Goal: Transaction & Acquisition: Purchase product/service

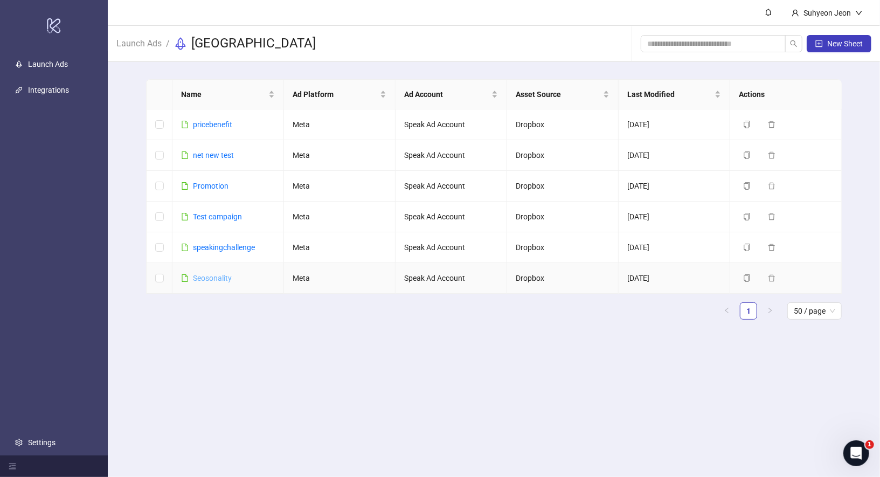
click at [219, 277] on link "Seosonality" at bounding box center [212, 278] width 39 height 9
click at [225, 154] on link "net new test" at bounding box center [213, 155] width 41 height 9
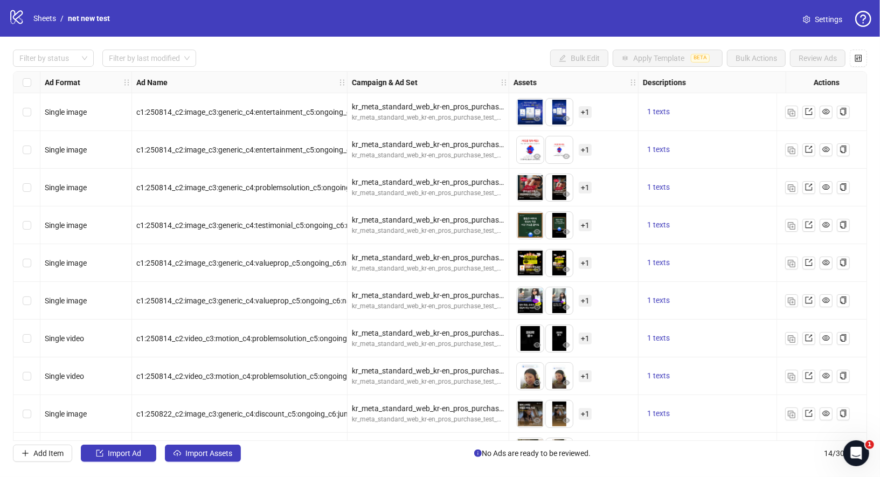
scroll to position [119, 0]
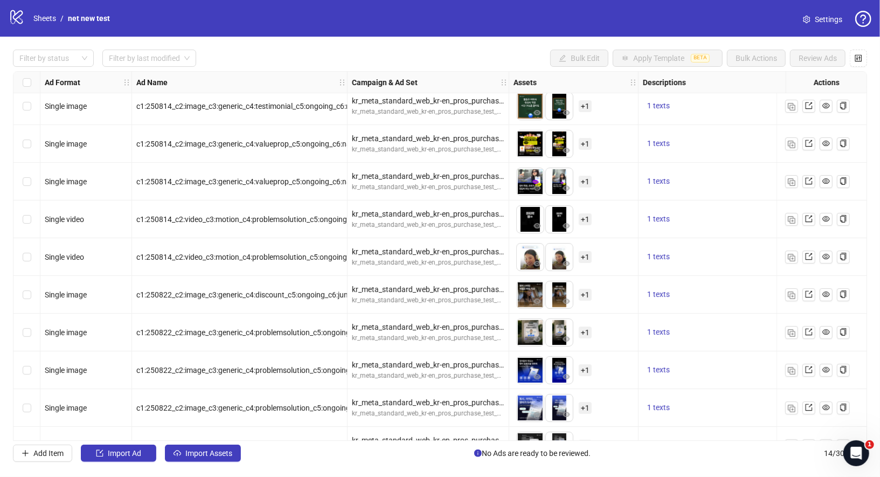
click at [209, 464] on div "Filter by status Filter by last modified Bulk Edit Apply Template BETA Bulk Act…" at bounding box center [440, 256] width 880 height 438
click at [209, 452] on span "Import Assets" at bounding box center [208, 453] width 47 height 9
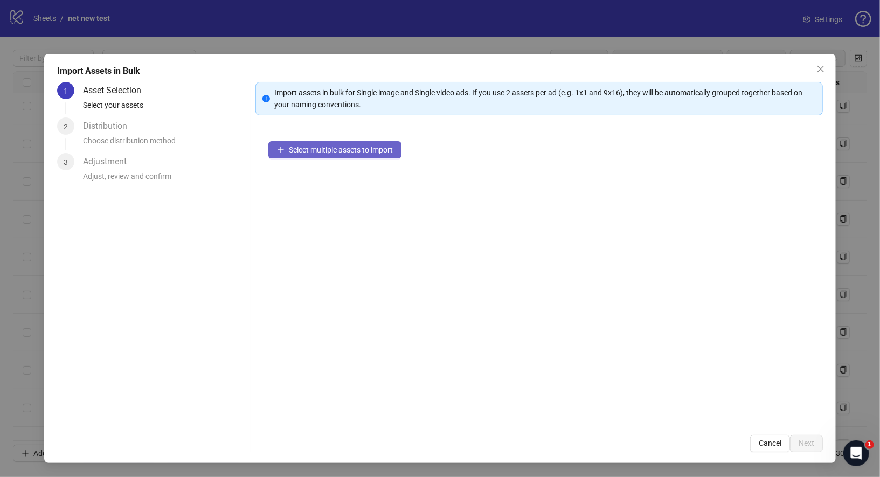
click at [334, 145] on span "Select multiple assets to import" at bounding box center [341, 149] width 104 height 9
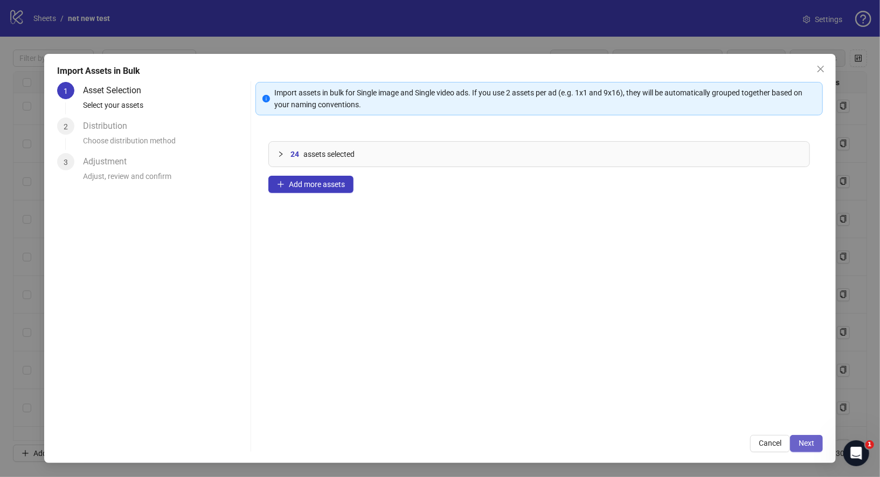
click at [806, 440] on span "Next" at bounding box center [806, 442] width 16 height 9
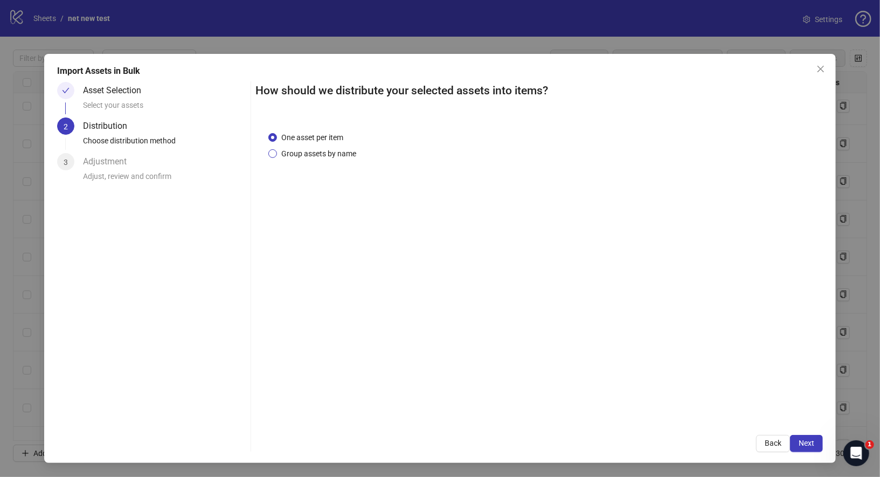
click at [320, 157] on span "Group assets by name" at bounding box center [318, 154] width 83 height 12
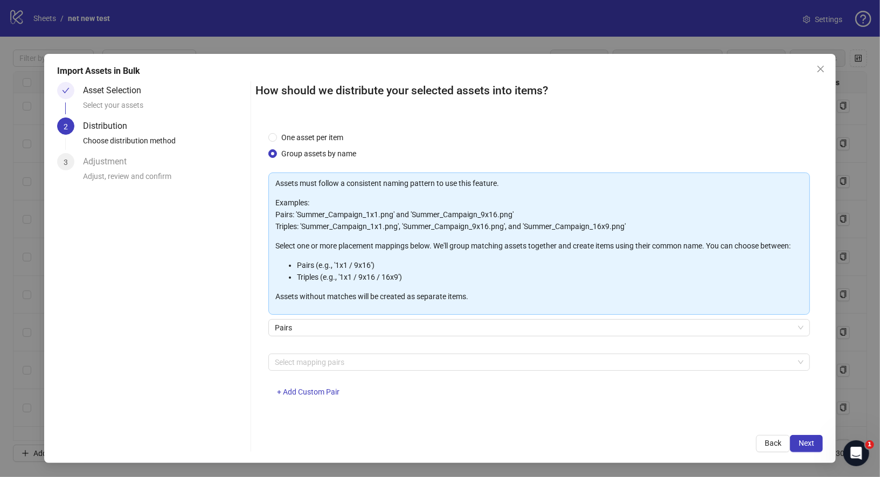
click at [351, 338] on div "Pairs" at bounding box center [539, 334] width 542 height 30
click at [360, 329] on span "Pairs" at bounding box center [539, 327] width 529 height 16
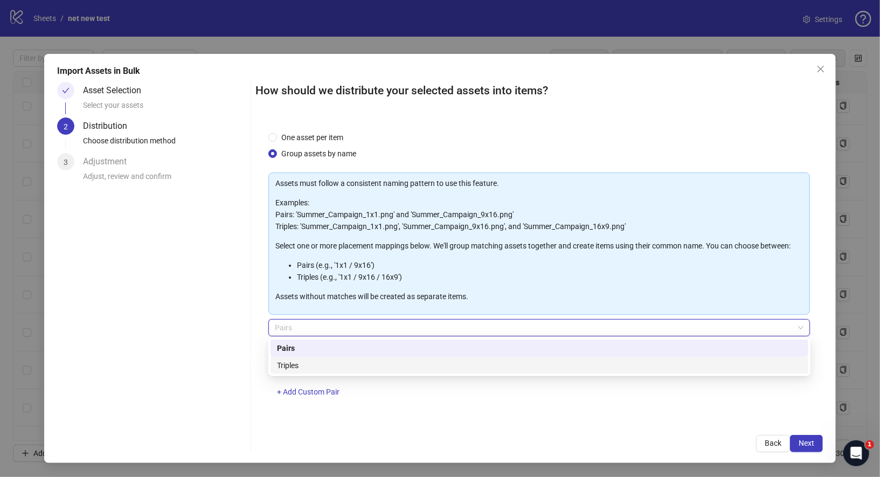
click at [336, 362] on div "Triples" at bounding box center [539, 365] width 525 height 12
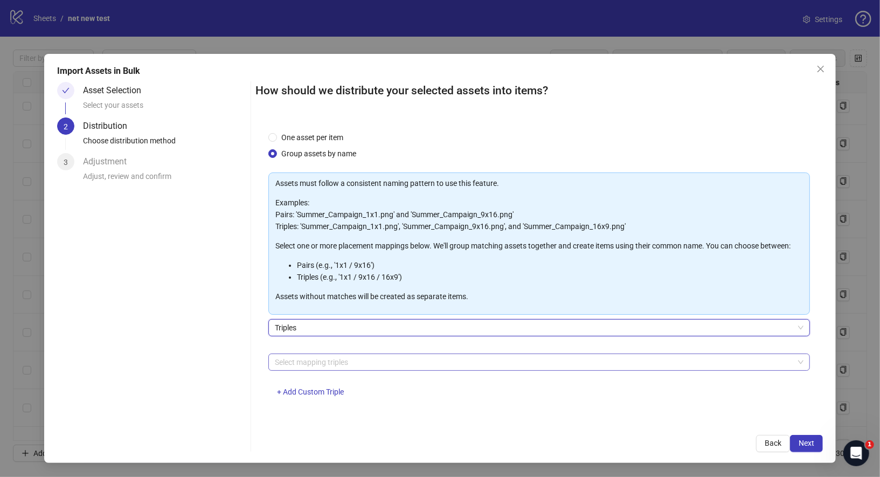
click at [350, 363] on div at bounding box center [533, 361] width 526 height 15
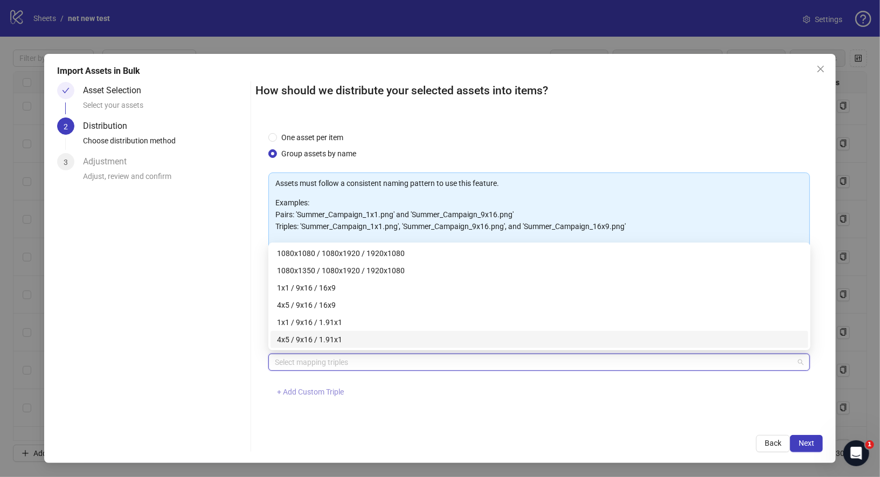
click at [312, 388] on span "+ Add Custom Triple" at bounding box center [310, 391] width 67 height 9
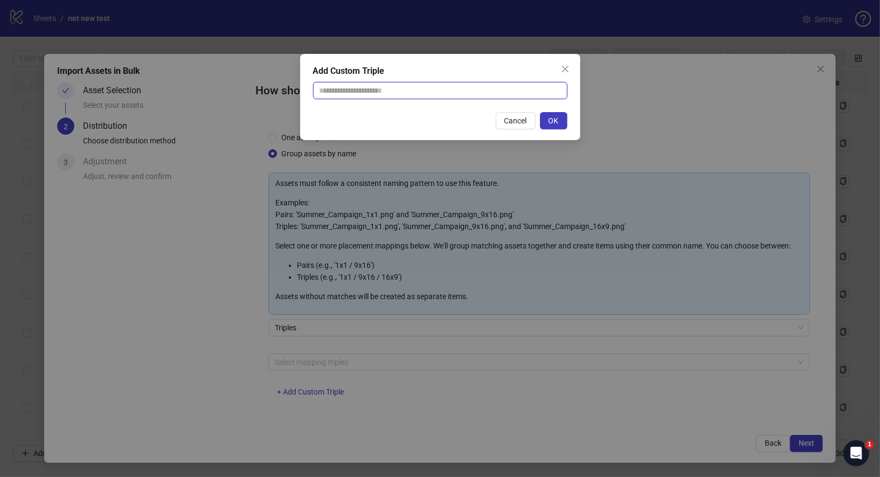
click at [373, 92] on input "text" at bounding box center [440, 90] width 254 height 17
click at [399, 87] on input "text" at bounding box center [440, 90] width 254 height 17
paste input "**********"
type input "**********"
click at [562, 126] on button "OK" at bounding box center [553, 120] width 27 height 17
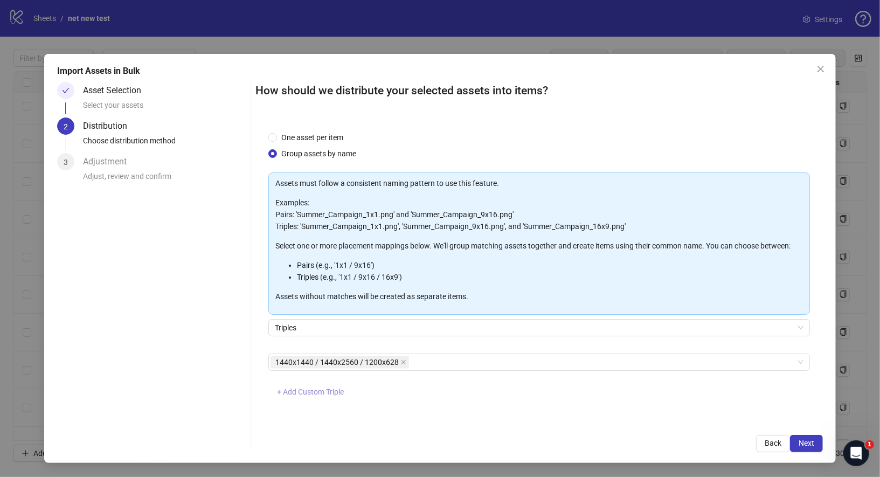
click at [311, 388] on span "+ Add Custom Triple" at bounding box center [310, 391] width 67 height 9
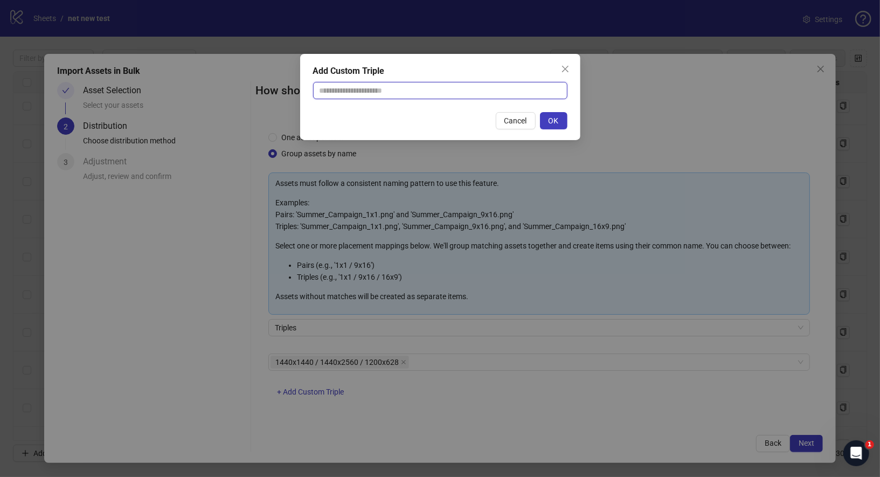
click at [376, 88] on input "text" at bounding box center [440, 90] width 254 height 17
type input "*"
paste input "**********"
type input "**********"
click at [555, 120] on span "OK" at bounding box center [553, 120] width 10 height 9
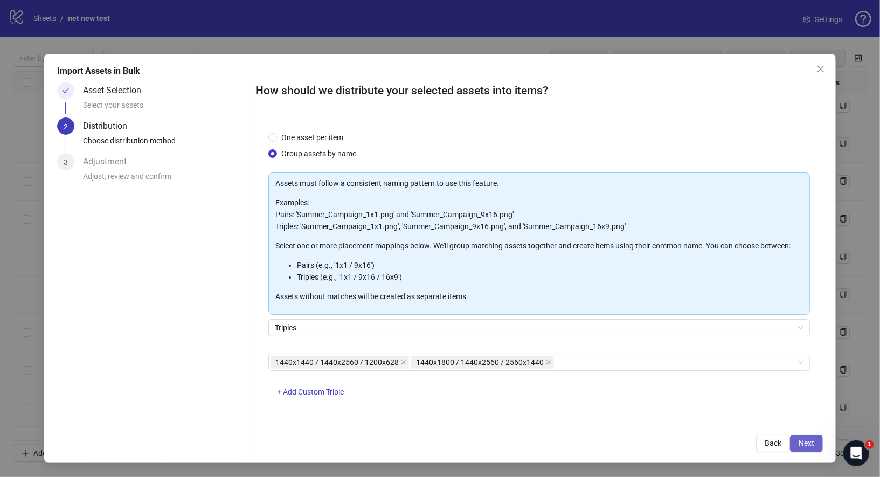
click at [804, 444] on span "Next" at bounding box center [806, 442] width 16 height 9
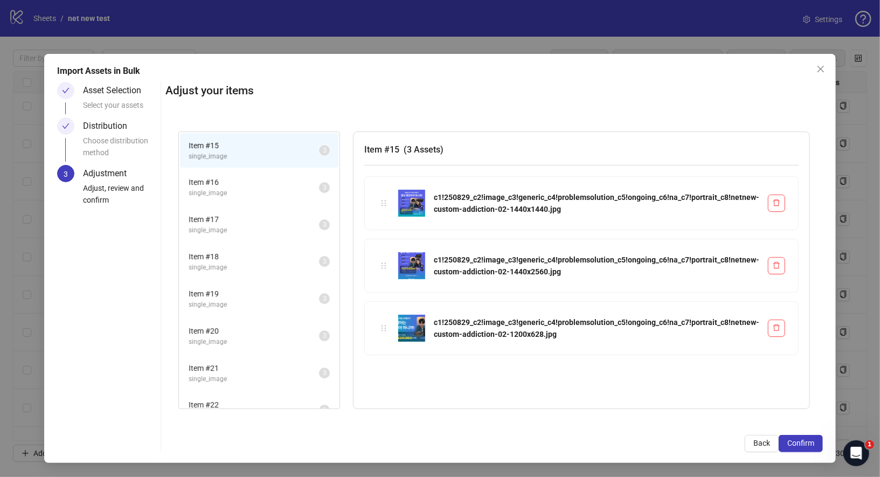
scroll to position [17, 0]
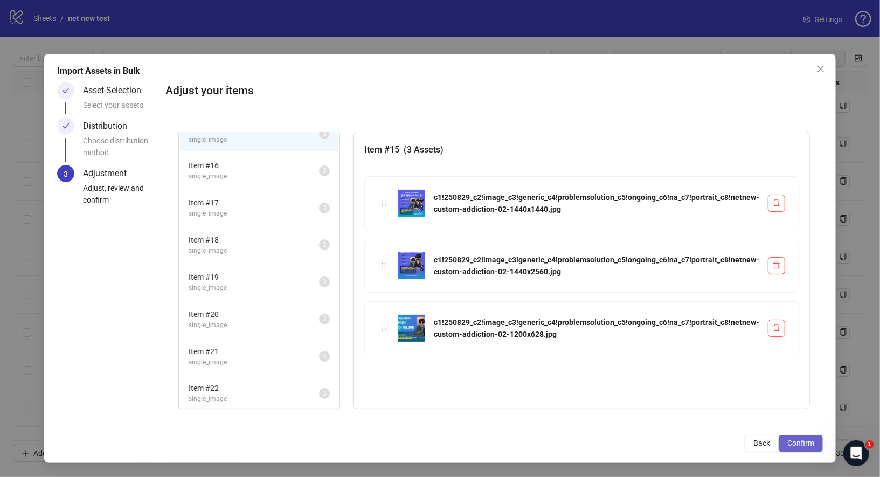
click at [809, 448] on button "Confirm" at bounding box center [800, 443] width 44 height 17
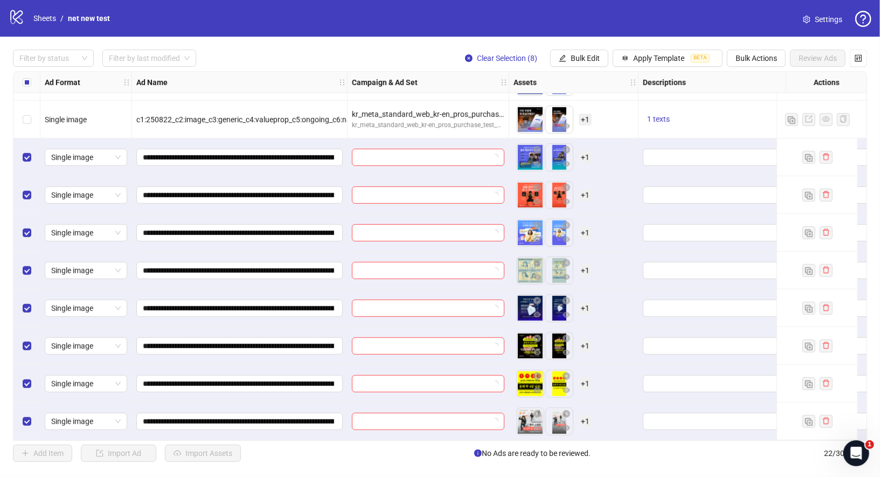
scroll to position [486, 0]
click at [576, 52] on button "Bulk Edit" at bounding box center [579, 58] width 58 height 17
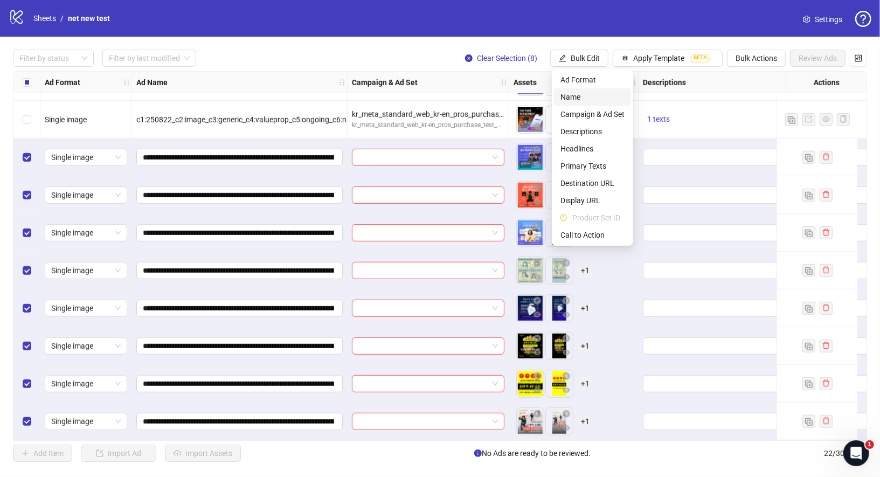
click at [587, 99] on span "Name" at bounding box center [592, 97] width 64 height 12
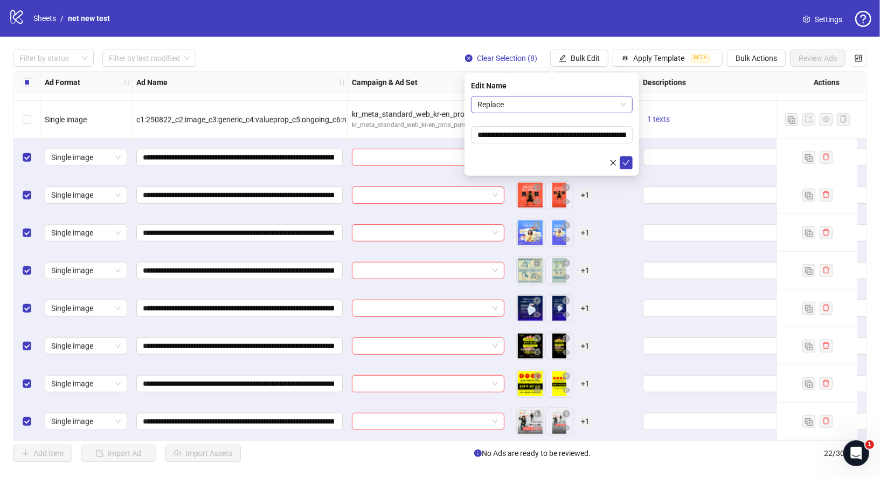
click at [601, 112] on span "Replace" at bounding box center [551, 104] width 149 height 16
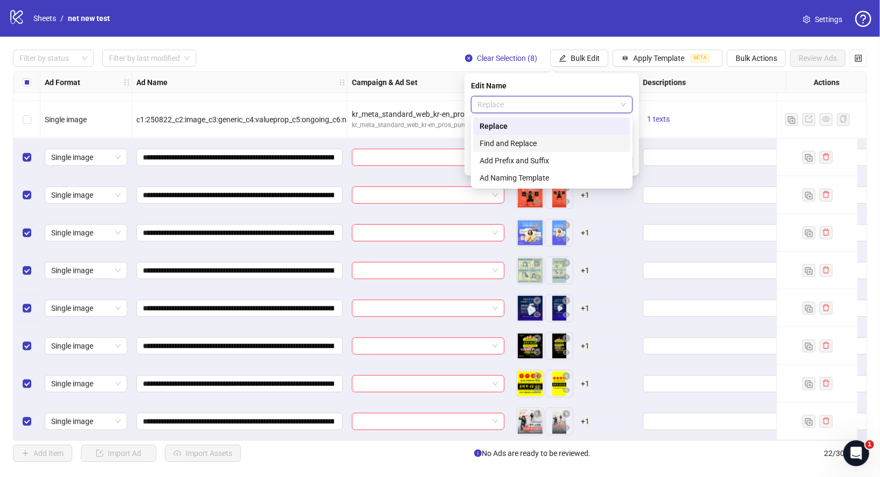
click at [536, 141] on div "Find and Replace" at bounding box center [551, 143] width 144 height 12
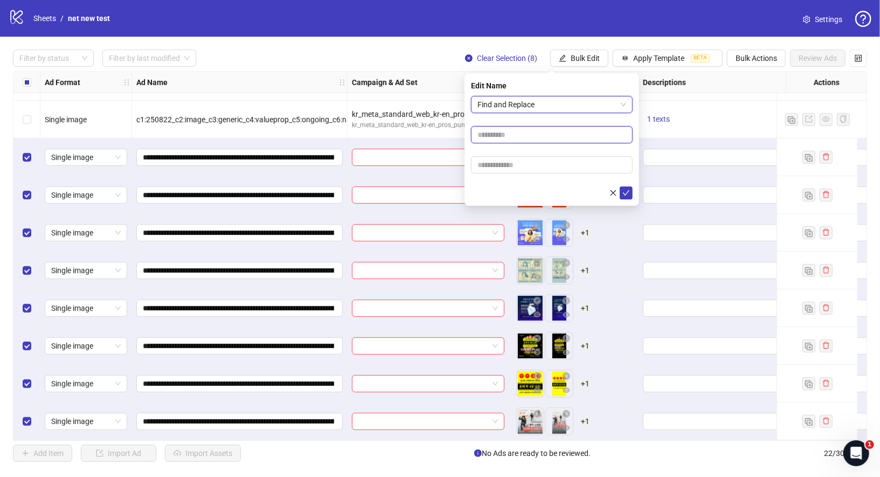
click at [515, 140] on input "text" at bounding box center [552, 134] width 162 height 17
type input "*"
click at [519, 171] on input "text" at bounding box center [552, 164] width 162 height 17
type input "*"
click at [626, 190] on icon "check" at bounding box center [626, 193] width 8 height 8
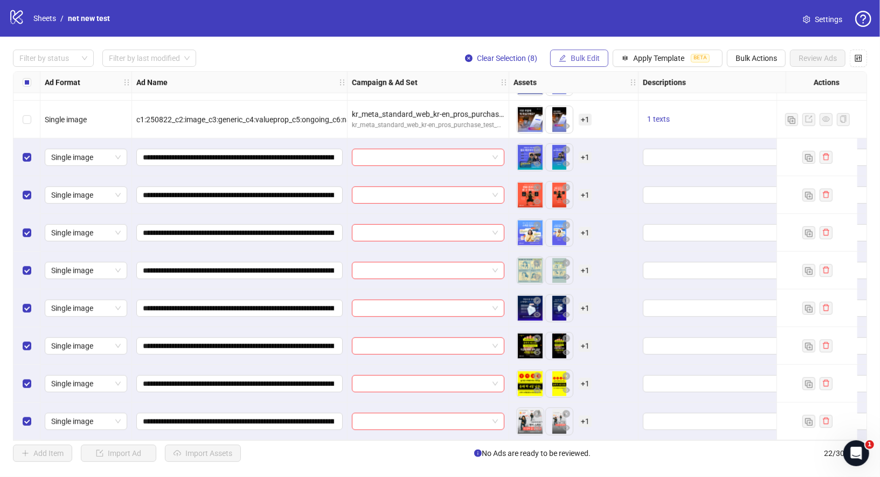
click at [589, 62] on span "Bulk Edit" at bounding box center [584, 58] width 29 height 9
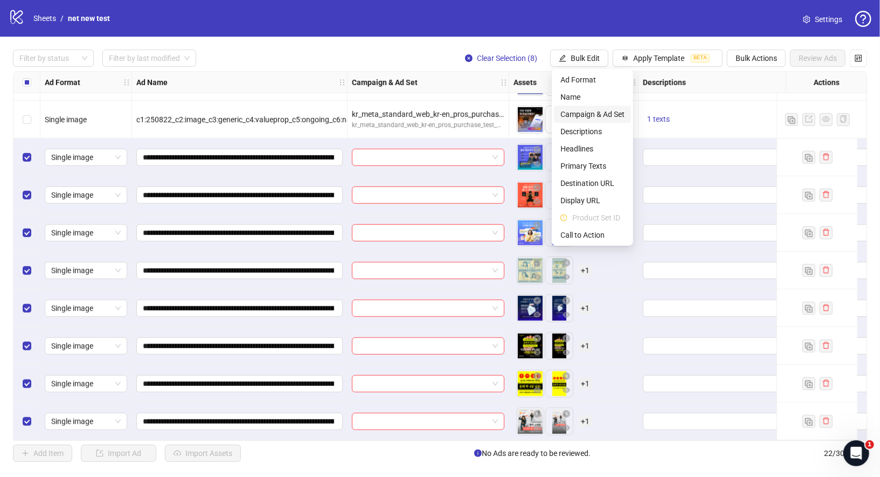
click at [615, 119] on span "Campaign & Ad Set" at bounding box center [592, 114] width 64 height 12
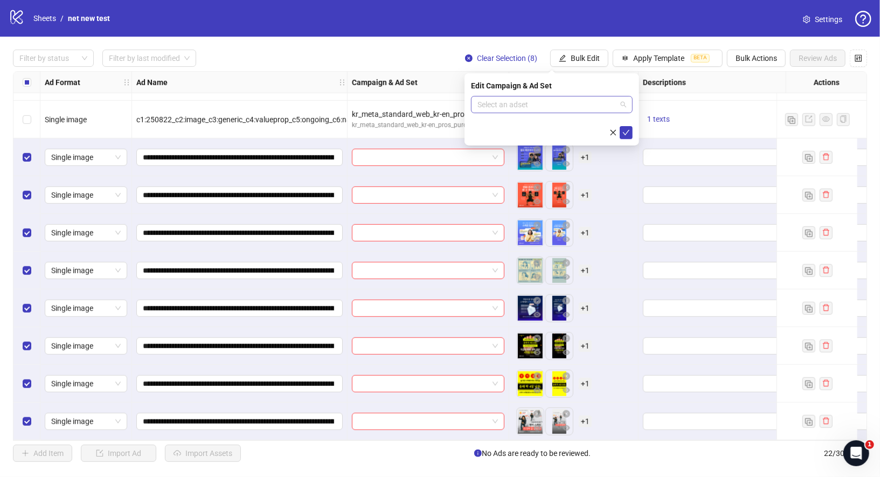
click at [626, 103] on div "Select an adset" at bounding box center [552, 104] width 162 height 17
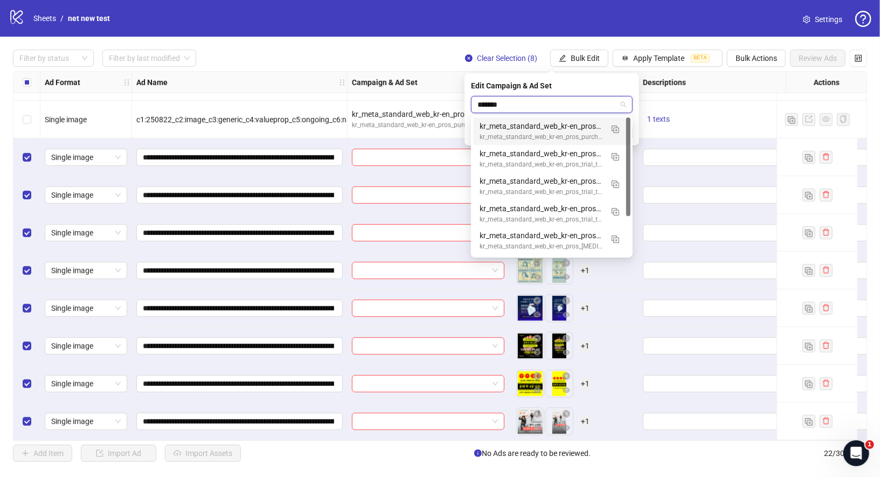
type input "********"
click at [572, 126] on div "kr_meta_standard_web_kr-en_pros_purchase_test_disc_creativetestlab" at bounding box center [540, 126] width 123 height 12
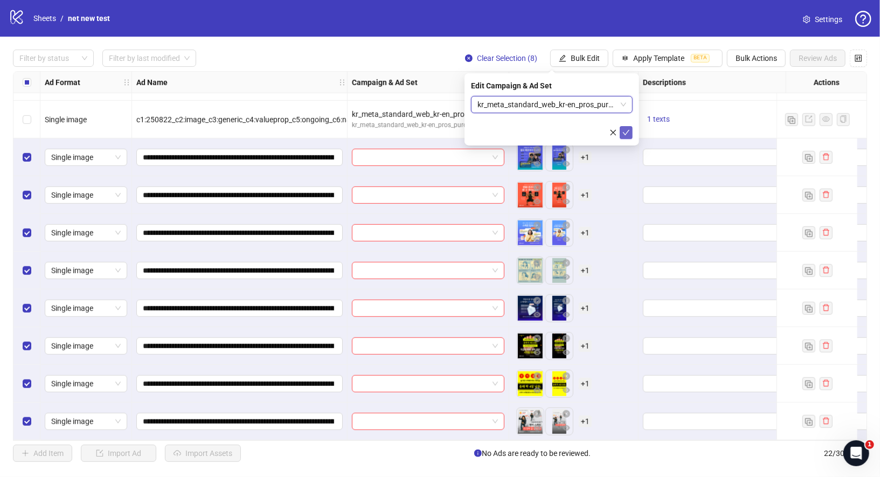
click at [629, 130] on icon "check" at bounding box center [626, 133] width 8 height 8
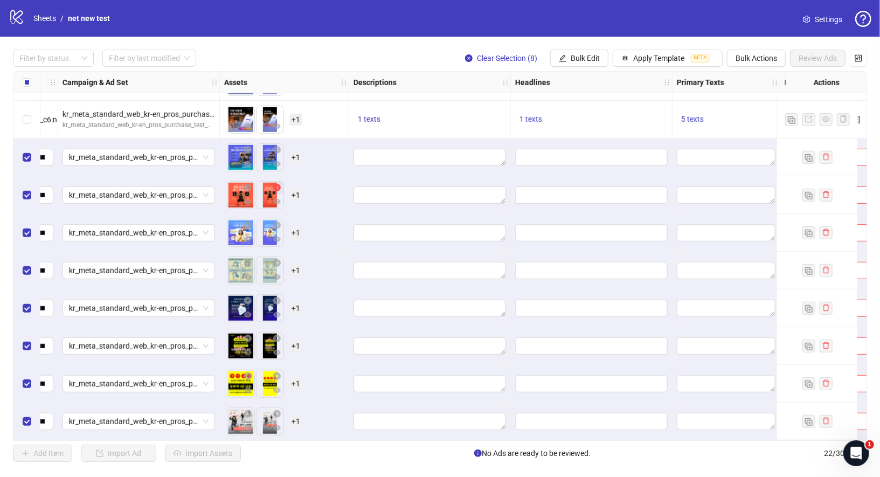
scroll to position [486, 294]
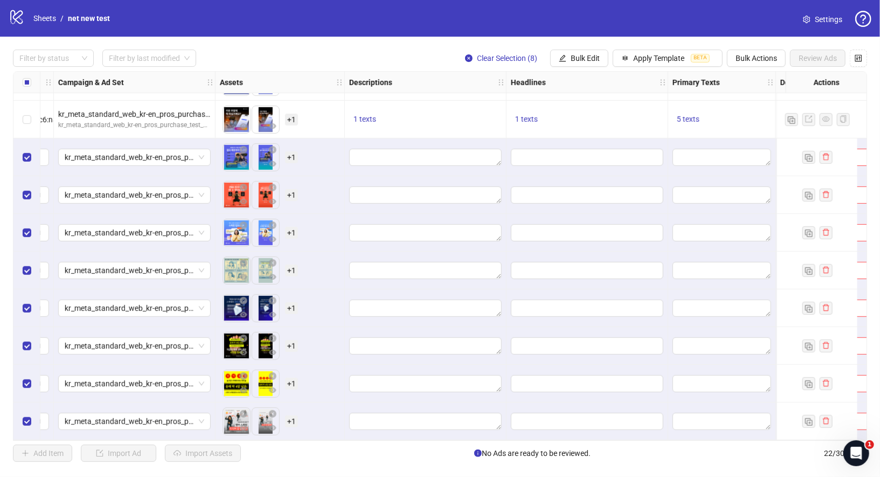
click at [367, 105] on div "1 texts" at bounding box center [426, 120] width 162 height 38
click at [367, 116] on span "1 texts" at bounding box center [364, 119] width 23 height 9
click at [422, 105] on div "지금 바로 시작하기" at bounding box center [473, 107] width 135 height 17
copy div "지금 바로 시작하기"
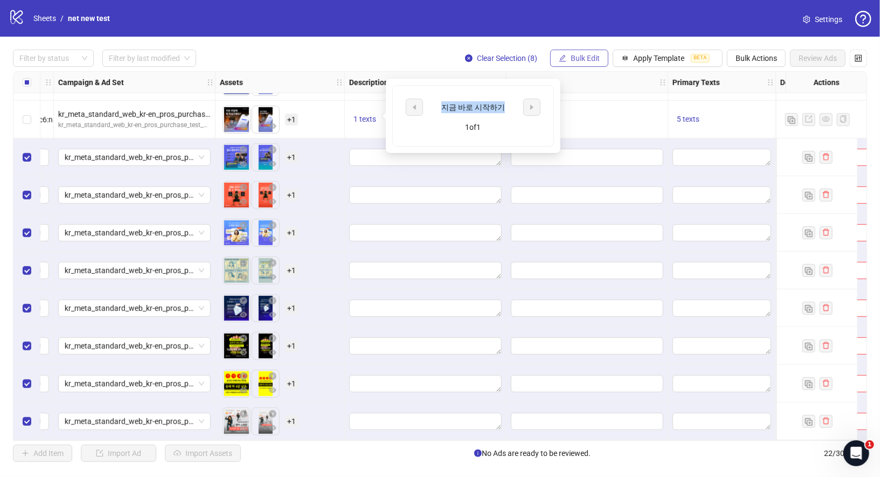
click at [602, 57] on button "Bulk Edit" at bounding box center [579, 58] width 58 height 17
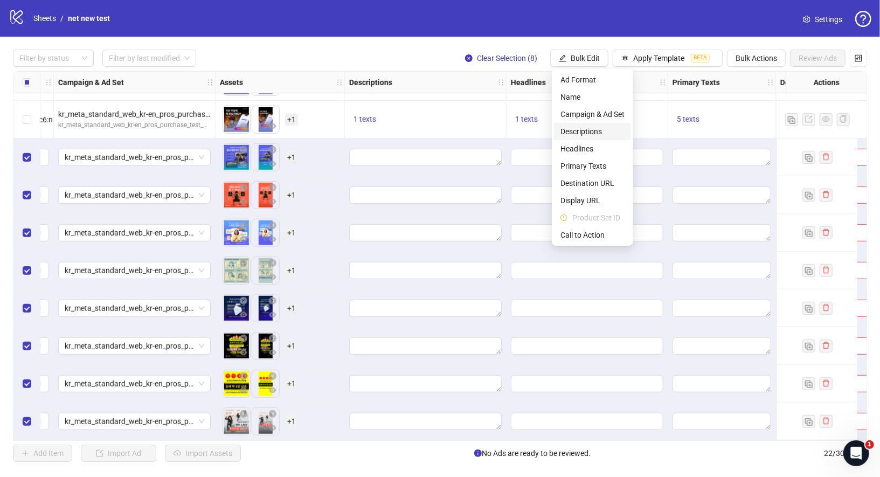
click at [608, 129] on span "Descriptions" at bounding box center [592, 132] width 64 height 12
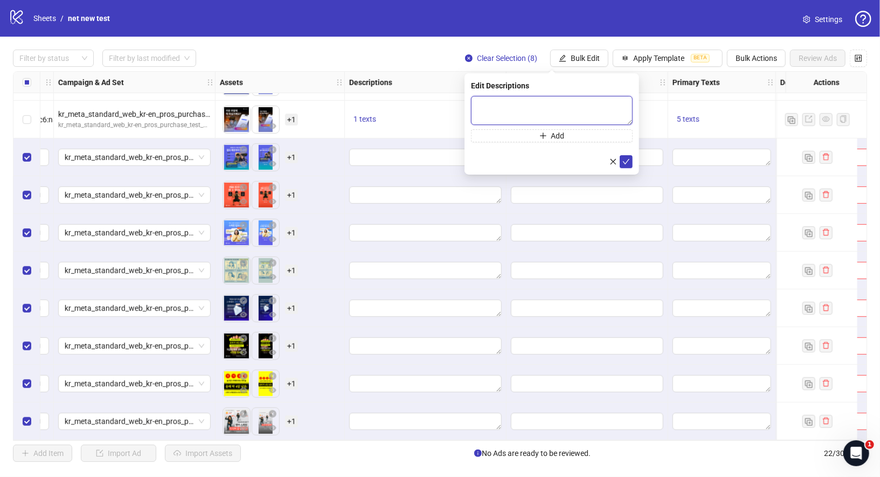
click at [566, 106] on textarea at bounding box center [552, 110] width 162 height 29
paste textarea "**********"
type textarea "**********"
click at [625, 162] on icon "check" at bounding box center [626, 161] width 8 height 8
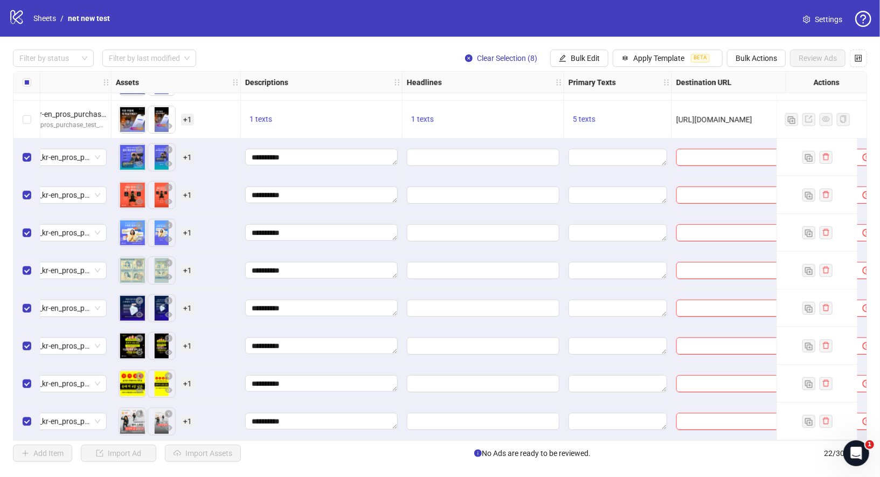
scroll to position [486, 412]
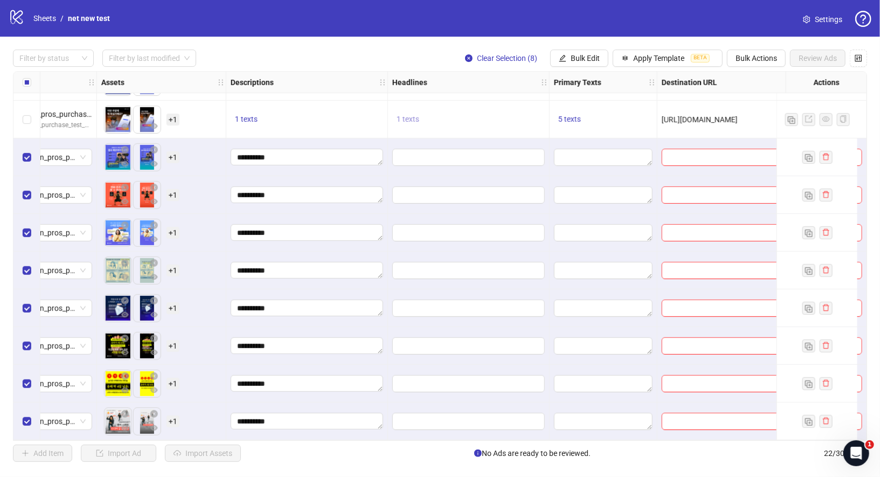
click at [398, 115] on span "1 texts" at bounding box center [407, 119] width 23 height 9
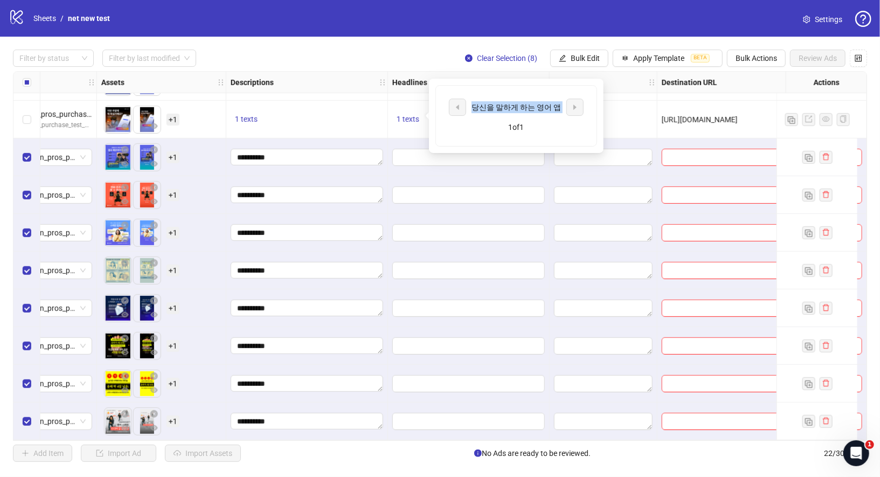
drag, startPoint x: 478, startPoint y: 106, endPoint x: 565, endPoint y: 106, distance: 87.3
click at [565, 106] on div "당신을 말하게 하는 영어 앱" at bounding box center [516, 107] width 135 height 17
copy div "당신을 말하게 하는 영어 앱"
click at [578, 62] on span "Bulk Edit" at bounding box center [584, 58] width 29 height 9
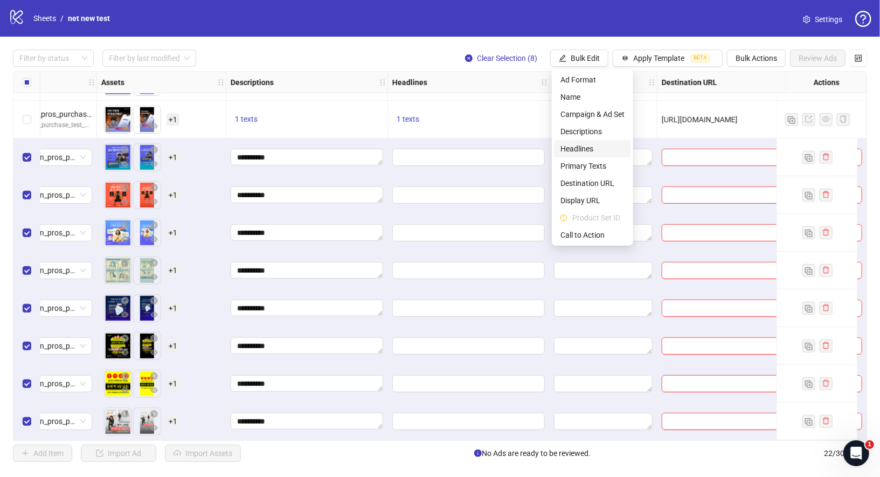
click at [597, 149] on span "Headlines" at bounding box center [592, 149] width 64 height 12
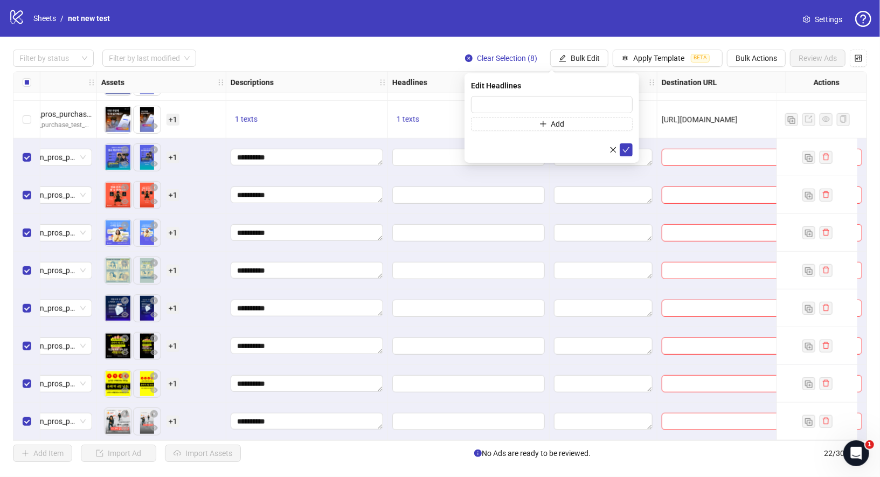
click at [546, 95] on div "Edit Headlines Add" at bounding box center [551, 117] width 175 height 89
click at [552, 109] on input "text" at bounding box center [552, 104] width 162 height 17
paste input "**********"
type input "**********"
click at [628, 151] on icon "check" at bounding box center [626, 150] width 8 height 8
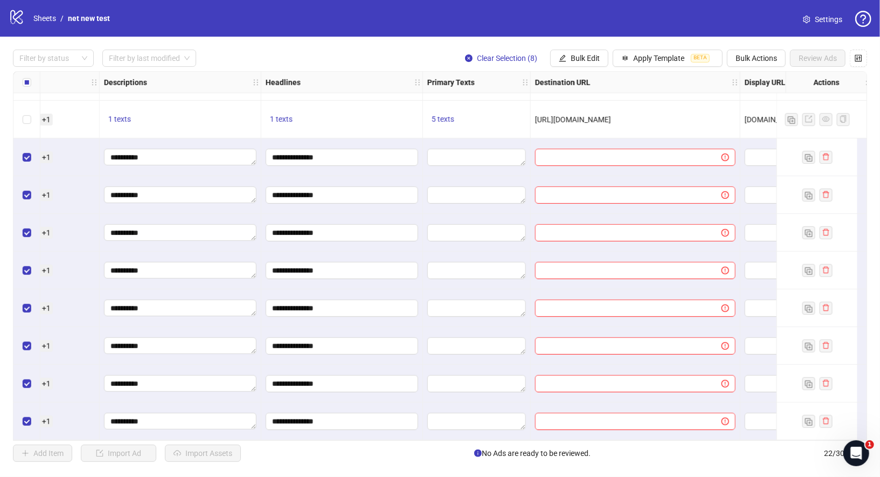
scroll to position [486, 575]
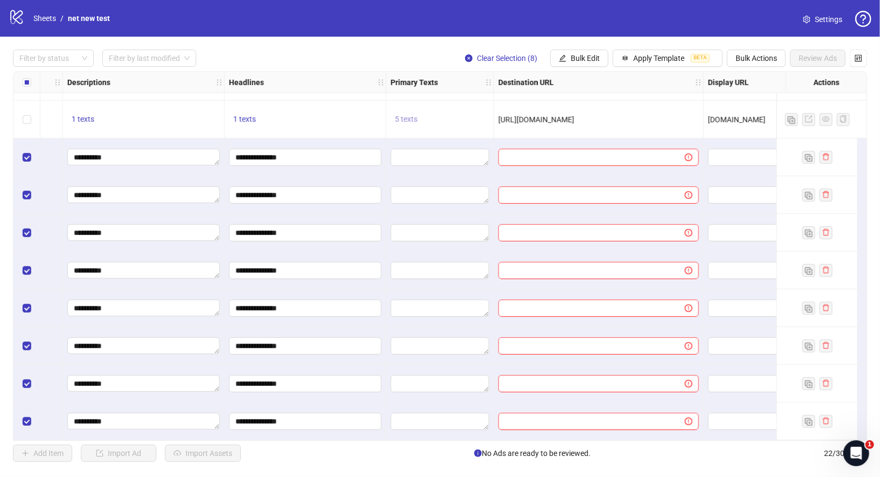
click at [405, 115] on span "5 texts" at bounding box center [406, 119] width 23 height 9
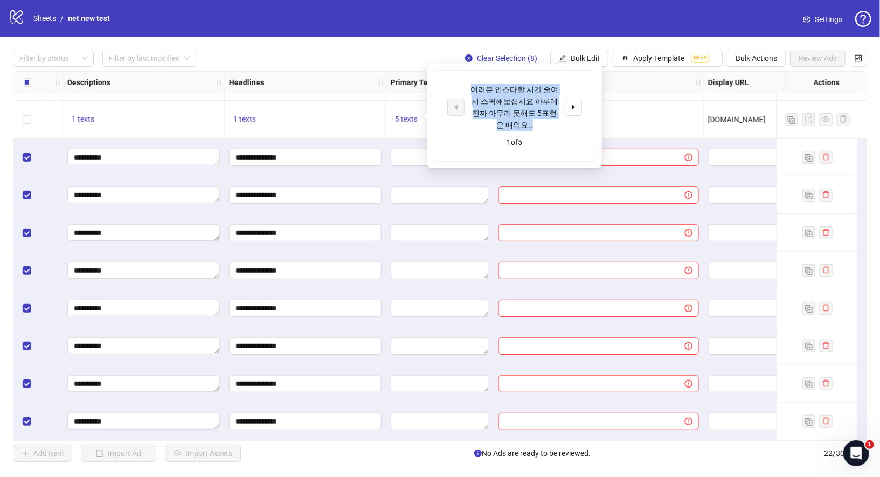
drag, startPoint x: 473, startPoint y: 85, endPoint x: 536, endPoint y: 120, distance: 71.9
click at [536, 120] on div "여러분 인스타할 시간 줄여서 스픽해보십시요 하루에 진짜 아무리 못해도 5표현은 배워요.." at bounding box center [514, 106] width 89 height 47
copy div "여러분 인스타할 시간 줄여서 스픽해보십시요 하루에 진짜 아무리 못해도 5표현은 배워요.."
click at [581, 59] on span "Bulk Edit" at bounding box center [584, 58] width 29 height 9
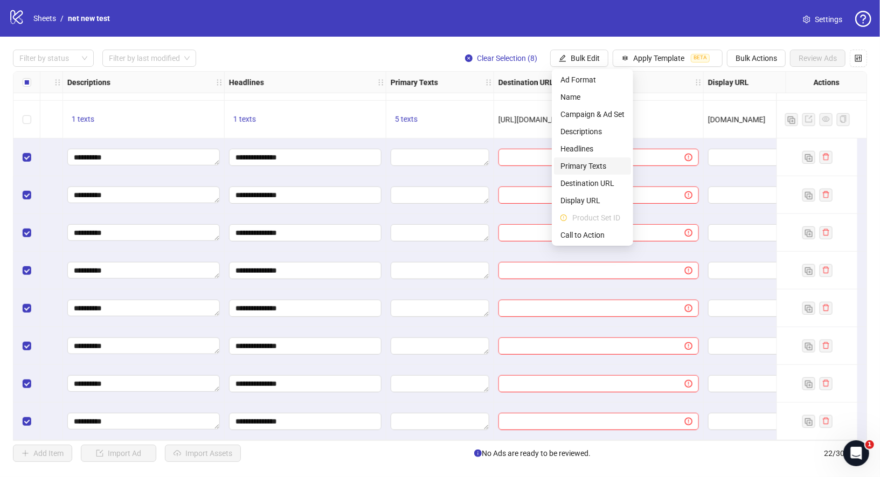
click at [601, 169] on span "Primary Texts" at bounding box center [592, 166] width 64 height 12
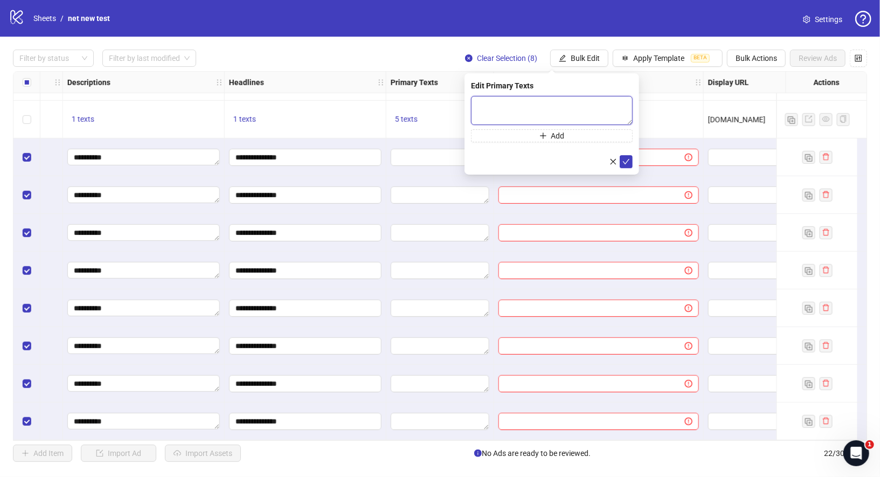
click at [540, 112] on textarea at bounding box center [552, 110] width 162 height 29
paste textarea "**********"
click at [611, 104] on textarea "**********" at bounding box center [552, 110] width 162 height 29
type textarea "**********"
click at [593, 134] on button "Add" at bounding box center [552, 135] width 162 height 13
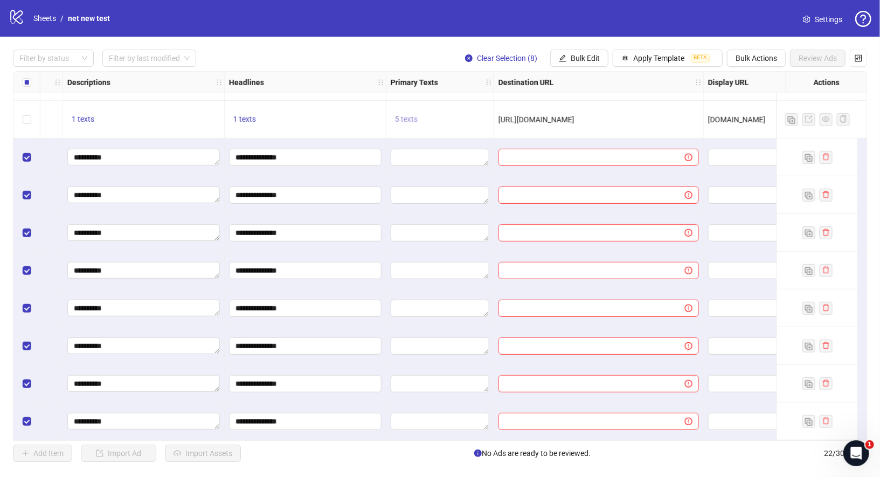
click at [406, 115] on span "5 texts" at bounding box center [406, 119] width 23 height 9
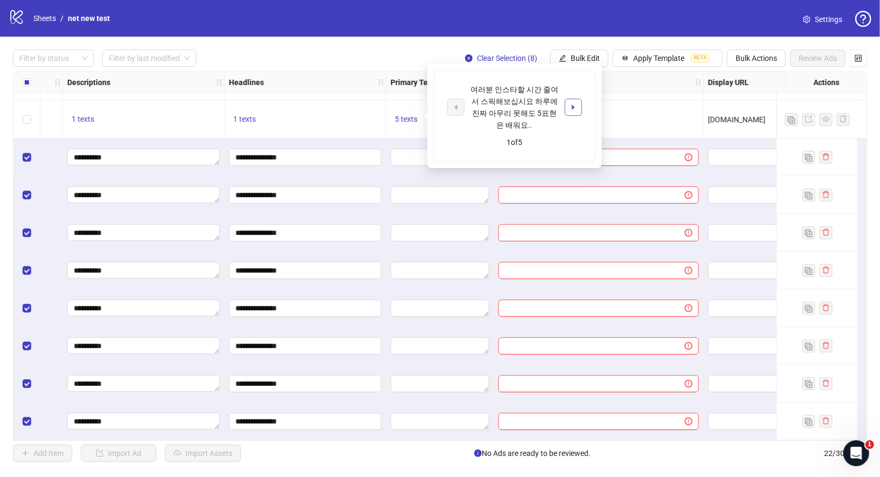
click at [565, 106] on button "button" at bounding box center [573, 107] width 17 height 17
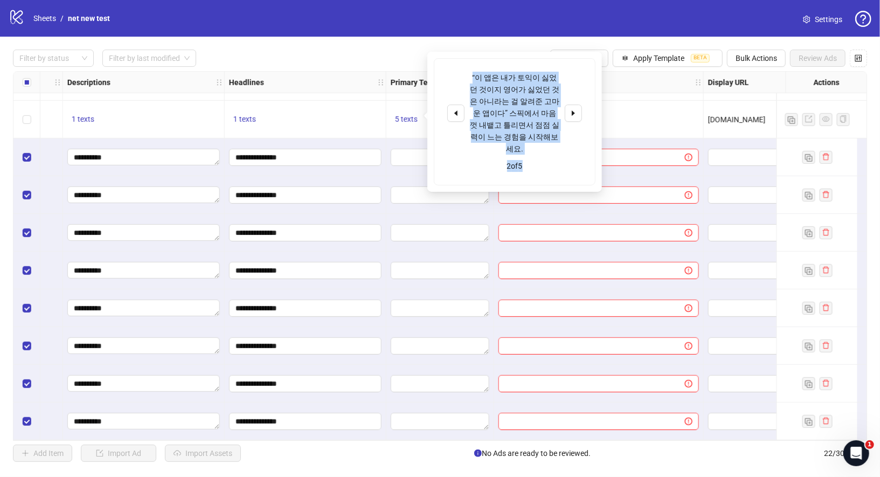
drag, startPoint x: 472, startPoint y: 73, endPoint x: 542, endPoint y: 149, distance: 102.9
click at [542, 149] on div "“이 앱은 내가 토익이 싫었던 것이지 영어가 싫었던 것은 아니라는 걸 알려준 고마운 앱이다” 스픽에서 마음껏 내뱉고 틀리면서 점점 실력이 느는…" at bounding box center [514, 122] width 161 height 126
click at [544, 144] on div "“이 앱은 내가 토익이 싫었던 것이지 영어가 싫었던 것은 아니라는 걸 알려준 고마운 앱이다” 스픽에서 마음껏 내뱉고 틀리면서 점점 실력이 느는…" at bounding box center [514, 122] width 161 height 126
drag, startPoint x: 544, startPoint y: 139, endPoint x: 474, endPoint y: 78, distance: 92.7
click at [474, 78] on div "“이 앱은 내가 토익이 싫었던 것이지 영어가 싫었던 것은 아니라는 걸 알려준 고마운 앱이다” 스픽에서 마음껏 내뱉고 틀리면서 점점 실력이 느는…" at bounding box center [514, 113] width 89 height 83
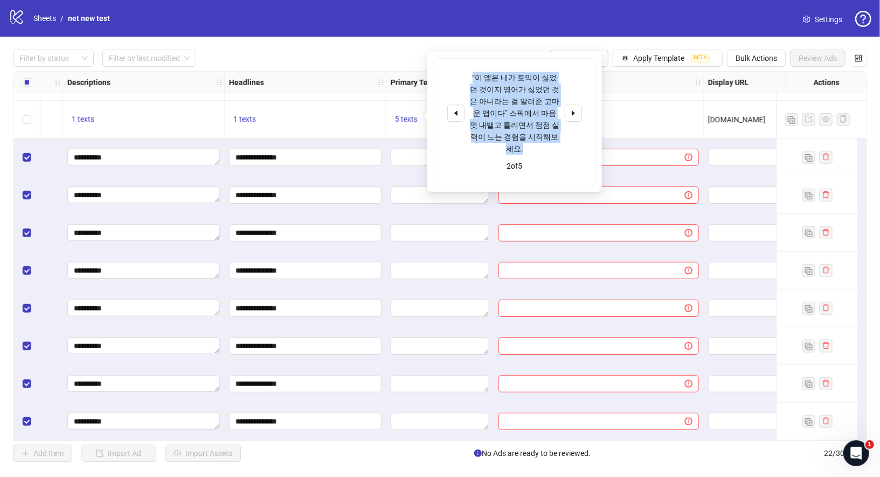
copy div "“이 앱은 내가 토익이 싫었던 것이지 영어가 싫었던 것은 아니라는 걸 알려준 고마운 앱이다” 스픽에서 마음껏 내뱉고 틀리면서 점점 실력이 느는…"
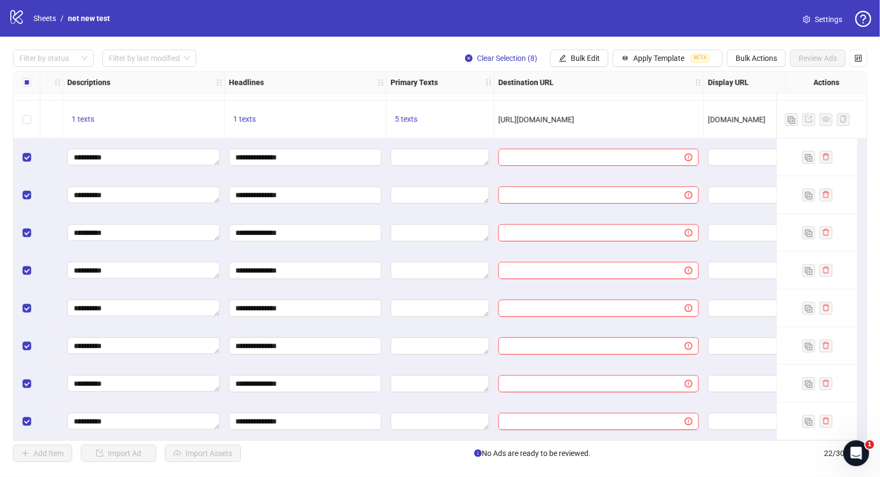
click at [643, 166] on div at bounding box center [599, 157] width 210 height 38
click at [582, 62] on span "Bulk Edit" at bounding box center [584, 58] width 29 height 9
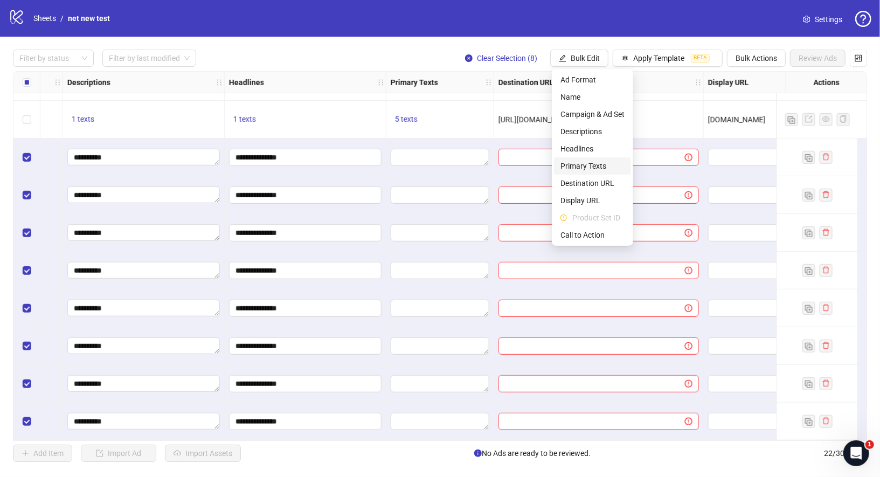
click at [607, 165] on span "Primary Texts" at bounding box center [592, 166] width 64 height 12
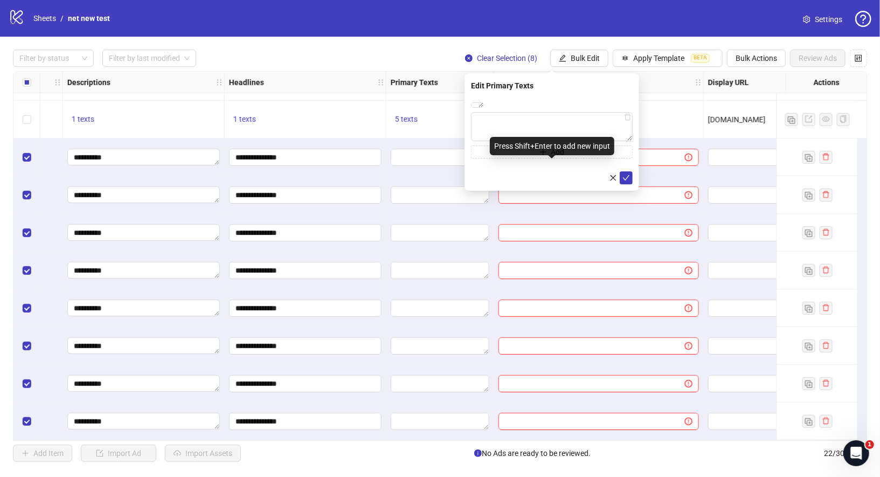
click at [566, 141] on div "Press Shift+Enter to add new input" at bounding box center [552, 146] width 124 height 18
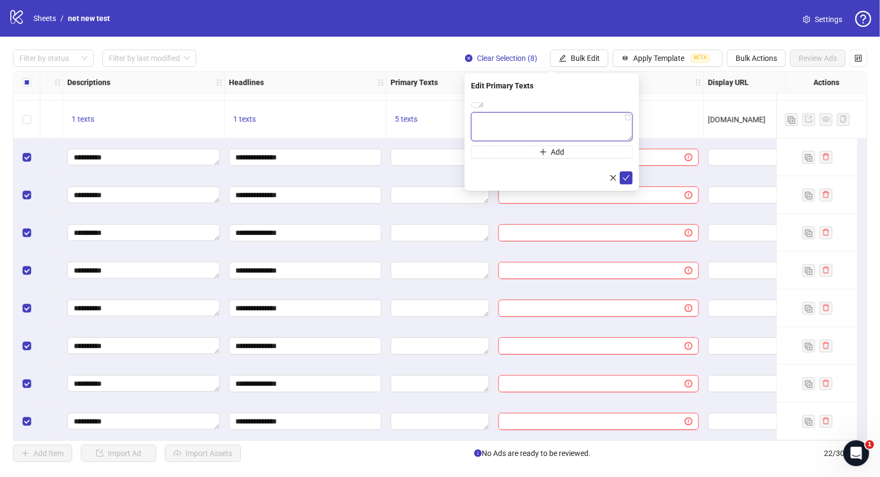
click at [534, 130] on textarea at bounding box center [552, 126] width 162 height 29
paste textarea "**********"
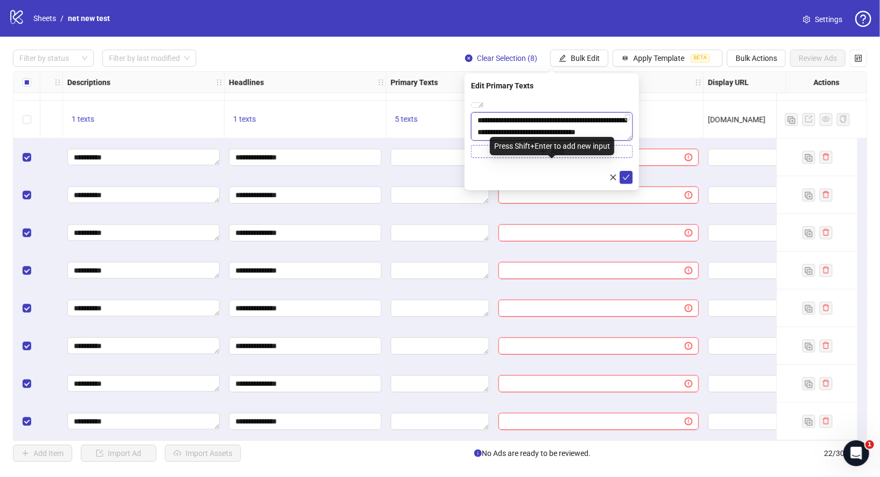
type textarea "**********"
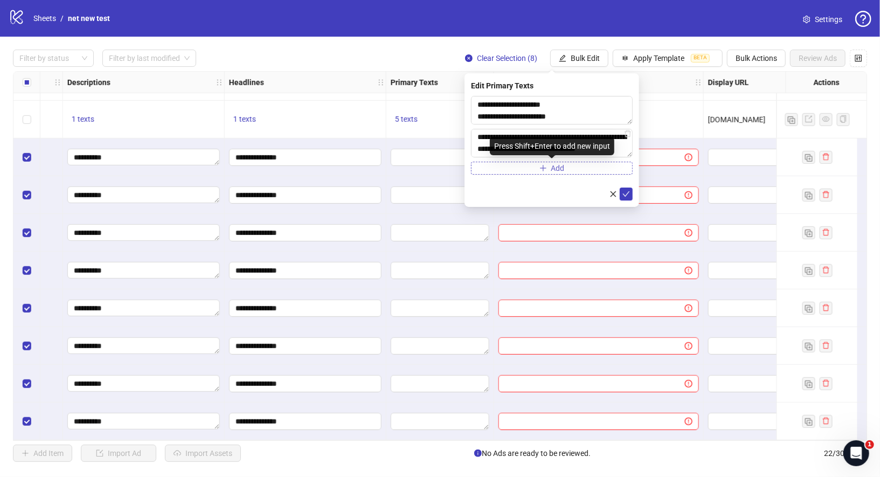
click at [555, 171] on span "Add" at bounding box center [557, 168] width 13 height 9
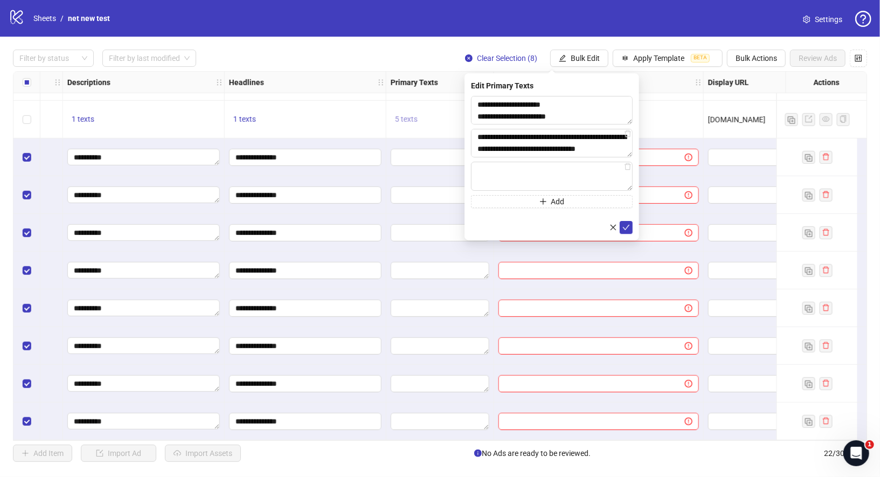
click at [407, 115] on span "5 texts" at bounding box center [406, 119] width 23 height 9
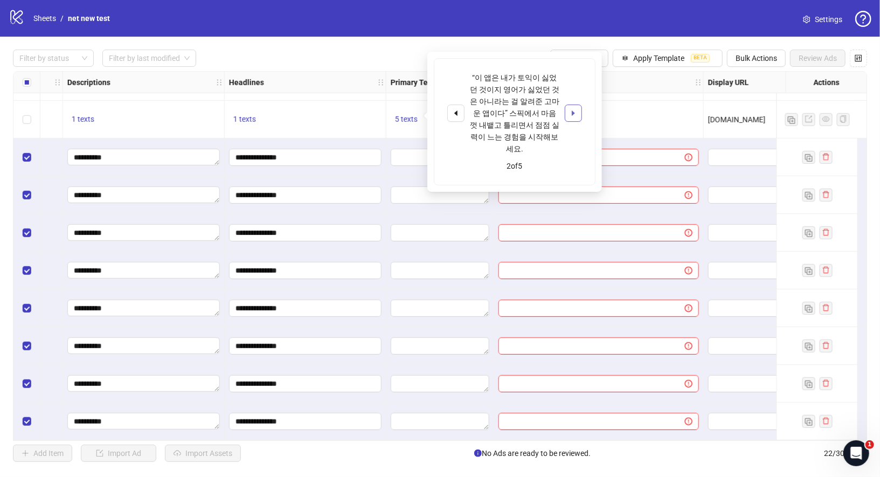
click at [574, 112] on button "button" at bounding box center [573, 112] width 17 height 17
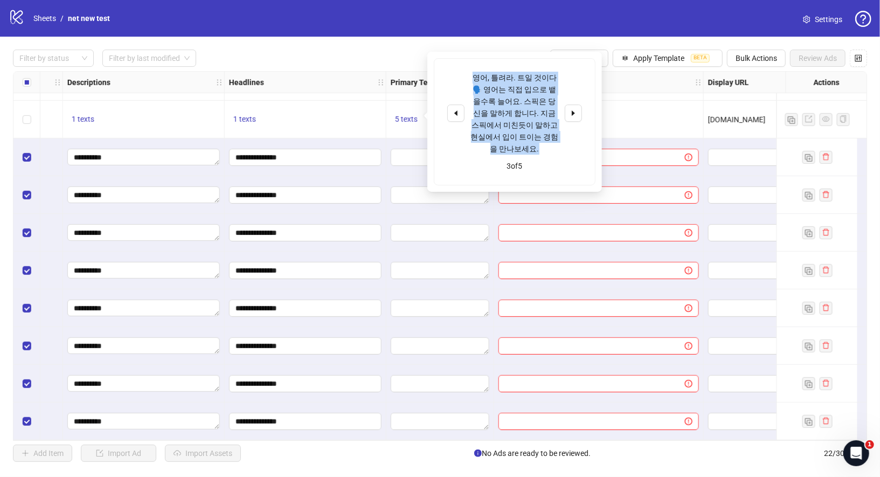
drag, startPoint x: 476, startPoint y: 76, endPoint x: 558, endPoint y: 134, distance: 99.4
click at [558, 134] on div "영어, 틀려라. 트일 것이다🗣️ 영어는 직접 입으로 뱉을수록 늘어요. 스픽은 당신을 말하게 합니다. 지금 스픽에서 미친듯이 말하고 현실에서 입…" at bounding box center [514, 113] width 89 height 83
copy div "영어, 틀려라. 트일 것이다🗣️ 영어는 직접 입으로 뱉을수록 늘어요. 스픽은 당신을 말하게 합니다. 지금 스픽에서 미친듯이 말하고 현실에서 입…"
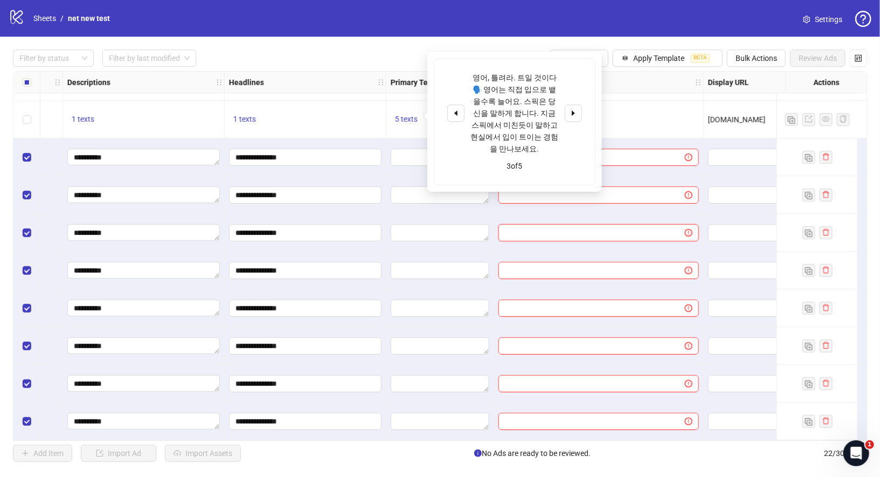
click at [584, 227] on input "text" at bounding box center [587, 233] width 165 height 12
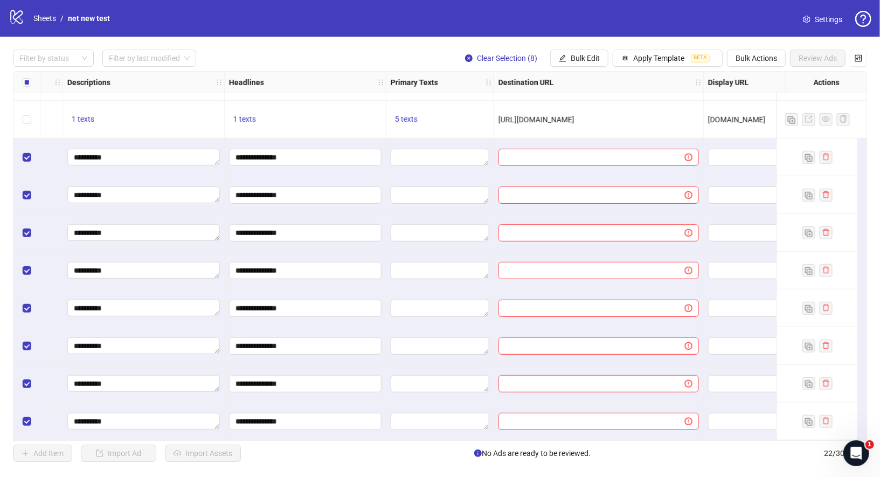
click at [584, 48] on div "Filter by status Filter by last modified Clear Selection (8) Bulk Edit Apply Te…" at bounding box center [440, 256] width 880 height 438
click at [586, 57] on span "Bulk Edit" at bounding box center [584, 58] width 29 height 9
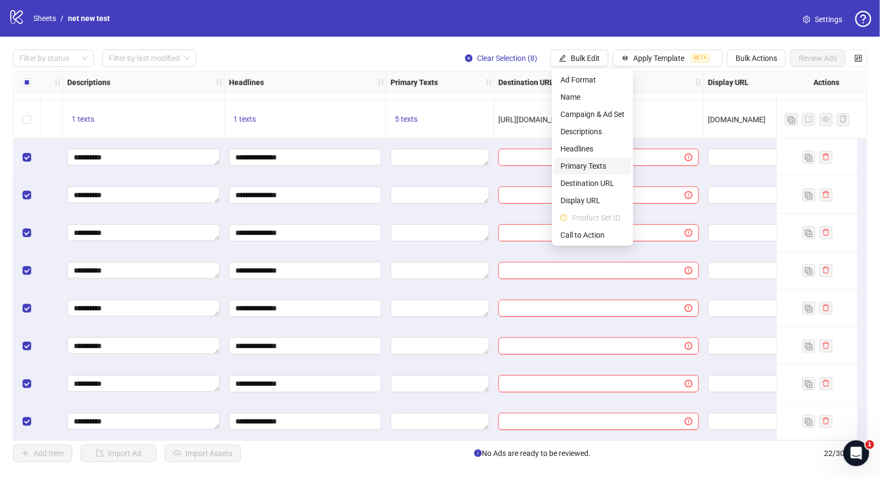
click at [604, 164] on span "Primary Texts" at bounding box center [592, 166] width 64 height 12
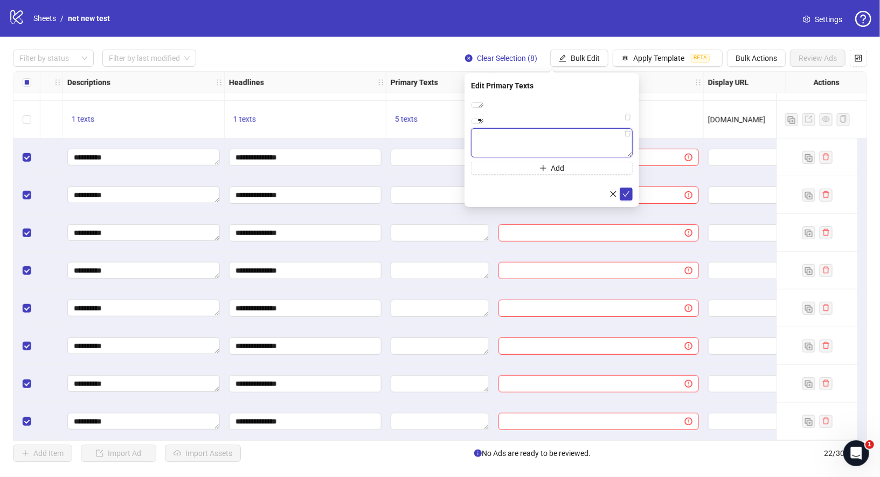
click at [547, 157] on textarea at bounding box center [552, 142] width 162 height 29
paste textarea "**********"
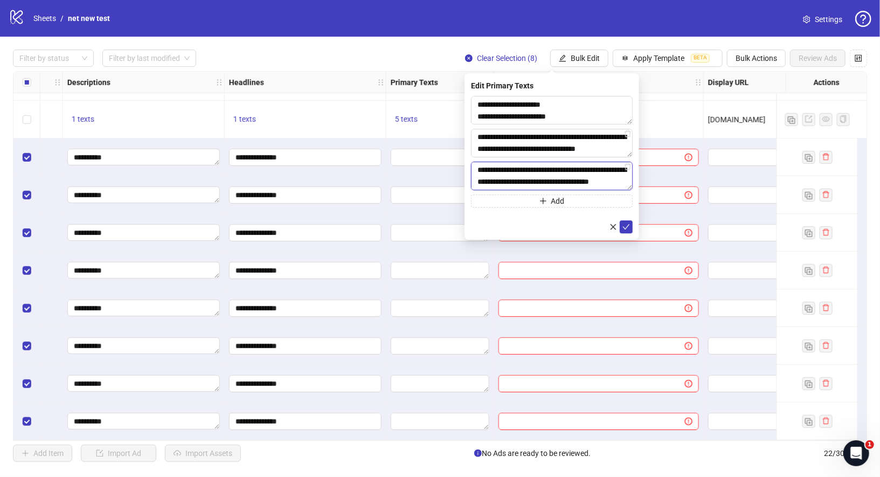
scroll to position [0, 0]
click at [561, 169] on textarea "**********" at bounding box center [552, 176] width 162 height 29
type textarea "**********"
click at [581, 205] on button "Add" at bounding box center [552, 200] width 162 height 13
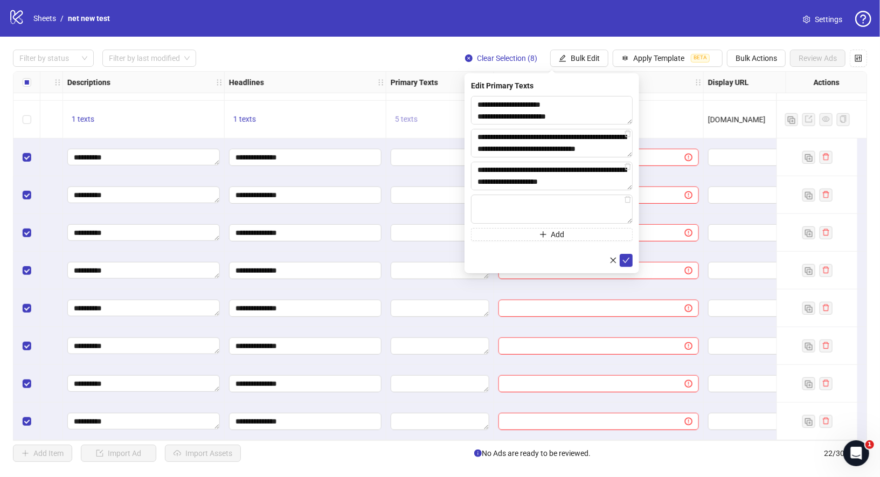
click at [399, 115] on span "5 texts" at bounding box center [406, 119] width 23 height 9
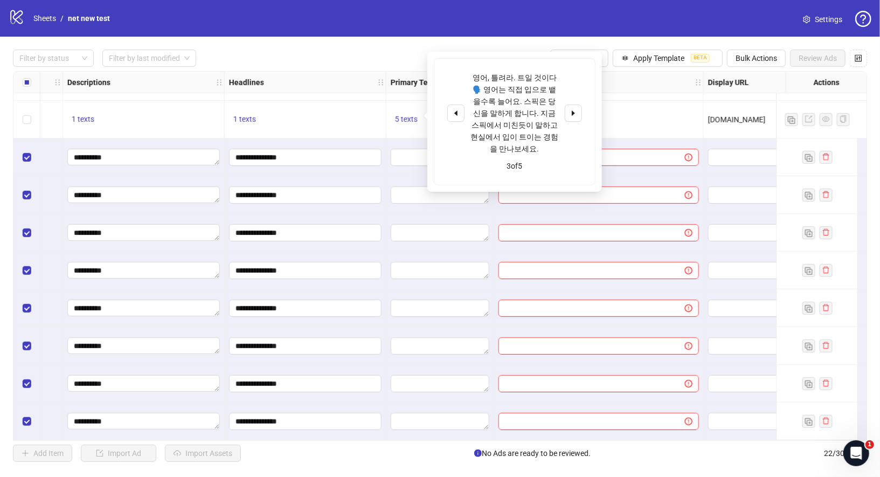
click at [583, 112] on div "영어, 틀려라. 트일 것이다🗣️ 영어는 직접 입으로 뱉을수록 늘어요. 스픽은 당신을 말하게 합니다. 지금 스픽에서 미친듯이 말하고 현실에서 입…" at bounding box center [514, 122] width 161 height 126
click at [579, 112] on button "button" at bounding box center [573, 112] width 17 height 17
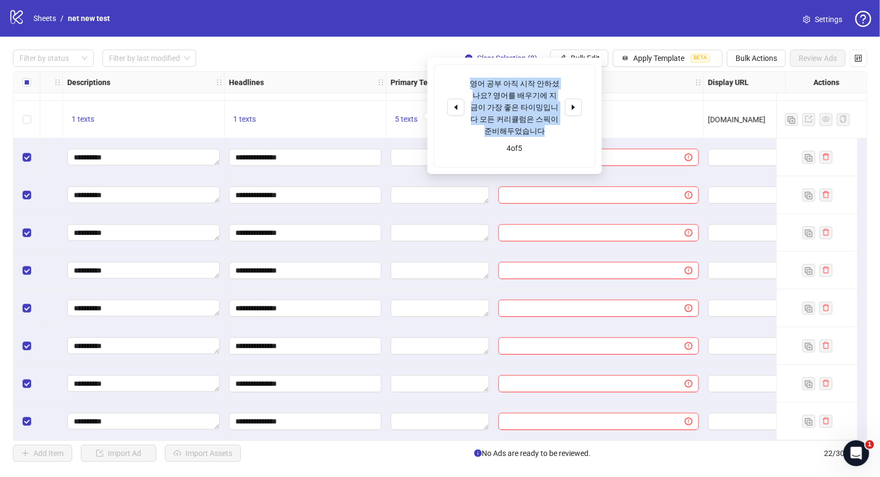
drag, startPoint x: 472, startPoint y: 82, endPoint x: 545, endPoint y: 132, distance: 87.9
click at [545, 132] on div "영어 공부 아직 시작 안하셨나요? 영어를 배우기에 지금이 가장 좋은 타이밍입니다 모든 커리큘럼은 스픽이 준비해두었습니다" at bounding box center [514, 107] width 89 height 59
copy div "영어 공부 아직 시작 안하셨나요? 영어를 배우기에 지금이 가장 좋은 타이밍입니다 모든 커리큘럼은 스픽이 준비해두었습니다"
click at [596, 46] on div "Filter by status Filter by last modified Clear Selection (8) Bulk Edit Apply Te…" at bounding box center [440, 256] width 880 height 438
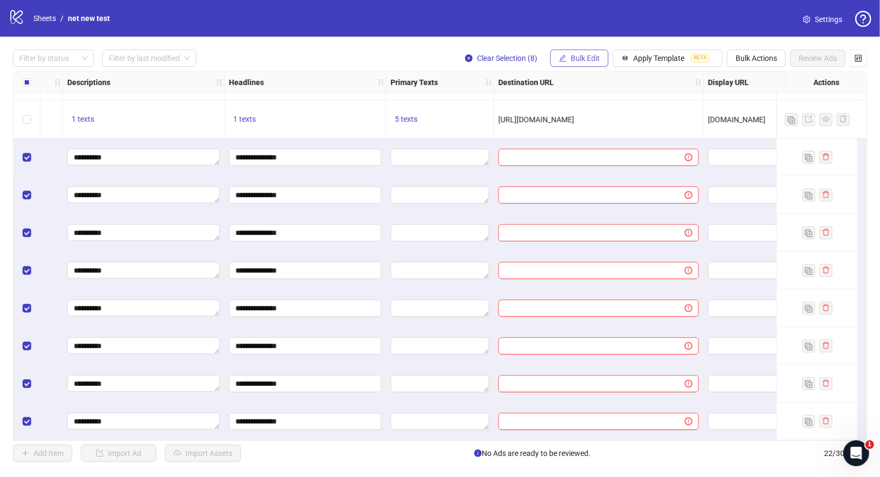
click at [596, 52] on button "Bulk Edit" at bounding box center [579, 58] width 58 height 17
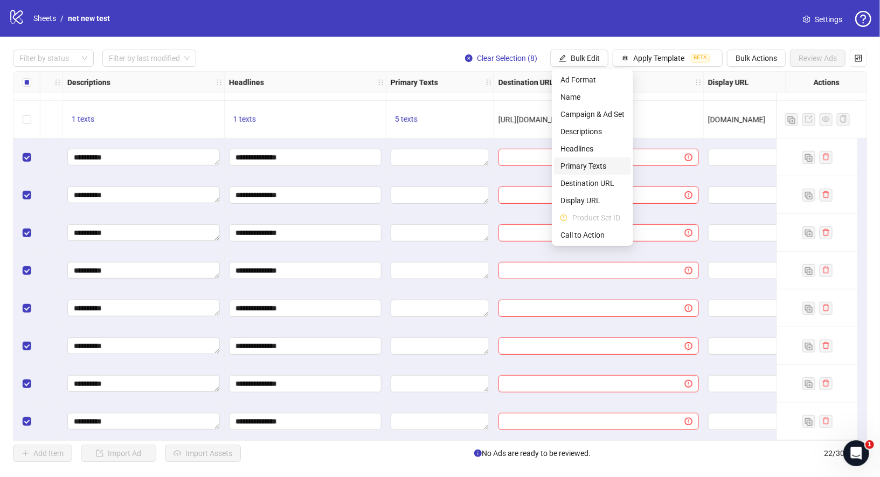
click at [606, 169] on span "Primary Texts" at bounding box center [592, 166] width 64 height 12
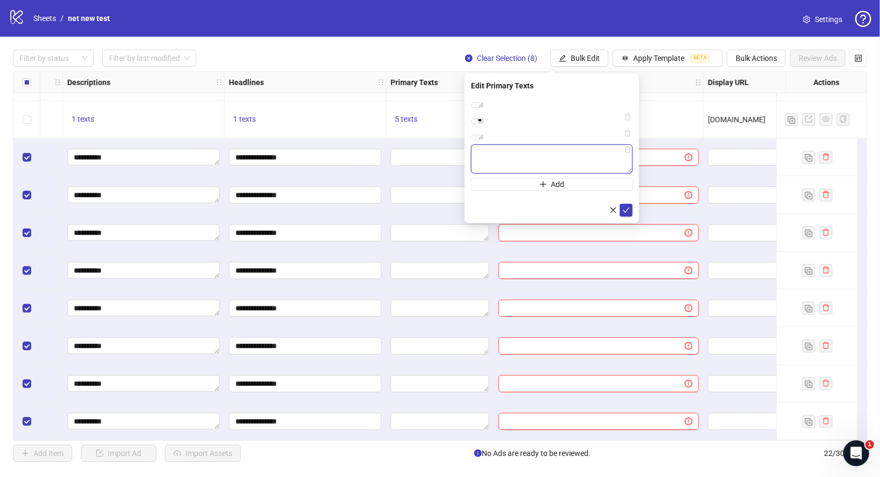
click at [570, 173] on textarea at bounding box center [552, 158] width 162 height 29
paste textarea "**********"
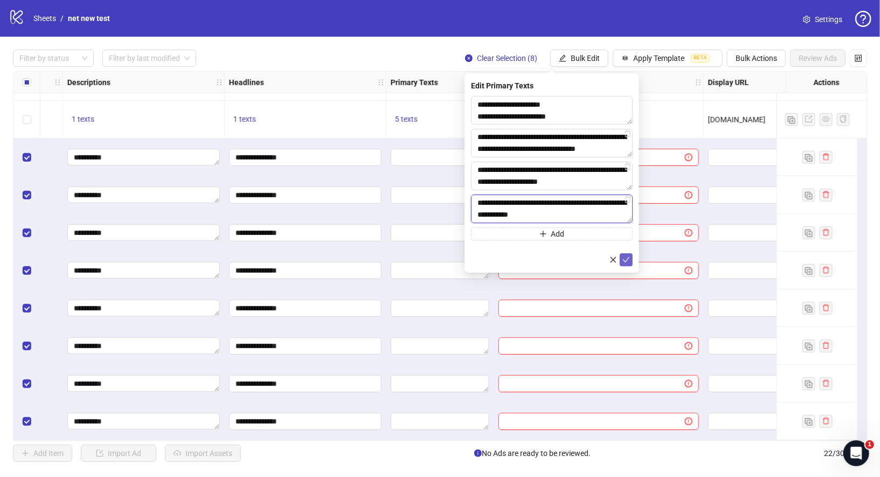
type textarea "**********"
click at [630, 263] on button "submit" at bounding box center [625, 259] width 13 height 13
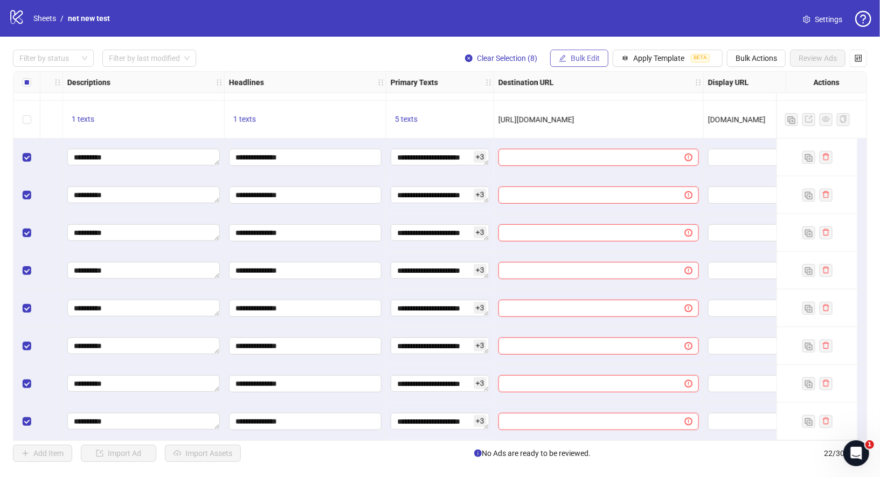
click at [591, 59] on span "Bulk Edit" at bounding box center [584, 58] width 29 height 9
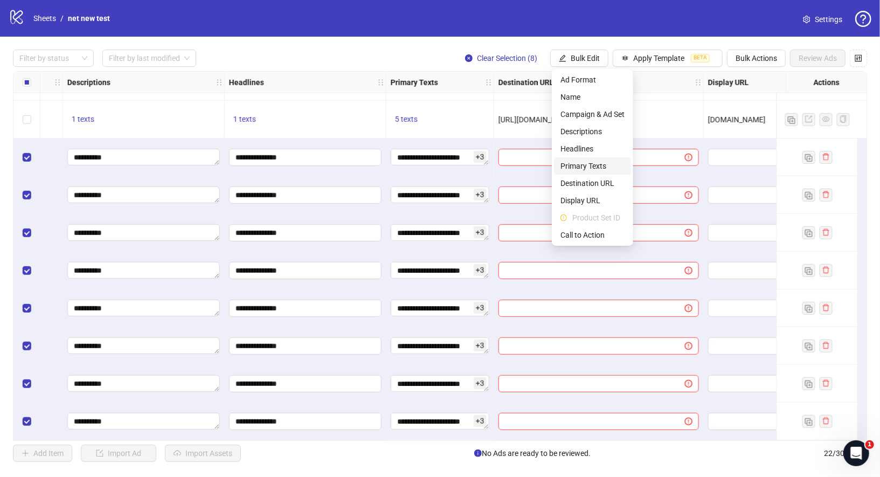
click at [597, 169] on span "Primary Texts" at bounding box center [592, 166] width 64 height 12
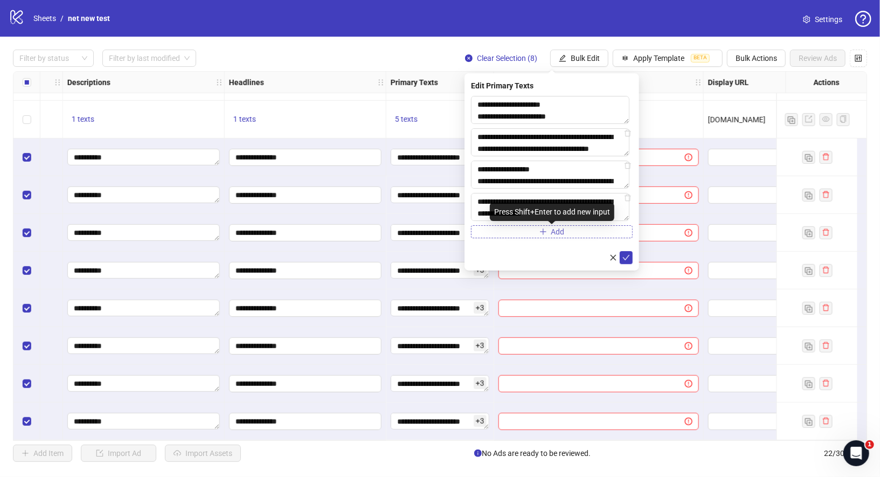
click at [550, 238] on button "Add" at bounding box center [552, 231] width 162 height 13
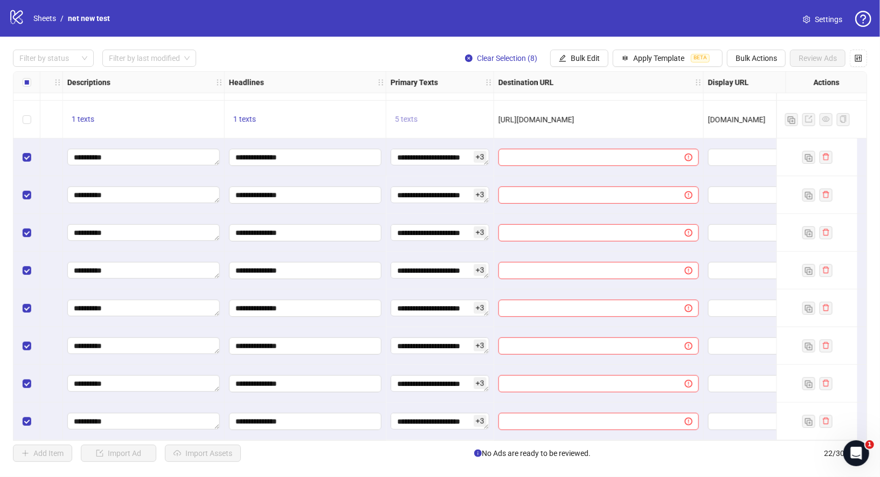
click at [406, 115] on span "5 texts" at bounding box center [406, 119] width 23 height 9
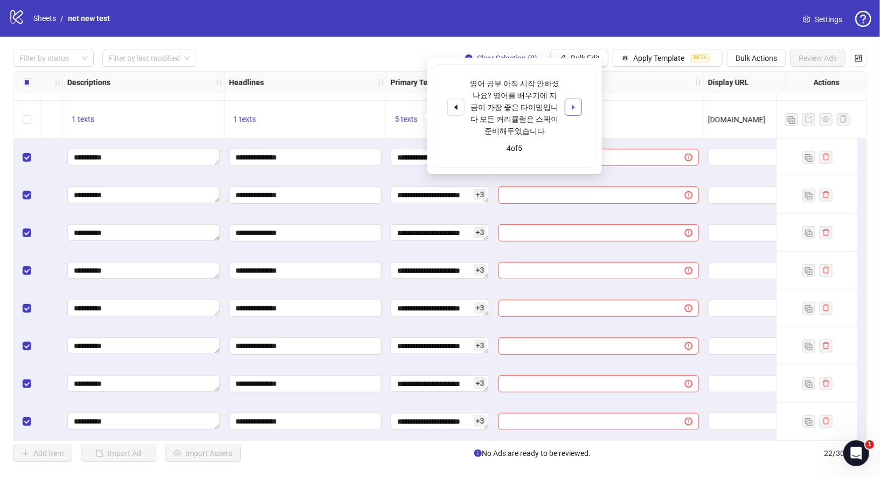
click at [570, 106] on icon "caret-right" at bounding box center [573, 107] width 8 height 8
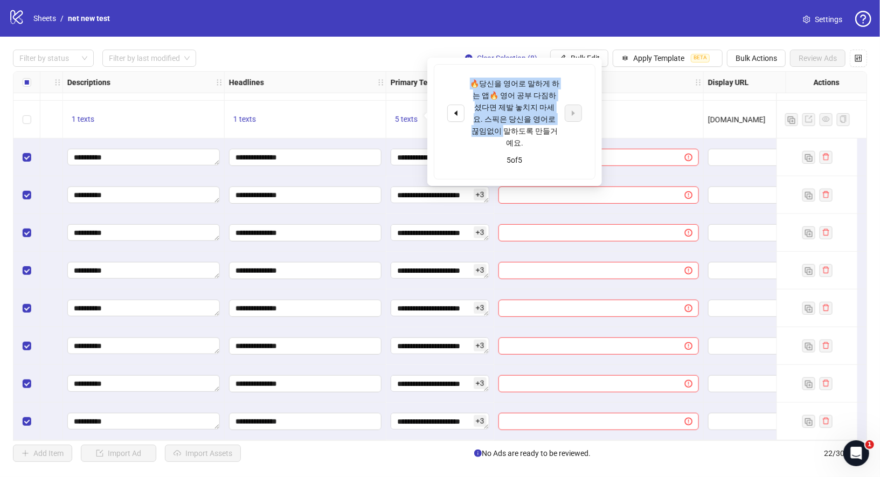
drag, startPoint x: 473, startPoint y: 83, endPoint x: 540, endPoint y: 123, distance: 78.1
click at [540, 123] on div "🔥당신을 영어로 말하게 하는 앱🔥 영어 공부 다짐하셨다면 제발 놓치지 마세요. 스픽은 당신을 영어로 끊임없이 말하도록 만들거예요." at bounding box center [514, 113] width 89 height 71
drag, startPoint x: 546, startPoint y: 130, endPoint x: 472, endPoint y: 83, distance: 87.1
click at [472, 83] on div "🔥당신을 영어로 말하게 하는 앱🔥 영어 공부 다짐하셨다면 제발 놓치지 마세요. 스픽은 당신을 영어로 끊임없이 말하도록 만들거예요." at bounding box center [514, 113] width 89 height 71
copy div "🔥당신을 영어로 말하게 하는 앱🔥 영어 공부 다짐하셨다면 제발 놓치지 마세요. 스픽은 당신을 영어로 끊임없이 말하도록 만들거예요."
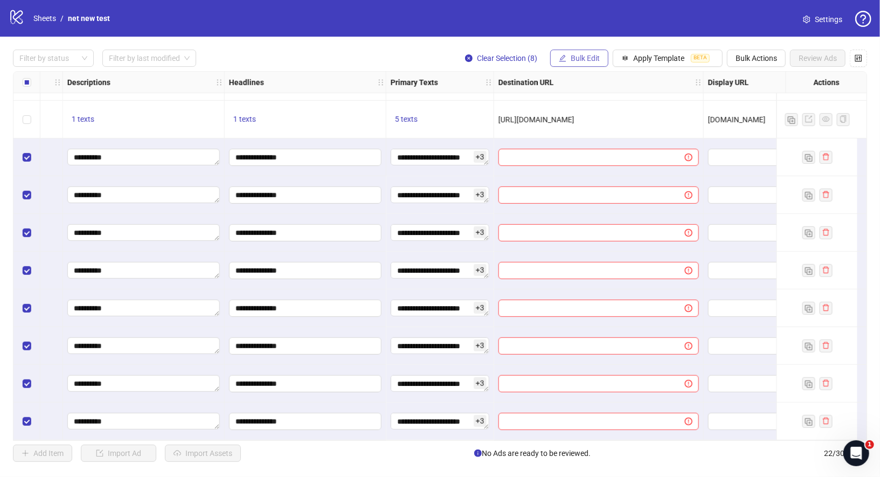
click at [586, 52] on button "Bulk Edit" at bounding box center [579, 58] width 58 height 17
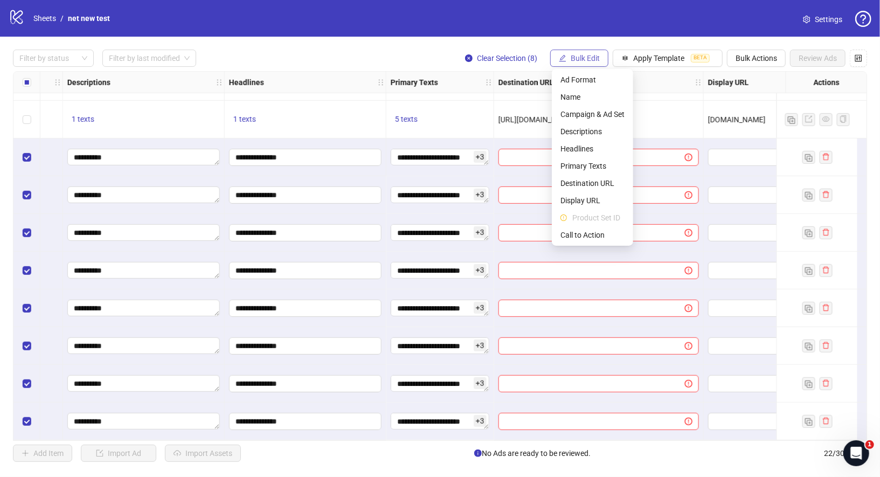
click at [588, 52] on button "Bulk Edit" at bounding box center [579, 58] width 58 height 17
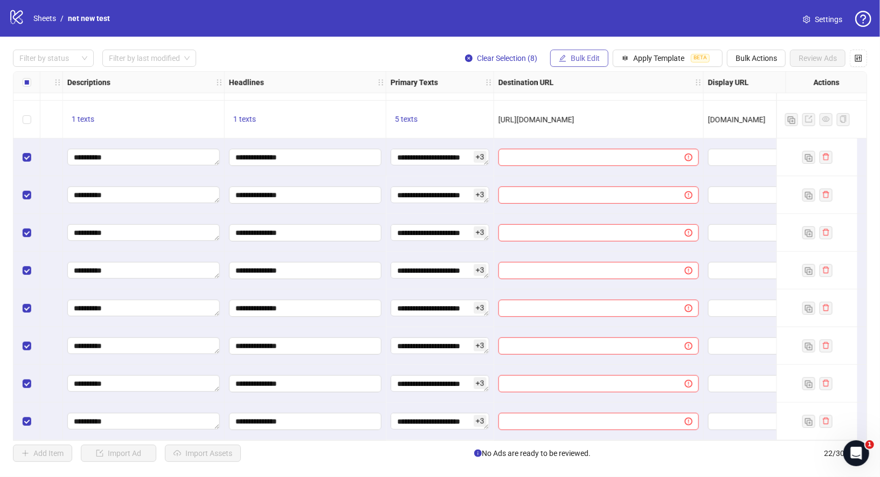
click at [586, 54] on span "Bulk Edit" at bounding box center [584, 58] width 29 height 9
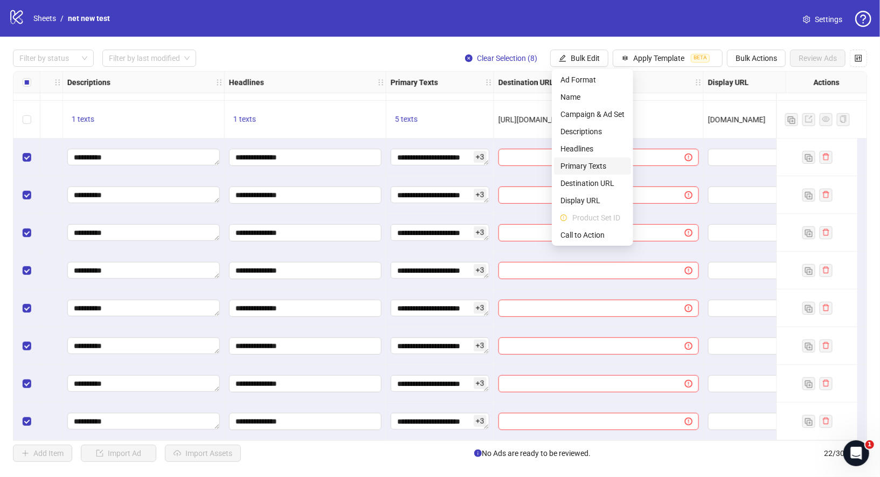
click at [610, 170] on span "Primary Texts" at bounding box center [592, 166] width 64 height 12
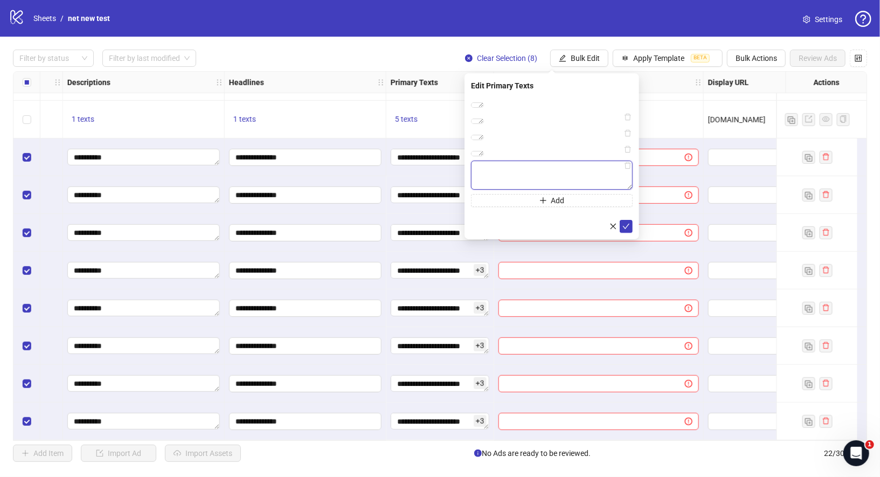
click at [553, 190] on textarea at bounding box center [552, 175] width 162 height 29
paste textarea "**********"
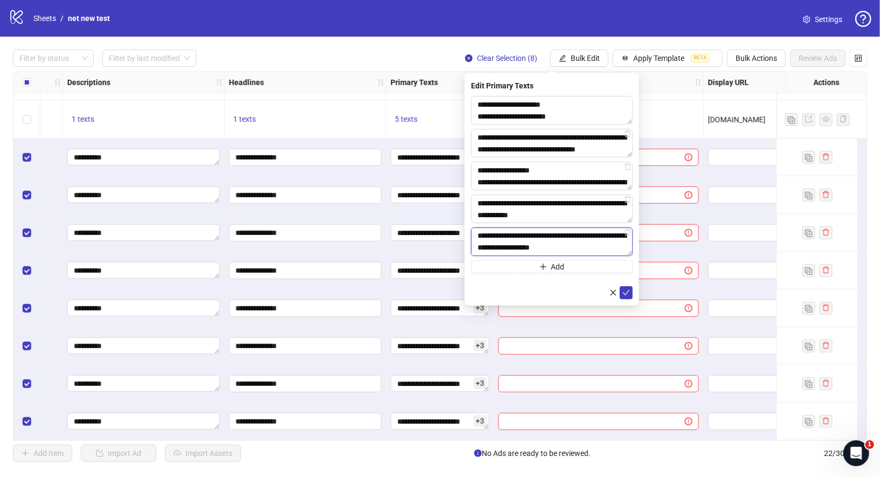
click at [581, 234] on textarea "**********" at bounding box center [552, 241] width 162 height 29
click at [581, 231] on textarea "**********" at bounding box center [552, 241] width 162 height 29
type textarea "**********"
click at [628, 293] on icon "check" at bounding box center [626, 293] width 8 height 8
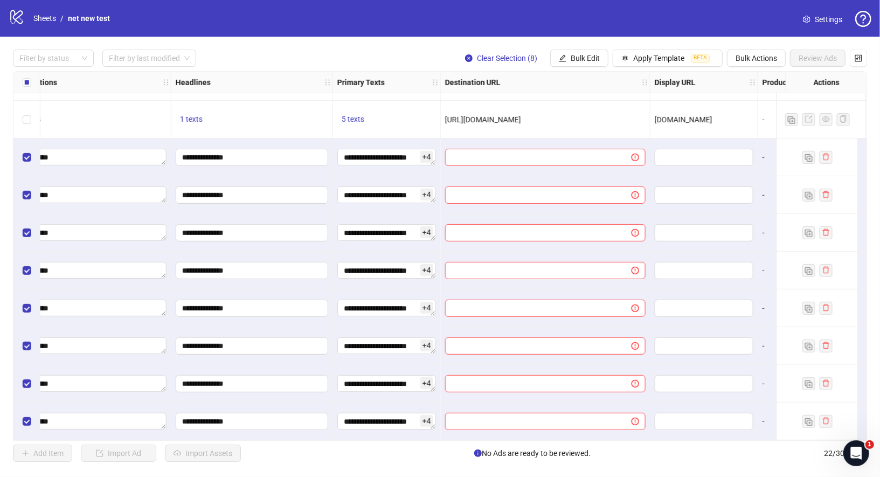
scroll to position [486, 629]
click at [582, 52] on button "Bulk Edit" at bounding box center [579, 58] width 58 height 17
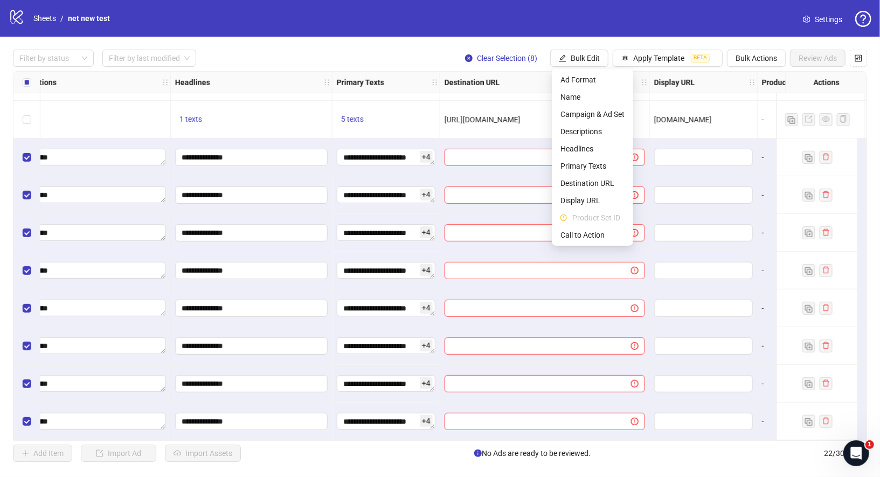
drag, startPoint x: 608, startPoint y: 175, endPoint x: 513, endPoint y: 126, distance: 106.2
click at [514, 126] on body "logo/logo-mobile Sheets / net new test Settings Filter by status Filter by last…" at bounding box center [440, 238] width 880 height 477
click at [511, 119] on span "[URL][DOMAIN_NAME]" at bounding box center [482, 119] width 76 height 9
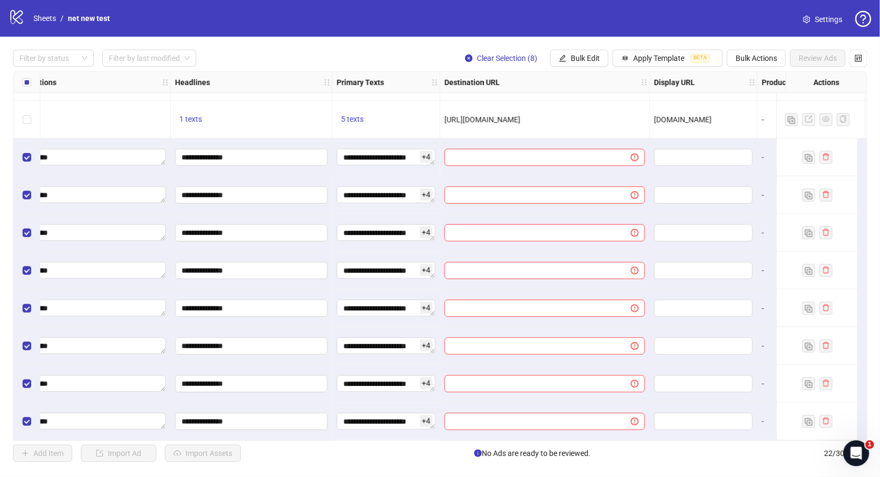
drag, startPoint x: 617, startPoint y: 114, endPoint x: 444, endPoint y: 113, distance: 172.9
click at [444, 114] on div "[URL][DOMAIN_NAME]" at bounding box center [544, 120] width 200 height 12
copy span "[URL][DOMAIN_NAME]"
click at [576, 65] on button "Bulk Edit" at bounding box center [579, 58] width 58 height 17
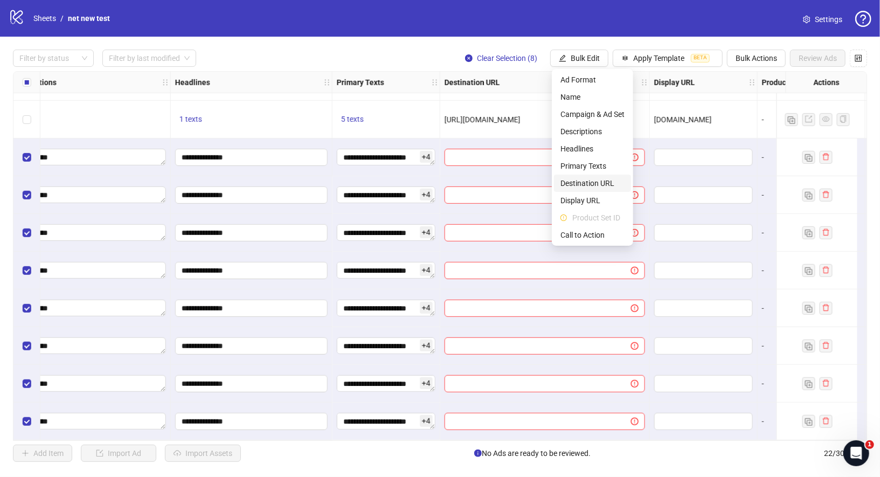
click at [604, 178] on span "Destination URL" at bounding box center [592, 183] width 64 height 12
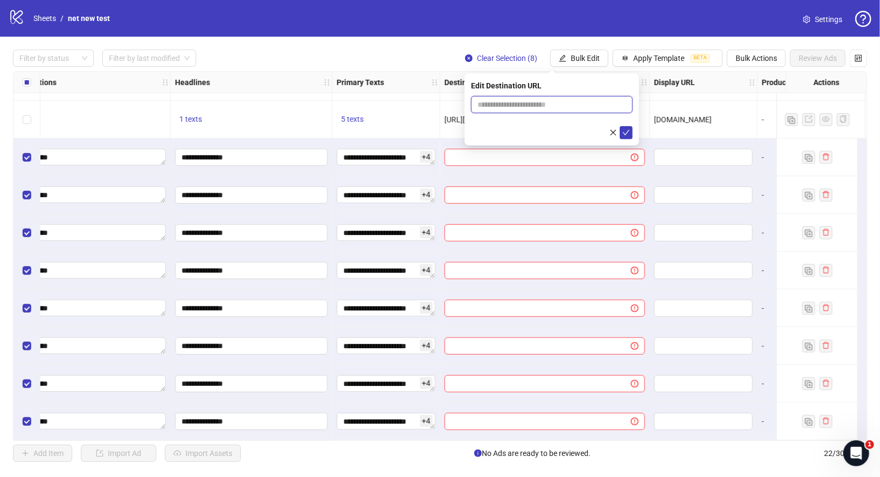
click at [567, 107] on input "text" at bounding box center [547, 105] width 140 height 12
paste input "**********"
type input "**********"
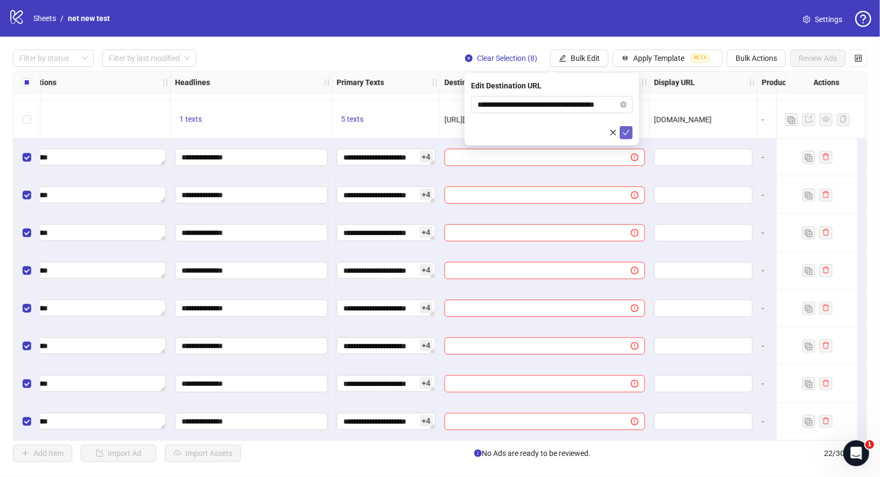
click at [631, 132] on button "submit" at bounding box center [625, 132] width 13 height 13
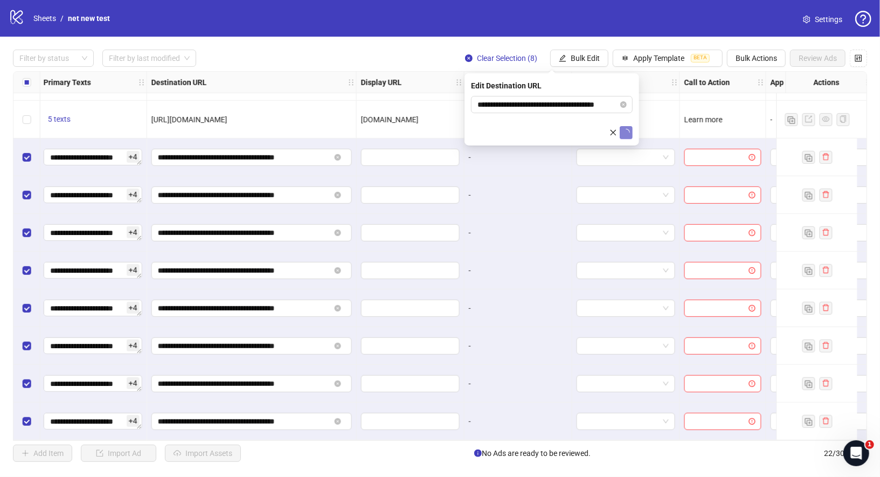
scroll to position [486, 928]
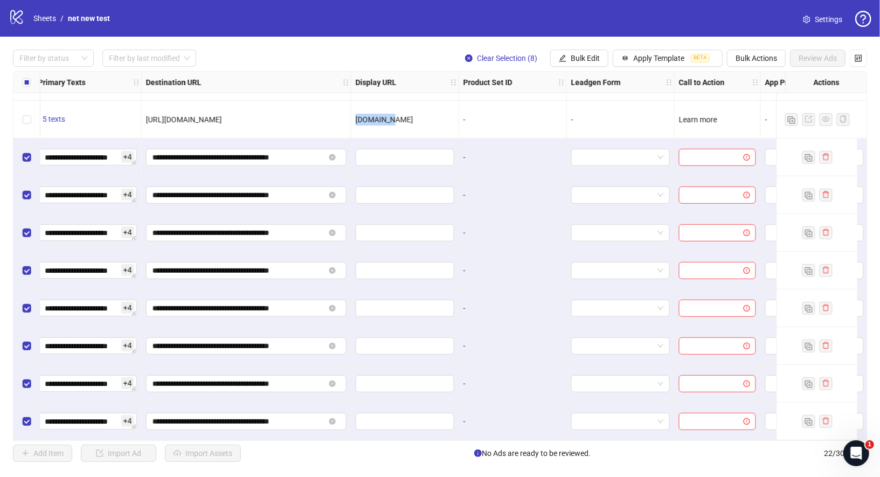
drag, startPoint x: 354, startPoint y: 114, endPoint x: 399, endPoint y: 114, distance: 44.7
click at [399, 114] on div "[DOMAIN_NAME]" at bounding box center [405, 120] width 108 height 38
copy span "[DOMAIN_NAME]"
click at [595, 56] on span "Bulk Edit" at bounding box center [584, 58] width 29 height 9
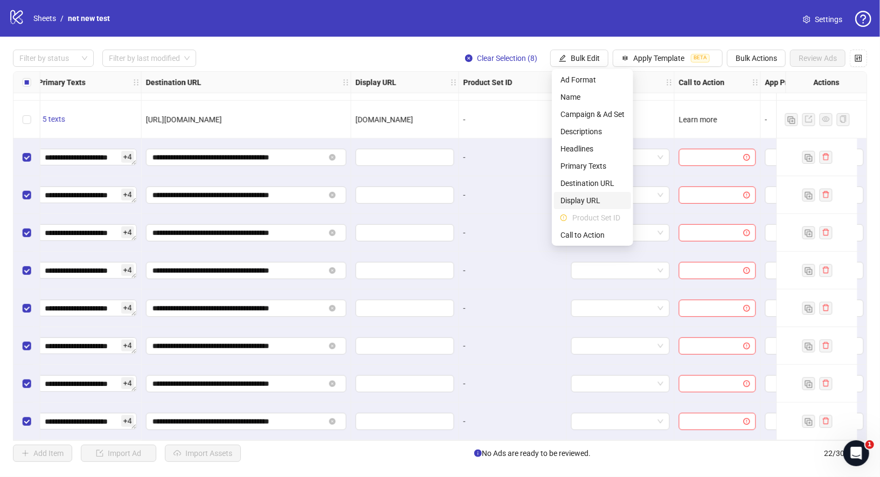
click at [602, 201] on span "Display URL" at bounding box center [592, 200] width 64 height 12
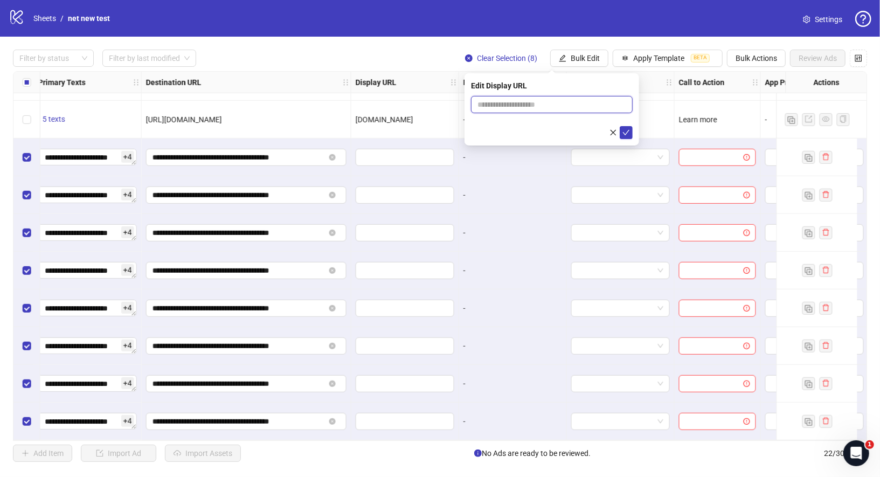
click at [555, 105] on input "text" at bounding box center [552, 104] width 162 height 17
paste input "*********"
type input "*********"
click at [625, 131] on icon "check" at bounding box center [626, 133] width 8 height 8
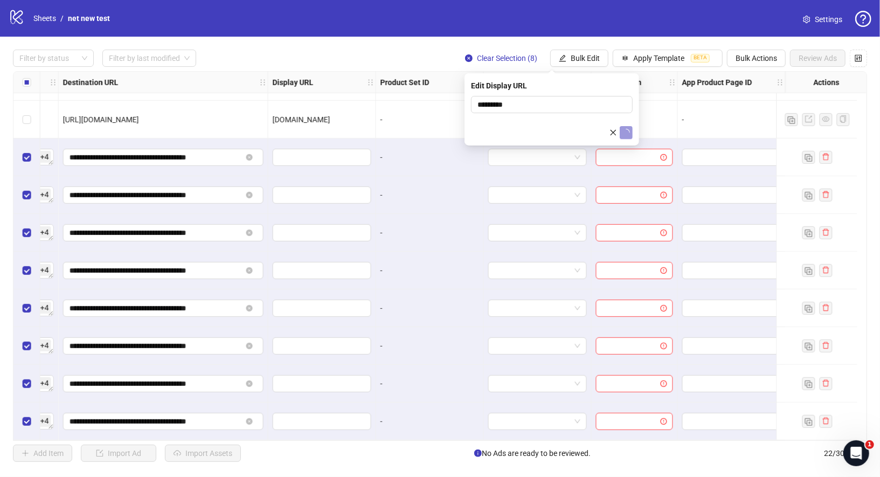
scroll to position [486, 1019]
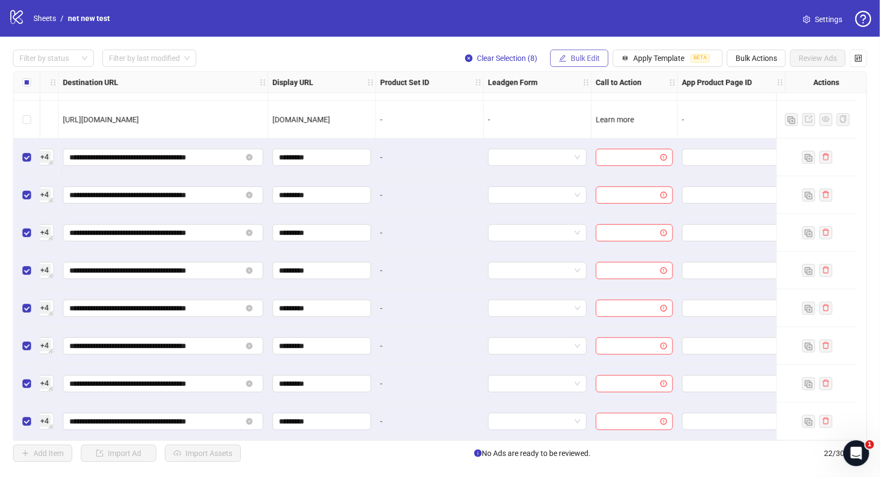
click at [590, 59] on span "Bulk Edit" at bounding box center [584, 58] width 29 height 9
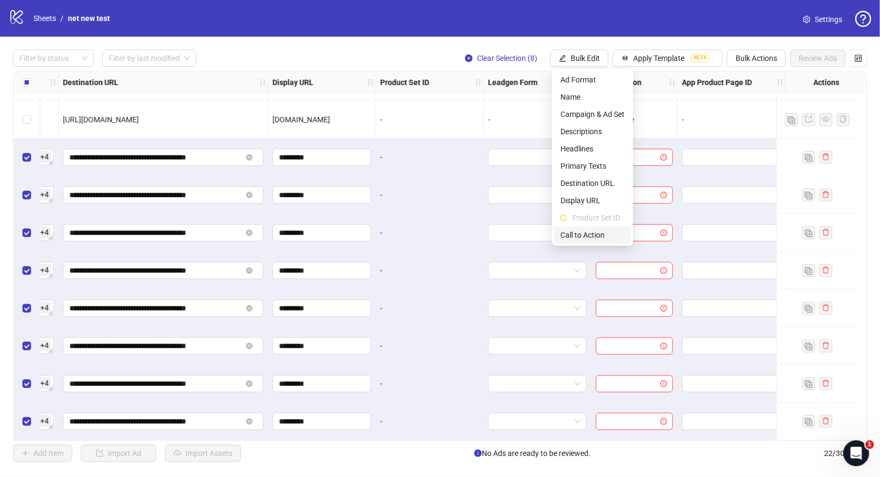
click at [591, 232] on span "Call to Action" at bounding box center [592, 235] width 64 height 12
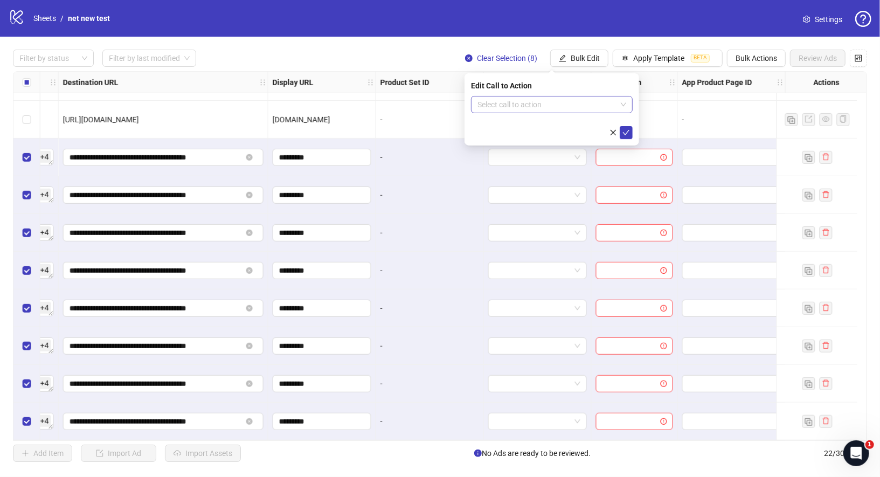
click at [599, 107] on input "search" at bounding box center [546, 104] width 139 height 16
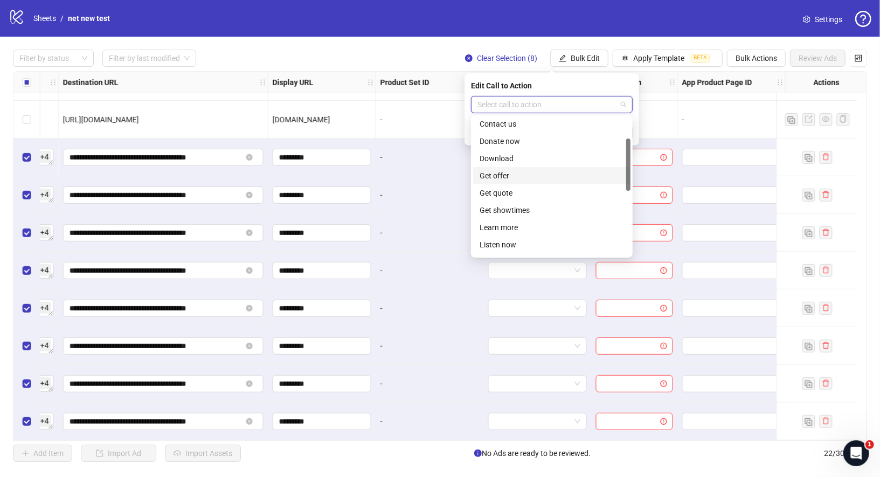
scroll to position [55, 0]
click at [520, 224] on div "Learn more" at bounding box center [551, 226] width 144 height 12
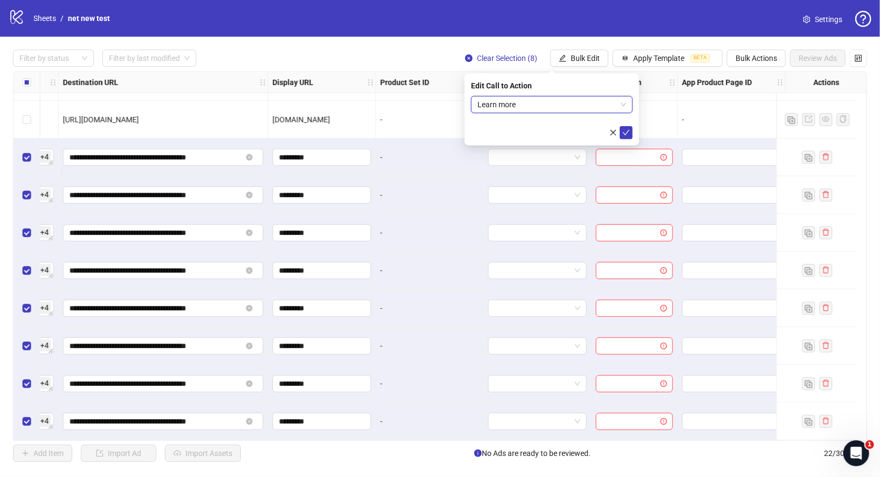
click at [625, 125] on form "Learn more Learn more" at bounding box center [552, 117] width 162 height 43
click at [625, 126] on button "submit" at bounding box center [625, 132] width 13 height 13
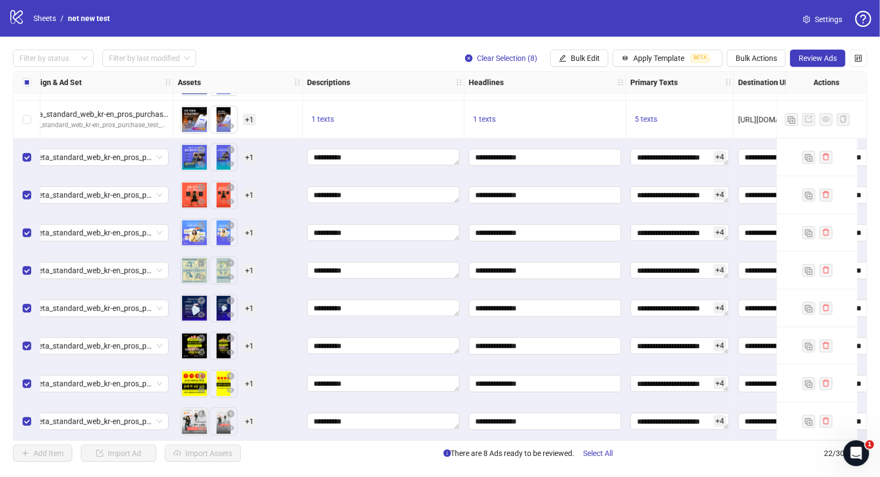
scroll to position [486, 0]
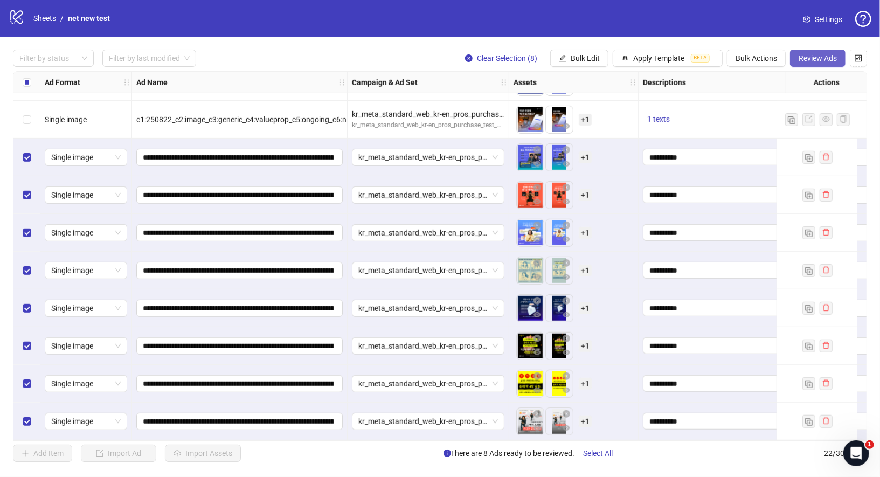
click at [817, 59] on span "Review Ads" at bounding box center [817, 58] width 38 height 9
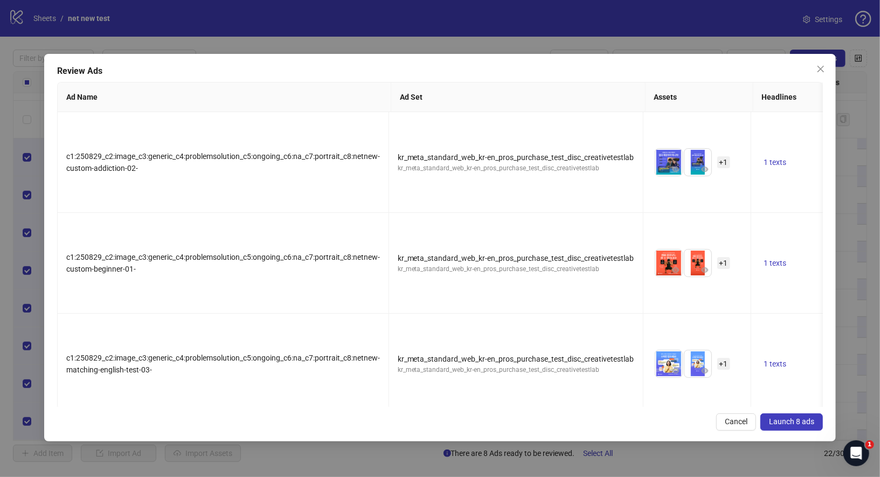
click at [808, 426] on button "Launch 8 ads" at bounding box center [791, 421] width 62 height 17
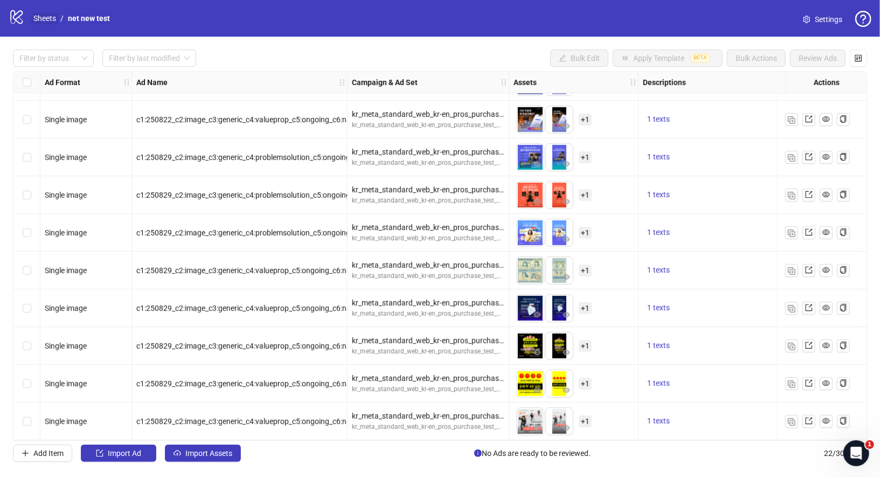
click at [54, 15] on link "Sheets" at bounding box center [44, 18] width 27 height 12
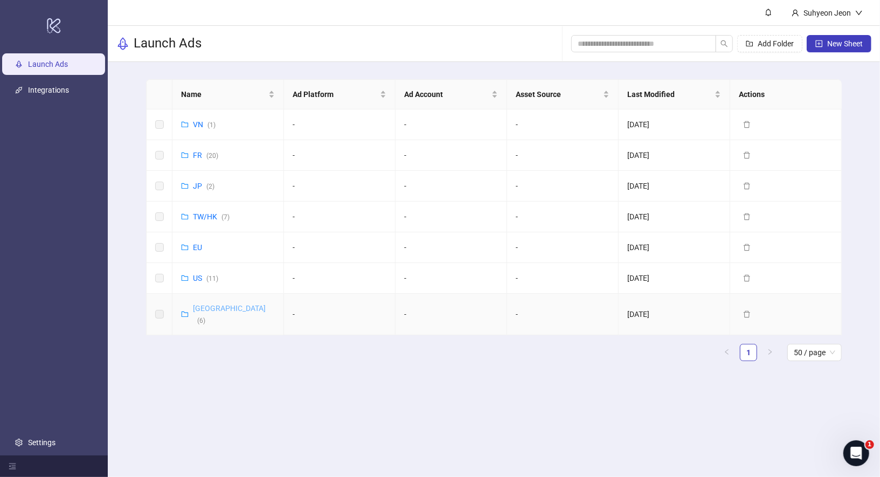
click at [204, 308] on link "Korea ( 6 )" at bounding box center [229, 314] width 73 height 20
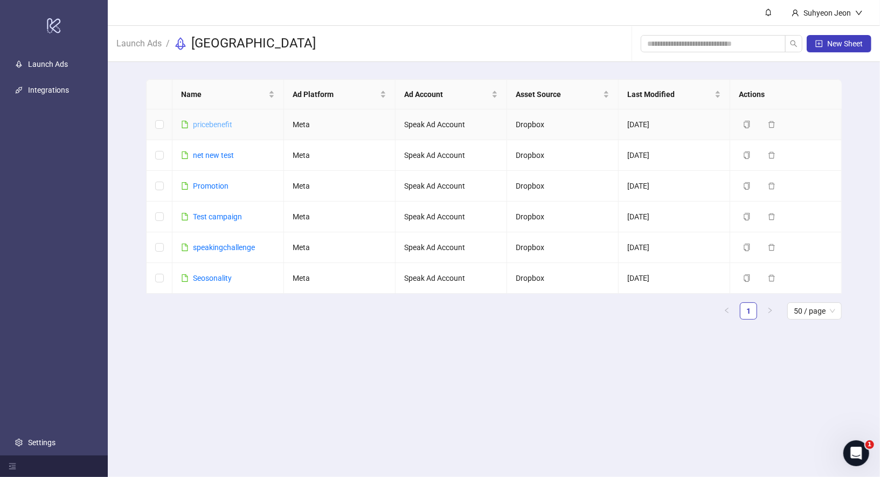
click at [218, 125] on link "pricebenefit" at bounding box center [212, 124] width 39 height 9
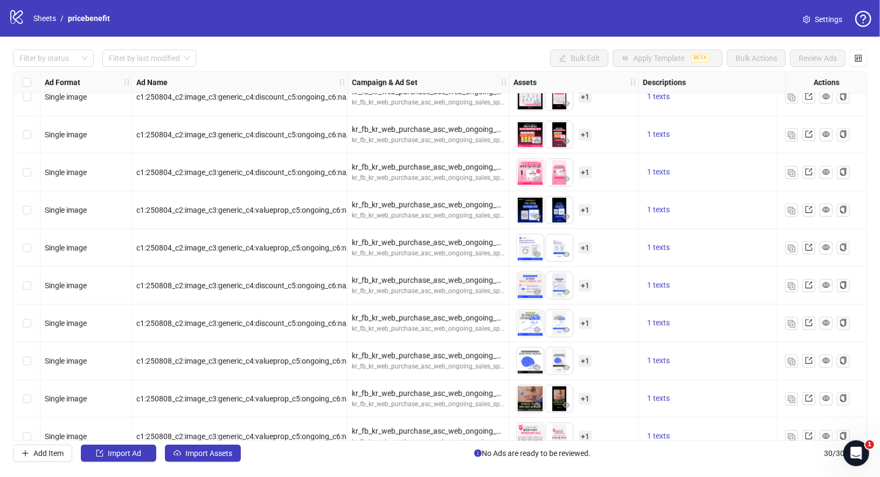
scroll to position [788, 0]
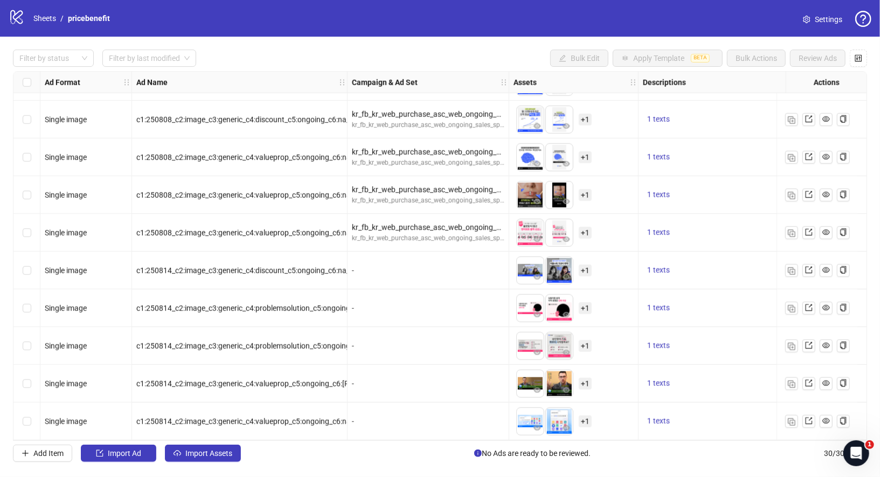
click at [458, 272] on div "-" at bounding box center [428, 270] width 152 height 12
click at [444, 268] on div "-" at bounding box center [428, 270] width 152 height 12
click at [214, 457] on span "Import Assets" at bounding box center [208, 453] width 47 height 9
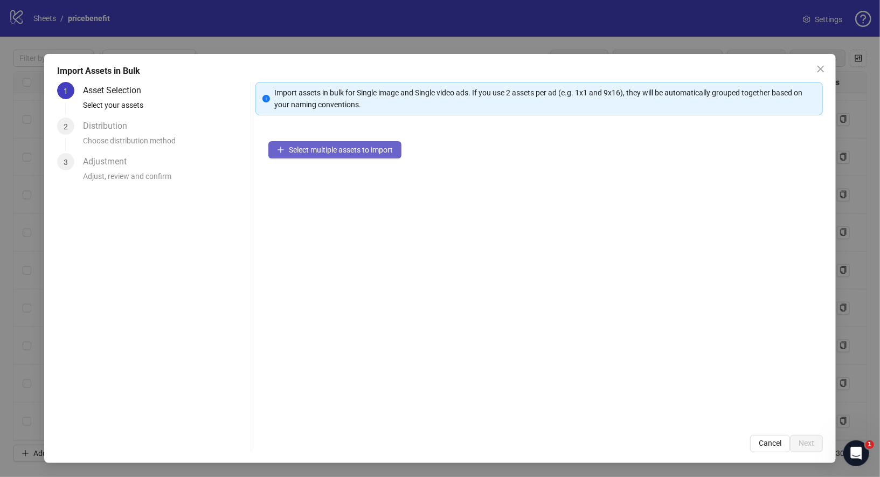
click at [357, 149] on span "Select multiple assets to import" at bounding box center [341, 149] width 104 height 9
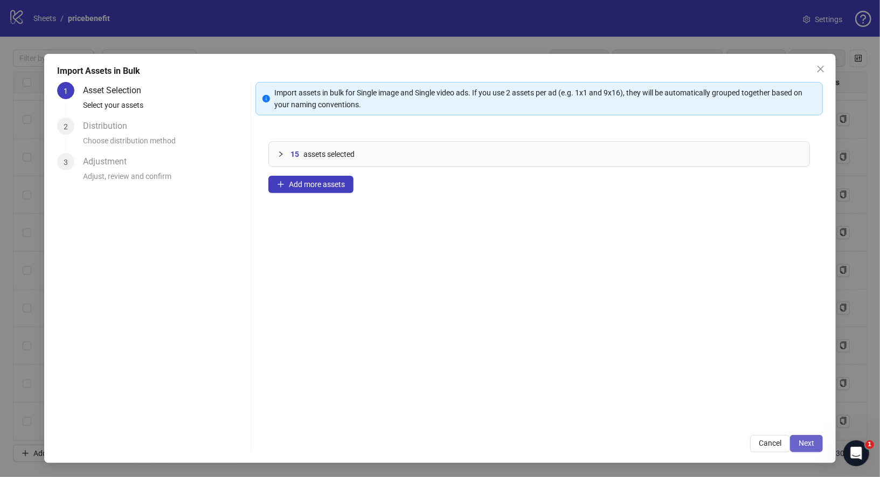
click at [815, 445] on button "Next" at bounding box center [806, 443] width 33 height 17
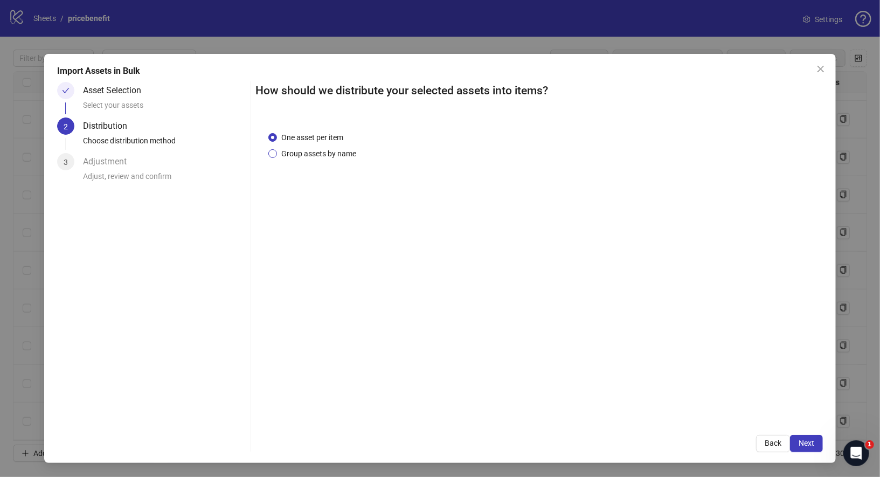
click at [341, 157] on span "Group assets by name" at bounding box center [318, 154] width 83 height 12
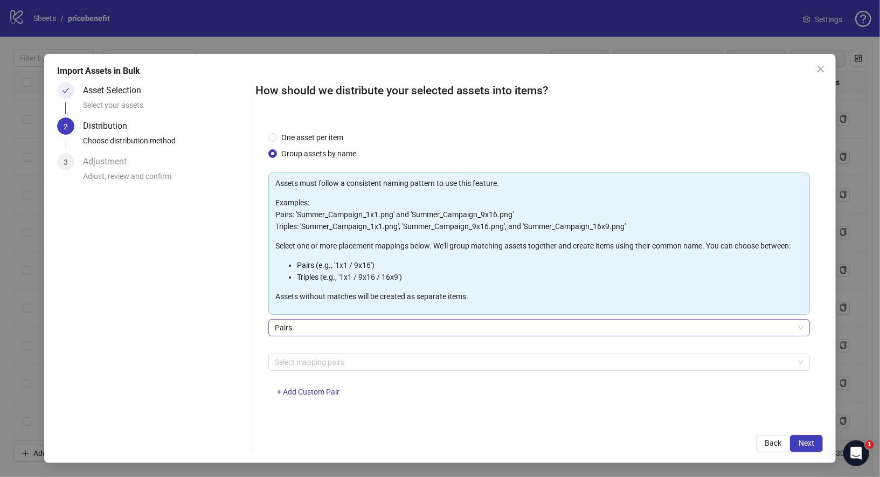
click at [338, 331] on span "Pairs" at bounding box center [539, 327] width 529 height 16
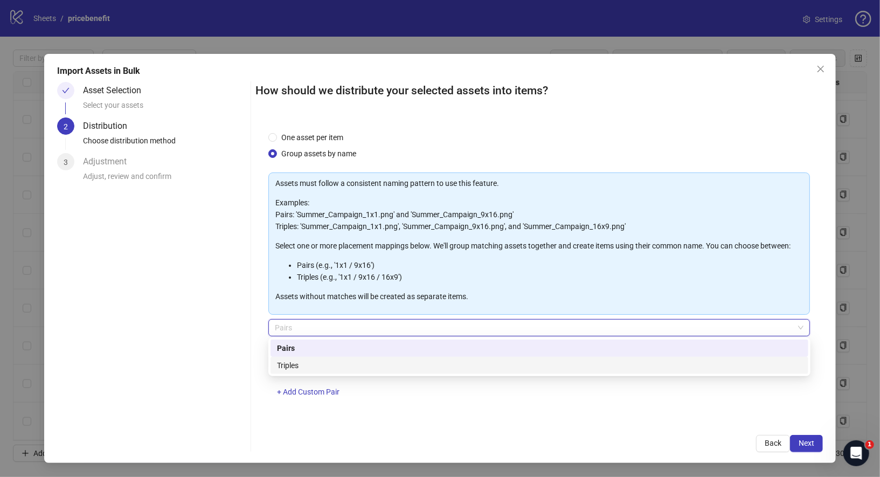
click at [326, 362] on div "Triples" at bounding box center [539, 365] width 525 height 12
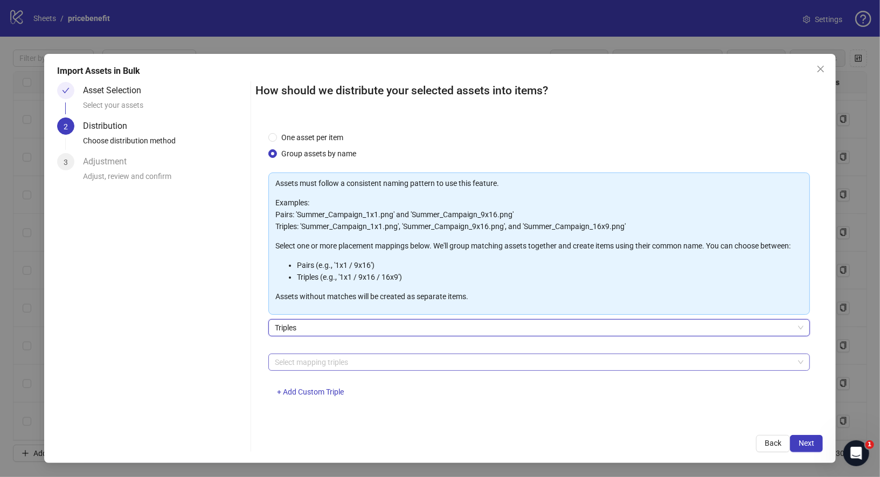
click at [306, 356] on div at bounding box center [533, 361] width 526 height 15
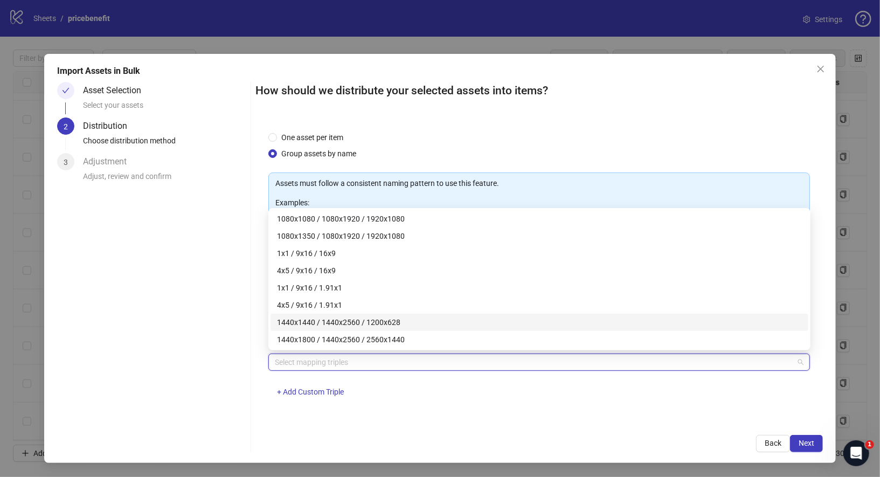
click at [371, 323] on div "1440x1440 / 1440x2560 / 1200x628" at bounding box center [539, 322] width 525 height 12
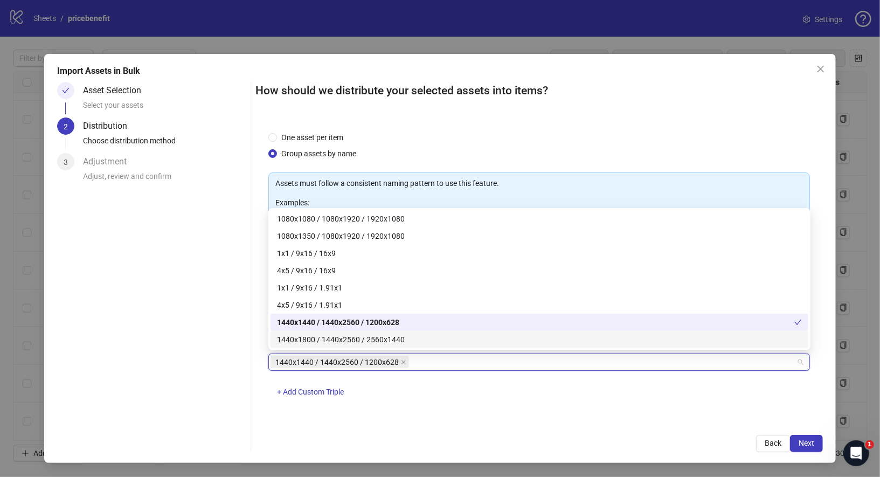
click at [390, 334] on div "1440x1800 / 1440x2560 / 2560x1440" at bounding box center [539, 339] width 525 height 12
click at [494, 416] on div "One asset per item Group assets by name Assets must follow a consistent naming …" at bounding box center [539, 270] width 568 height 303
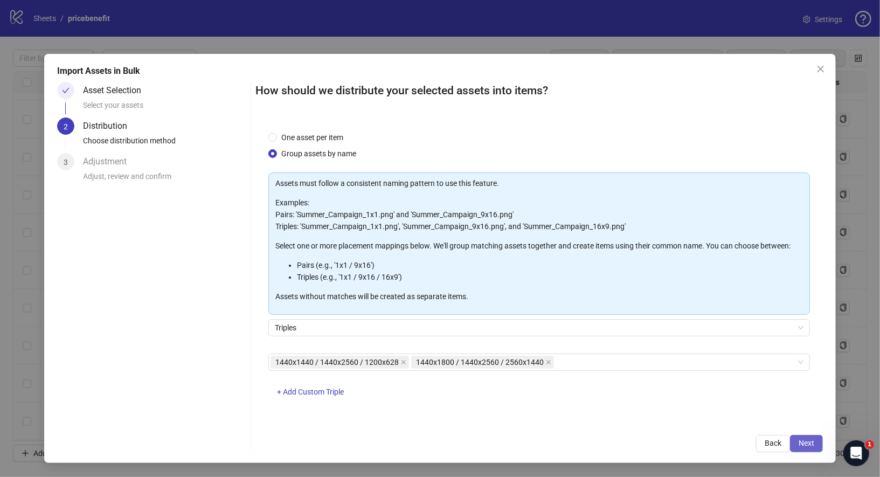
click at [802, 440] on span "Next" at bounding box center [806, 442] width 16 height 9
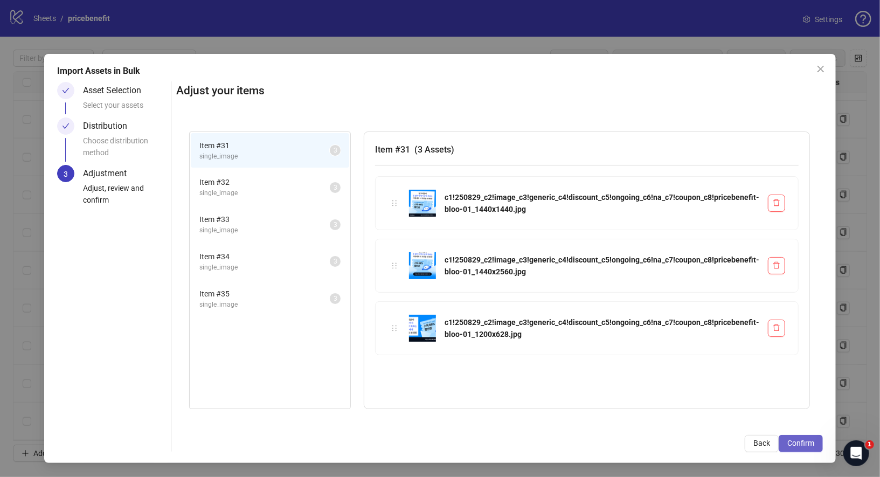
click at [799, 439] on span "Confirm" at bounding box center [800, 442] width 27 height 9
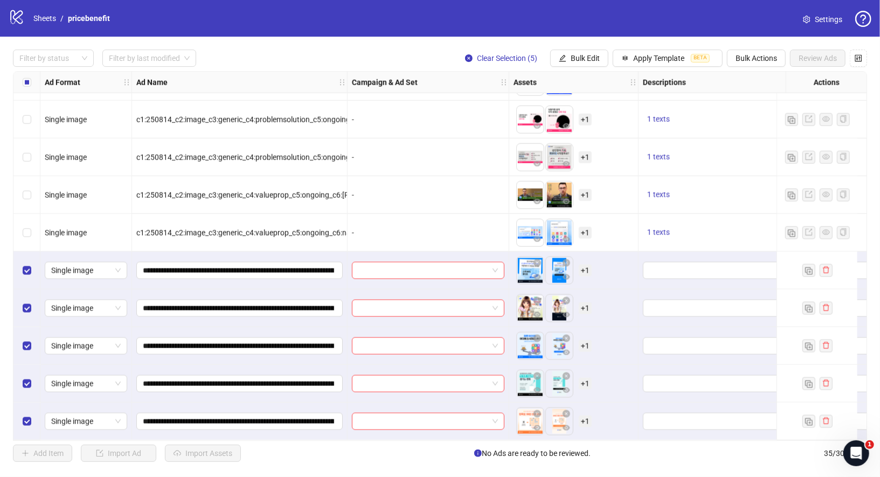
scroll to position [976, 0]
click at [571, 65] on button "Bulk Edit" at bounding box center [579, 58] width 58 height 17
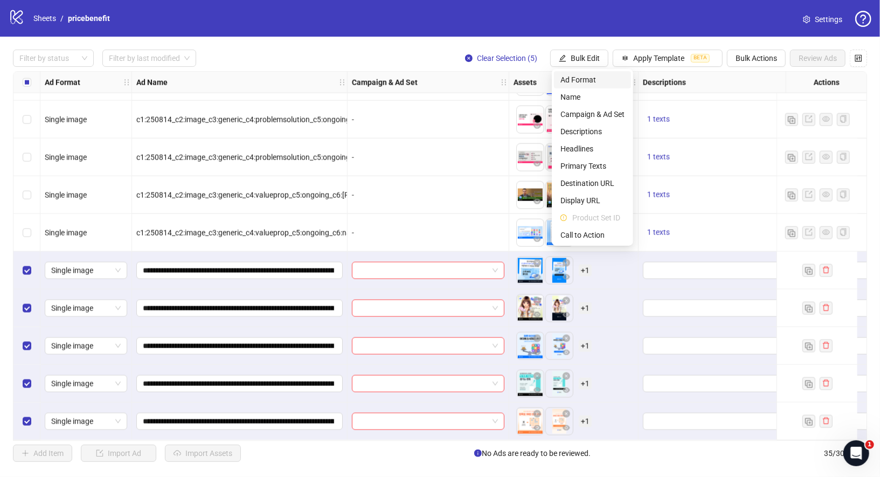
click at [596, 79] on span "Ad Format" at bounding box center [592, 80] width 64 height 12
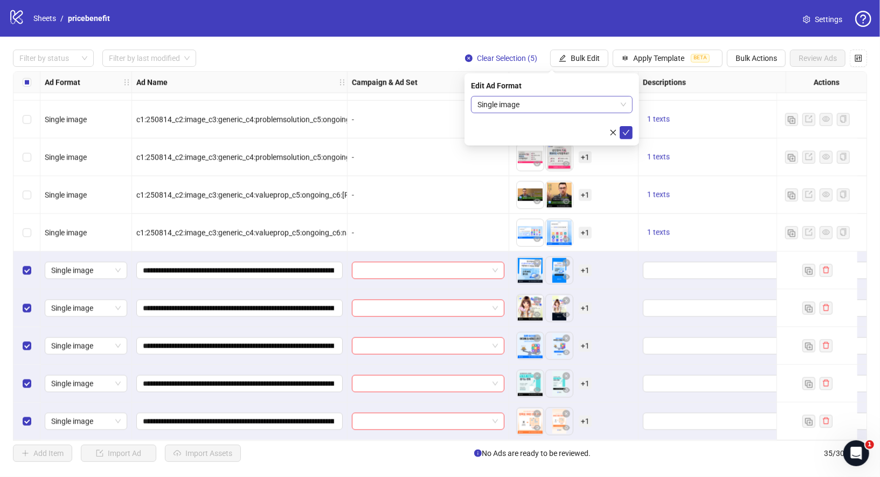
click at [539, 99] on span "Single image" at bounding box center [551, 104] width 149 height 16
click at [619, 83] on div "Edit Ad Format" at bounding box center [552, 86] width 162 height 12
click at [615, 131] on icon "close" at bounding box center [613, 133] width 8 height 8
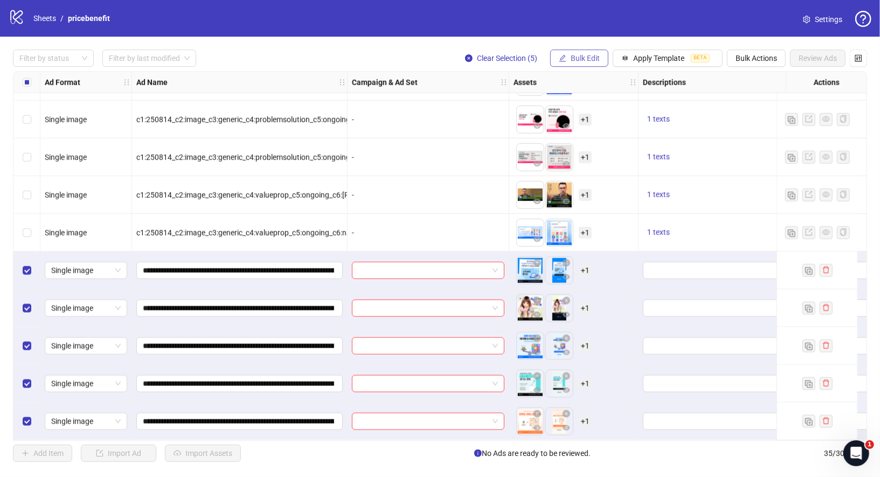
click at [598, 57] on span "Bulk Edit" at bounding box center [584, 58] width 29 height 9
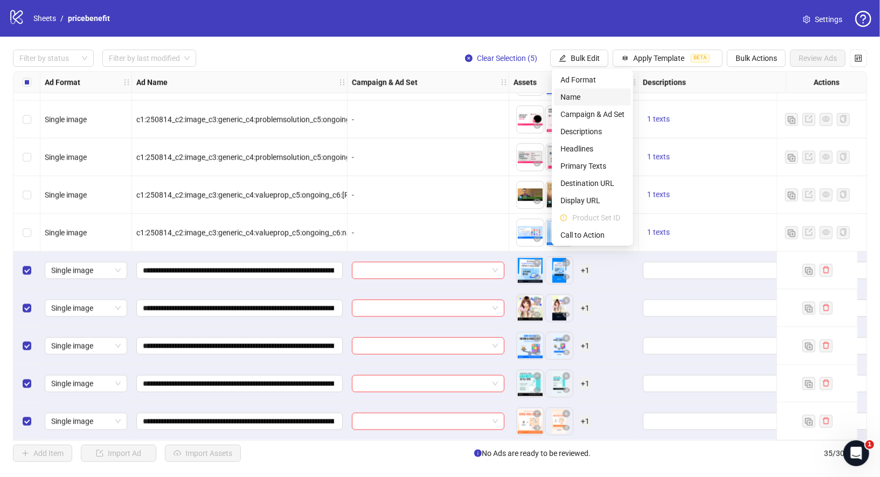
click at [580, 95] on span "Name" at bounding box center [592, 97] width 64 height 12
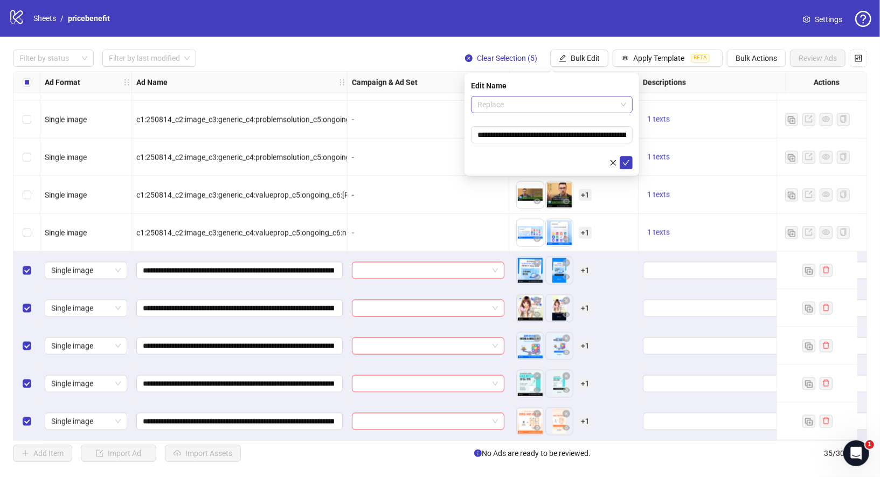
click at [500, 97] on span "Replace" at bounding box center [551, 104] width 149 height 16
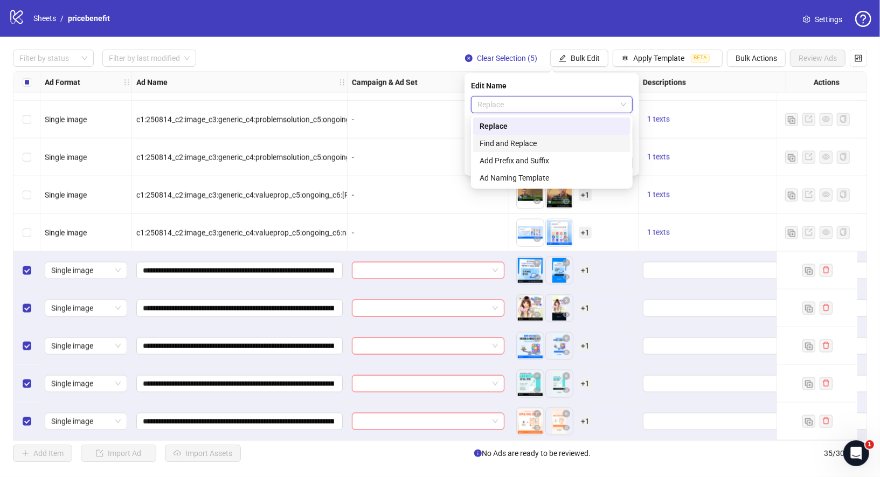
click at [526, 143] on div "Find and Replace" at bounding box center [551, 143] width 144 height 12
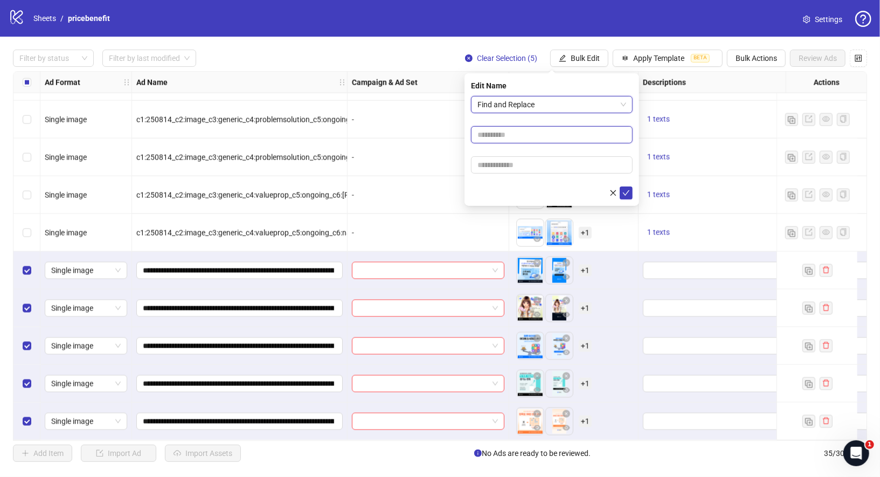
click at [499, 136] on input "text" at bounding box center [552, 134] width 162 height 17
type input "*"
click at [527, 164] on input "text" at bounding box center [552, 164] width 162 height 17
type input "*"
click at [629, 191] on icon "check" at bounding box center [626, 193] width 8 height 8
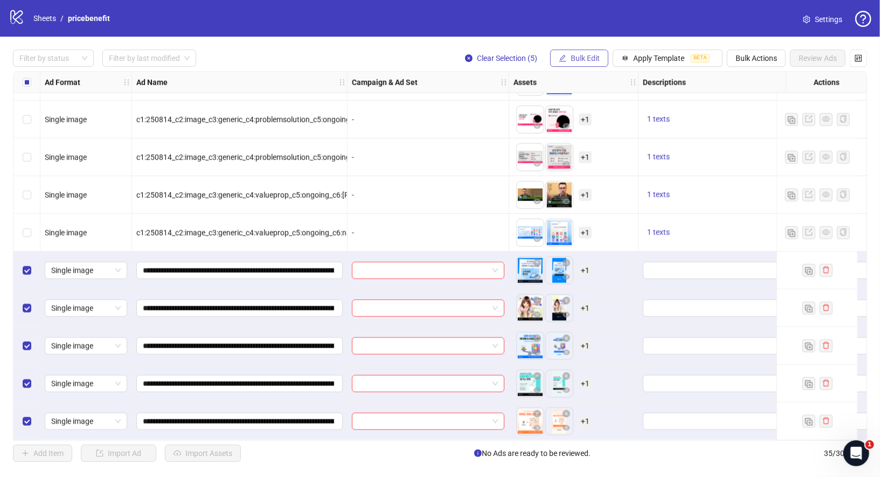
click at [604, 56] on button "Bulk Edit" at bounding box center [579, 58] width 58 height 17
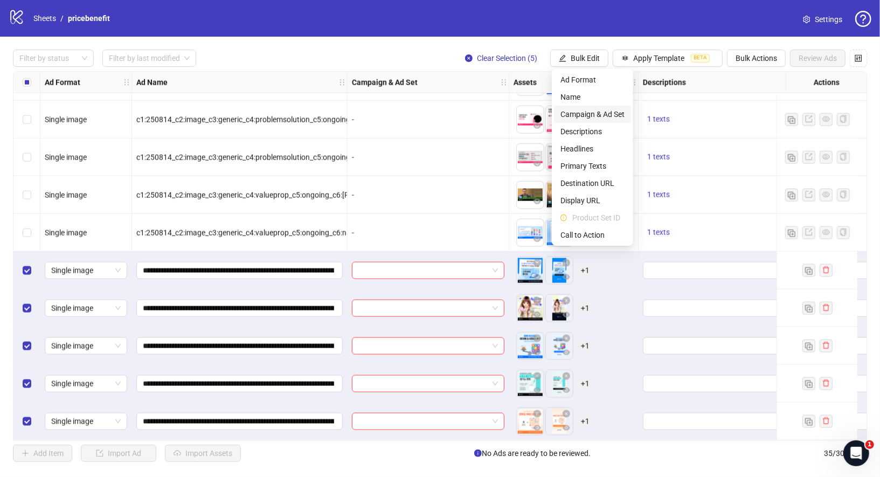
click at [611, 112] on span "Campaign & Ad Set" at bounding box center [592, 114] width 64 height 12
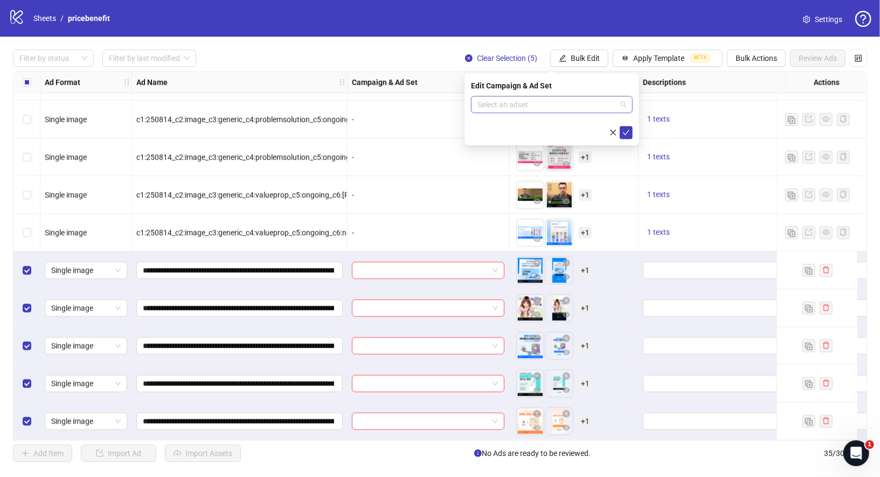
click at [590, 97] on input "search" at bounding box center [546, 104] width 139 height 16
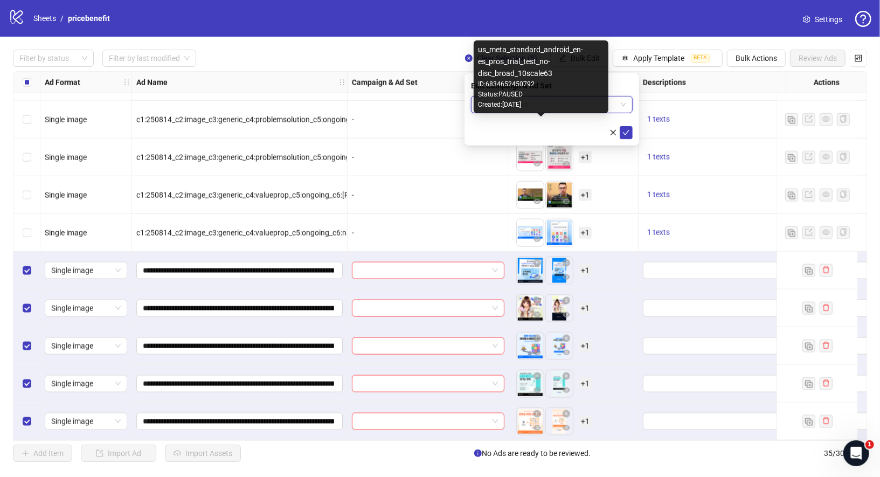
click at [539, 106] on div "Created: [DATE]" at bounding box center [541, 105] width 126 height 10
click at [562, 104] on div "Created: [DATE]" at bounding box center [541, 105] width 126 height 10
click at [621, 106] on span "us_meta_standard_android_en-es_pros_trial_test_no-disc_broad_10scale63" at bounding box center [551, 104] width 149 height 16
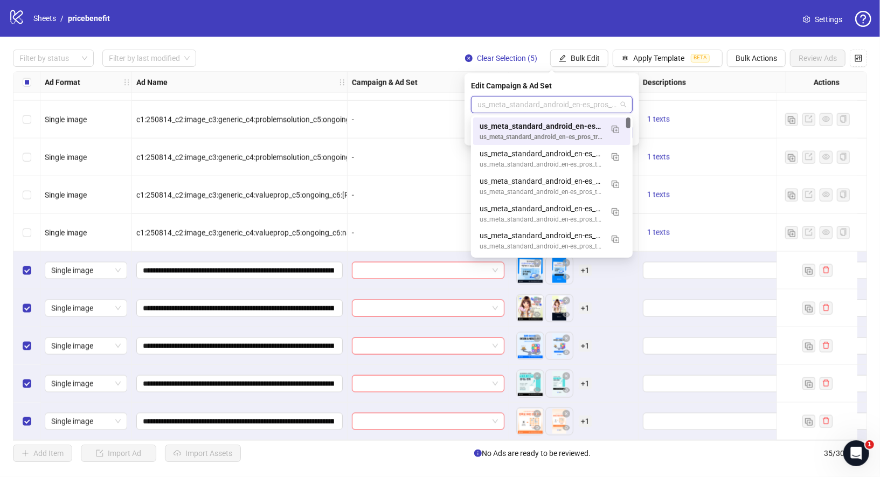
click at [624, 106] on span "us_meta_standard_android_en-es_pros_trial_test_no-disc_broad_10scale63" at bounding box center [551, 104] width 149 height 16
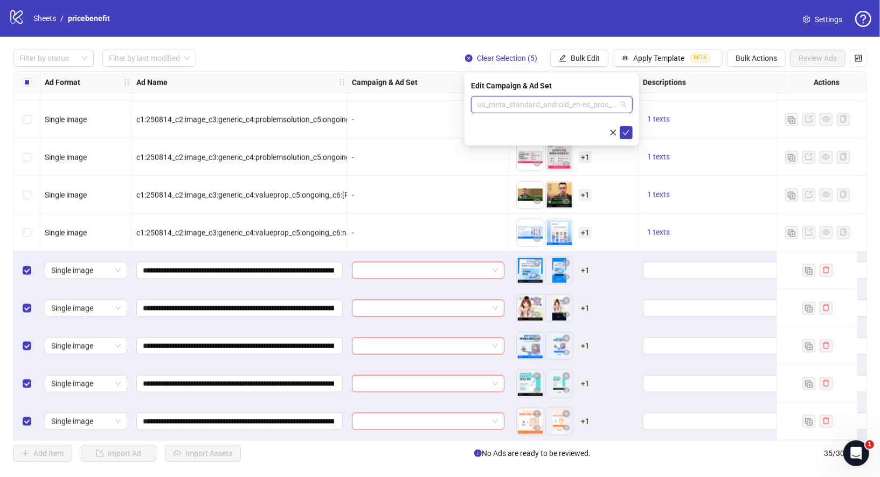
click at [568, 103] on span "us_meta_standard_android_en-es_pros_trial_test_no-disc_broad_10scale63" at bounding box center [551, 104] width 149 height 16
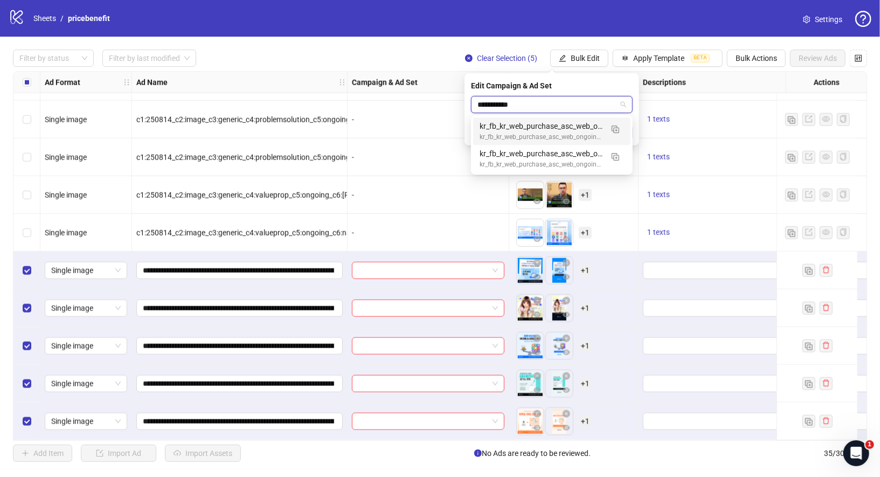
type input "**********"
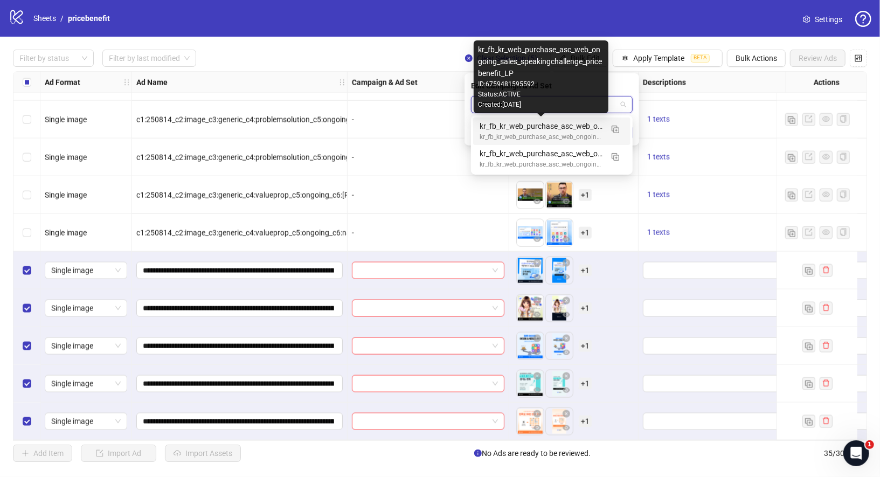
click at [571, 129] on div "kr_fb_kr_web_purchase_asc_web_ongoing_sales_speakingchallenge_pricebenefit_LP" at bounding box center [540, 126] width 123 height 12
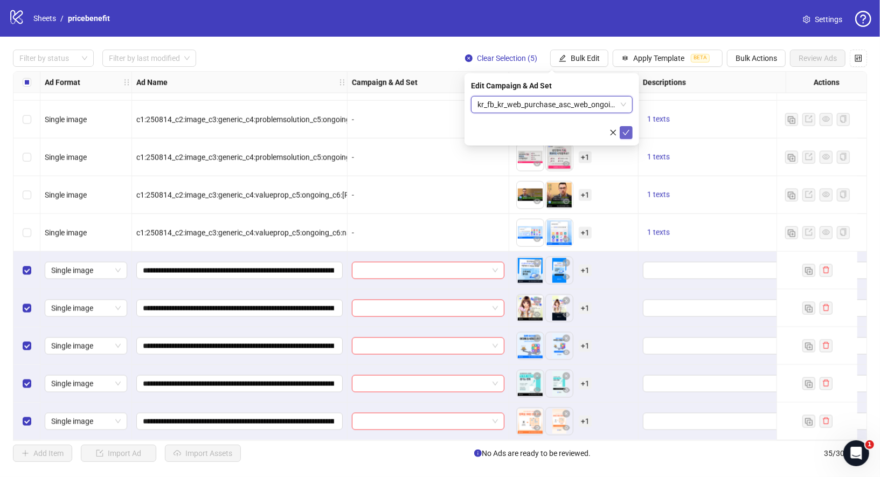
click at [625, 133] on icon "check" at bounding box center [626, 133] width 8 height 8
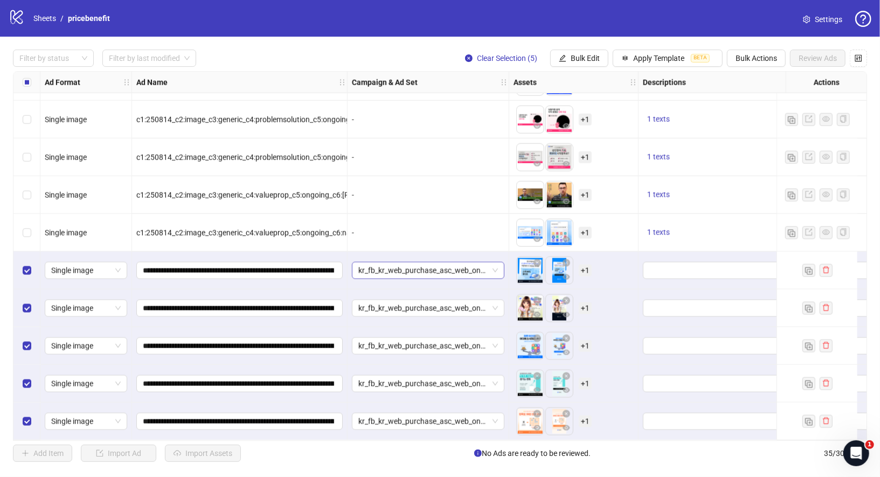
click at [496, 266] on span "kr_fb_kr_web_purchase_asc_web_ongoing_sales_speakingchallenge_pricebenefit_LP" at bounding box center [428, 270] width 140 height 16
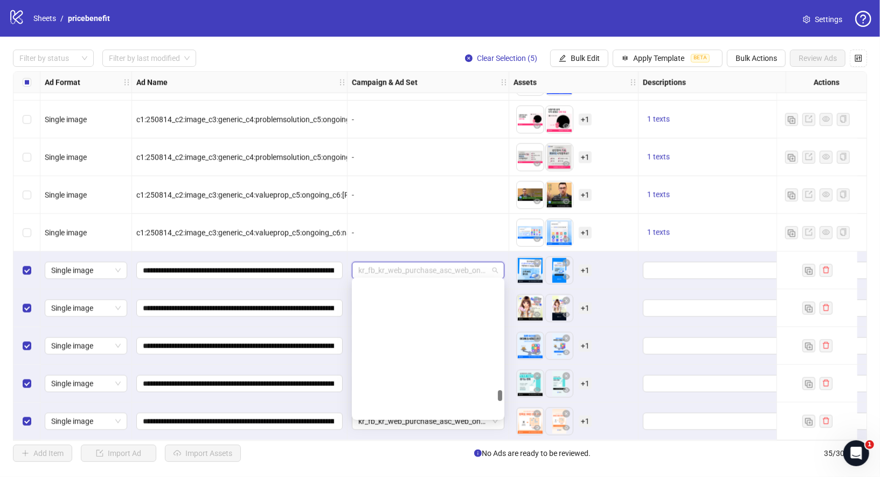
scroll to position [4314, 0]
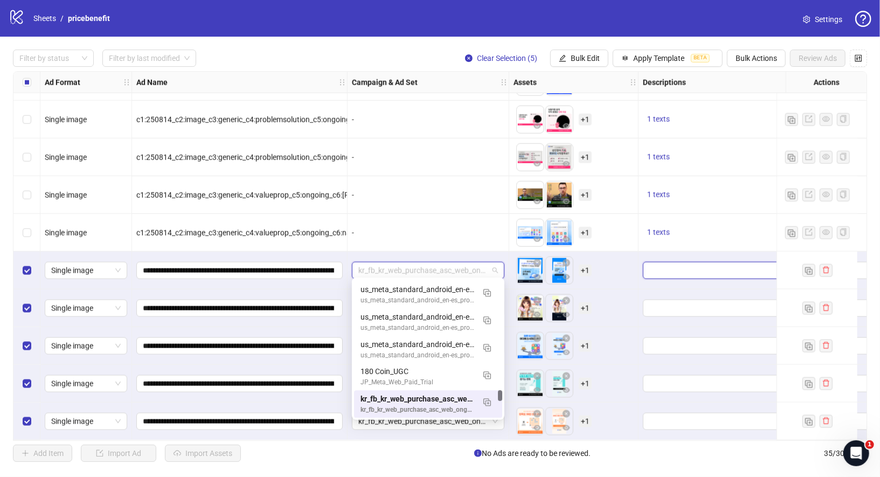
click at [663, 262] on textarea "Edit values" at bounding box center [719, 270] width 152 height 17
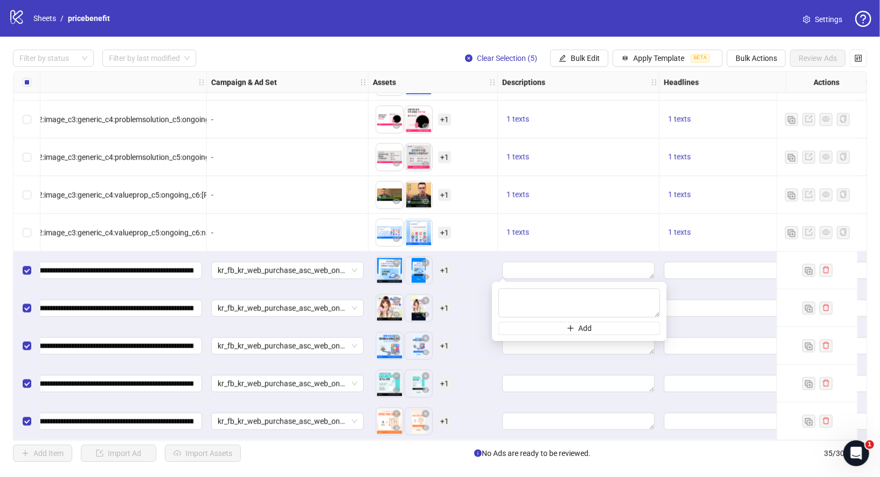
scroll to position [976, 151]
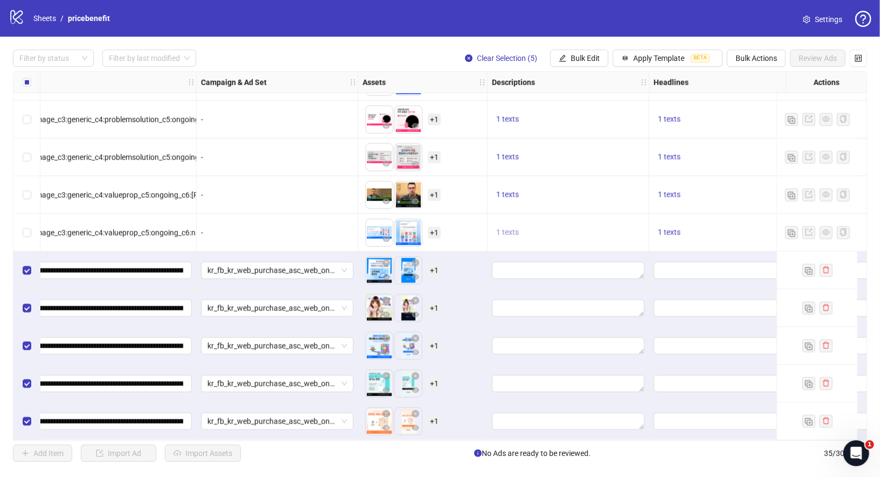
drag, startPoint x: 496, startPoint y: 227, endPoint x: 510, endPoint y: 227, distance: 14.0
click at [510, 228] on span "1 texts" at bounding box center [507, 232] width 23 height 9
click at [514, 228] on span "1 texts" at bounding box center [507, 232] width 23 height 9
drag, startPoint x: 584, startPoint y: 219, endPoint x: 650, endPoint y: 219, distance: 66.3
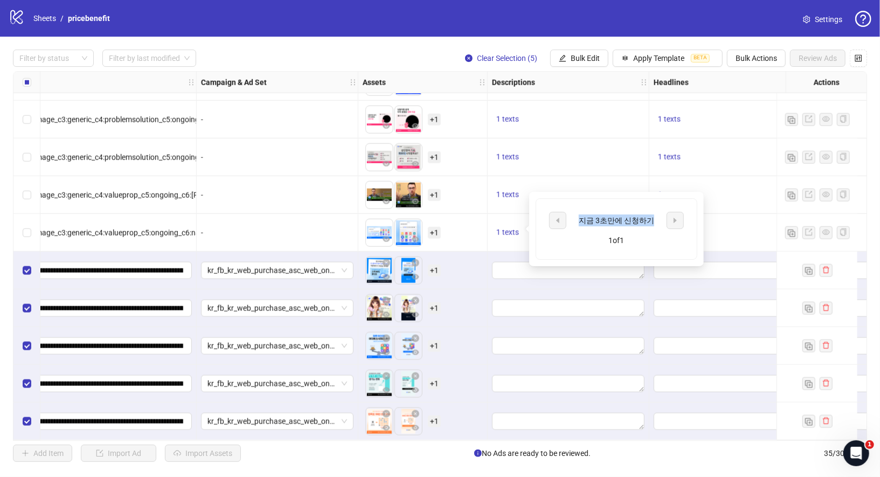
click at [650, 219] on div "지금 3초만에 신청하기" at bounding box center [616, 220] width 89 height 12
copy div "지금 3초만에 신청하기"
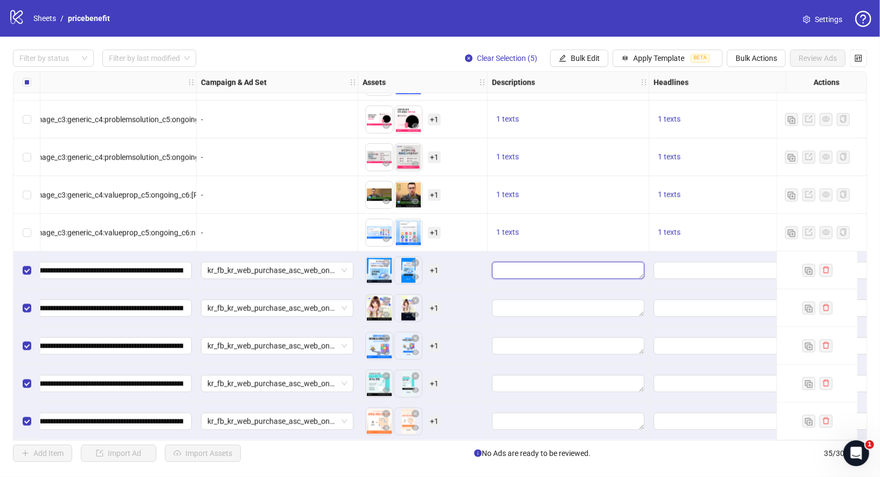
click at [523, 271] on textarea "Edit values" at bounding box center [568, 270] width 152 height 17
click at [575, 58] on span "Bulk Edit" at bounding box center [584, 58] width 29 height 9
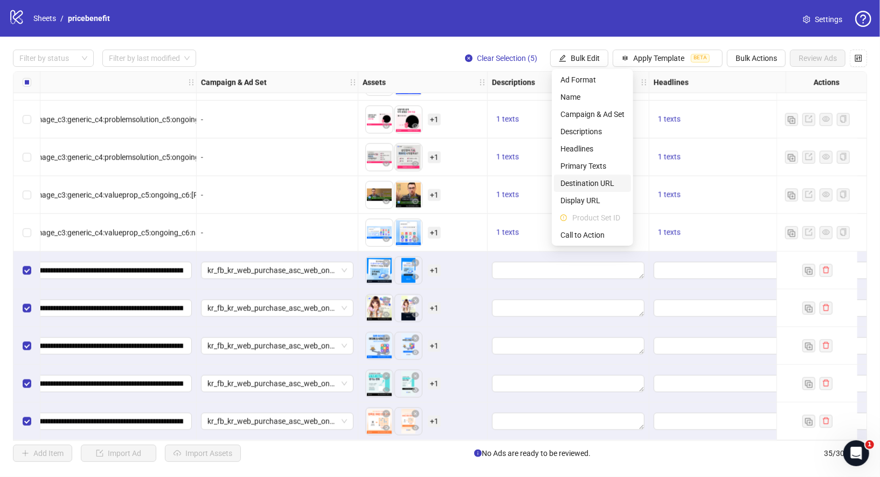
click at [607, 182] on span "Destination URL" at bounding box center [592, 183] width 64 height 12
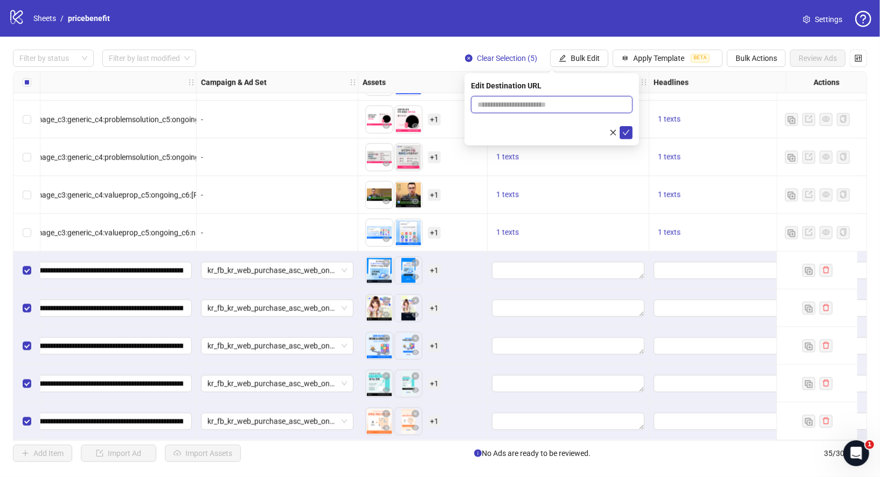
click at [541, 104] on input "text" at bounding box center [547, 105] width 140 height 12
paste input "**********"
type input "**********"
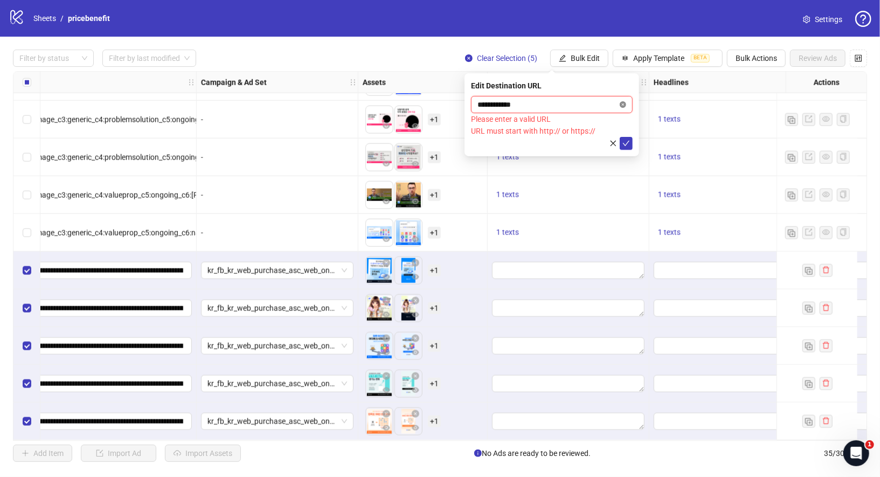
click at [621, 104] on icon "close-circle" at bounding box center [622, 104] width 6 height 6
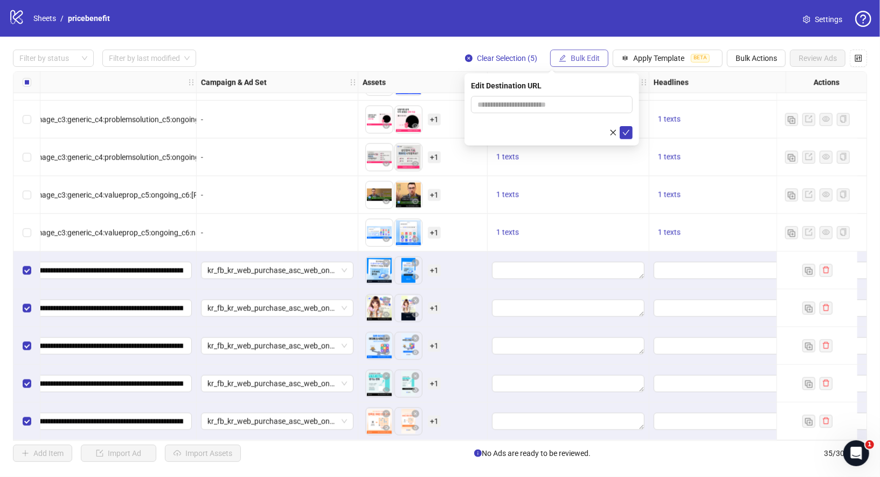
click at [591, 62] on span "Bulk Edit" at bounding box center [584, 58] width 29 height 9
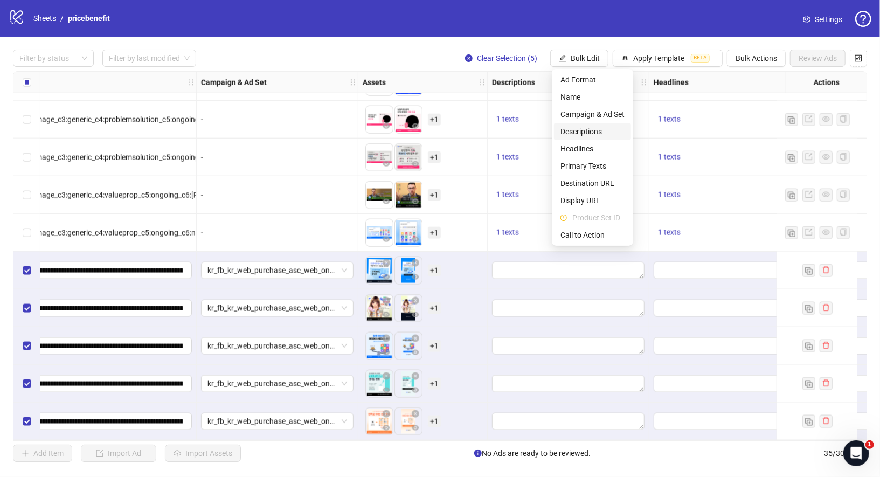
click at [607, 132] on span "Descriptions" at bounding box center [592, 132] width 64 height 12
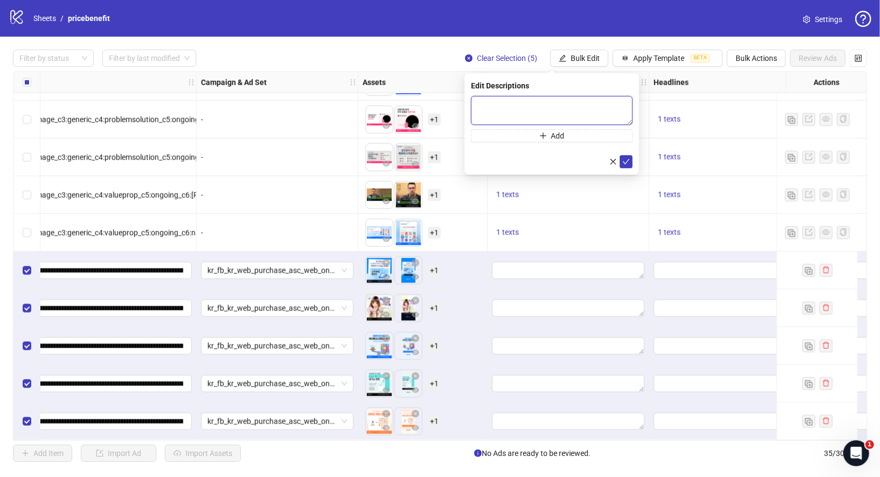
click at [567, 111] on textarea at bounding box center [552, 110] width 162 height 29
paste textarea "**********"
type textarea "**********"
click at [626, 158] on icon "check" at bounding box center [626, 161] width 8 height 8
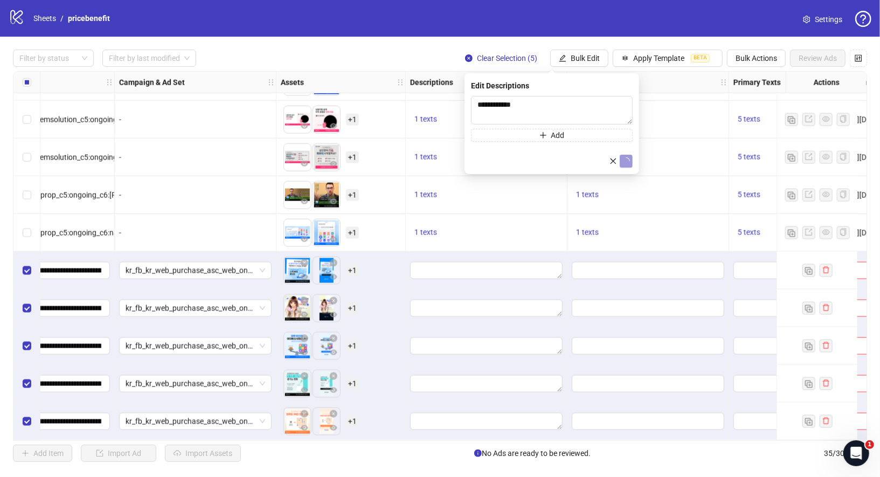
scroll to position [976, 240]
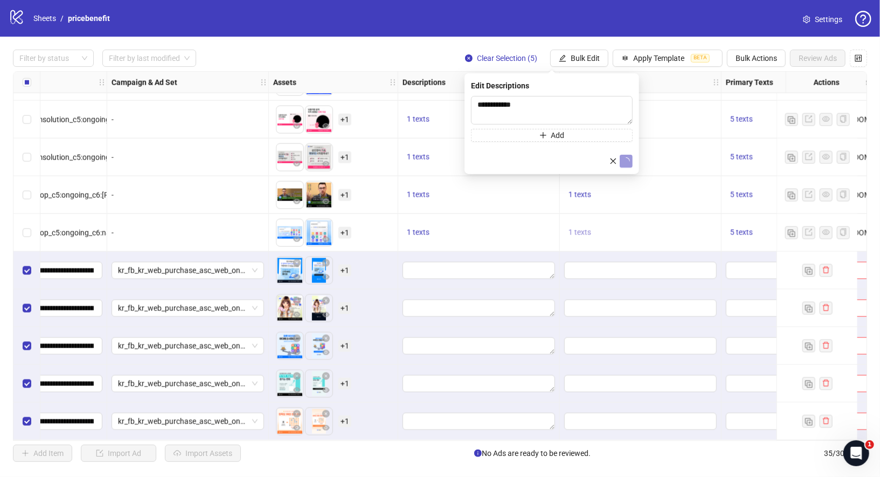
click at [576, 228] on span "1 texts" at bounding box center [579, 232] width 23 height 9
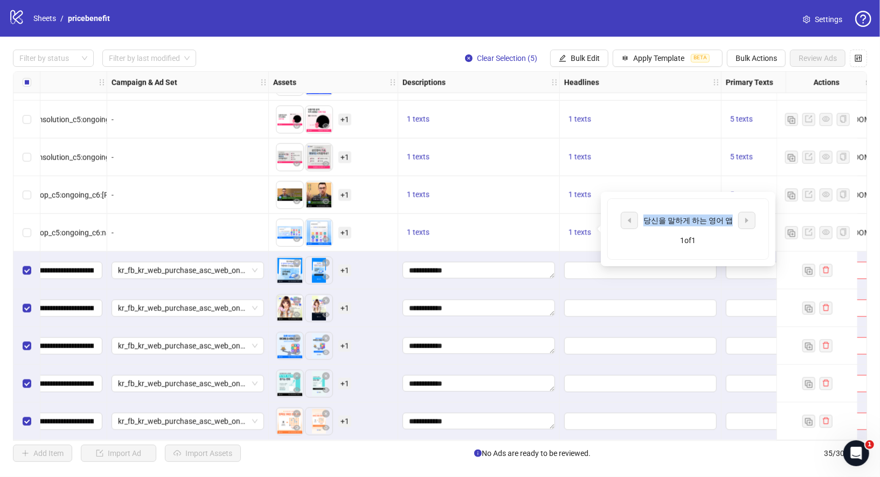
drag, startPoint x: 650, startPoint y: 220, endPoint x: 728, endPoint y: 219, distance: 77.6
click at [728, 219] on div "당신을 말하게 하는 영어 앱" at bounding box center [687, 220] width 89 height 12
click at [531, 217] on div "1 texts" at bounding box center [479, 233] width 162 height 38
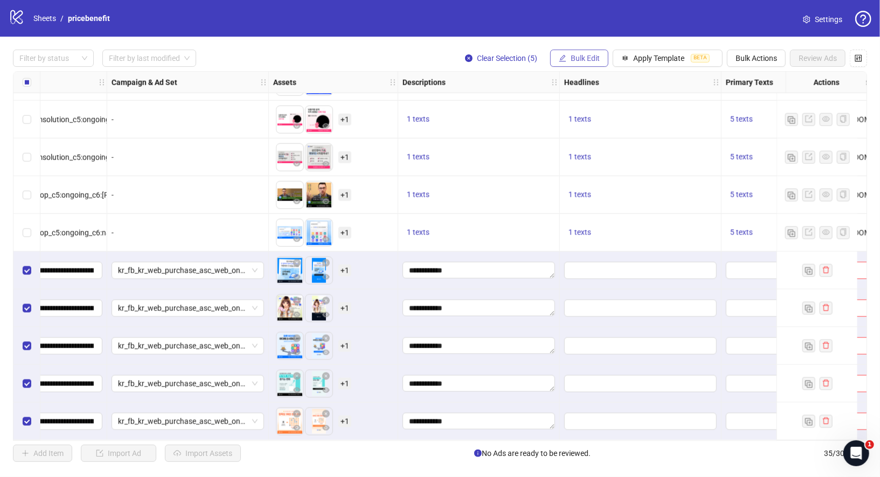
click at [580, 55] on span "Bulk Edit" at bounding box center [584, 58] width 29 height 9
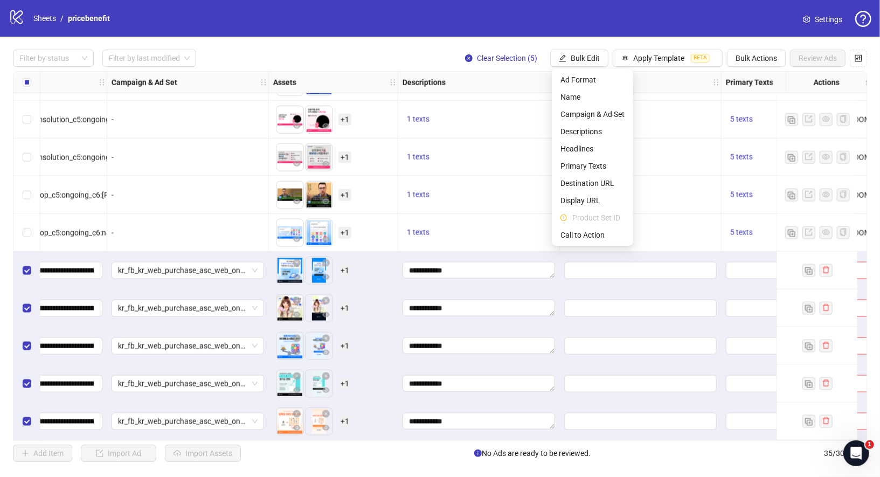
click at [514, 169] on div "1 texts" at bounding box center [479, 157] width 162 height 38
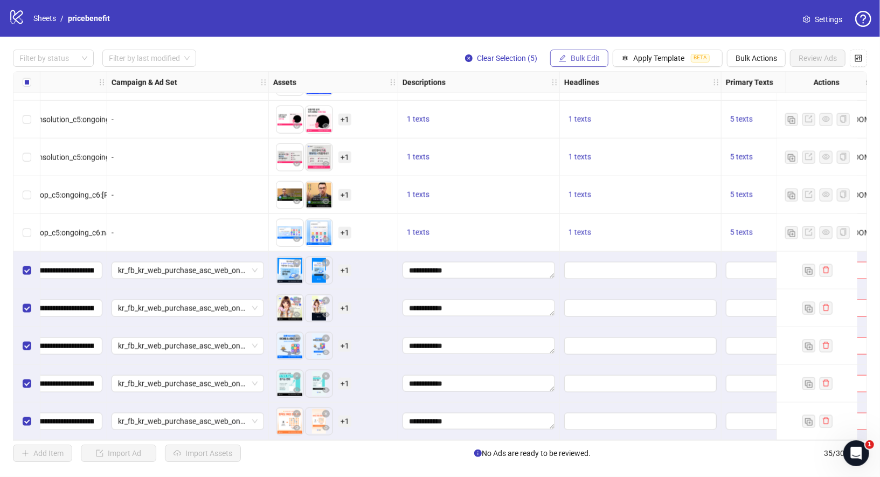
click at [565, 63] on button "Bulk Edit" at bounding box center [579, 58] width 58 height 17
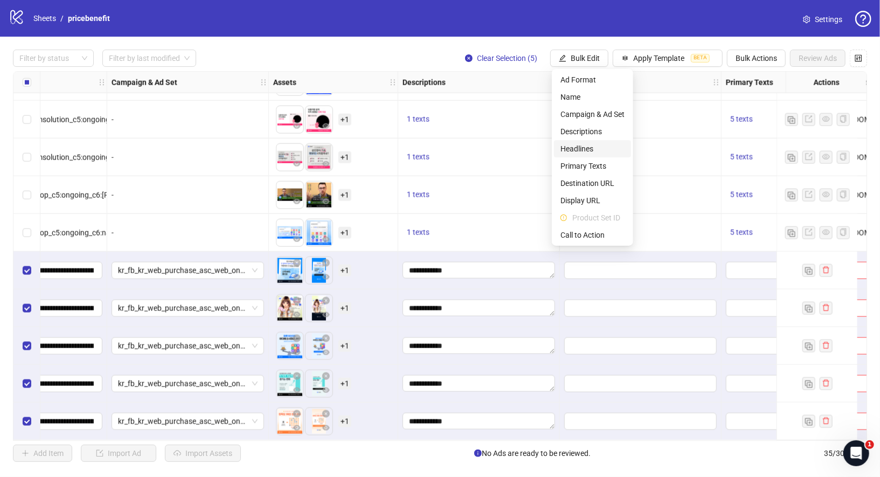
click at [600, 151] on span "Headlines" at bounding box center [592, 149] width 64 height 12
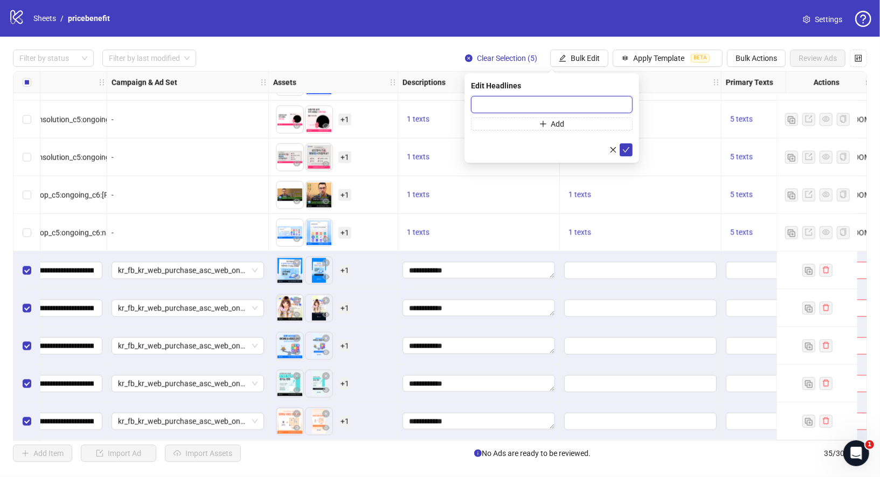
click at [559, 100] on input "text" at bounding box center [552, 104] width 162 height 17
paste input "**********"
type input "**********"
click at [628, 151] on icon "check" at bounding box center [626, 150] width 8 height 8
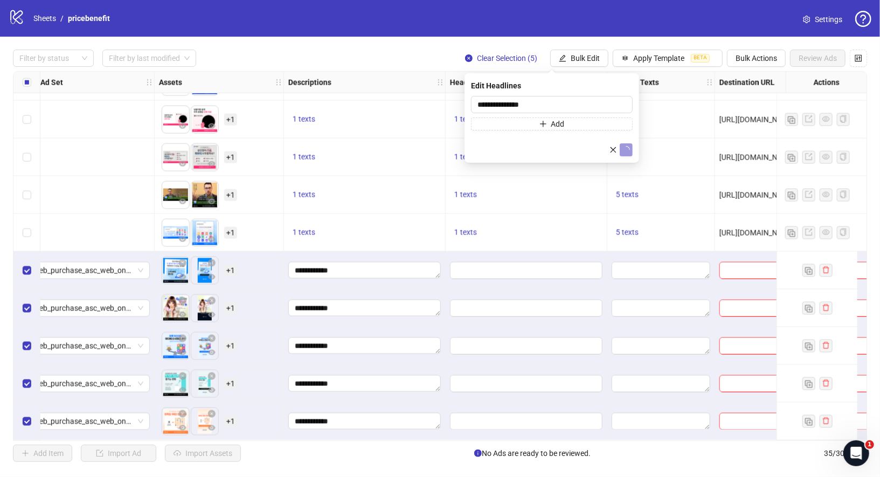
scroll to position [976, 384]
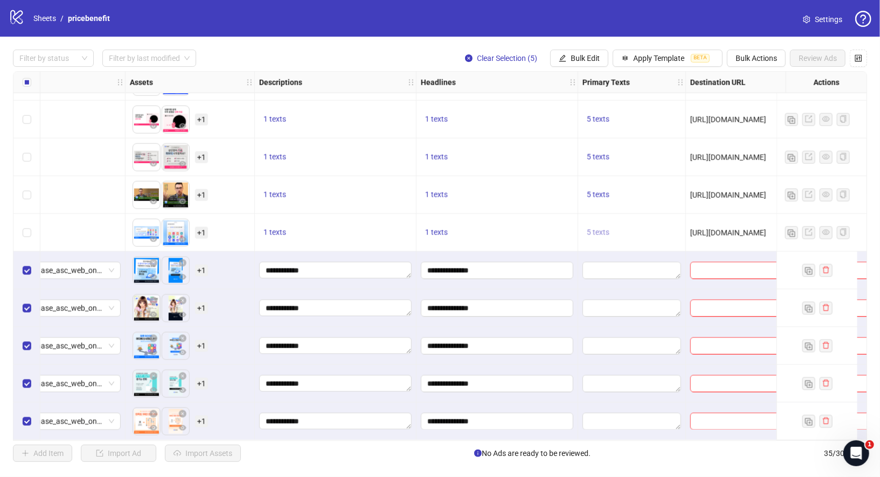
click at [602, 228] on span "5 texts" at bounding box center [598, 232] width 23 height 9
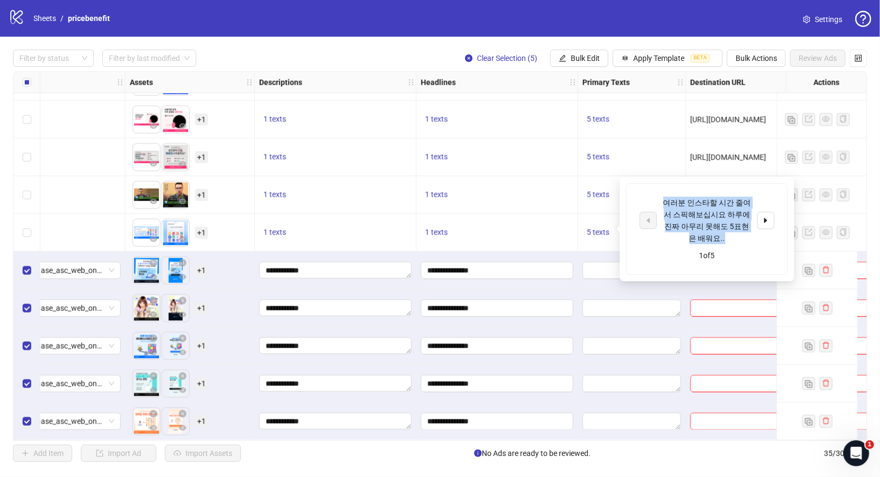
drag, startPoint x: 666, startPoint y: 199, endPoint x: 724, endPoint y: 235, distance: 68.9
click at [725, 235] on div "여러분 인스타할 시간 줄여서 스픽해보십시요 하루에 진짜 아무리 못해도 5표현은 배워요.." at bounding box center [706, 220] width 89 height 47
click at [575, 67] on div "Filter by status Filter by last modified Clear Selection (5) Bulk Edit Apply Te…" at bounding box center [440, 256] width 880 height 438
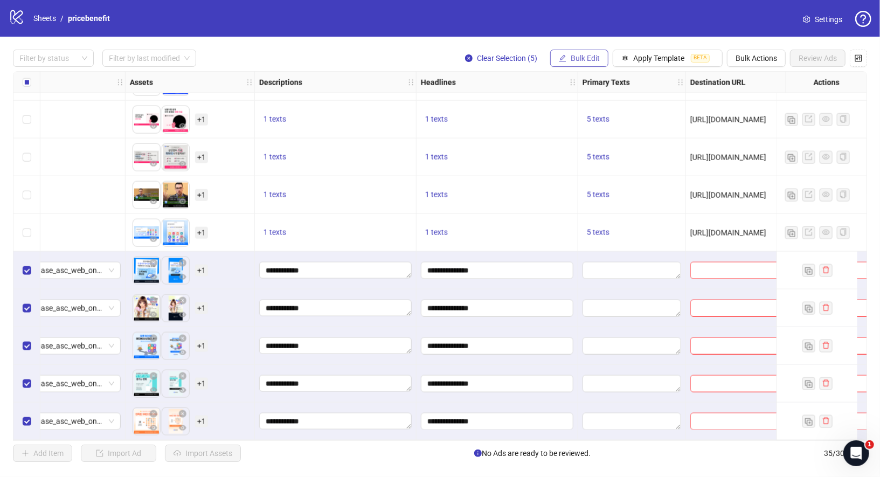
click at [576, 61] on span "Bulk Edit" at bounding box center [584, 58] width 29 height 9
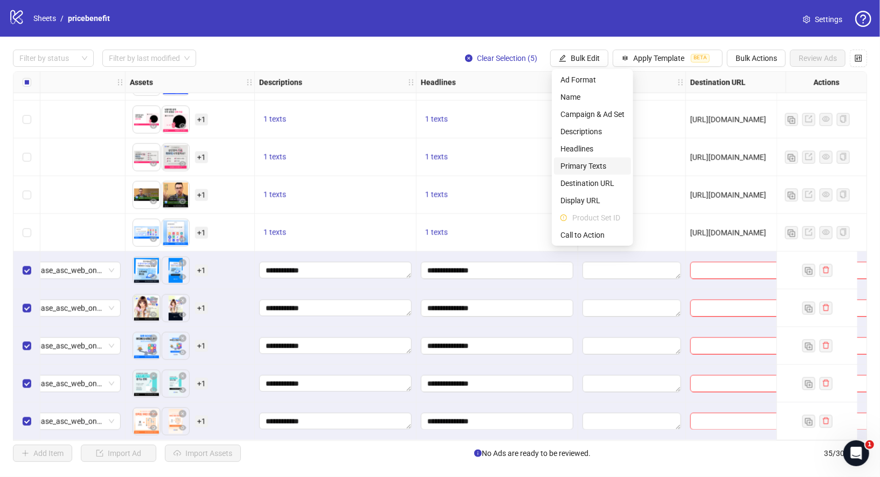
click at [600, 163] on span "Primary Texts" at bounding box center [592, 166] width 64 height 12
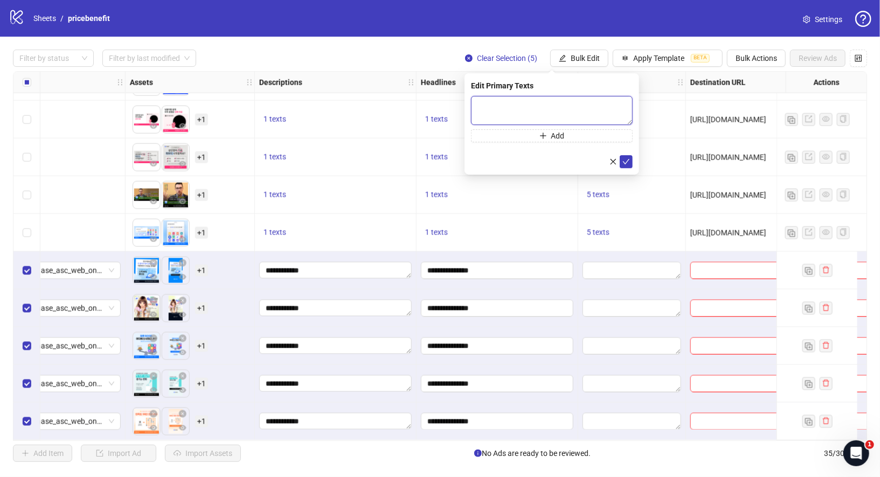
click at [541, 112] on textarea at bounding box center [552, 110] width 162 height 29
paste textarea "**********"
type textarea "**********"
click at [588, 133] on button "Add" at bounding box center [552, 135] width 162 height 13
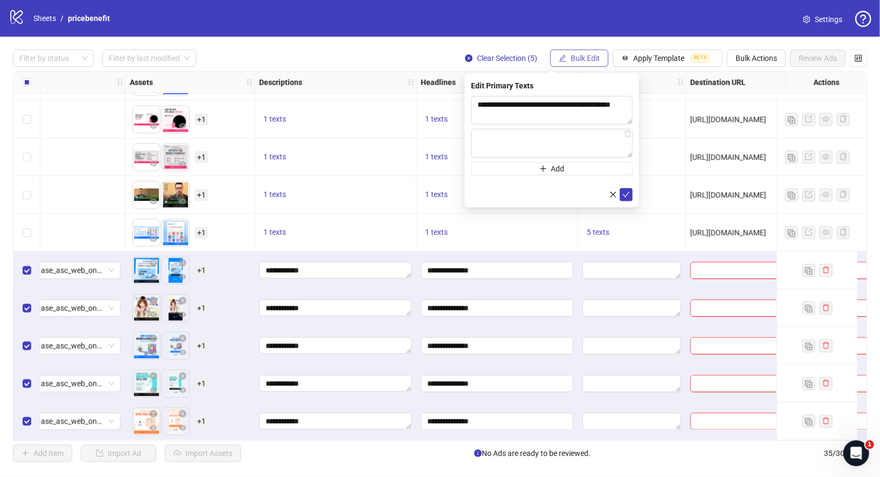
click at [583, 62] on span "Bulk Edit" at bounding box center [584, 58] width 29 height 9
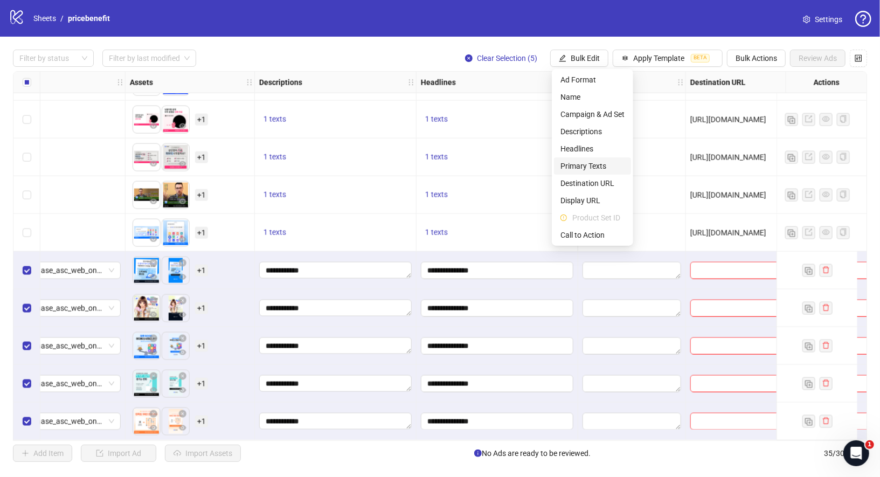
click at [603, 167] on span "Primary Texts" at bounding box center [592, 166] width 64 height 12
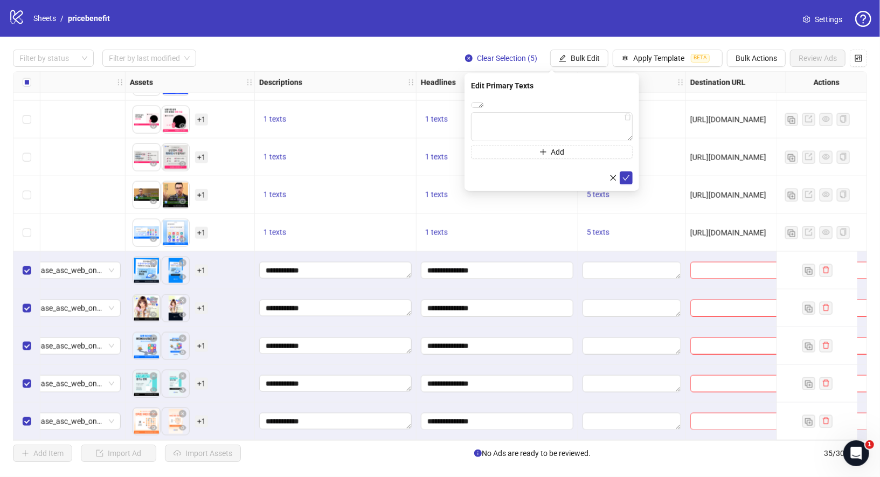
click at [602, 221] on div "5 texts" at bounding box center [632, 233] width 108 height 38
click at [604, 228] on span "5 texts" at bounding box center [598, 232] width 23 height 9
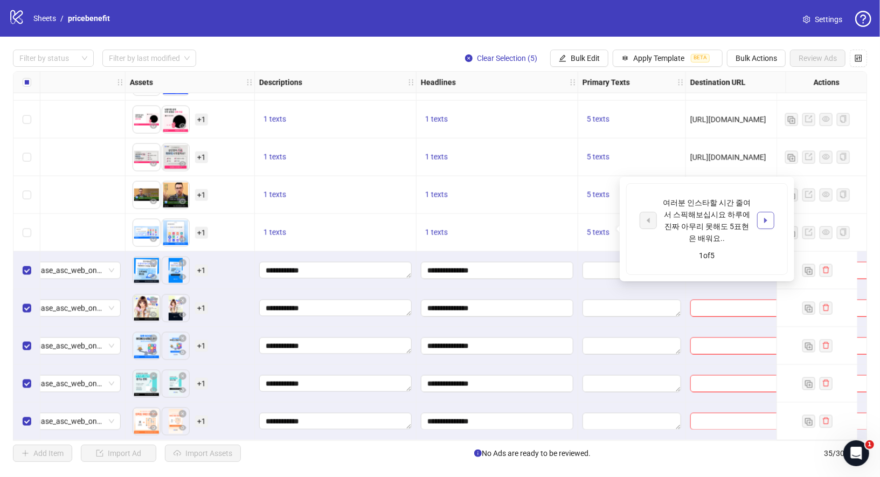
click at [761, 225] on button "button" at bounding box center [765, 220] width 17 height 17
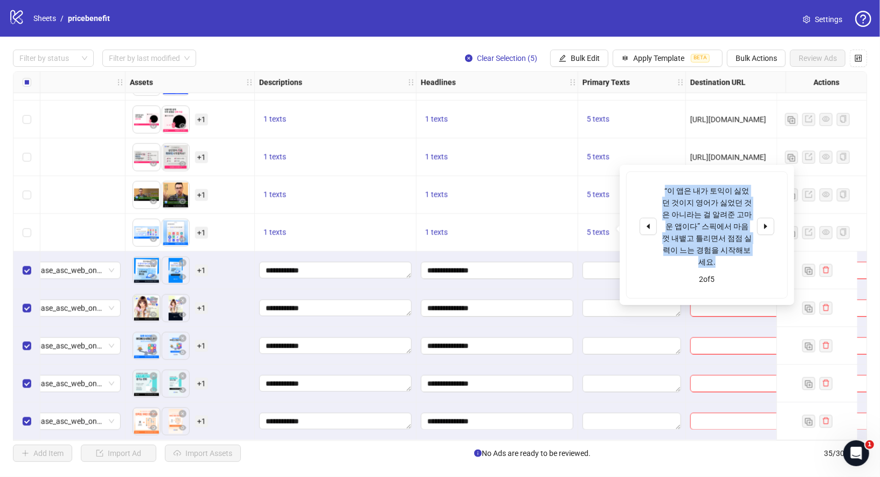
drag, startPoint x: 664, startPoint y: 187, endPoint x: 734, endPoint y: 255, distance: 97.5
click at [734, 255] on div "“이 앱은 내가 토익이 싫었던 것이지 영어가 싫었던 것은 아니라는 걸 알려준 고마운 앱이다” 스픽에서 마음껏 내뱉고 틀리면서 점점 실력이 느는…" at bounding box center [706, 226] width 89 height 83
click at [571, 63] on button "Bulk Edit" at bounding box center [579, 58] width 58 height 17
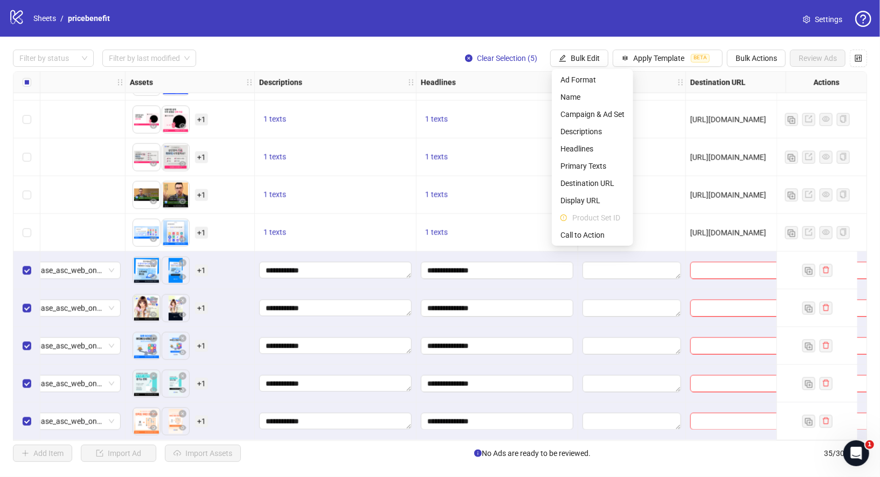
click at [507, 156] on div "1 texts" at bounding box center [497, 157] width 152 height 13
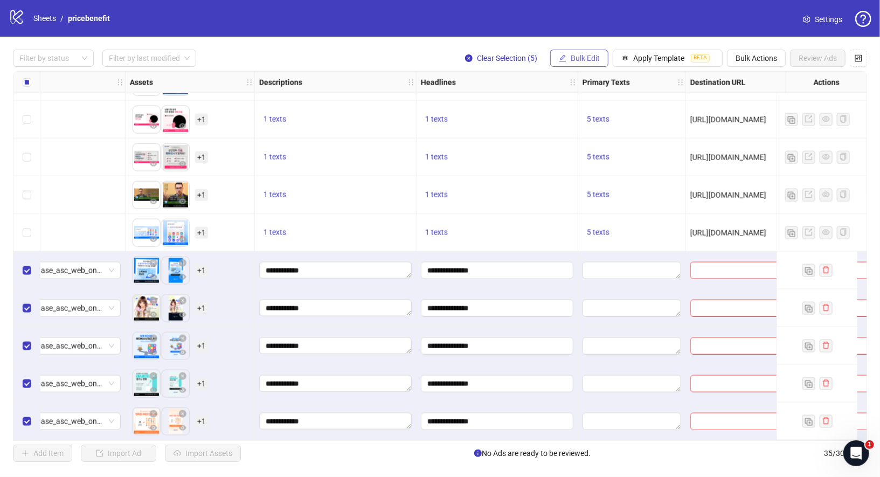
click at [566, 56] on icon "edit" at bounding box center [563, 58] width 8 height 8
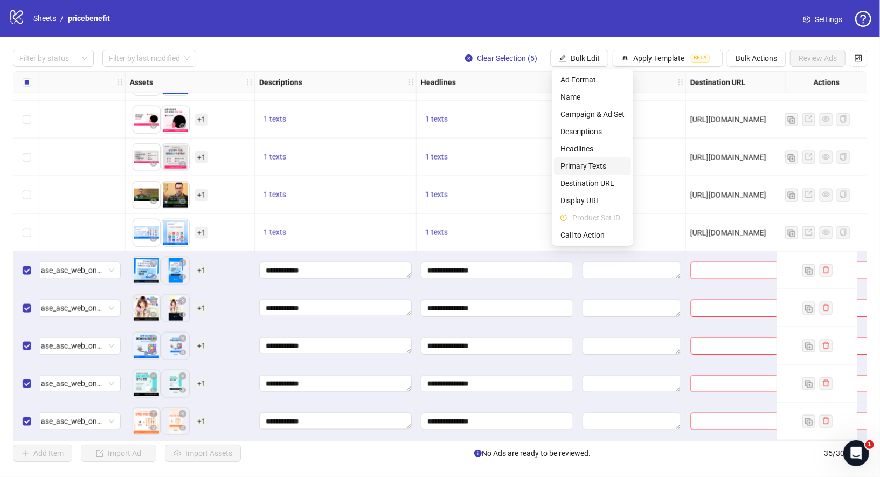
click at [611, 163] on span "Primary Texts" at bounding box center [592, 166] width 64 height 12
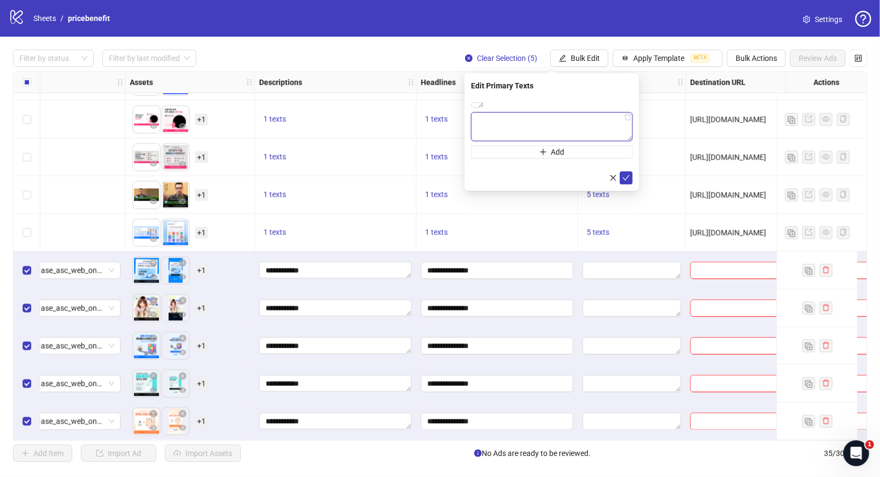
click at [569, 141] on textarea at bounding box center [552, 126] width 162 height 29
paste textarea "**********"
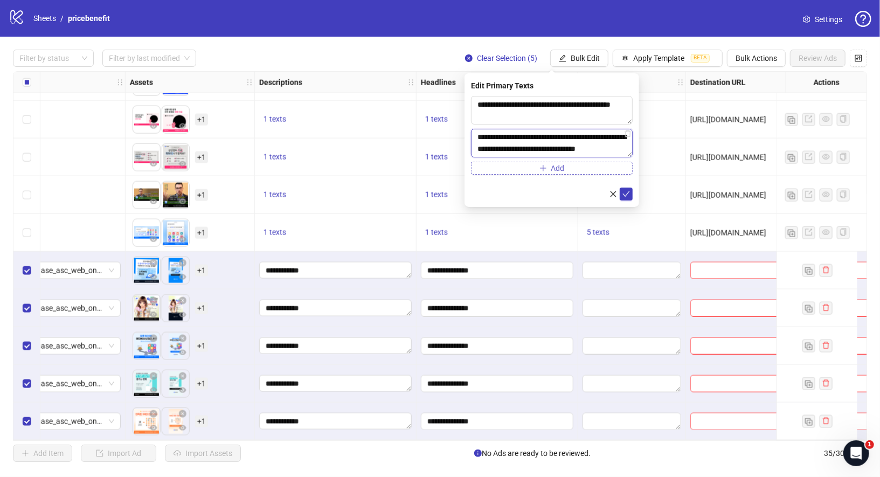
type textarea "**********"
click at [600, 174] on button "Add" at bounding box center [552, 168] width 162 height 13
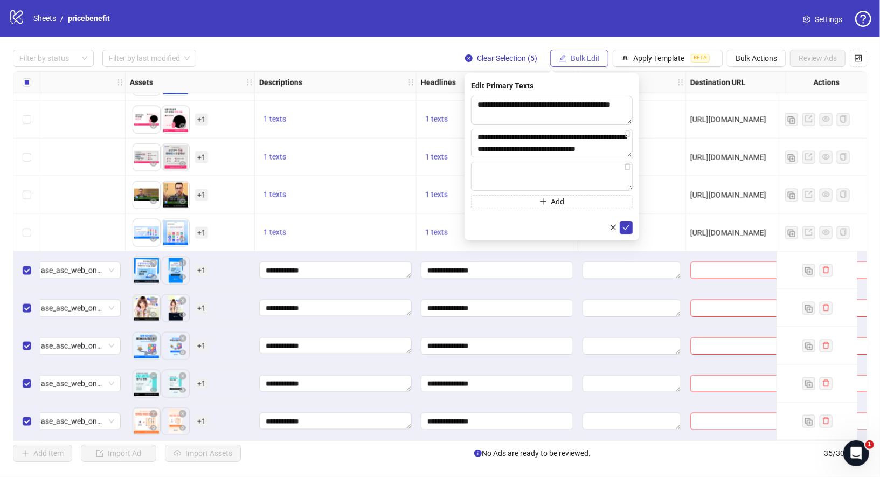
click at [583, 61] on span "Bulk Edit" at bounding box center [584, 58] width 29 height 9
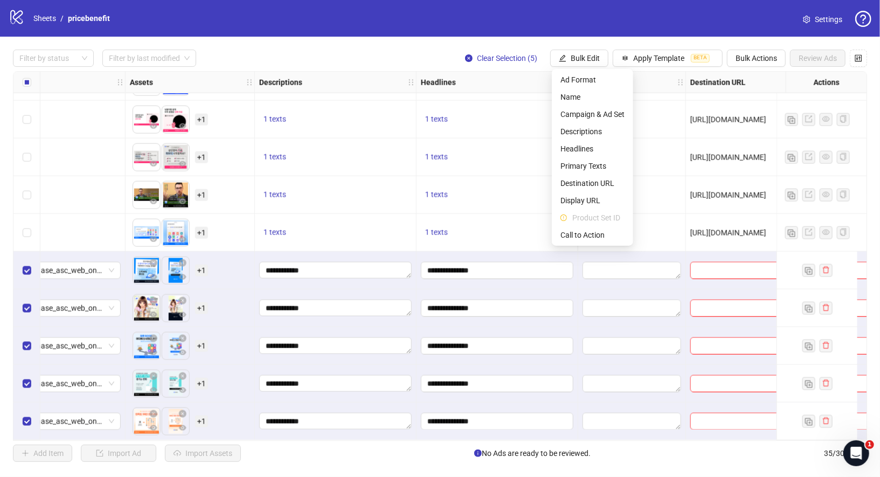
click at [686, 187] on div "[URL][DOMAIN_NAME]" at bounding box center [810, 195] width 248 height 38
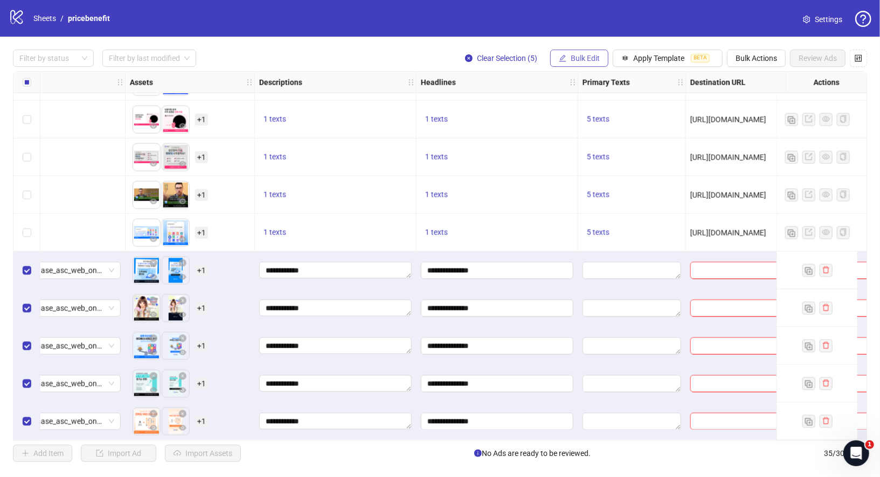
click at [594, 54] on span "Bulk Edit" at bounding box center [584, 58] width 29 height 9
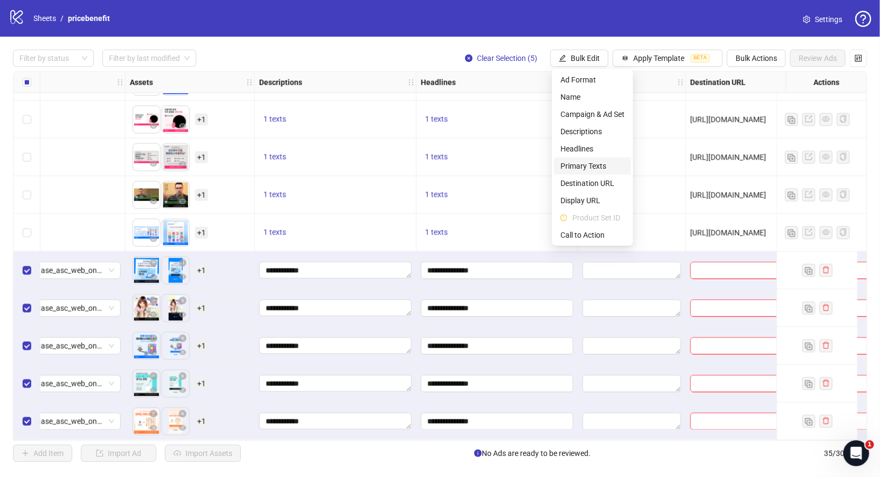
click at [616, 165] on span "Primary Texts" at bounding box center [592, 166] width 64 height 12
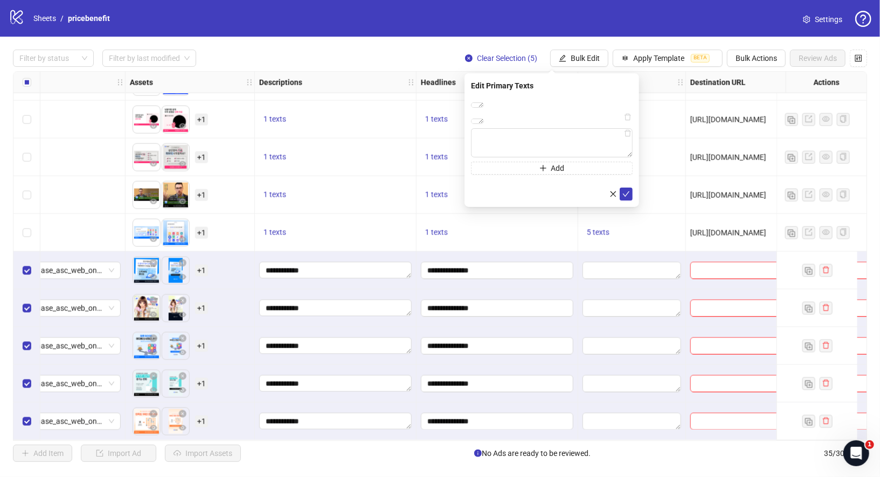
drag, startPoint x: 666, startPoint y: 124, endPoint x: 663, endPoint y: 130, distance: 7.0
click at [666, 124] on div "5 texts" at bounding box center [632, 120] width 108 height 38
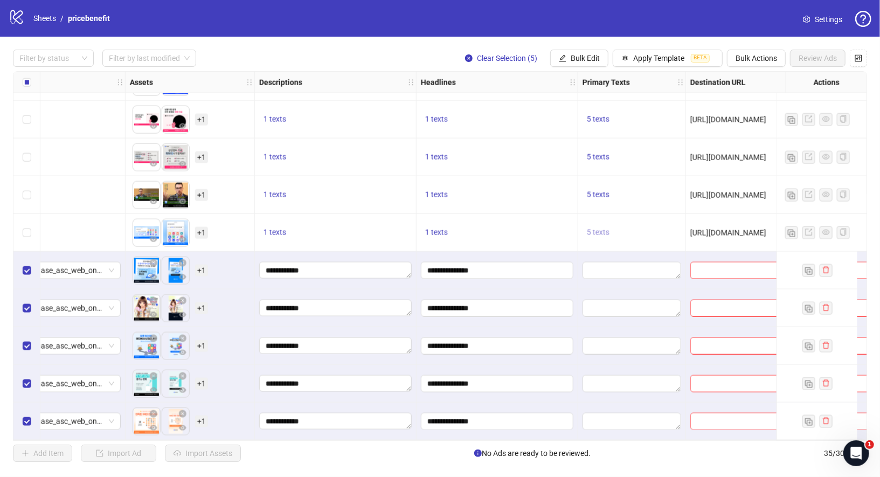
click at [605, 228] on span "5 texts" at bounding box center [598, 232] width 23 height 9
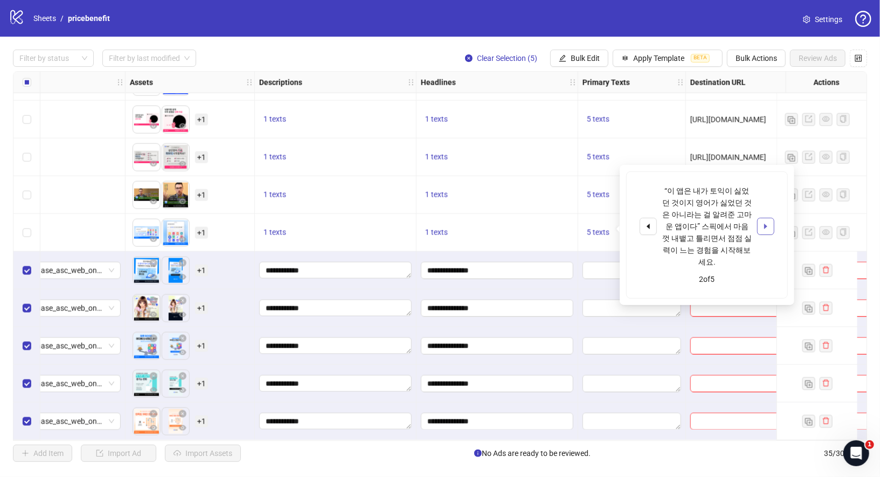
click at [768, 222] on icon "caret-right" at bounding box center [766, 226] width 8 height 8
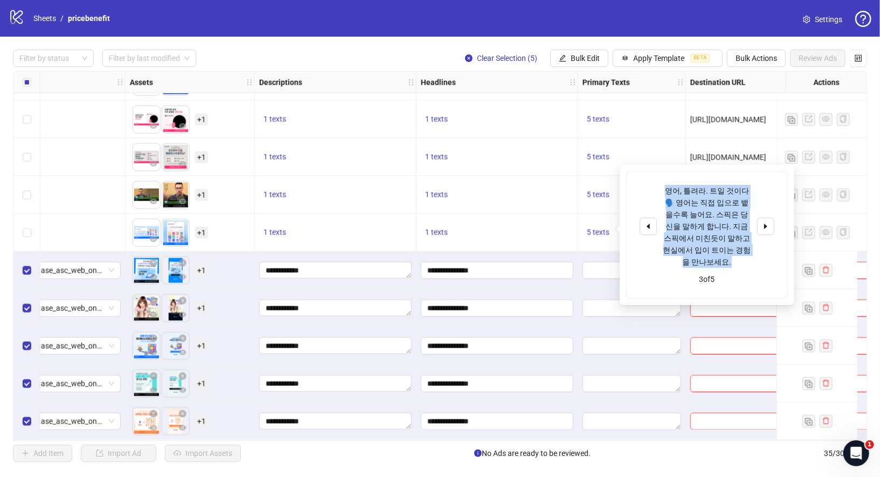
drag, startPoint x: 666, startPoint y: 189, endPoint x: 746, endPoint y: 246, distance: 97.6
click at [746, 246] on div "영어, 틀려라. 트일 것이다🗣️ 영어는 직접 입으로 뱉을수록 늘어요. 스픽은 당신을 말하게 합니다. 지금 스픽에서 미친듯이 말하고 현실에서 입…" at bounding box center [706, 226] width 89 height 83
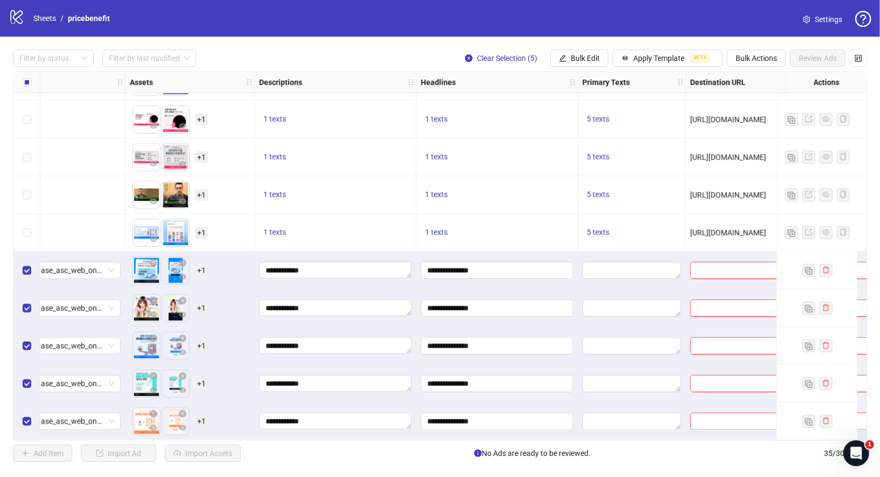
click at [545, 214] on div "1 texts" at bounding box center [497, 233] width 162 height 38
click at [607, 226] on button "5 texts" at bounding box center [597, 232] width 31 height 13
click at [581, 59] on span "Bulk Edit" at bounding box center [584, 58] width 29 height 9
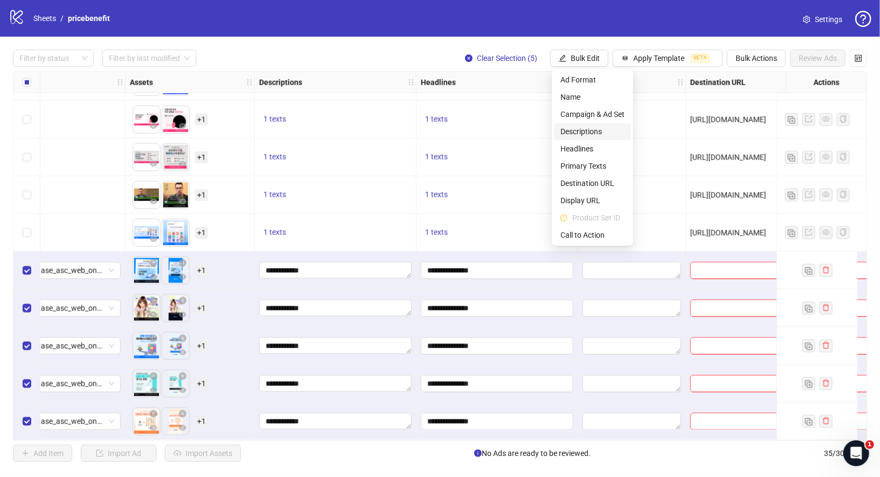
click at [669, 151] on div "5 texts" at bounding box center [631, 157] width 99 height 13
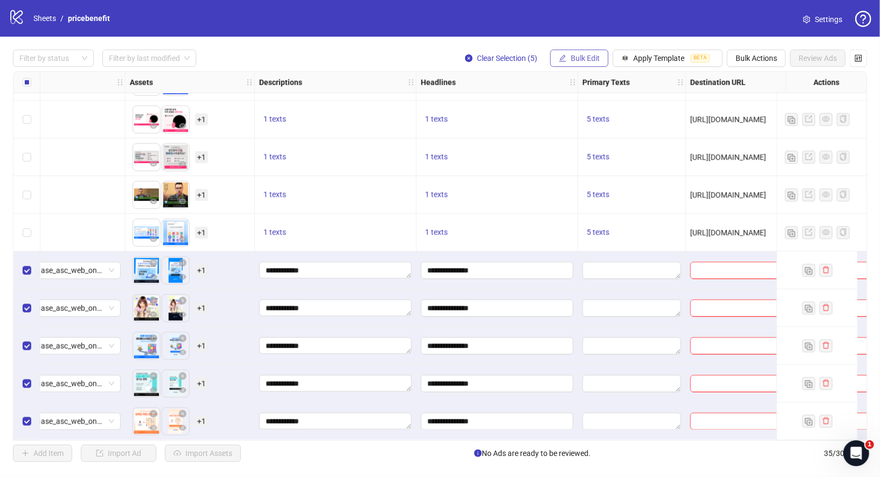
click at [583, 58] on span "Bulk Edit" at bounding box center [584, 58] width 29 height 9
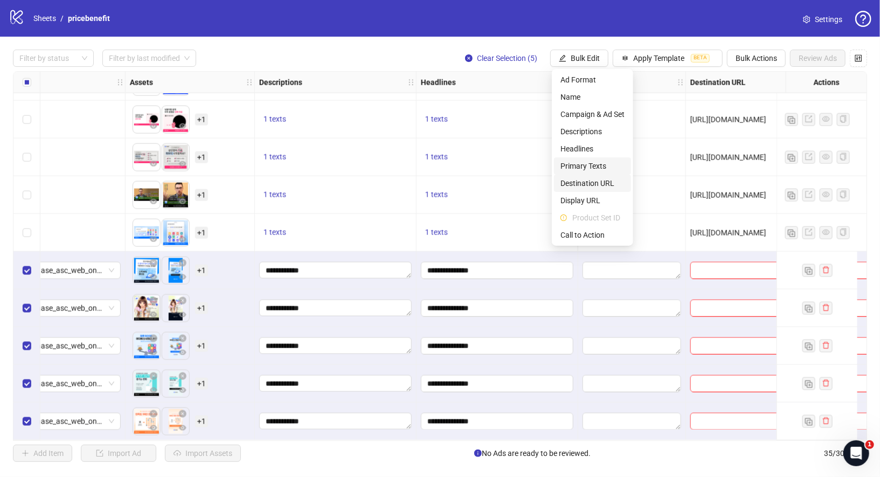
click at [603, 173] on li "Primary Texts" at bounding box center [592, 165] width 77 height 17
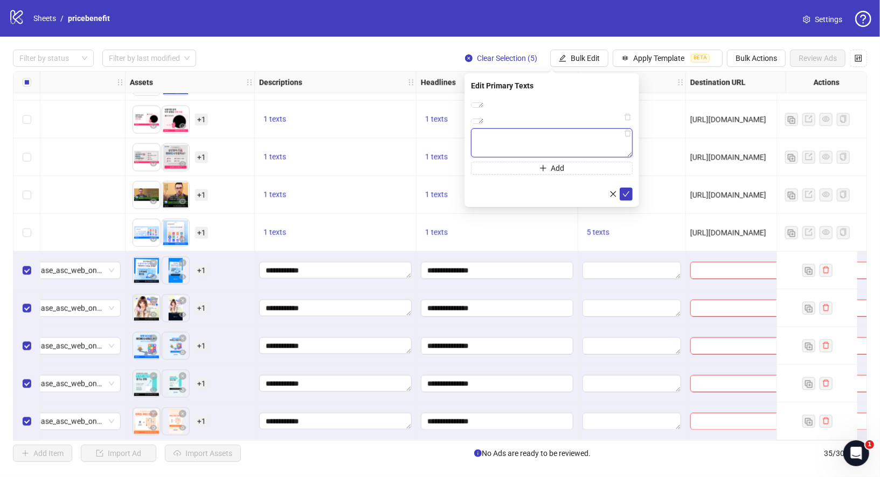
click at [575, 157] on textarea at bounding box center [552, 142] width 162 height 29
paste textarea "**********"
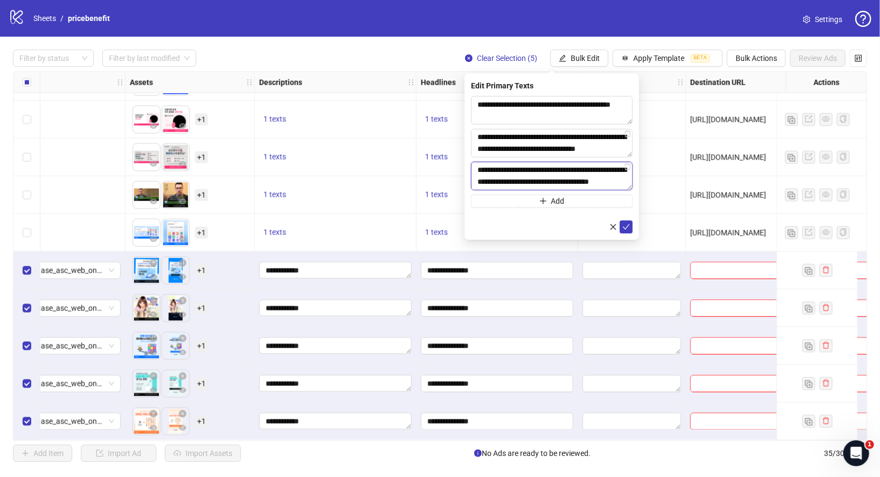
scroll to position [0, 0]
click at [561, 169] on textarea "**********" at bounding box center [552, 176] width 162 height 29
type textarea "**********"
click at [552, 199] on span "Add" at bounding box center [557, 201] width 13 height 9
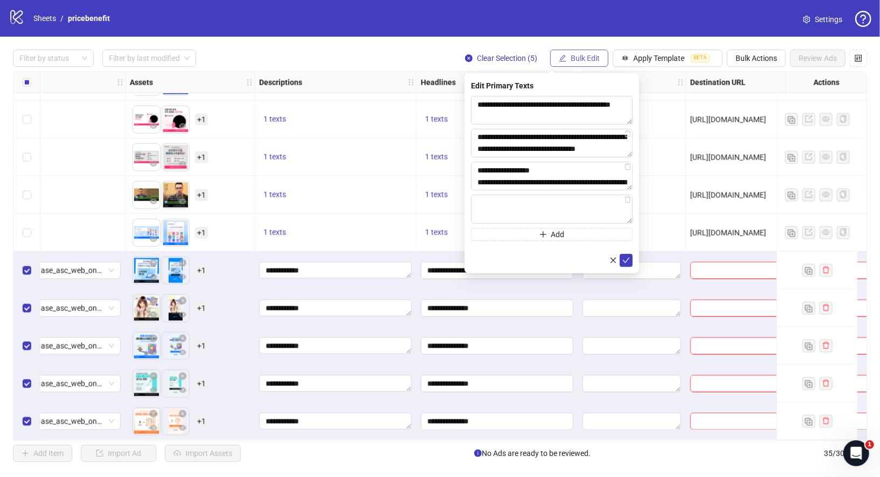
click at [578, 61] on span "Bulk Edit" at bounding box center [584, 58] width 29 height 9
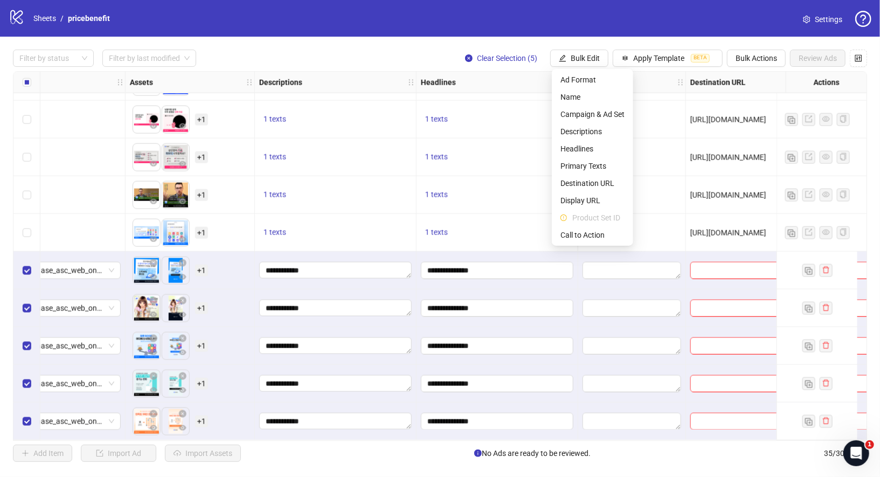
click at [682, 180] on div "5 texts" at bounding box center [632, 195] width 108 height 38
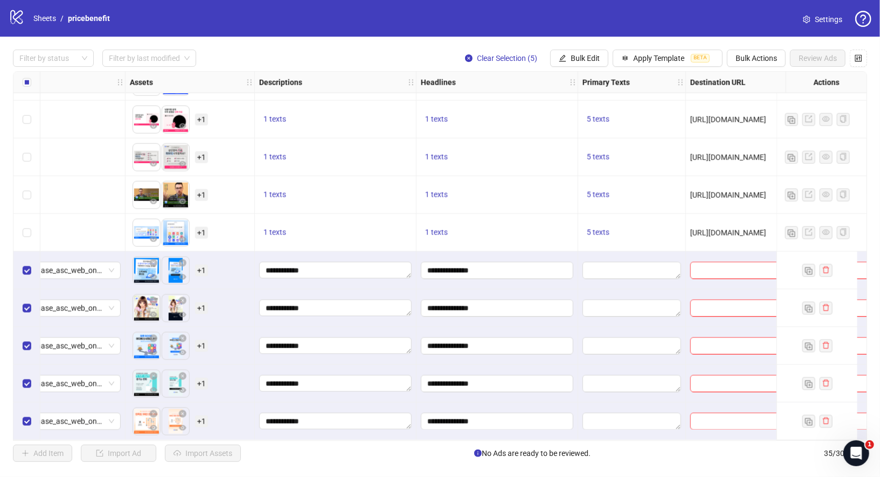
click at [591, 46] on div "Filter by status Filter by last modified Clear Selection (5) Bulk Edit Apply Te…" at bounding box center [440, 256] width 880 height 438
click at [591, 57] on span "Bulk Edit" at bounding box center [584, 58] width 29 height 9
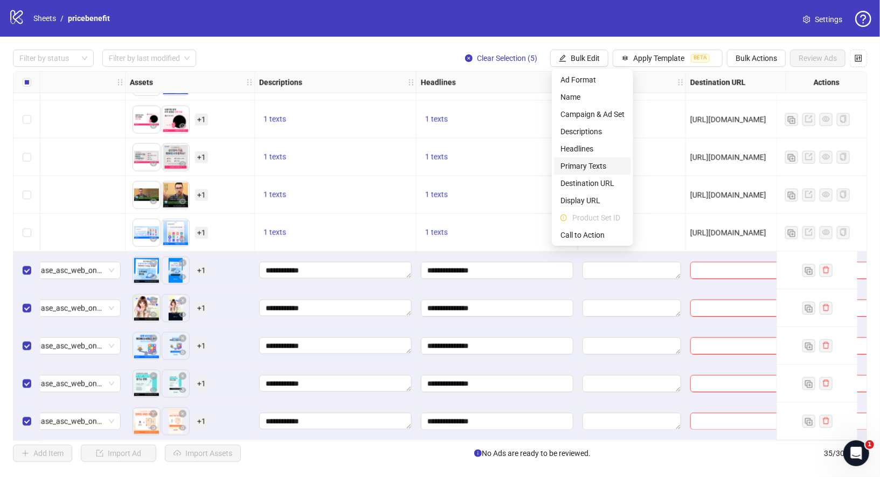
click at [595, 163] on span "Primary Texts" at bounding box center [592, 166] width 64 height 12
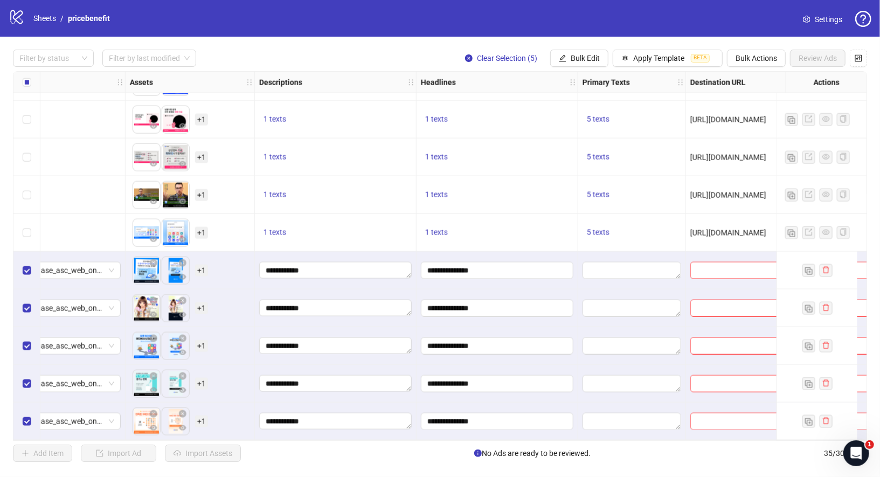
click at [705, 192] on span "[URL][DOMAIN_NAME]" at bounding box center [728, 195] width 76 height 9
click at [597, 228] on span "5 texts" at bounding box center [598, 232] width 23 height 9
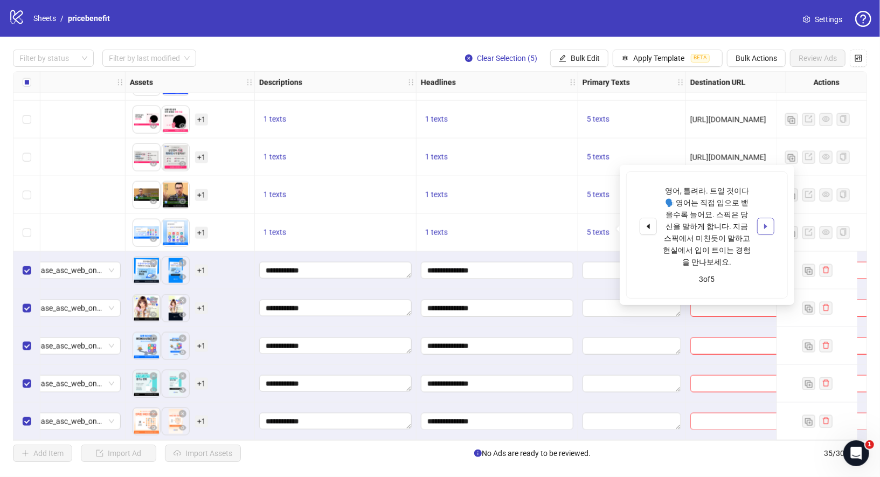
click at [770, 223] on button "button" at bounding box center [765, 226] width 17 height 17
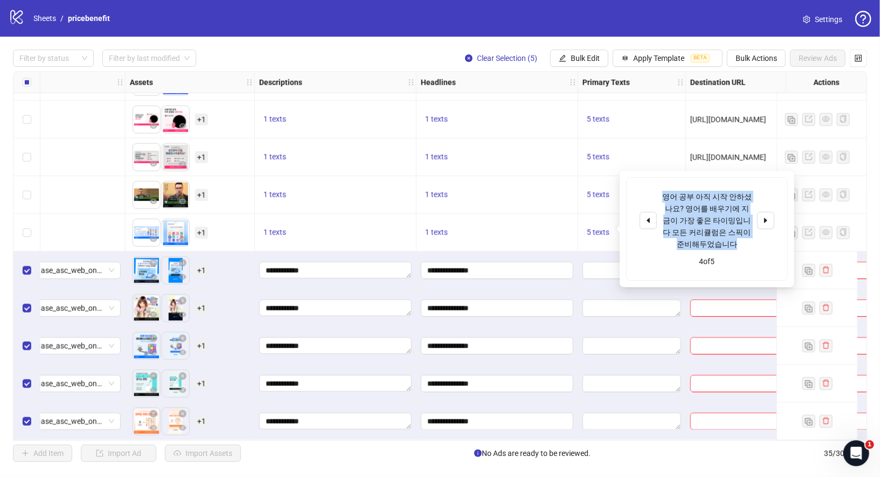
drag, startPoint x: 666, startPoint y: 194, endPoint x: 733, endPoint y: 244, distance: 83.2
click at [733, 244] on div "영어 공부 아직 시작 안하셨나요? 영어를 배우기에 지금이 가장 좋은 타이밍입니다 모든 커리큘럼은 스픽이 준비해두었습니다" at bounding box center [706, 220] width 89 height 59
click at [573, 54] on span "Bulk Edit" at bounding box center [584, 58] width 29 height 9
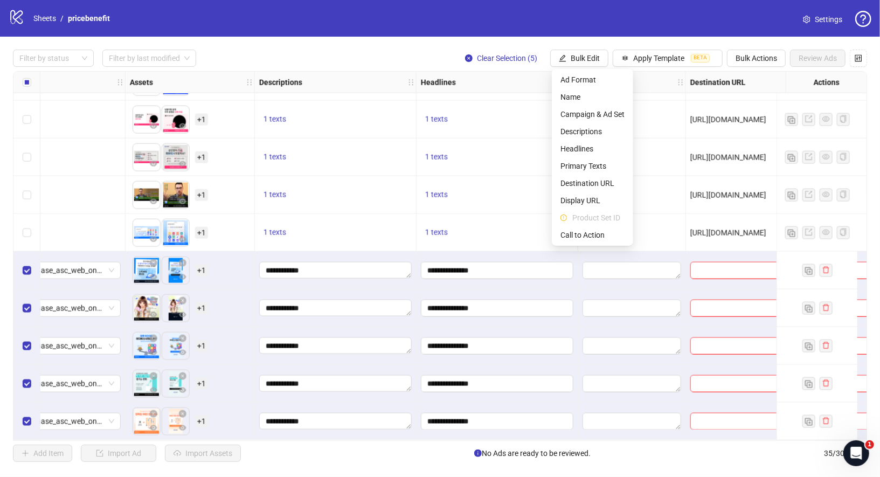
click at [666, 182] on div "5 texts" at bounding box center [632, 195] width 108 height 38
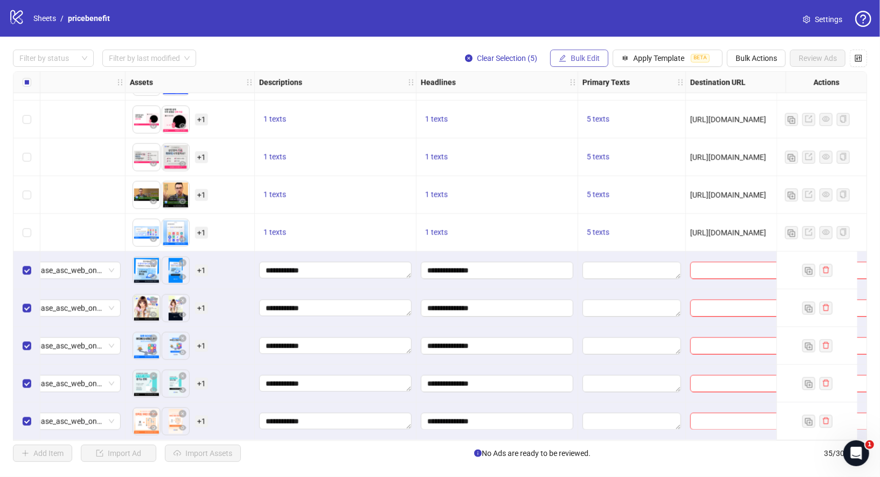
click at [571, 56] on button "Bulk Edit" at bounding box center [579, 58] width 58 height 17
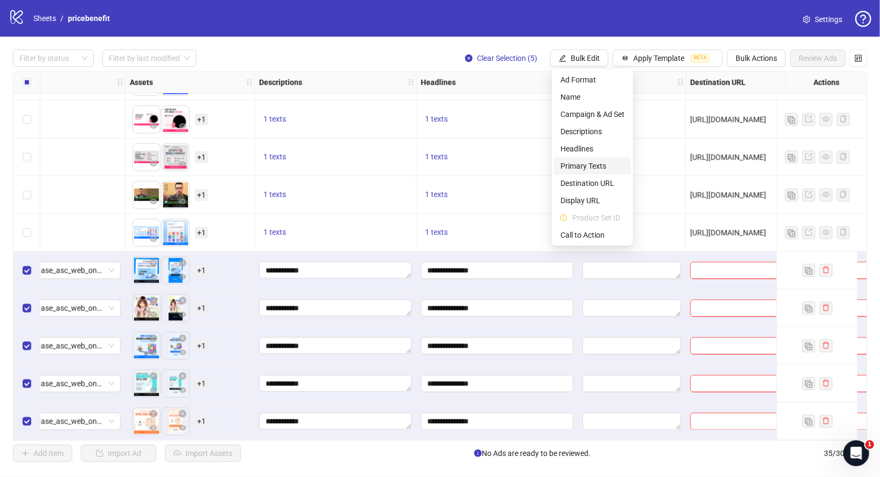
click at [596, 168] on span "Primary Texts" at bounding box center [592, 166] width 64 height 12
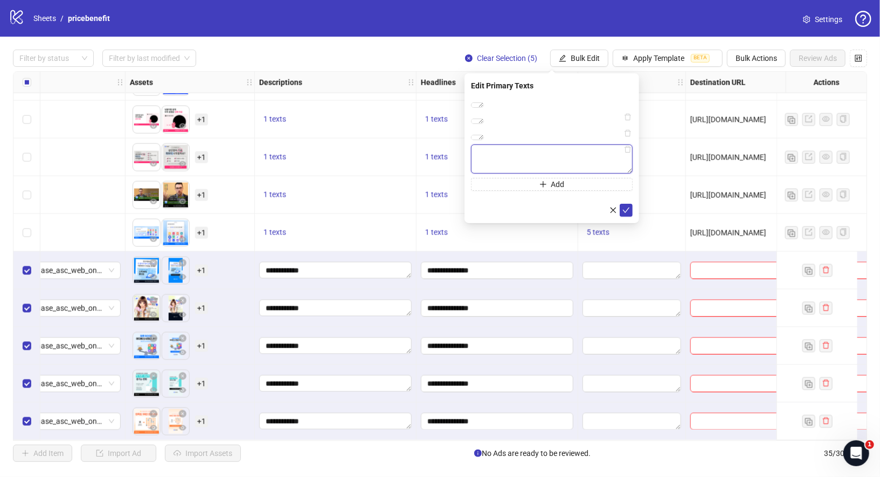
click at [553, 173] on textarea at bounding box center [552, 158] width 162 height 29
paste textarea "**********"
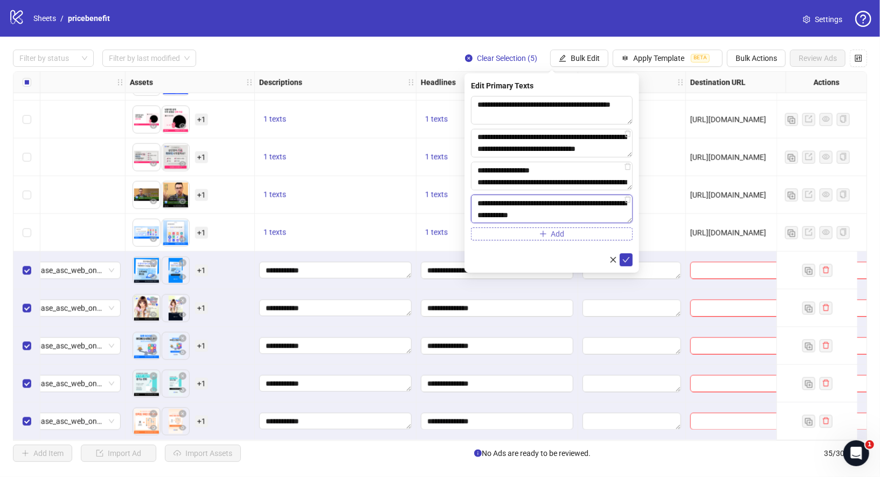
type textarea "**********"
click at [573, 236] on button "Add" at bounding box center [552, 233] width 162 height 13
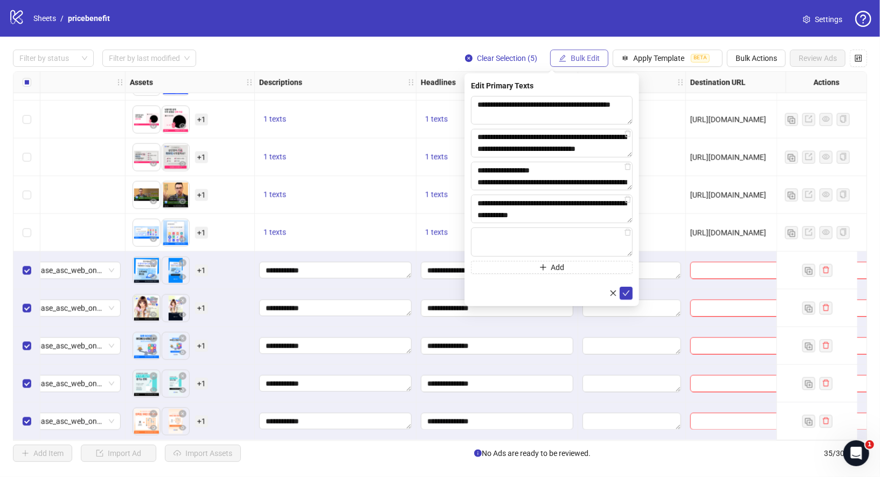
click at [585, 62] on span "Bulk Edit" at bounding box center [584, 58] width 29 height 9
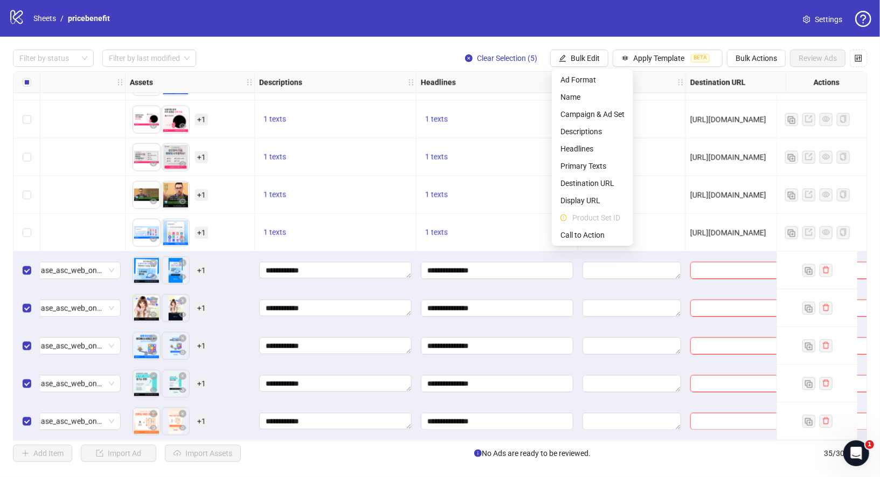
click at [681, 204] on div "5 texts" at bounding box center [632, 195] width 108 height 38
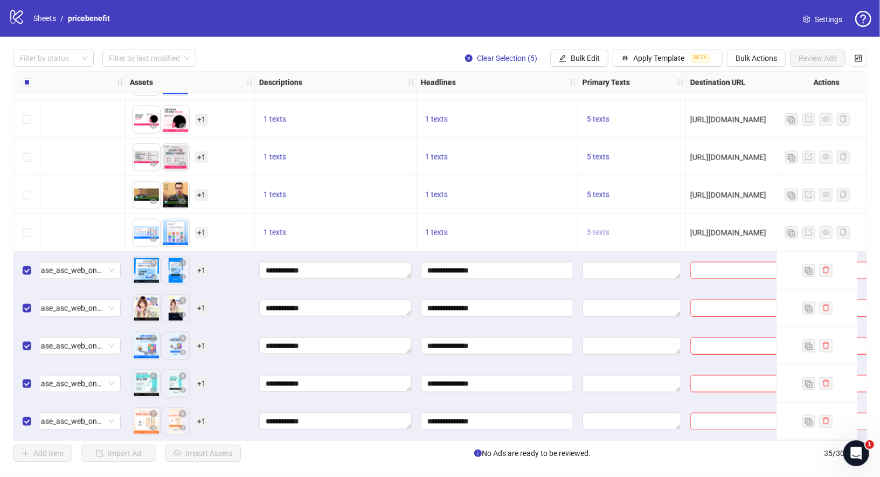
click at [595, 229] on span "5 texts" at bounding box center [598, 232] width 23 height 9
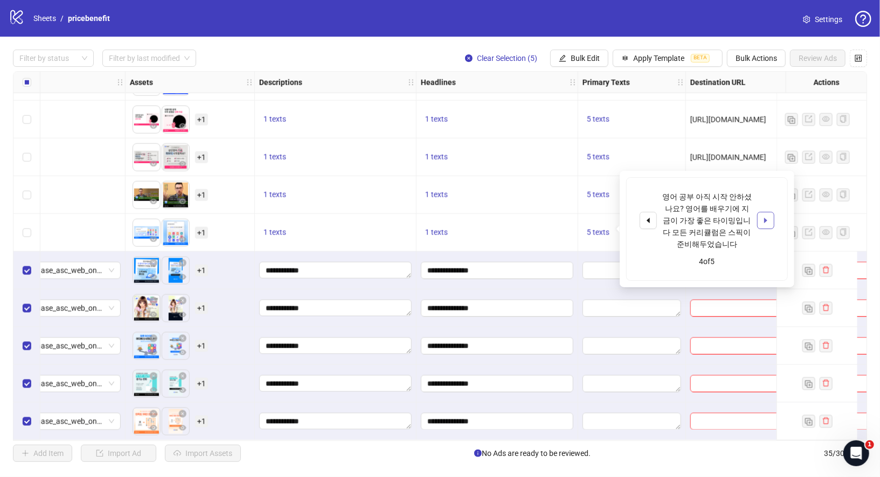
click at [772, 222] on button "button" at bounding box center [765, 220] width 17 height 17
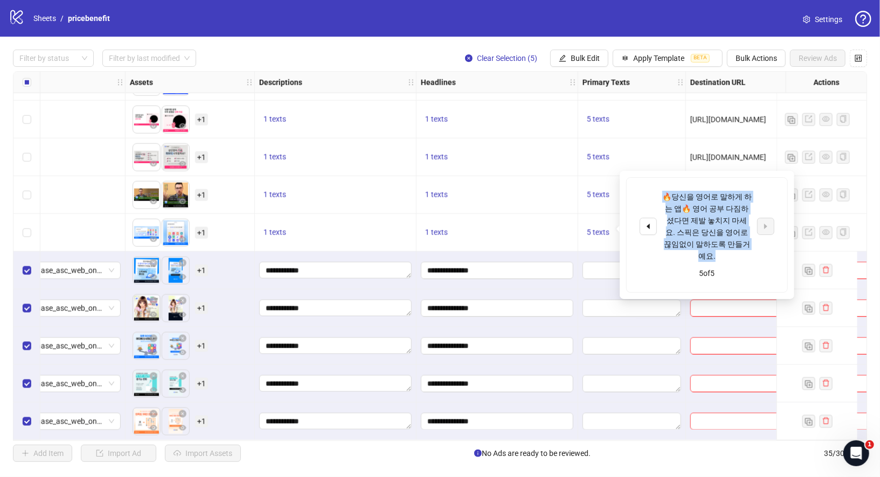
drag, startPoint x: 666, startPoint y: 198, endPoint x: 738, endPoint y: 242, distance: 84.9
click at [738, 242] on div "🔥당신을 영어로 말하게 하는 앱🔥 영어 공부 다짐하셨다면 제발 놓치지 마세요. 스픽은 당신을 영어로 끊임없이 말하도록 만들거예요." at bounding box center [706, 226] width 89 height 71
click at [581, 52] on button "Bulk Edit" at bounding box center [579, 58] width 58 height 17
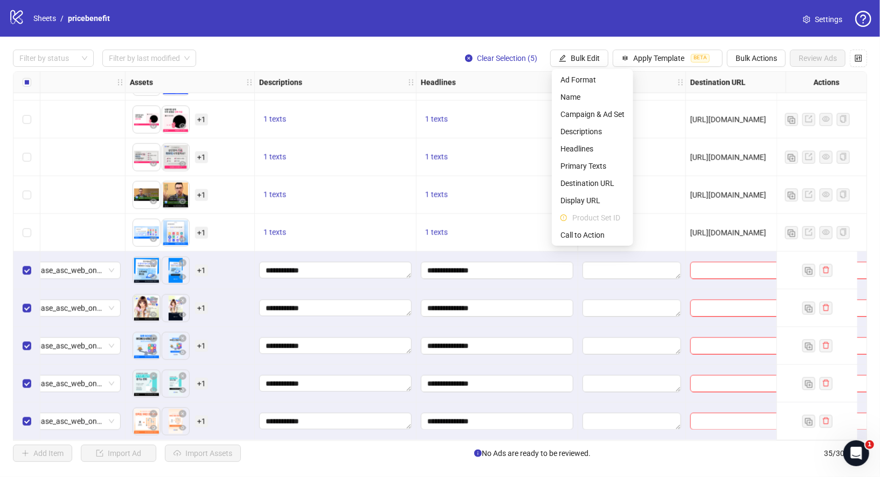
click at [664, 166] on div "5 texts" at bounding box center [632, 157] width 108 height 38
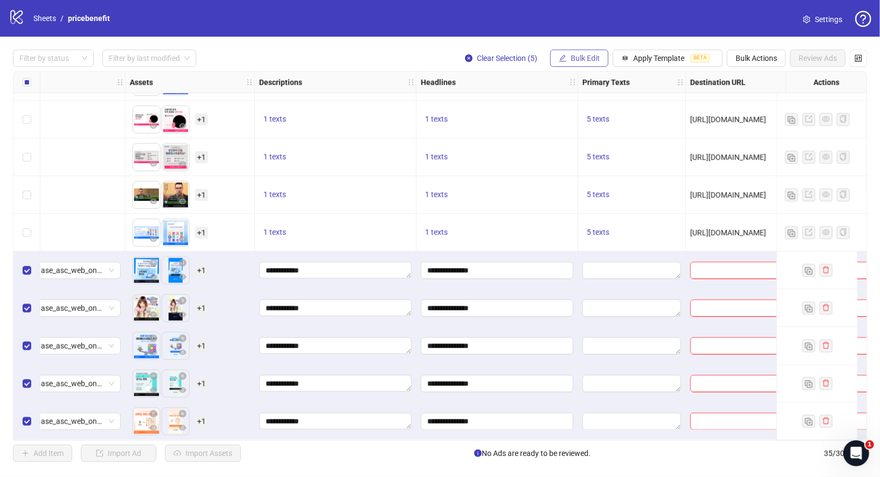
click at [584, 57] on span "Bulk Edit" at bounding box center [584, 58] width 29 height 9
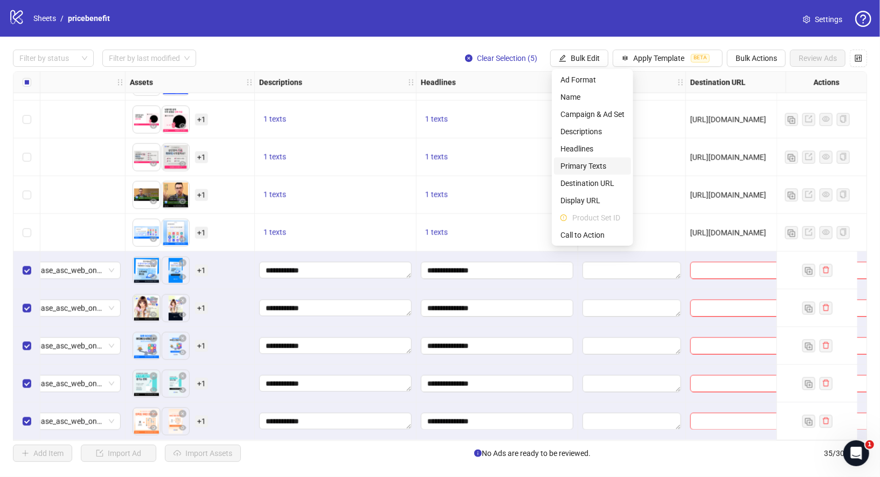
click at [596, 170] on span "Primary Texts" at bounding box center [592, 166] width 64 height 12
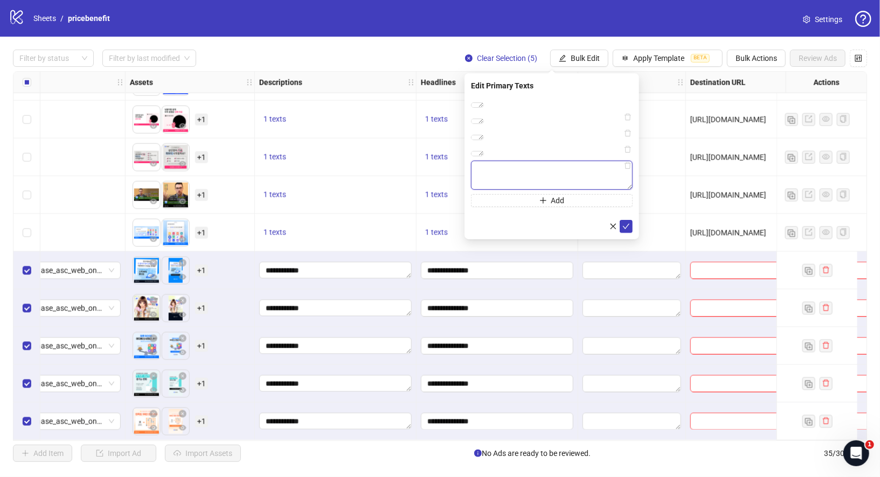
click at [552, 190] on textarea at bounding box center [552, 175] width 162 height 29
paste textarea "**********"
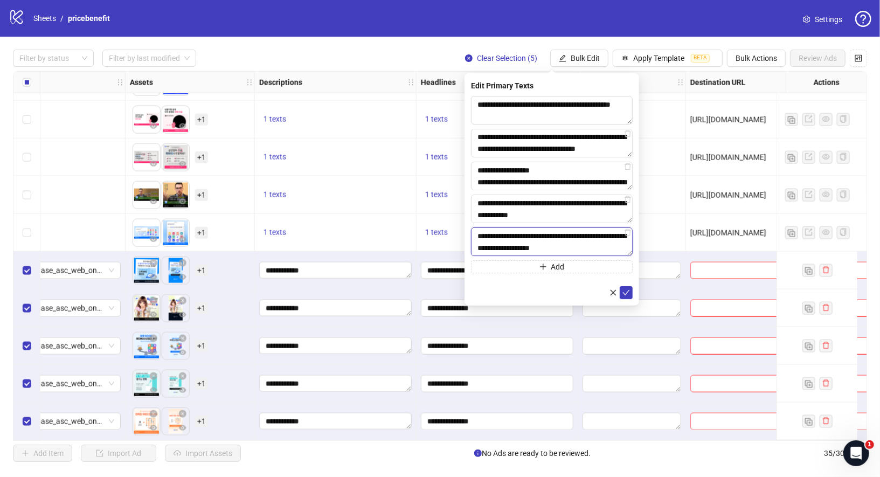
click at [582, 235] on textarea "**********" at bounding box center [552, 241] width 162 height 29
type textarea "**********"
click at [628, 291] on icon "check" at bounding box center [626, 293] width 8 height 8
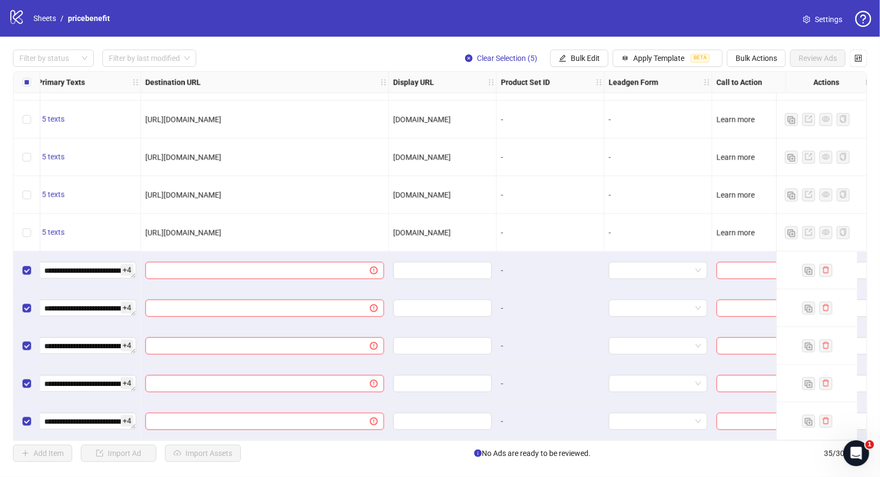
scroll to position [976, 933]
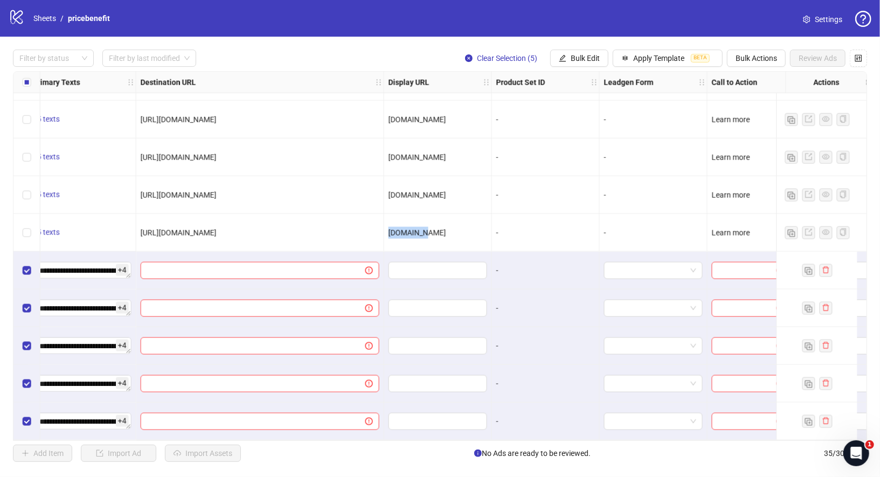
drag, startPoint x: 389, startPoint y: 231, endPoint x: 449, endPoint y: 231, distance: 59.8
click at [449, 231] on div "[DOMAIN_NAME]" at bounding box center [437, 233] width 99 height 12
click at [582, 59] on span "Bulk Edit" at bounding box center [584, 58] width 29 height 9
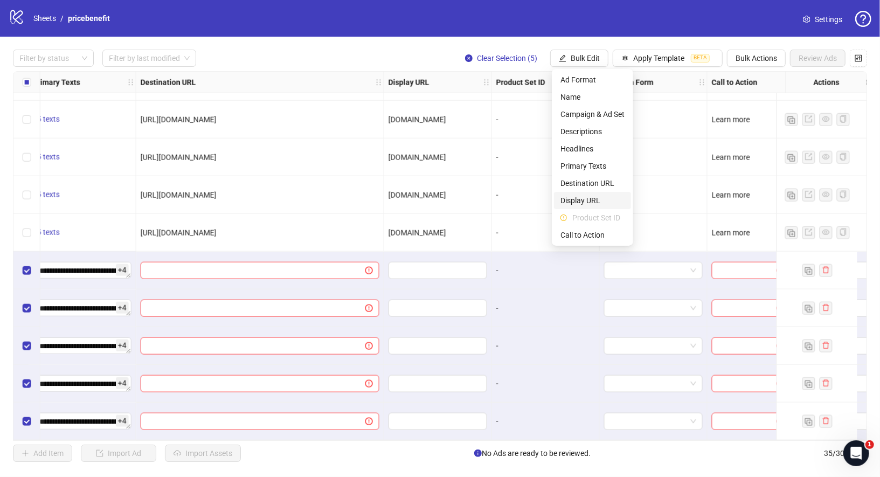
click at [600, 201] on span "Display URL" at bounding box center [592, 200] width 64 height 12
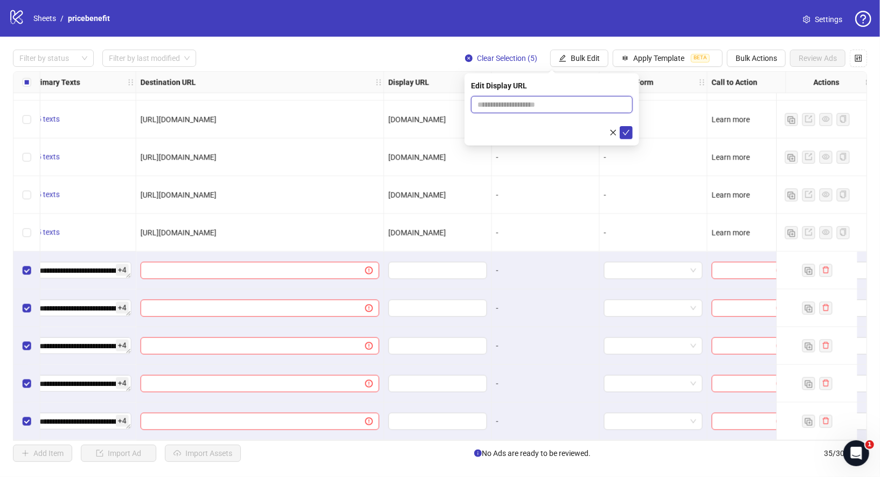
click at [565, 106] on input "text" at bounding box center [552, 104] width 162 height 17
paste input "*********"
type input "*********"
click at [625, 131] on icon "check" at bounding box center [626, 133] width 8 height 8
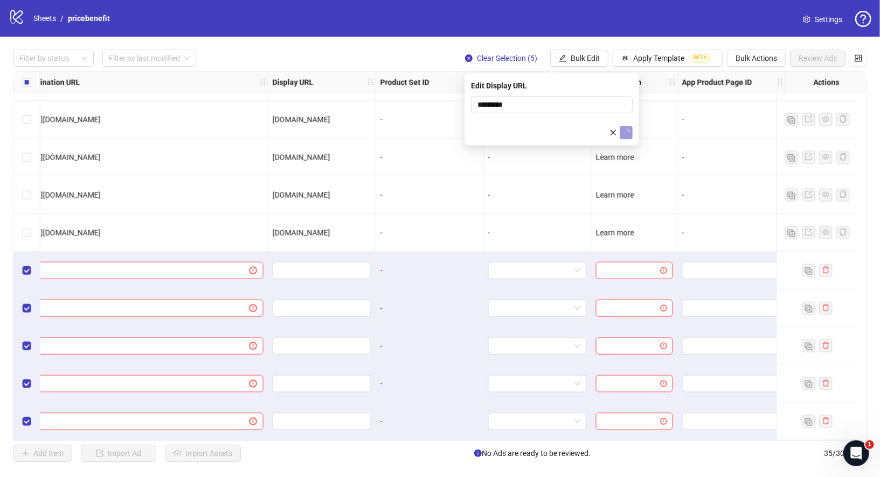
scroll to position [976, 1057]
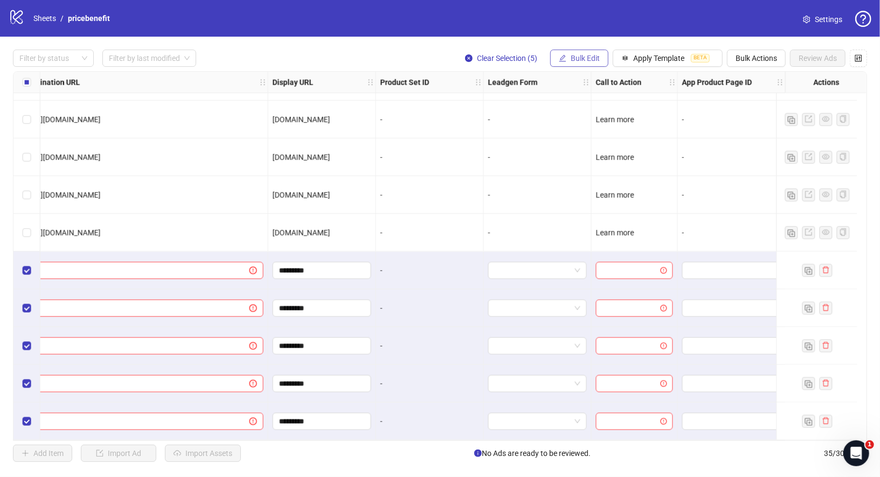
click at [578, 57] on span "Bulk Edit" at bounding box center [584, 58] width 29 height 9
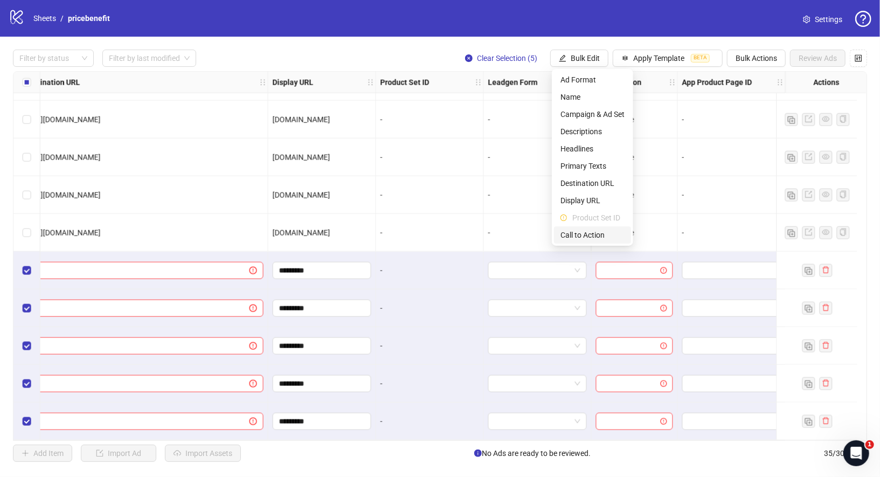
click at [594, 237] on span "Call to Action" at bounding box center [592, 235] width 64 height 12
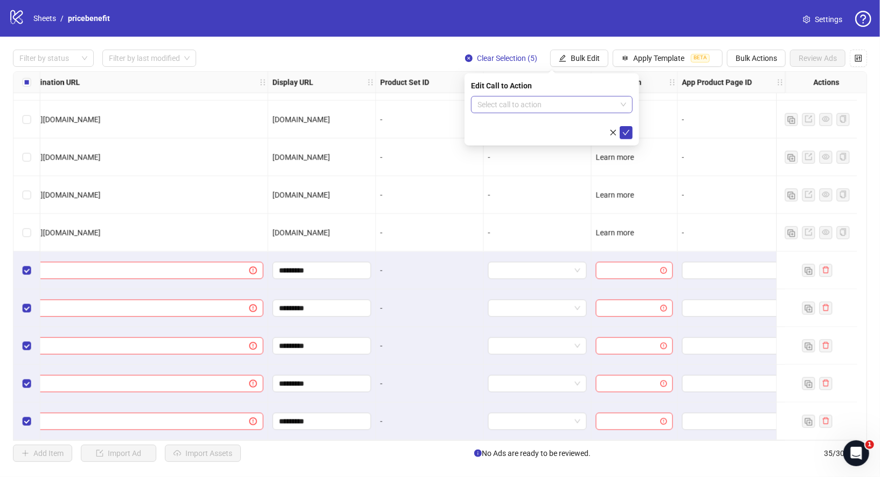
click at [621, 105] on span at bounding box center [551, 104] width 149 height 16
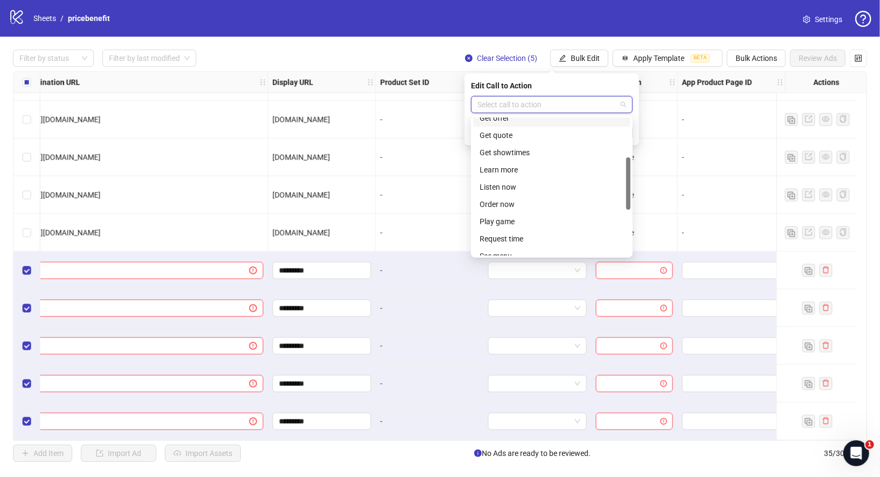
scroll to position [122, 0]
click at [518, 162] on div "Learn more" at bounding box center [551, 160] width 144 height 12
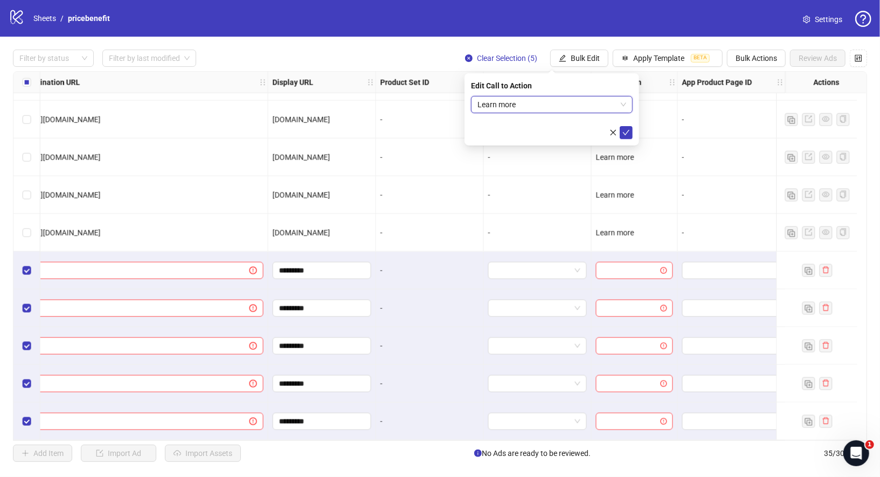
click at [624, 124] on form "Learn more Learn more" at bounding box center [552, 117] width 162 height 43
click at [626, 135] on icon "check" at bounding box center [626, 133] width 8 height 8
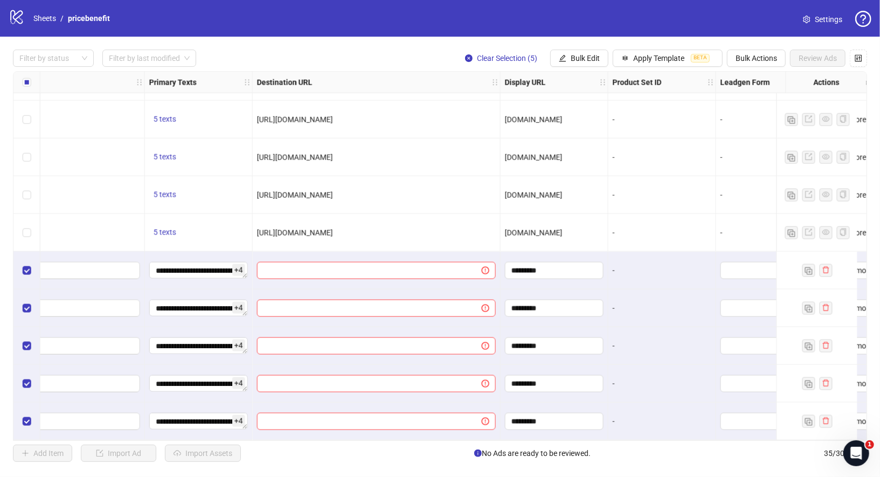
scroll to position [976, 663]
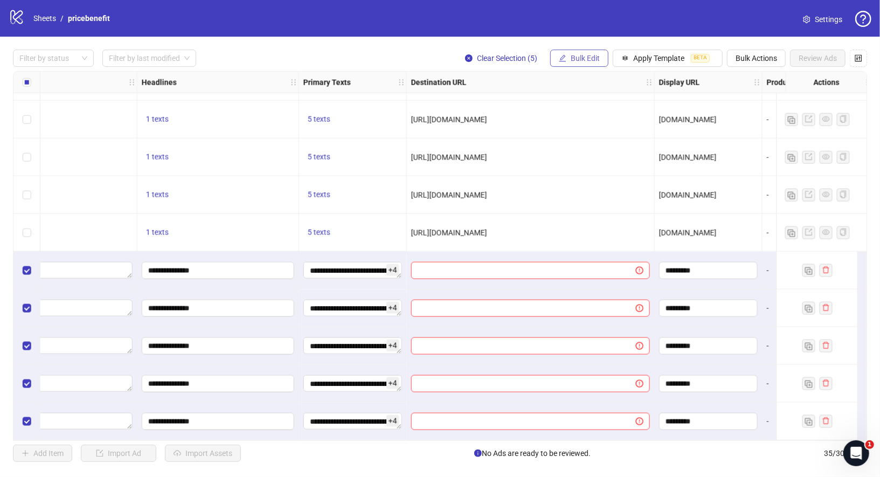
click at [593, 61] on span "Bulk Edit" at bounding box center [584, 58] width 29 height 9
click at [708, 76] on div "Display URL" at bounding box center [708, 83] width 108 height 22
click at [772, 62] on button "Bulk Actions" at bounding box center [756, 58] width 59 height 17
click at [768, 112] on span "Duplicate with assets" at bounding box center [773, 114] width 74 height 12
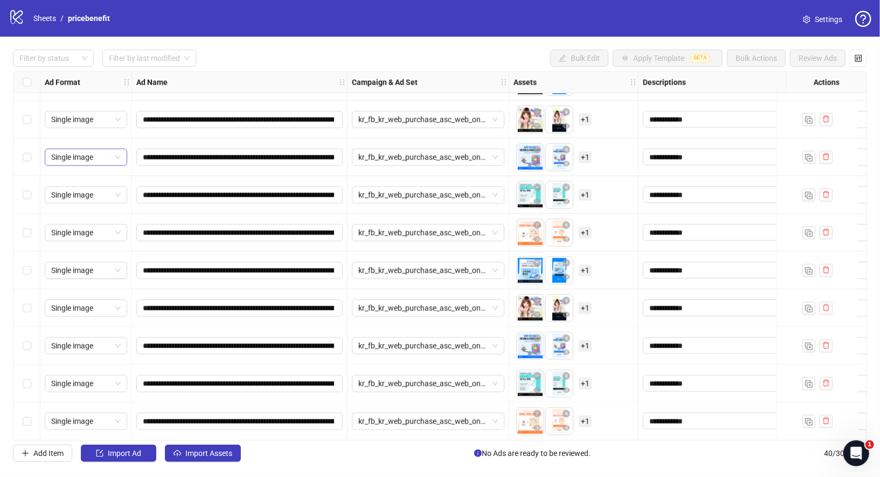
scroll to position [1104, 0]
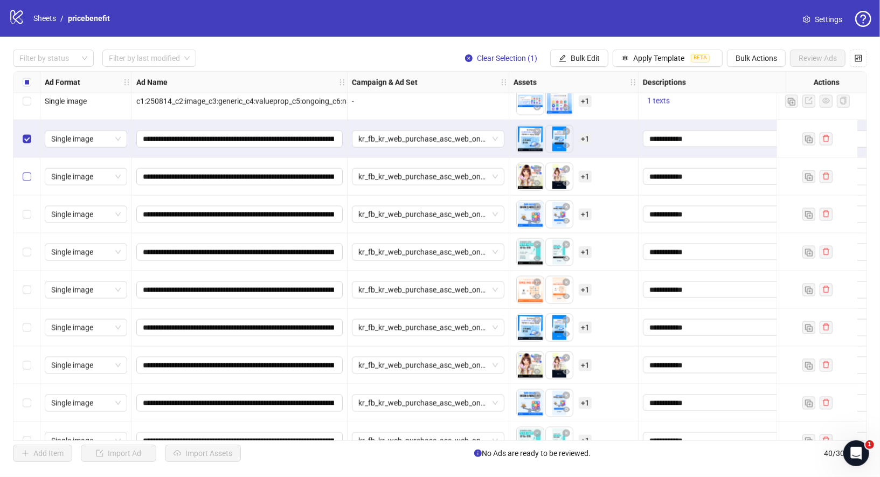
click at [26, 171] on label "Select row 32" at bounding box center [27, 177] width 9 height 12
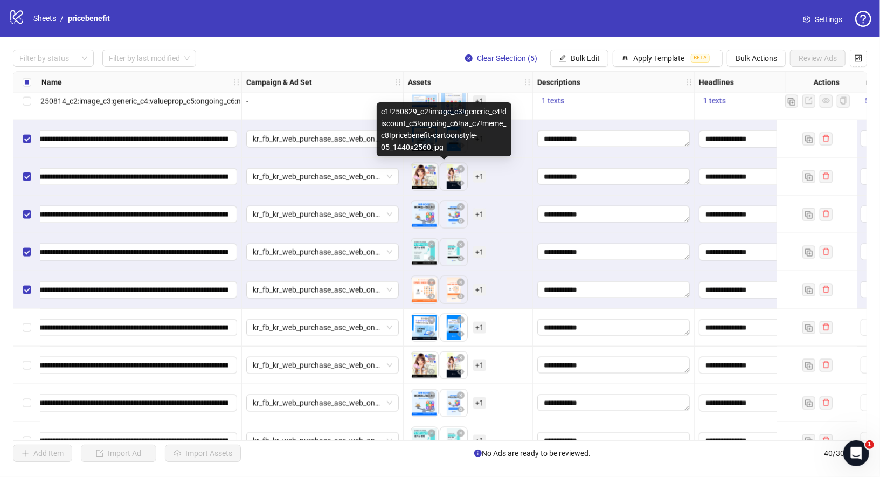
scroll to position [1104, 114]
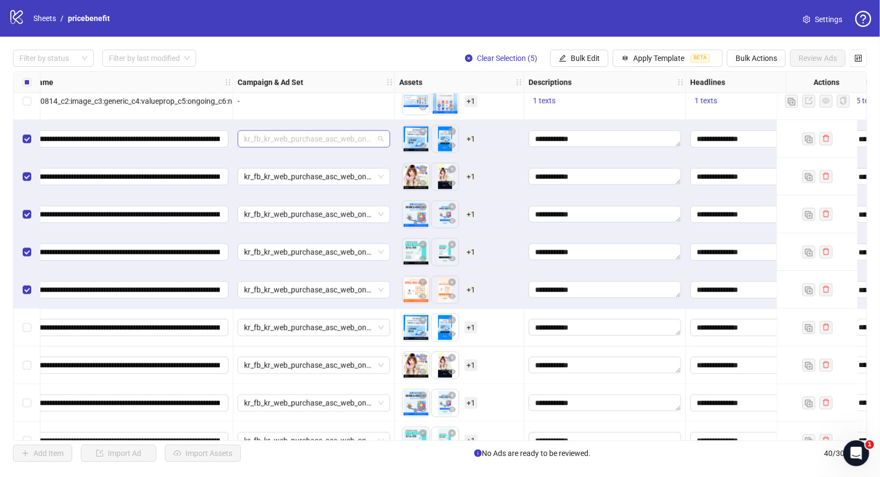
click at [374, 139] on span "kr_fb_kr_web_purchase_asc_web_ongoing_sales_speakingchallenge_pricebenefit_LP" at bounding box center [314, 139] width 140 height 16
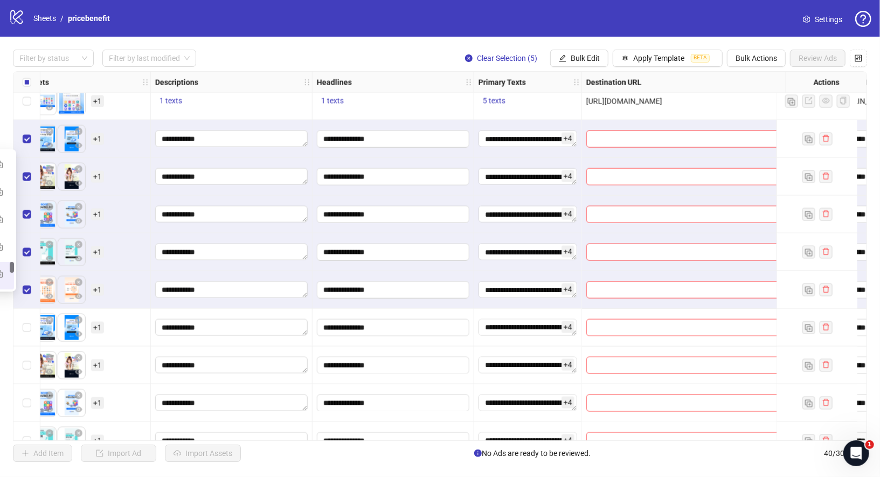
scroll to position [1104, 502]
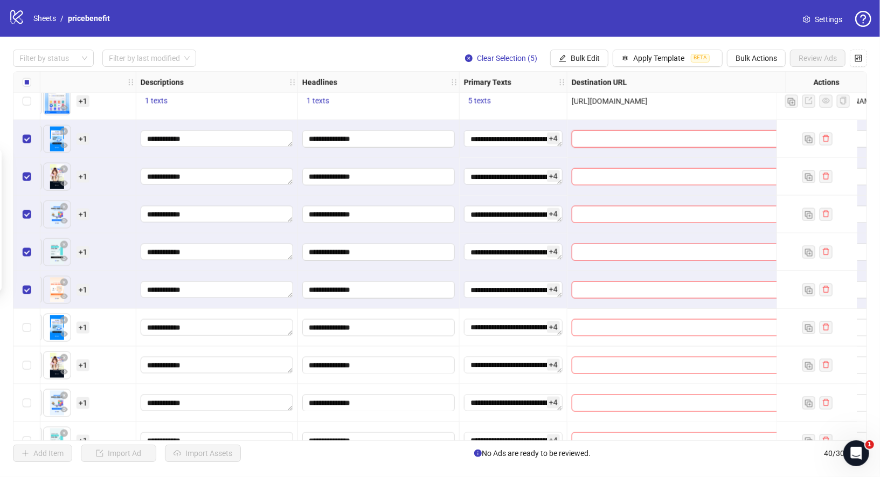
click at [642, 138] on input "text" at bounding box center [679, 139] width 203 height 12
click at [591, 59] on span "Bulk Edit" at bounding box center [584, 58] width 29 height 9
click at [707, 140] on input "text" at bounding box center [679, 139] width 203 height 12
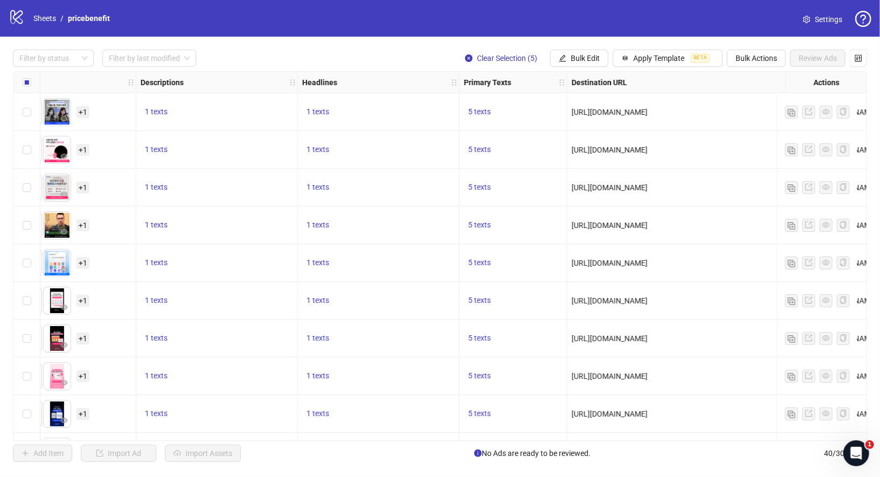
scroll to position [0, 507]
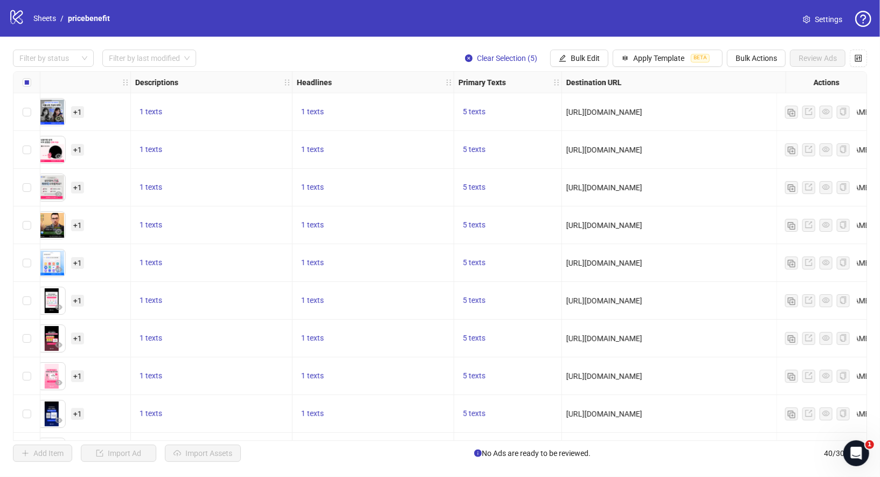
drag, startPoint x: 566, startPoint y: 111, endPoint x: 754, endPoint y: 110, distance: 187.5
click at [754, 110] on div "[URL][DOMAIN_NAME]" at bounding box center [685, 112] width 239 height 12
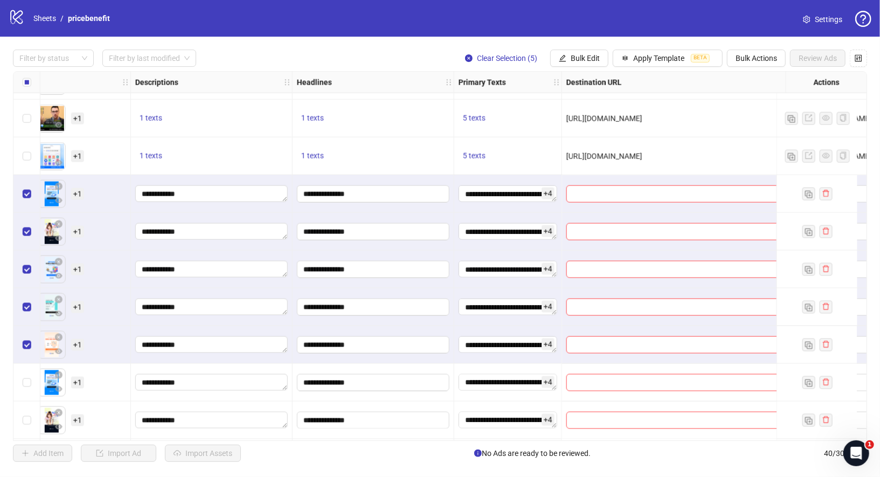
scroll to position [1061, 507]
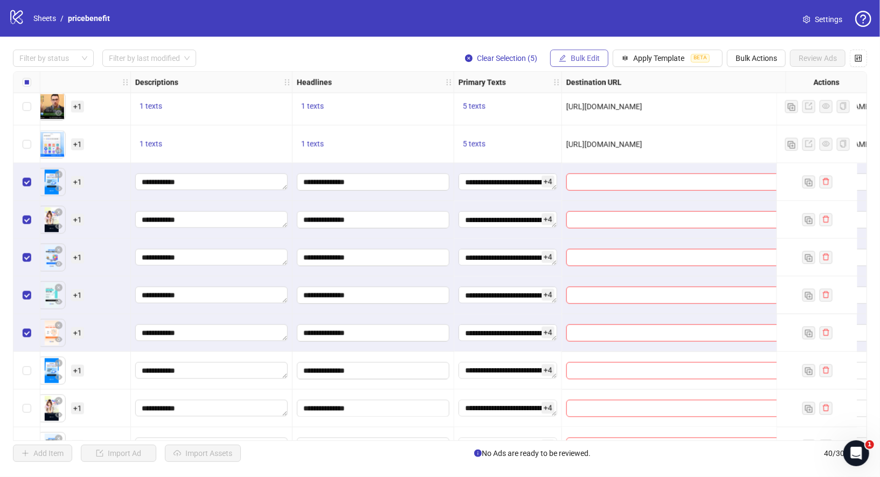
click at [583, 58] on span "Bulk Edit" at bounding box center [584, 58] width 29 height 9
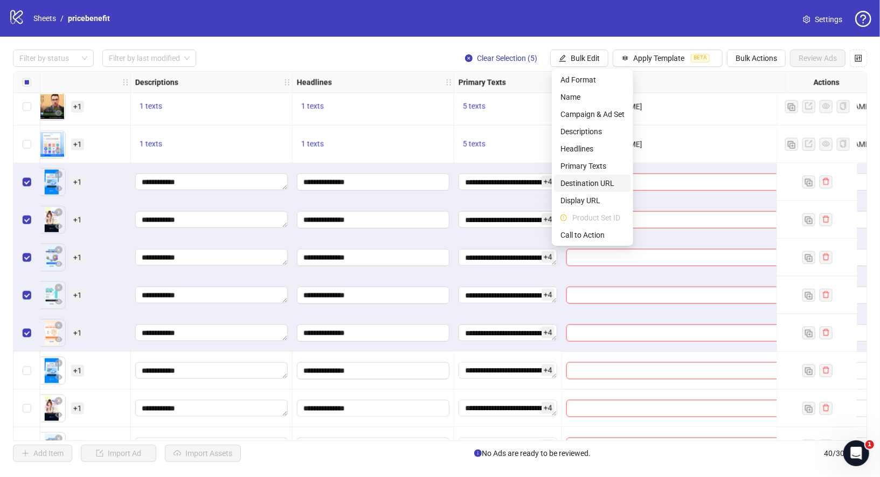
click at [597, 181] on span "Destination URL" at bounding box center [592, 183] width 64 height 12
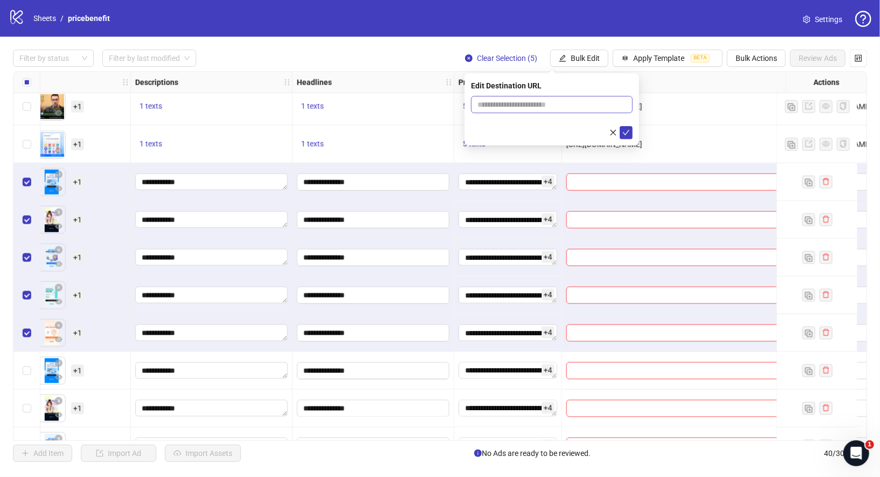
click at [555, 97] on span at bounding box center [552, 104] width 162 height 17
paste input "**********"
type input "**********"
click at [628, 131] on icon "check" at bounding box center [626, 133] width 8 height 8
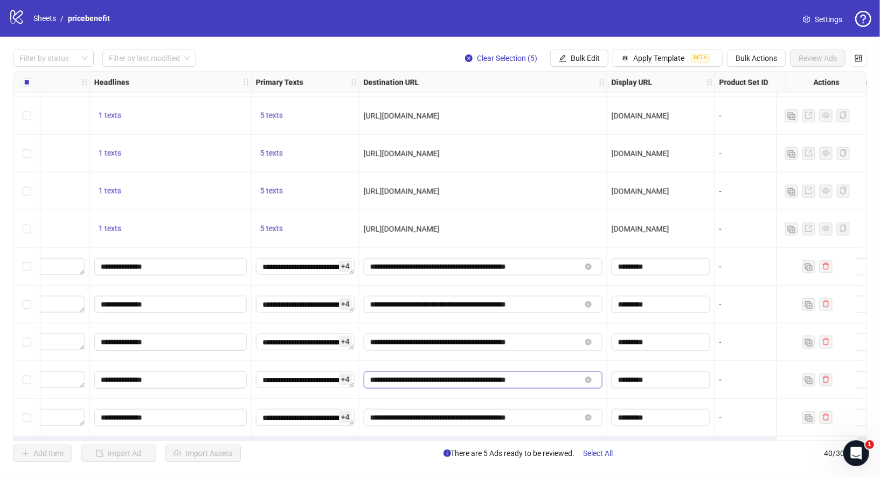
scroll to position [976, 710]
drag, startPoint x: 363, startPoint y: 190, endPoint x: 587, endPoint y: 190, distance: 224.1
click at [587, 190] on div "[URL][DOMAIN_NAME]" at bounding box center [483, 192] width 239 height 12
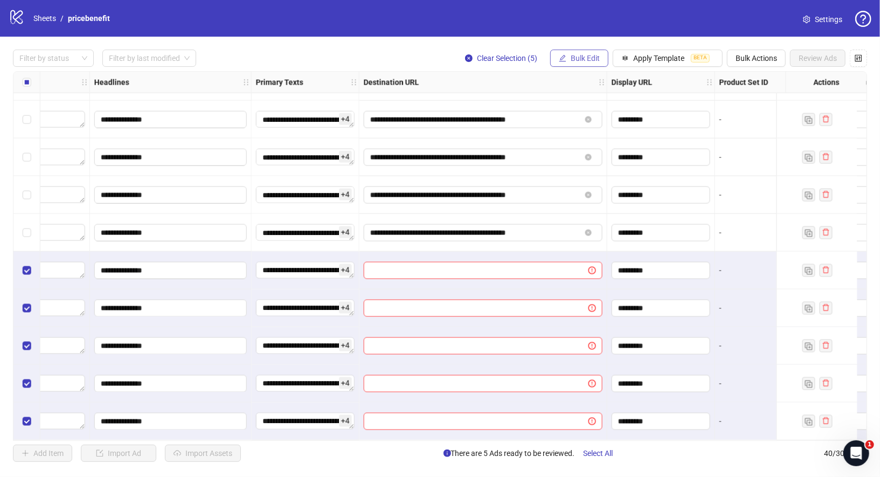
click at [586, 59] on span "Bulk Edit" at bounding box center [584, 58] width 29 height 9
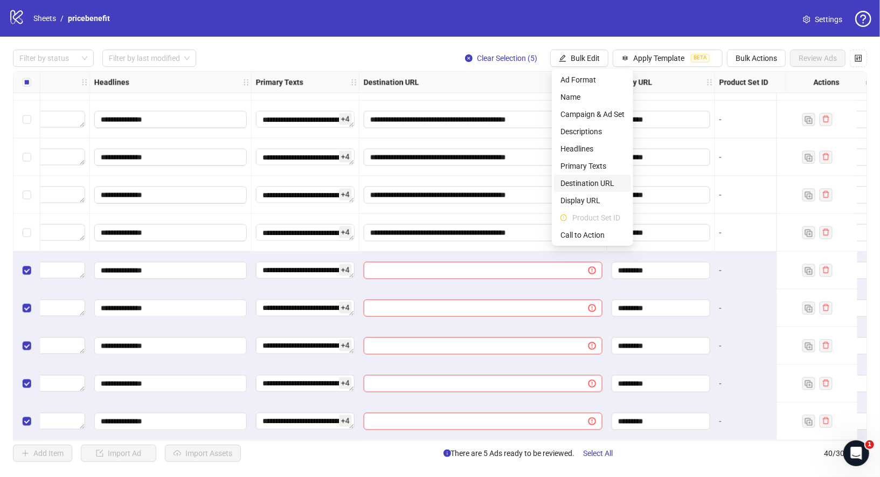
click at [598, 185] on span "Destination URL" at bounding box center [592, 183] width 64 height 12
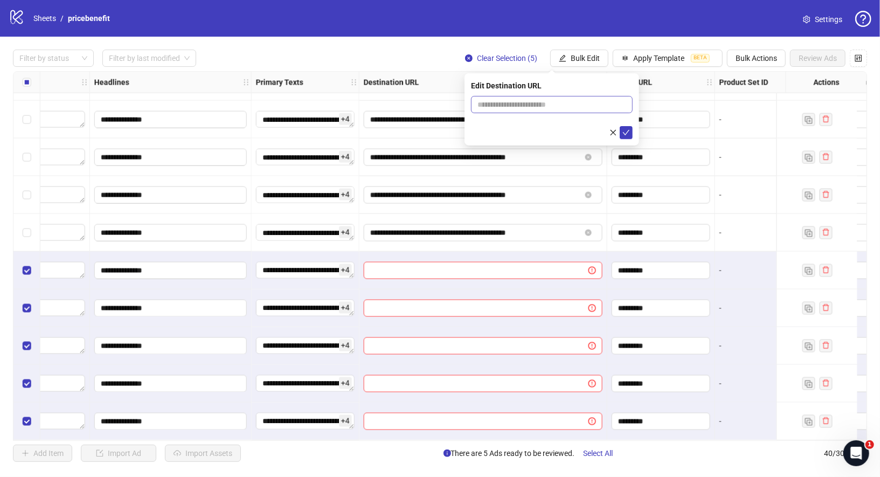
click at [577, 112] on span at bounding box center [552, 104] width 162 height 17
click at [575, 108] on input "text" at bounding box center [547, 105] width 140 height 12
paste input "**********"
type input "**********"
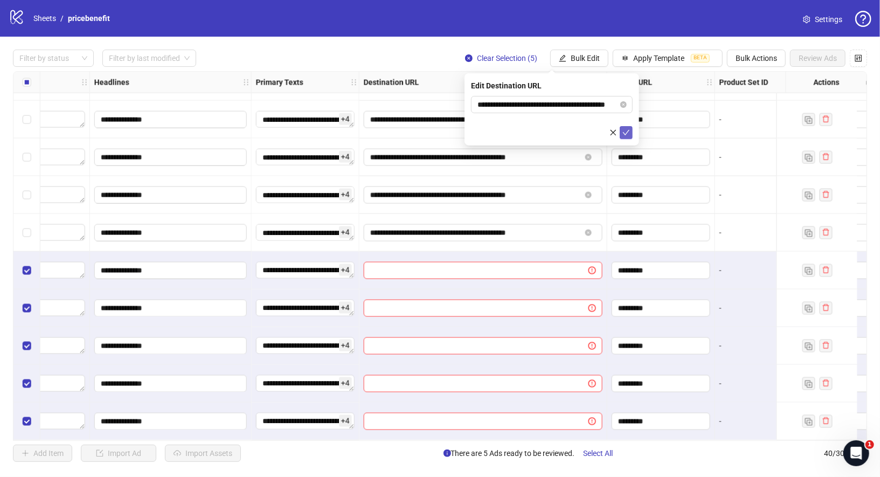
scroll to position [0, 0]
click at [629, 132] on icon "check" at bounding box center [626, 133] width 8 height 8
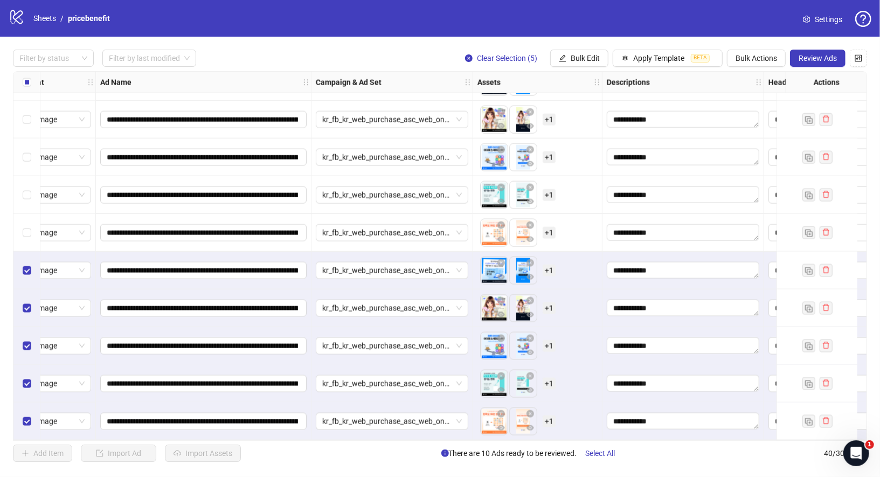
scroll to position [1165, 0]
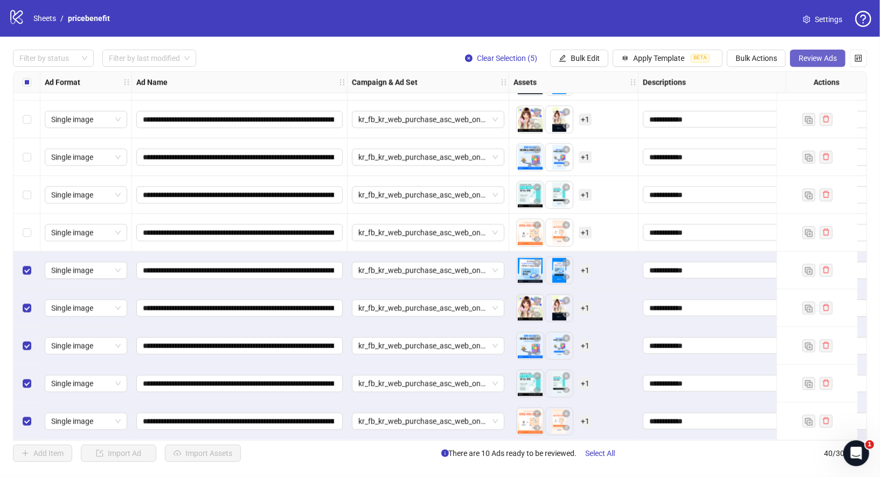
click at [820, 59] on span "Review Ads" at bounding box center [817, 58] width 38 height 9
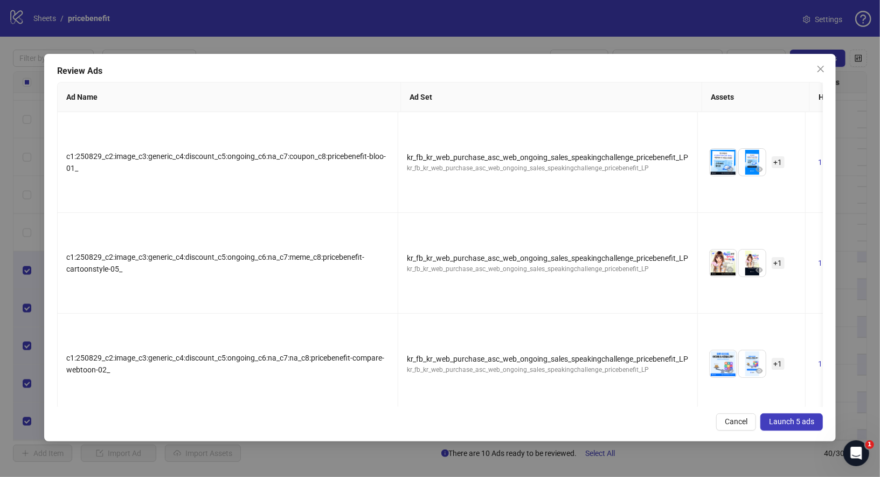
click at [781, 427] on button "Launch 5 ads" at bounding box center [791, 421] width 62 height 17
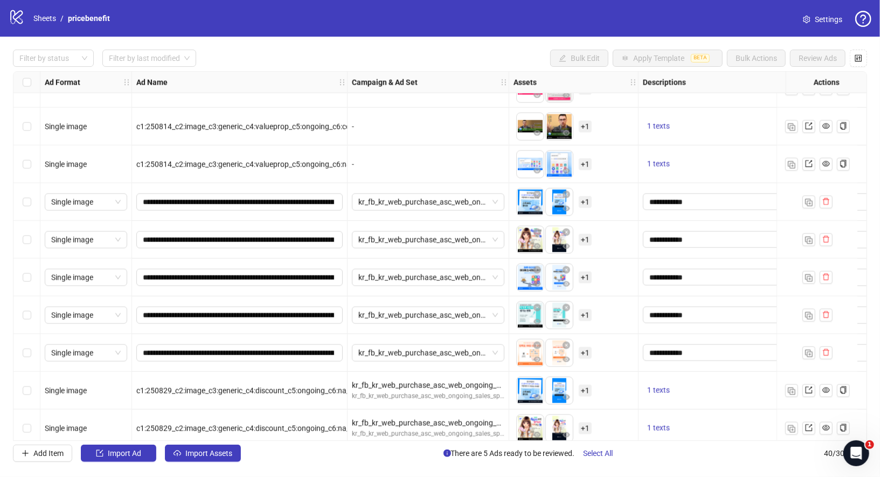
scroll to position [1043, 0]
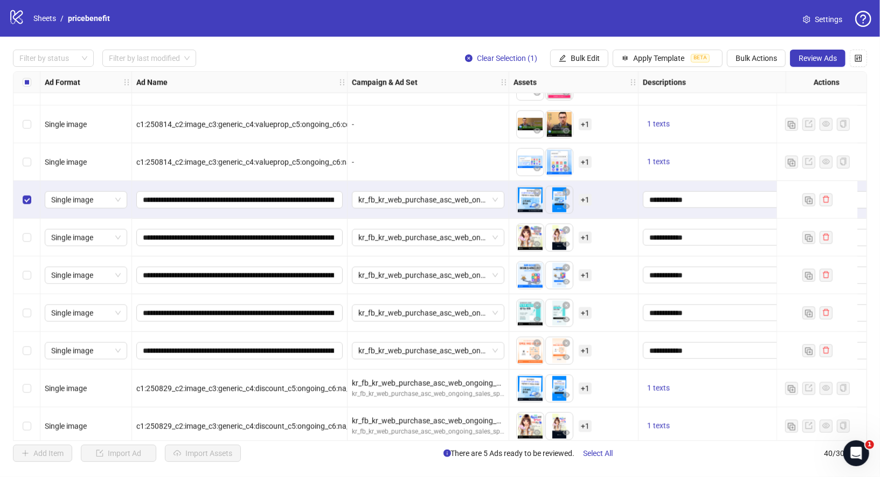
click at [24, 231] on div "Select row 32" at bounding box center [26, 238] width 27 height 38
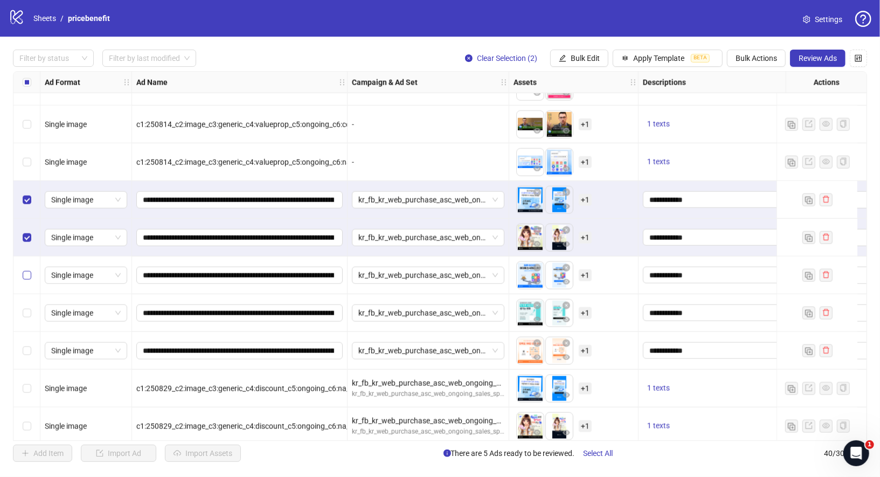
click at [26, 269] on label "Select row 33" at bounding box center [27, 275] width 9 height 12
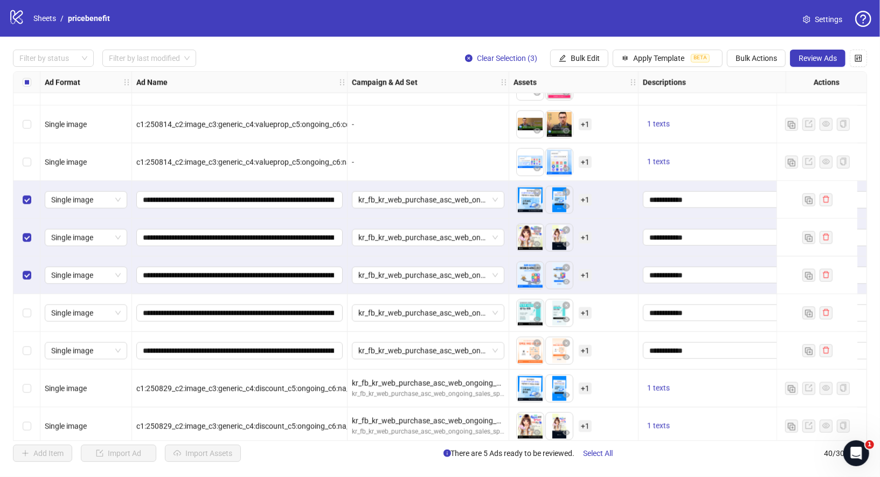
click at [26, 305] on div "Select row 34" at bounding box center [26, 313] width 27 height 38
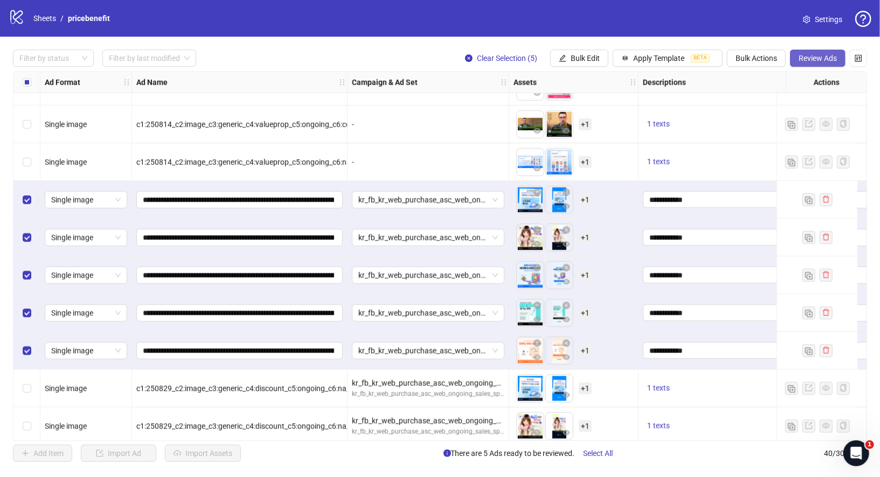
click at [812, 63] on button "Review Ads" at bounding box center [817, 58] width 55 height 17
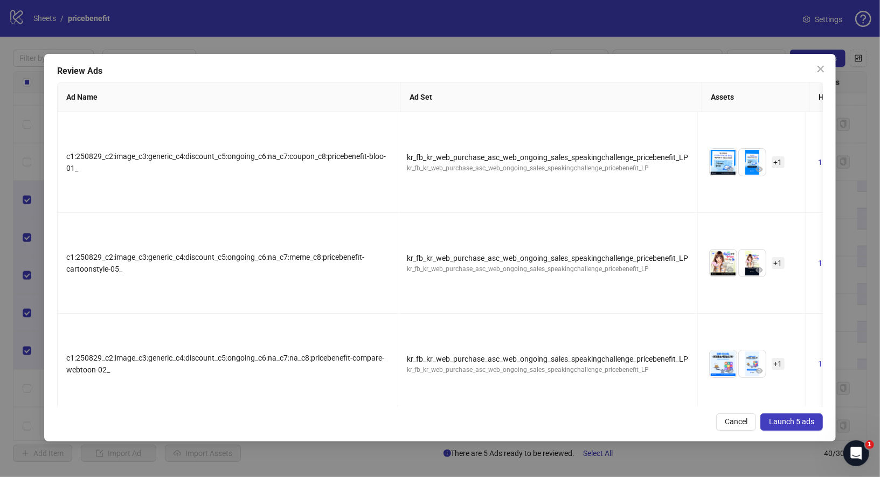
click at [813, 422] on span "Launch 5 ads" at bounding box center [791, 421] width 45 height 9
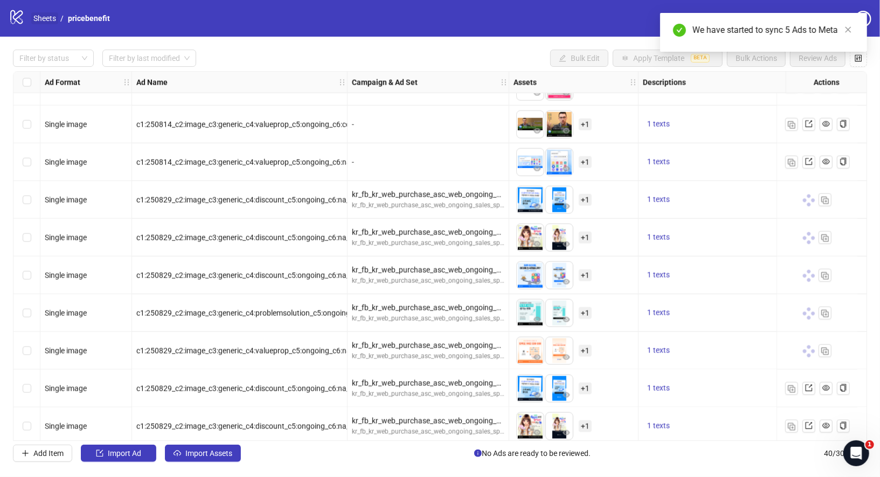
click at [54, 20] on link "Sheets" at bounding box center [44, 18] width 27 height 12
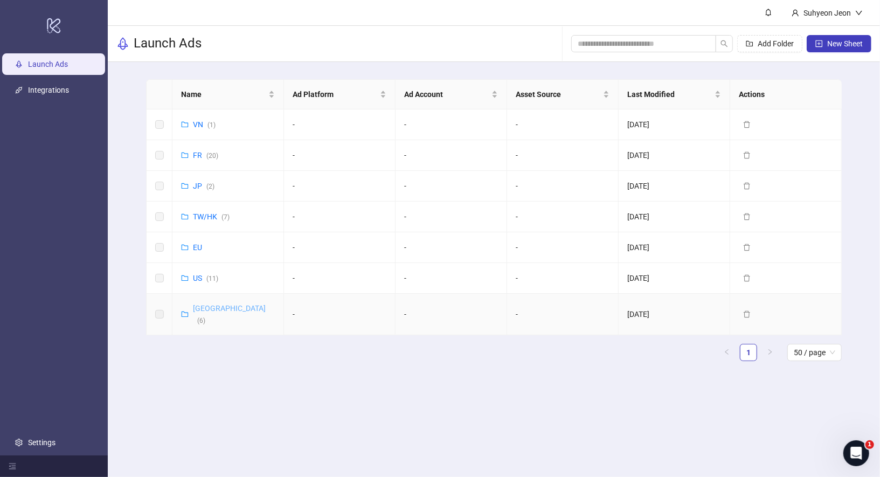
click at [204, 308] on link "Korea ( 6 )" at bounding box center [229, 314] width 73 height 20
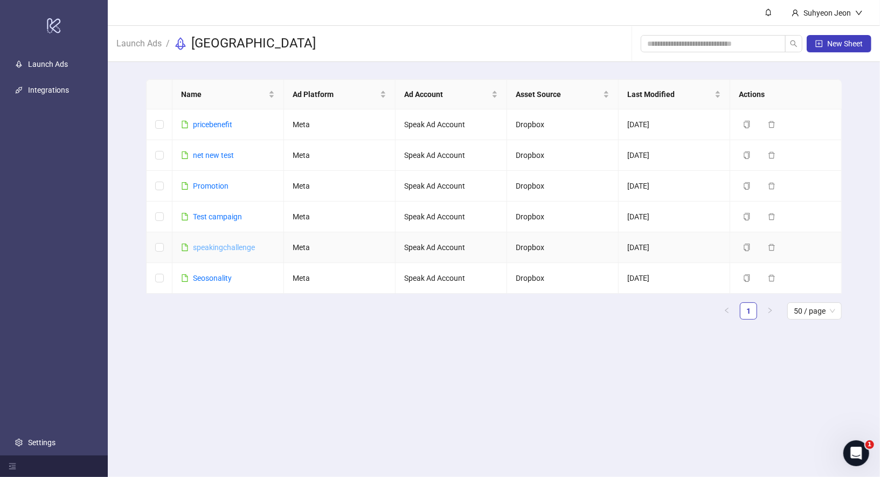
click at [227, 246] on link "speakingchallenge" at bounding box center [224, 247] width 62 height 9
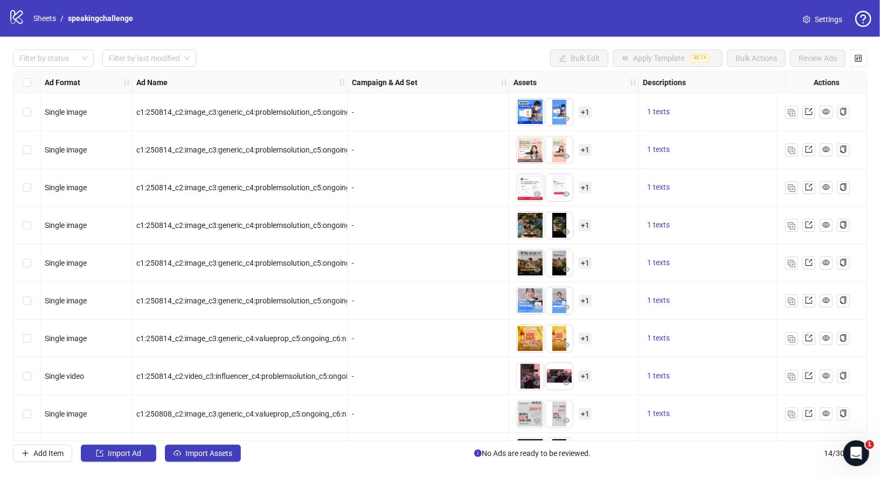
scroll to position [184, 0]
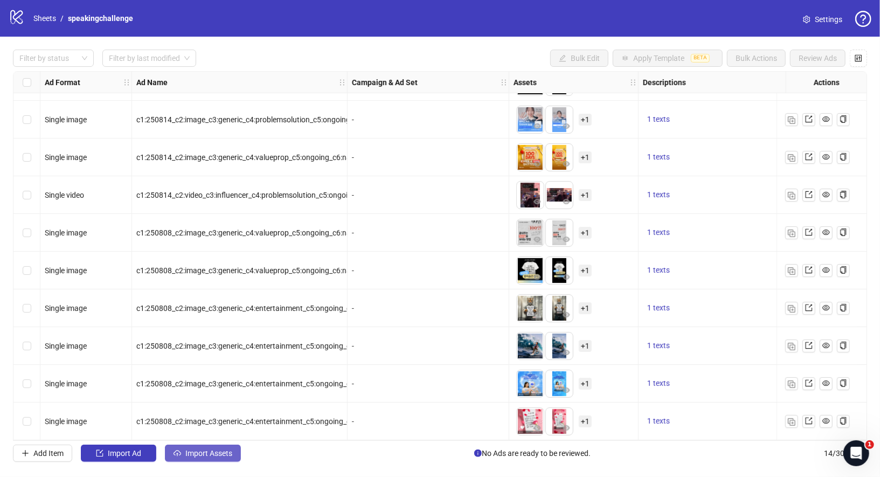
click at [207, 458] on button "Import Assets" at bounding box center [203, 452] width 76 height 17
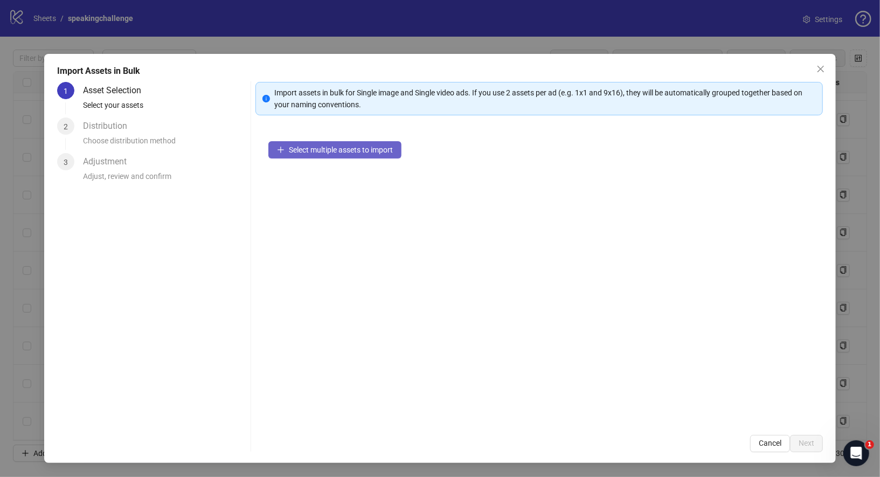
click at [349, 145] on span "Select multiple assets to import" at bounding box center [341, 149] width 104 height 9
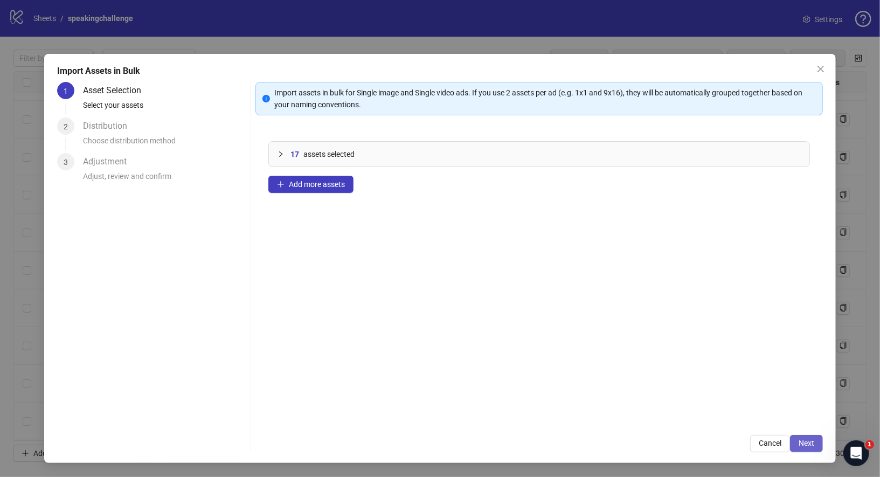
click at [819, 444] on button "Next" at bounding box center [806, 443] width 33 height 17
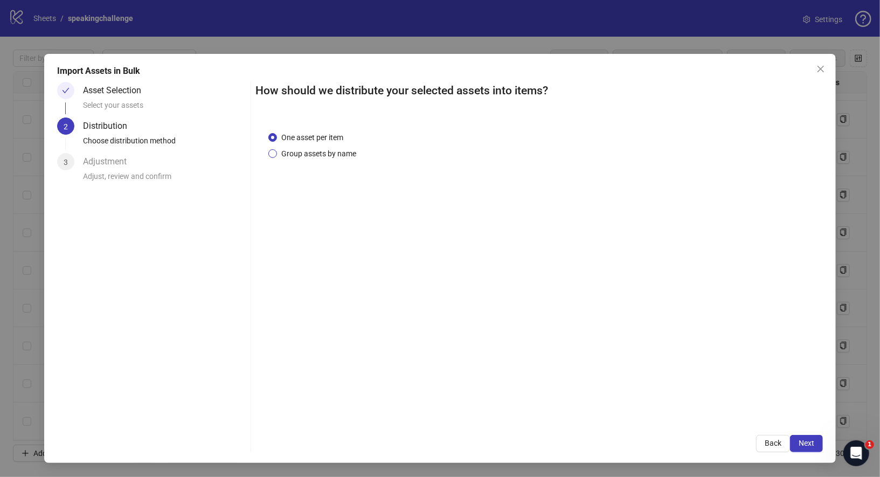
click at [333, 155] on span "Group assets by name" at bounding box center [318, 154] width 83 height 12
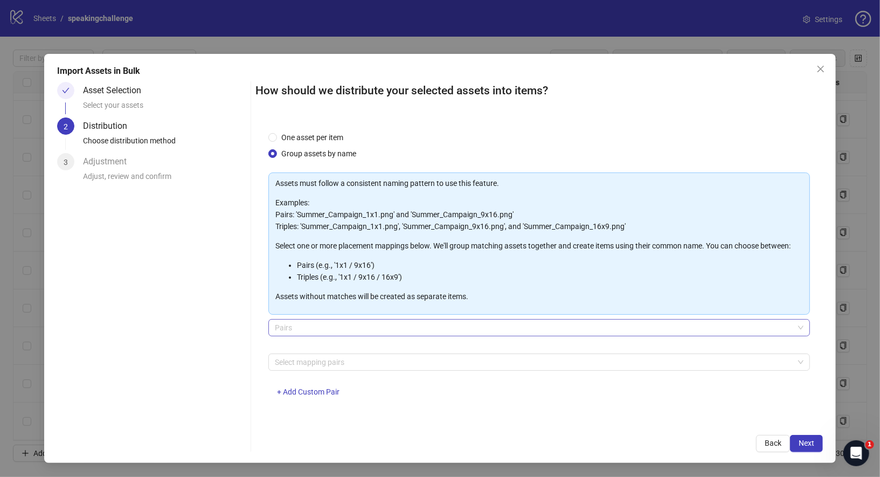
click at [351, 325] on span "Pairs" at bounding box center [539, 327] width 529 height 16
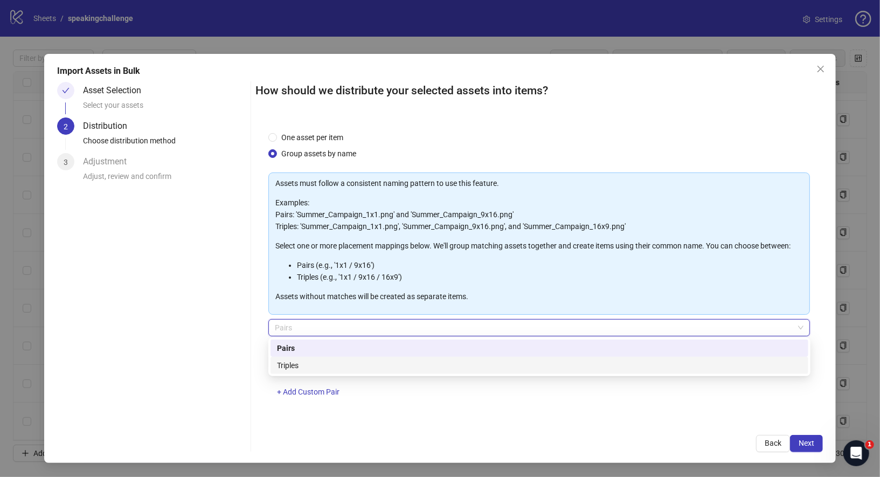
click at [326, 366] on div "Triples" at bounding box center [539, 365] width 525 height 12
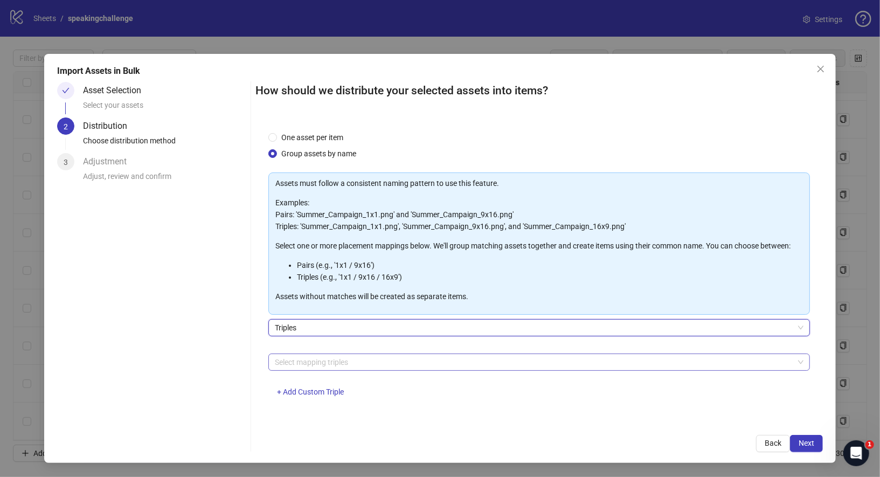
click at [353, 366] on div at bounding box center [533, 361] width 526 height 15
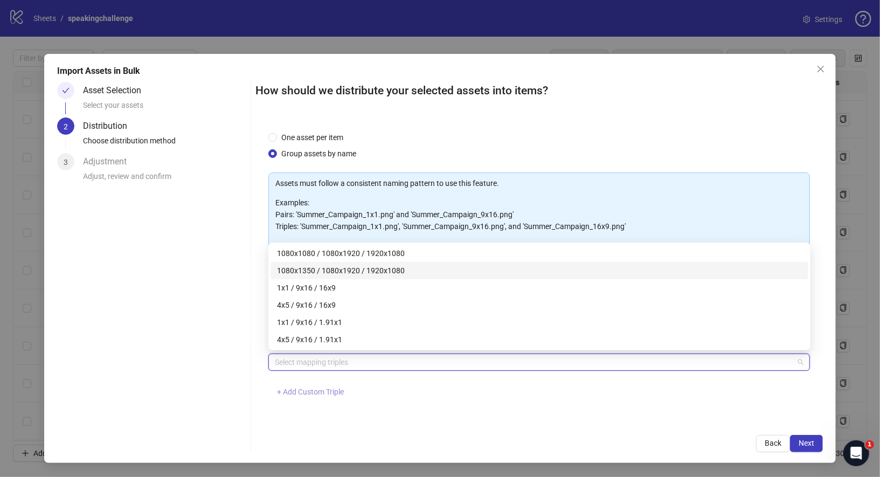
click at [328, 391] on span "+ Add Custom Triple" at bounding box center [310, 391] width 67 height 9
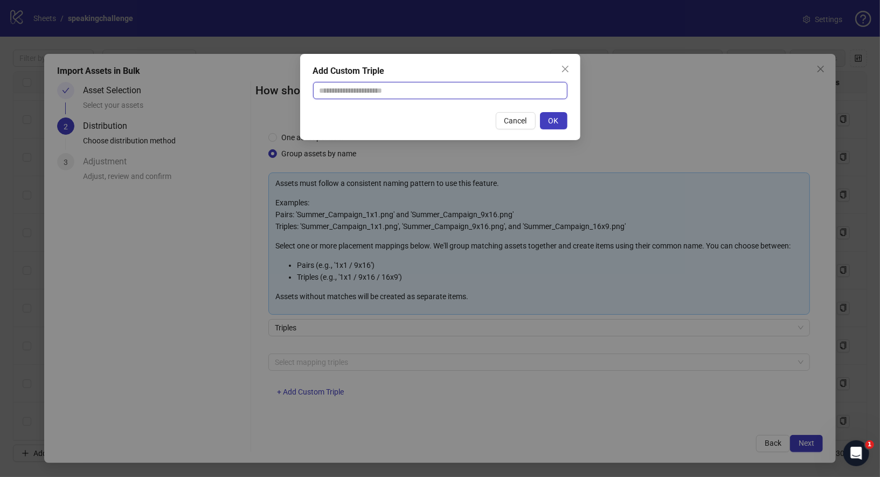
click at [413, 92] on input "text" at bounding box center [440, 90] width 254 height 17
paste input "**********"
type input "**********"
click at [555, 117] on span "OK" at bounding box center [553, 120] width 10 height 9
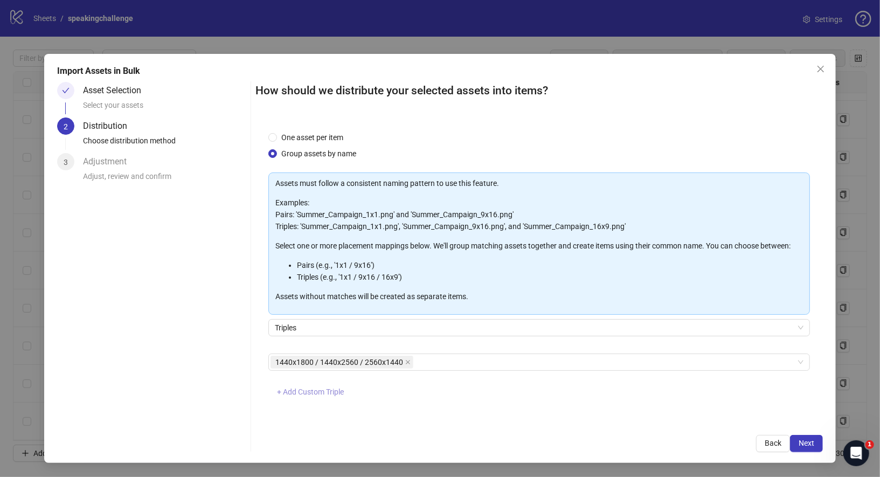
click at [309, 389] on span "+ Add Custom Triple" at bounding box center [310, 391] width 67 height 9
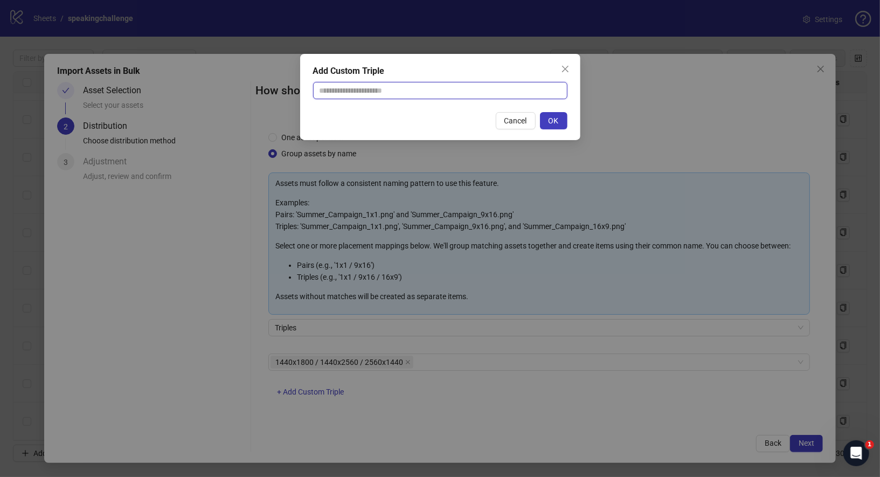
click at [401, 89] on input "text" at bounding box center [440, 90] width 254 height 17
paste input "**********"
type input "**********"
click at [555, 126] on button "OK" at bounding box center [553, 120] width 27 height 17
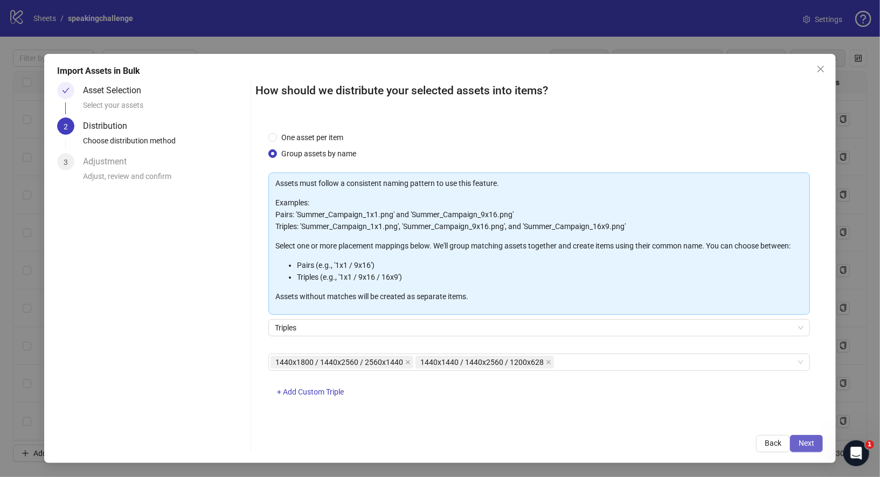
click at [807, 445] on span "Next" at bounding box center [806, 442] width 16 height 9
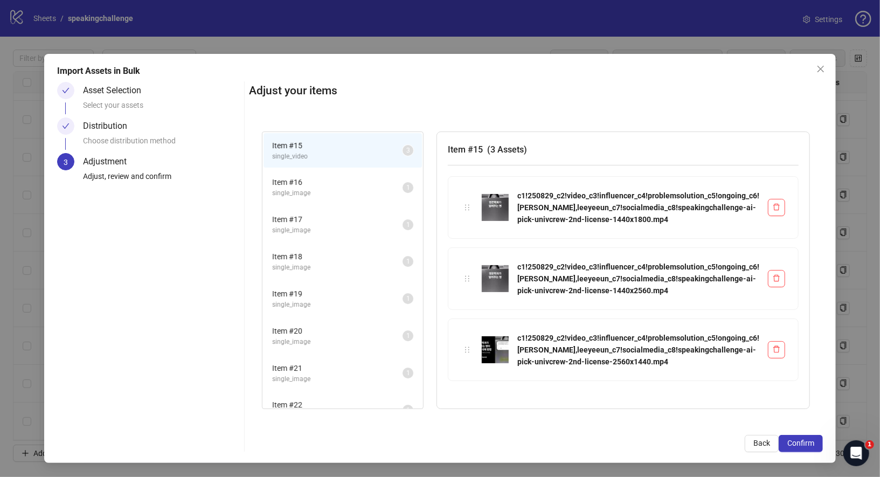
click at [272, 147] on span "Item # 15" at bounding box center [337, 146] width 130 height 12
click at [272, 189] on span "single_image" at bounding box center [337, 193] width 130 height 10
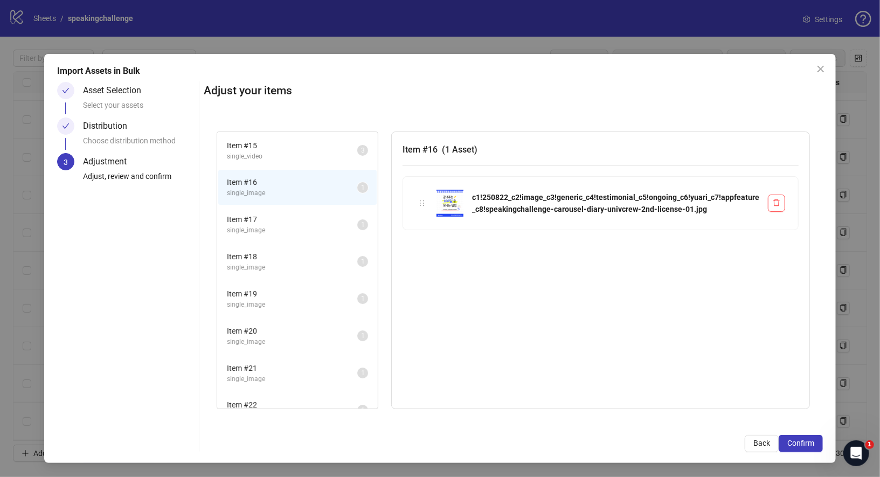
click at [261, 152] on span "single_video" at bounding box center [292, 156] width 130 height 10
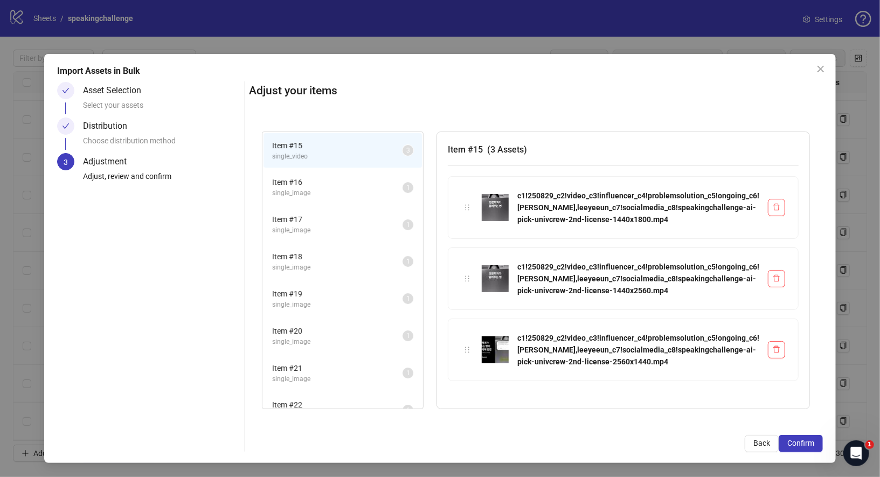
click at [272, 196] on span "single_image" at bounding box center [337, 193] width 130 height 10
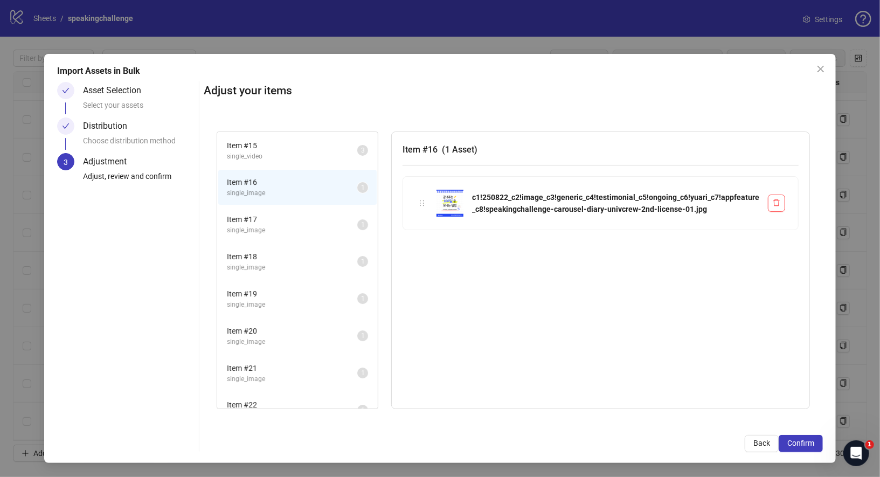
click at [253, 222] on span "Item # 17" at bounding box center [292, 219] width 130 height 12
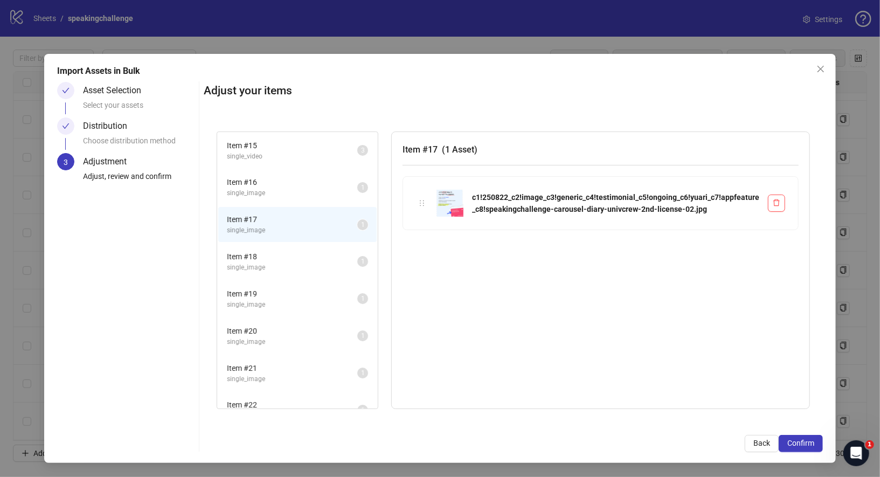
click at [275, 191] on span "single_image" at bounding box center [292, 193] width 130 height 10
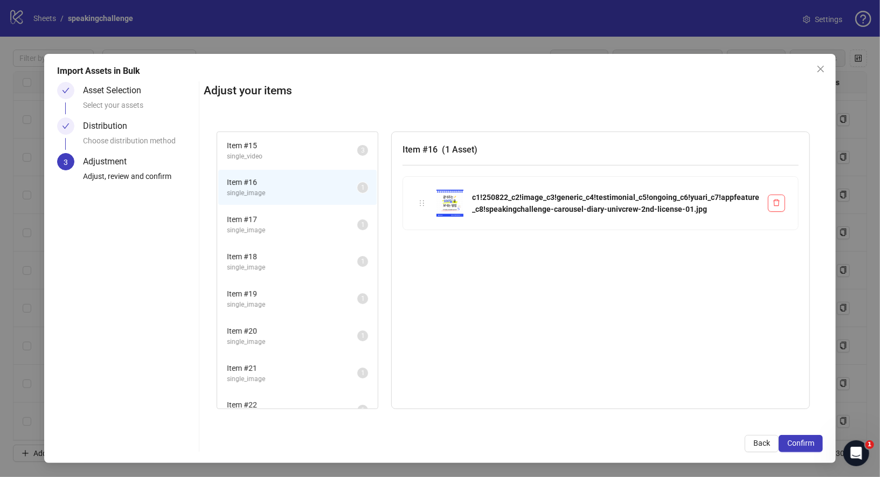
click at [282, 159] on span "single_video" at bounding box center [292, 156] width 130 height 10
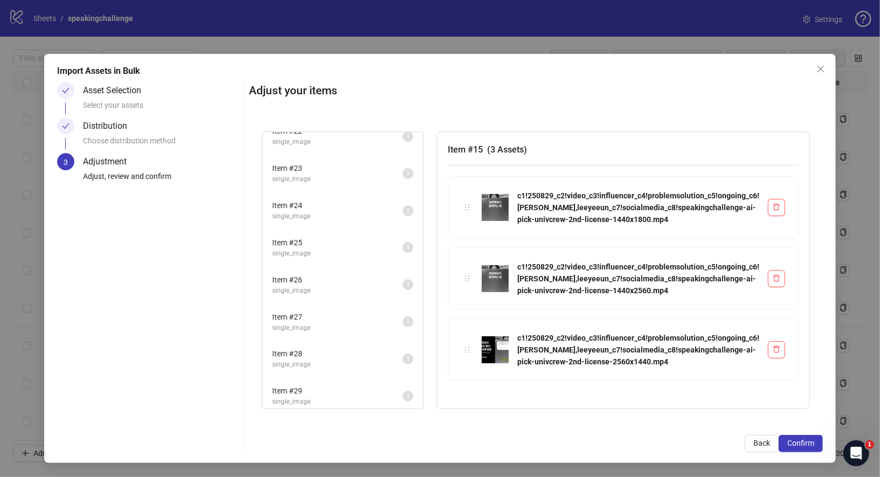
scroll to position [0, 0]
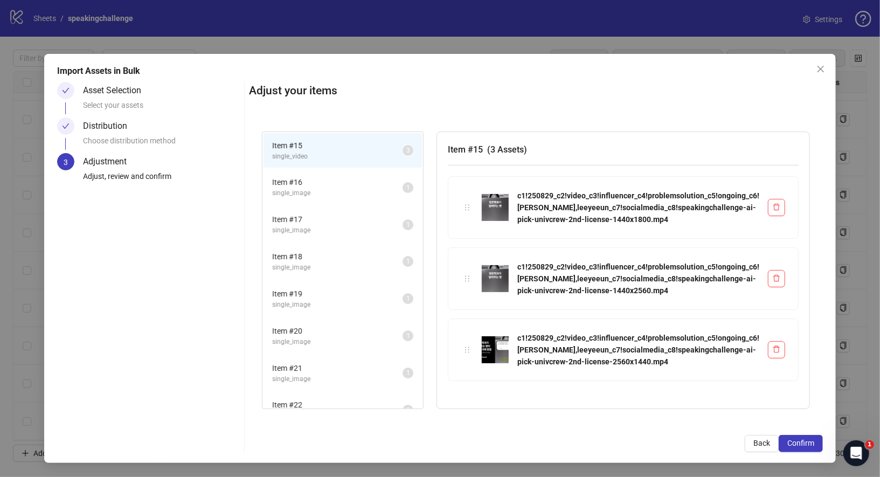
click at [272, 150] on span "Item # 15" at bounding box center [337, 146] width 130 height 12
click at [272, 184] on span "Item # 16" at bounding box center [337, 182] width 130 height 12
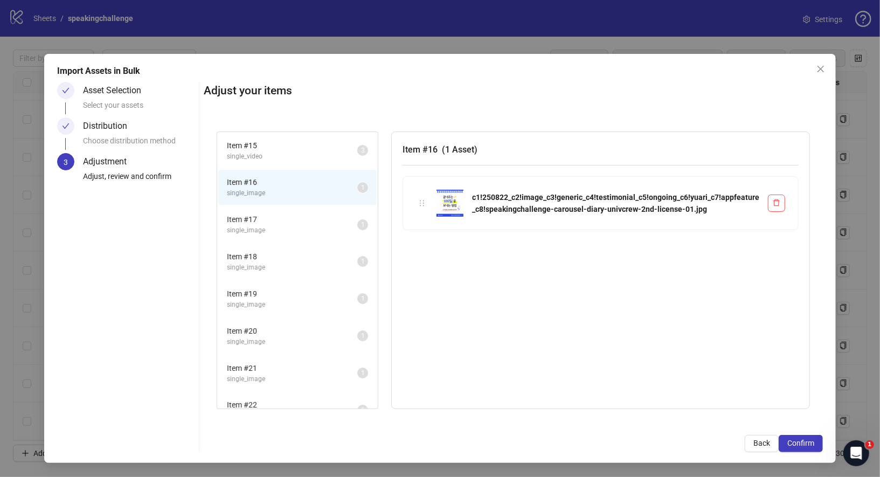
click at [295, 223] on span "Item # 17" at bounding box center [292, 219] width 130 height 12
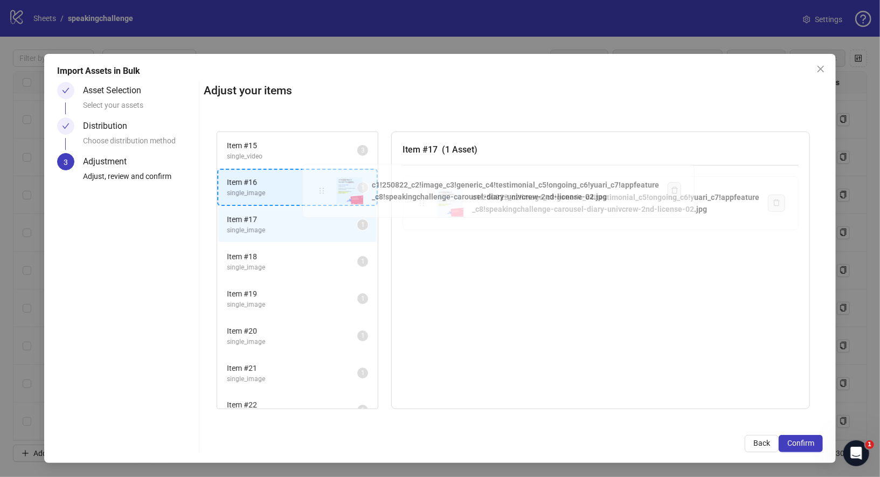
drag, startPoint x: 427, startPoint y: 203, endPoint x: 322, endPoint y: 191, distance: 105.1
click at [322, 191] on div "Item # 15 single_video 3 Item # 16 single_image 1 Item # 17 single_image 1 Item…" at bounding box center [513, 270] width 619 height 303
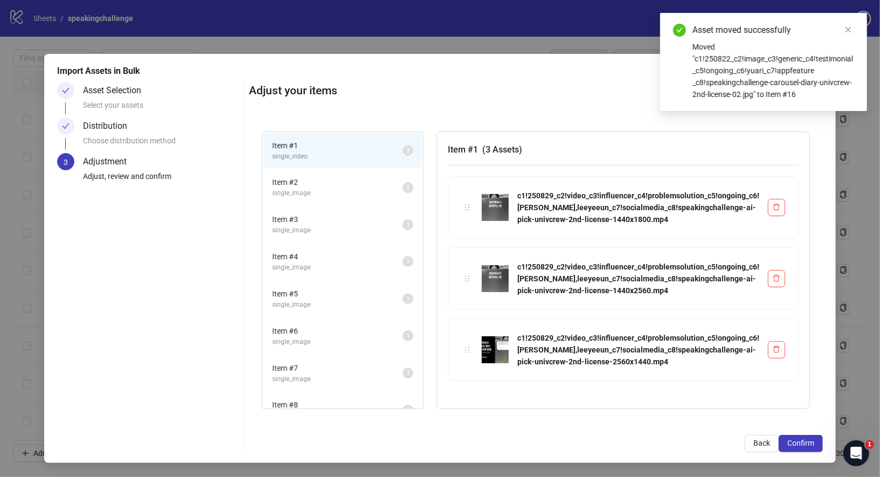
click at [272, 227] on span "single_image" at bounding box center [337, 230] width 130 height 10
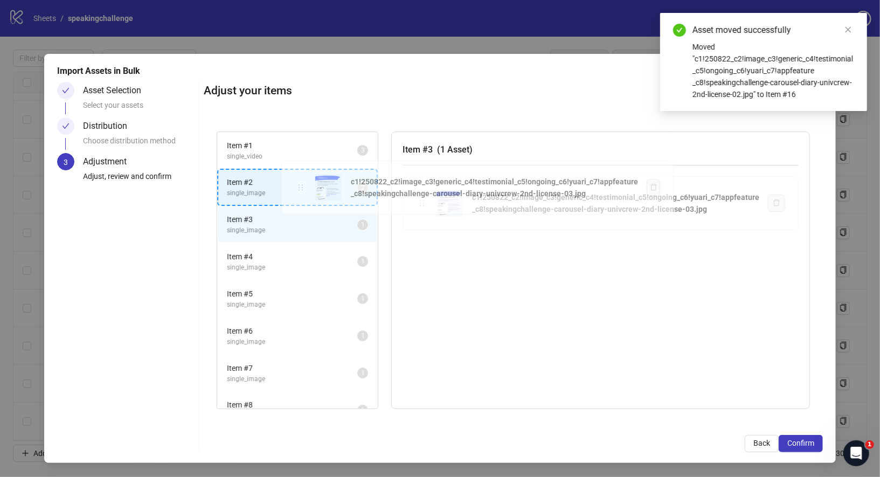
drag, startPoint x: 426, startPoint y: 205, endPoint x: 301, endPoint y: 191, distance: 125.8
click at [301, 191] on div "Item # 1 single_video 3 Item # 2 single_image 2 Item # 3 single_image 1 Item # …" at bounding box center [513, 270] width 619 height 303
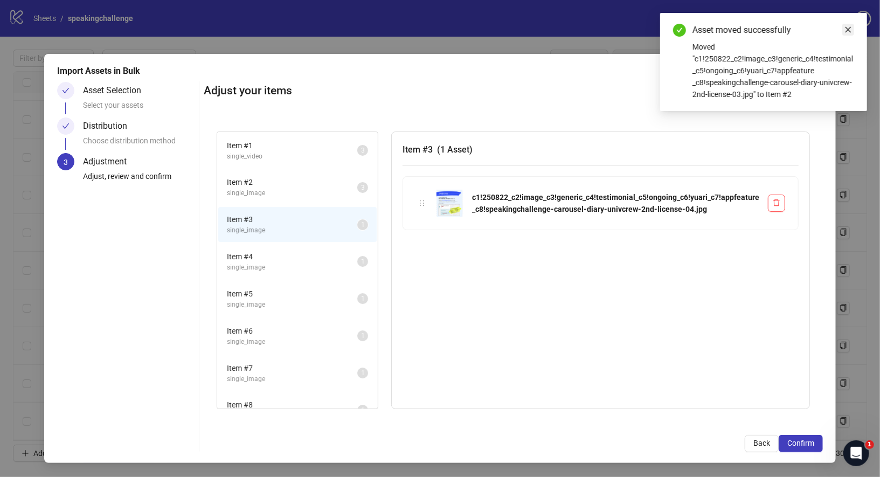
click at [848, 27] on icon "close" at bounding box center [848, 30] width 8 height 8
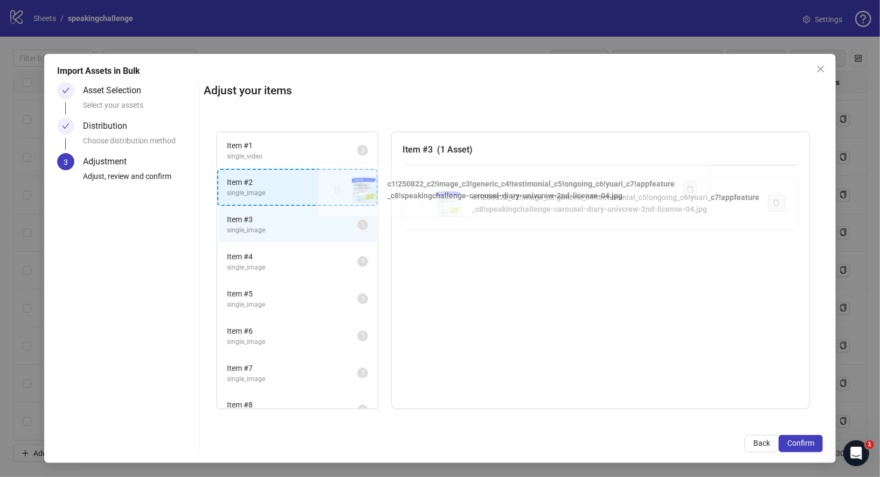
drag, startPoint x: 422, startPoint y: 204, endPoint x: 333, endPoint y: 192, distance: 89.1
click at [333, 192] on div "Item # 1 single_video 3 Item # 2 single_image 3 Item # 3 single_image 1 Item # …" at bounding box center [513, 270] width 619 height 303
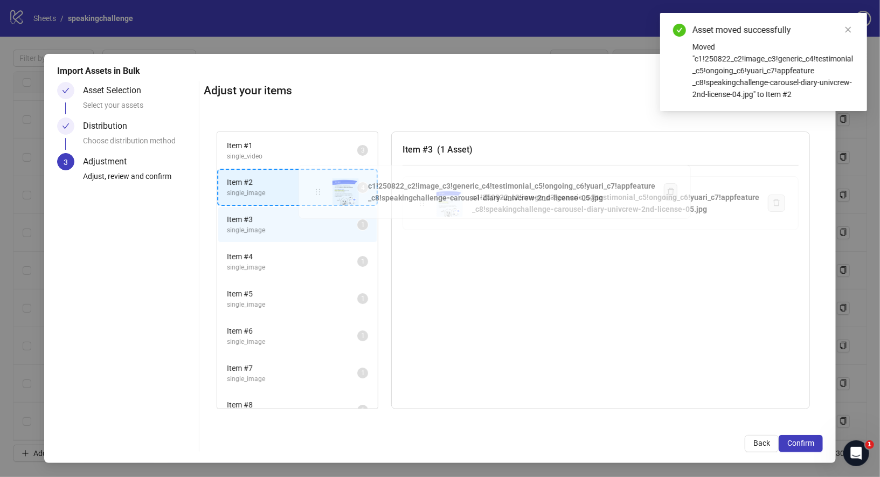
drag, startPoint x: 423, startPoint y: 202, endPoint x: 314, endPoint y: 191, distance: 109.3
click at [314, 191] on div "Item # 1 single_video 3 Item # 2 single_image 4 Item # 3 single_image 1 Item # …" at bounding box center [513, 270] width 619 height 303
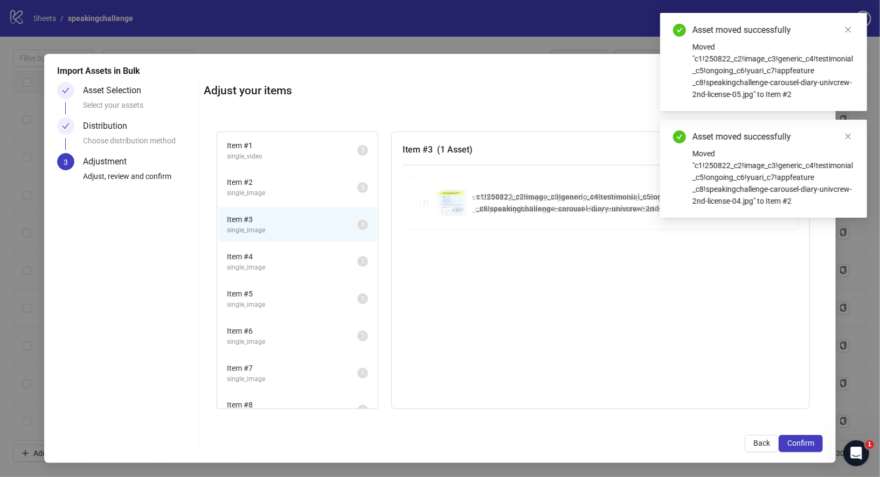
click at [430, 205] on div "Item # 1 single_video 3 Item # 2 single_image 5 Item # 3 single_image 1 Item # …" at bounding box center [513, 270] width 619 height 303
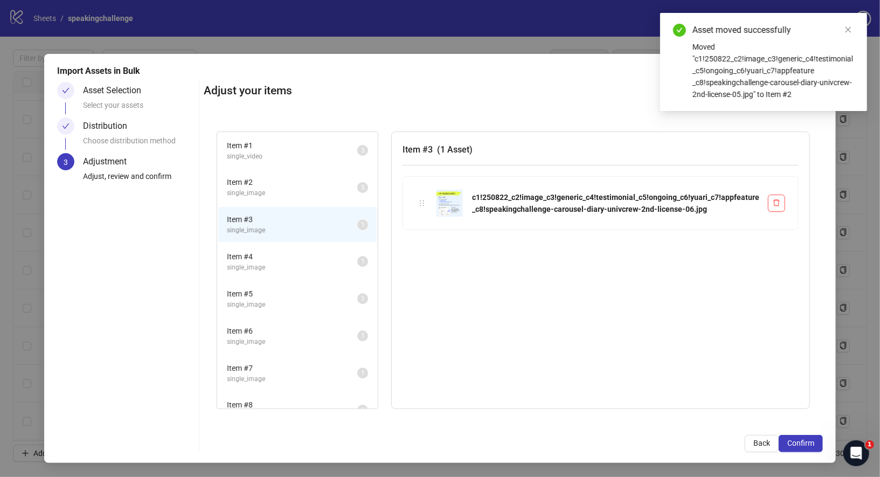
click at [304, 191] on span "single_image" at bounding box center [292, 193] width 130 height 10
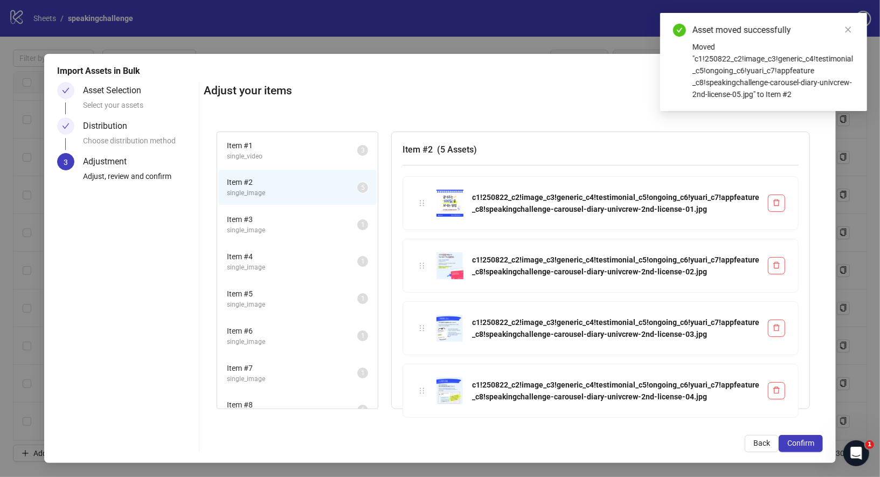
click at [301, 223] on span "Item # 3" at bounding box center [292, 219] width 130 height 12
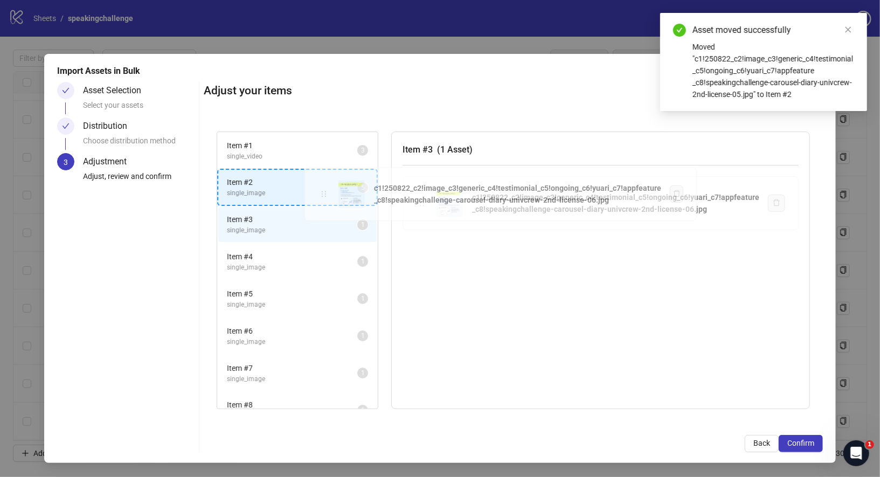
drag, startPoint x: 428, startPoint y: 199, endPoint x: 326, endPoint y: 191, distance: 102.7
click at [326, 191] on div "Item # 1 single_video 3 Item # 2 single_image 5 Item # 3 single_image 1 Item # …" at bounding box center [513, 270] width 619 height 303
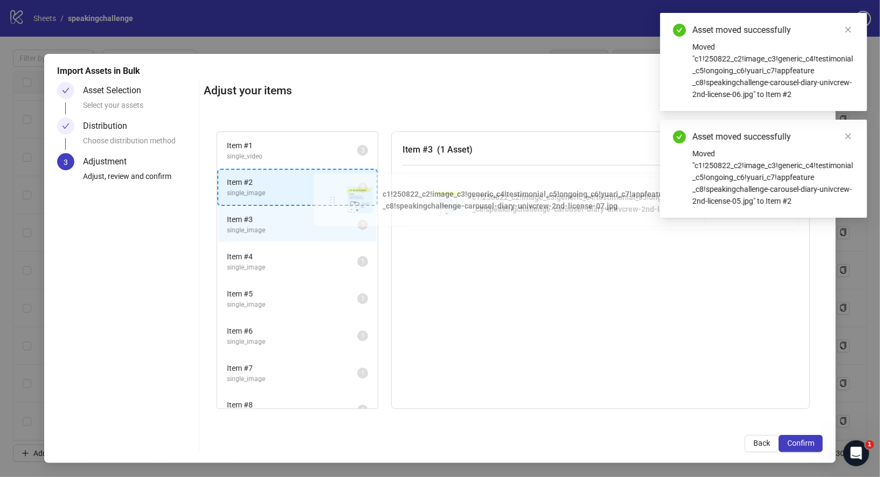
drag, startPoint x: 425, startPoint y: 200, endPoint x: 328, endPoint y: 195, distance: 97.6
click at [328, 194] on div "Item # 1 single_video 3 Item # 2 single_image 6 Item # 3 single_image 1 Item # …" at bounding box center [513, 270] width 619 height 303
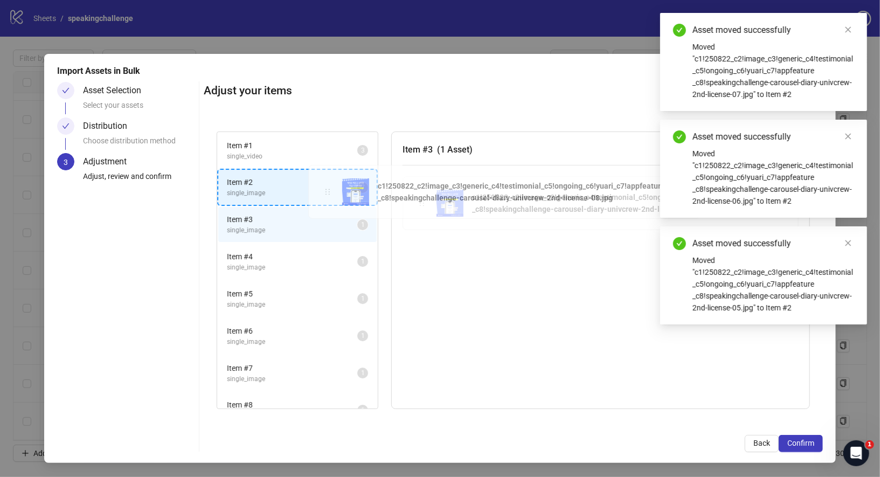
drag, startPoint x: 423, startPoint y: 203, endPoint x: 323, endPoint y: 191, distance: 100.4
click at [323, 191] on div "Item # 1 single_video 3 Item # 2 single_image 7 Item # 3 single_image 1 Item # …" at bounding box center [513, 270] width 619 height 303
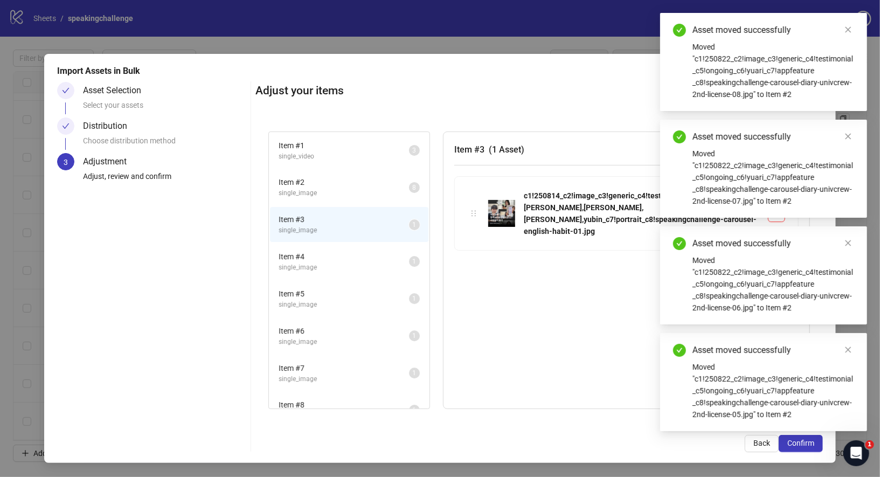
click at [278, 260] on span "Item # 4" at bounding box center [343, 256] width 130 height 12
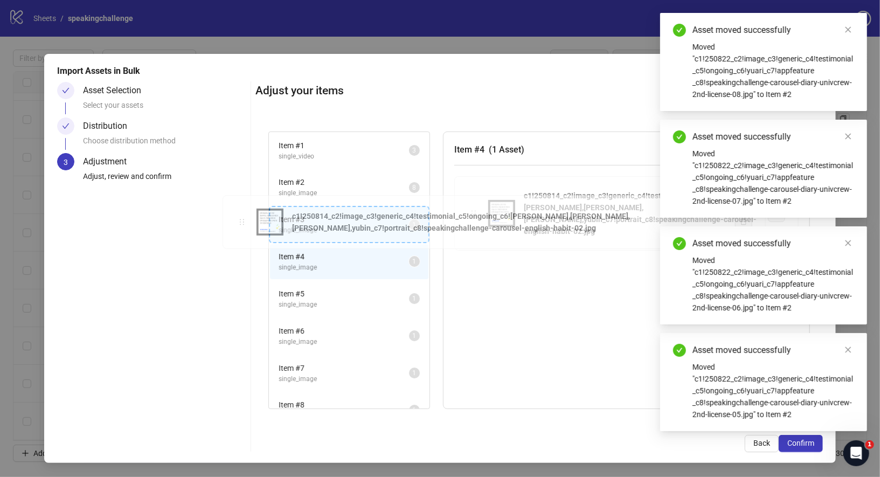
drag, startPoint x: 337, startPoint y: 201, endPoint x: 242, endPoint y: 220, distance: 97.3
click at [255, 220] on div "Item # 1 single_video 3 Item # 2 single_image 8 Item # 3 single_image 1 Item # …" at bounding box center [539, 270] width 568 height 303
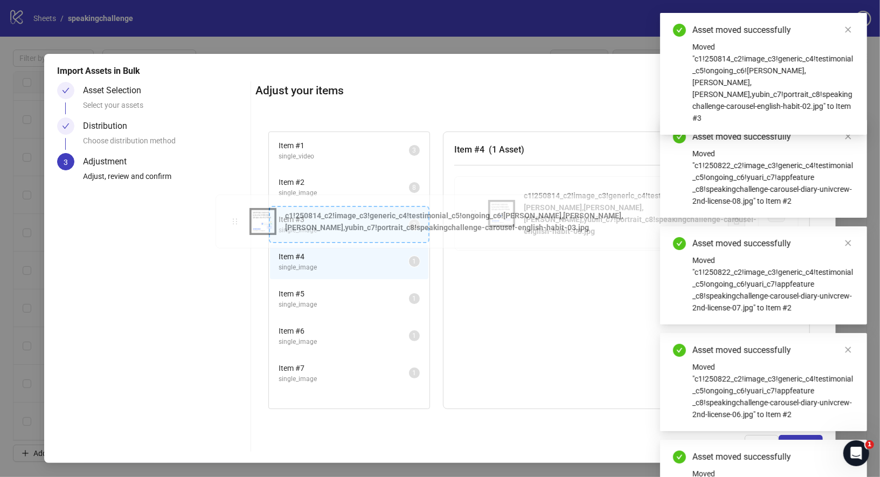
drag, startPoint x: 339, startPoint y: 201, endPoint x: 237, endPoint y: 220, distance: 103.5
click at [255, 220] on div "Item # 1 single_video 3 Item # 2 single_image 8 Item # 3 single_image 2 Item # …" at bounding box center [539, 270] width 568 height 303
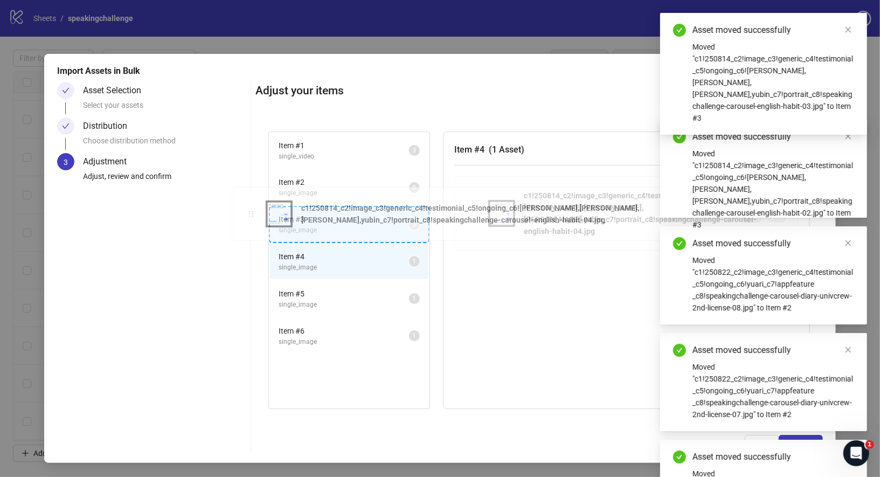
drag, startPoint x: 333, startPoint y: 203, endPoint x: 246, endPoint y: 216, distance: 88.2
click at [255, 216] on div "Item # 1 single_video 3 Item # 2 single_image 8 Item # 3 single_image 3 Item # …" at bounding box center [539, 270] width 568 height 303
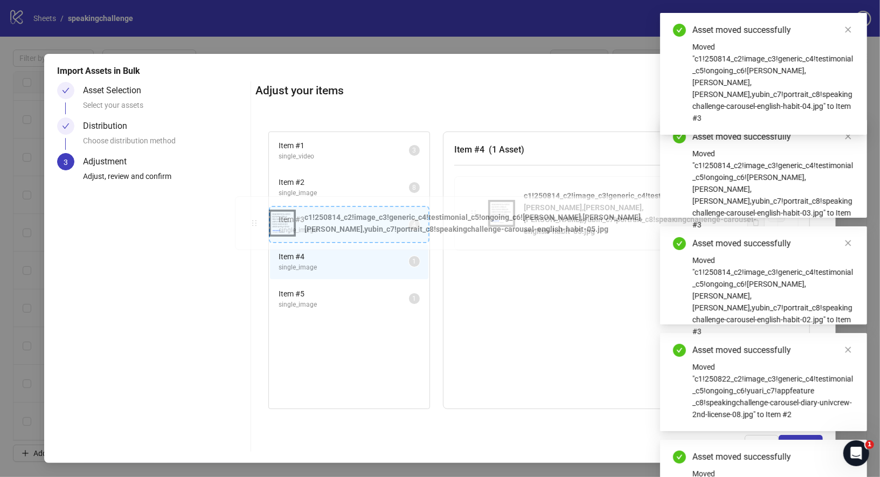
drag, startPoint x: 338, startPoint y: 196, endPoint x: 255, endPoint y: 217, distance: 85.4
click at [255, 217] on div "Item # 1 single_video 3 Item # 2 single_image 8 Item # 3 single_image 4 Item # …" at bounding box center [539, 270] width 568 height 303
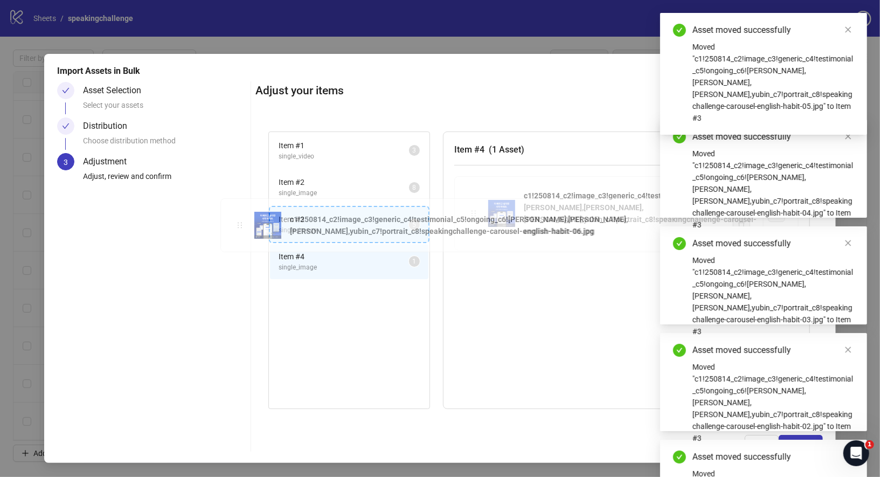
drag, startPoint x: 342, startPoint y: 199, endPoint x: 244, endPoint y: 222, distance: 100.1
click at [255, 222] on div "Item # 1 single_video 3 Item # 2 single_image 8 Item # 3 single_image 5 Item # …" at bounding box center [539, 270] width 568 height 303
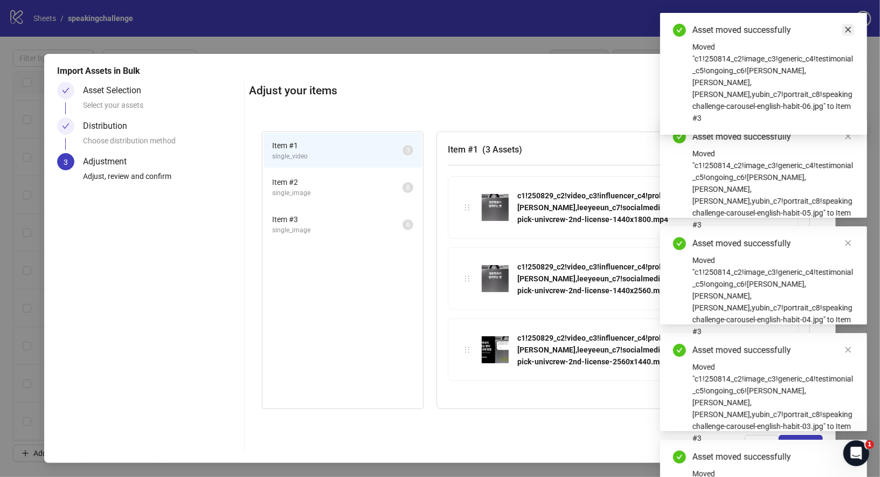
click at [849, 27] on icon "close" at bounding box center [848, 30] width 8 height 8
click at [851, 32] on icon "close" at bounding box center [848, 30] width 8 height 8
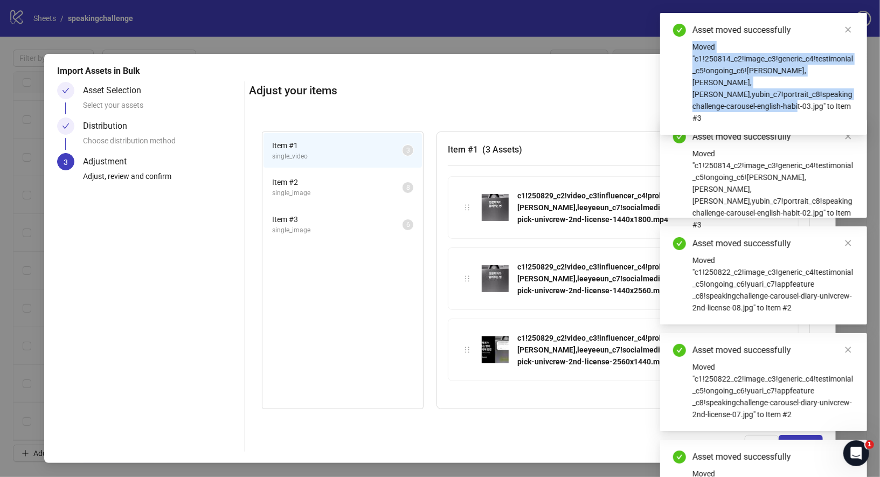
click at [851, 32] on icon "close" at bounding box center [848, 30] width 8 height 8
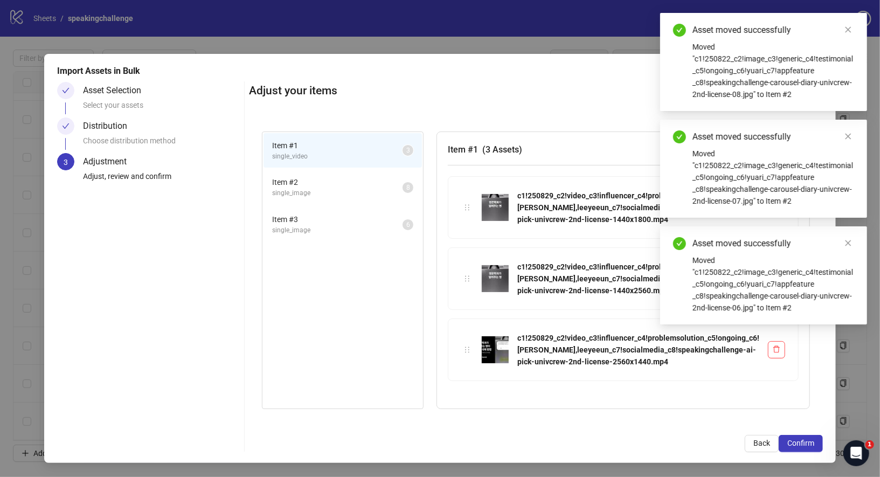
click at [735, 431] on div "Adjust your items Item # 1 single_video 3 Item # 2 single_image 8 Item # 3 sing…" at bounding box center [536, 267] width 574 height 370
click at [852, 33] on link "Close" at bounding box center [848, 30] width 12 height 12
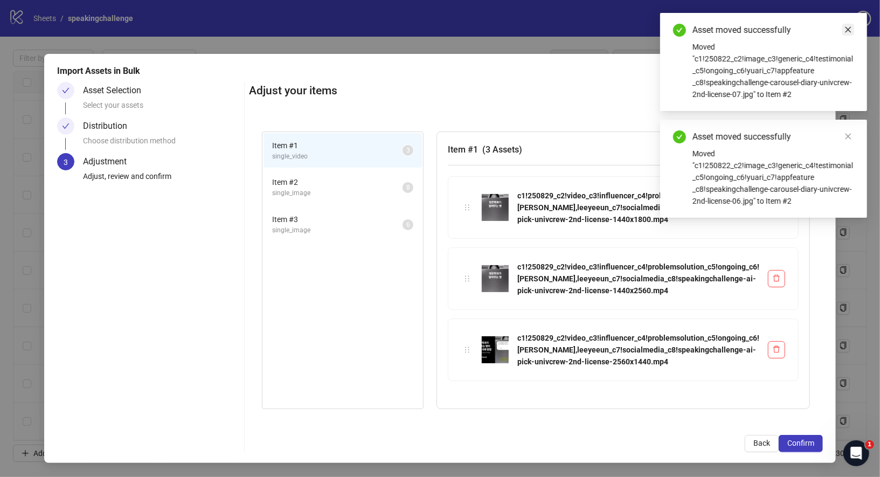
click at [852, 32] on icon "close" at bounding box center [848, 30] width 8 height 8
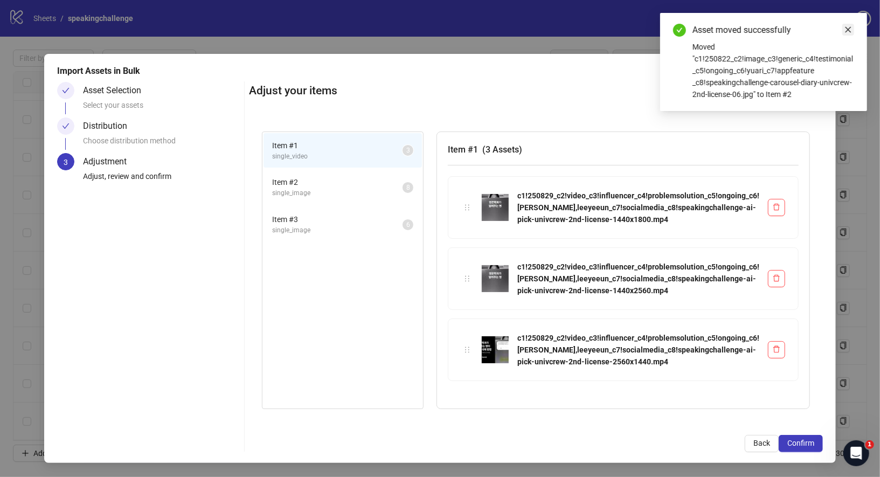
click at [851, 32] on icon "close" at bounding box center [848, 30] width 8 height 8
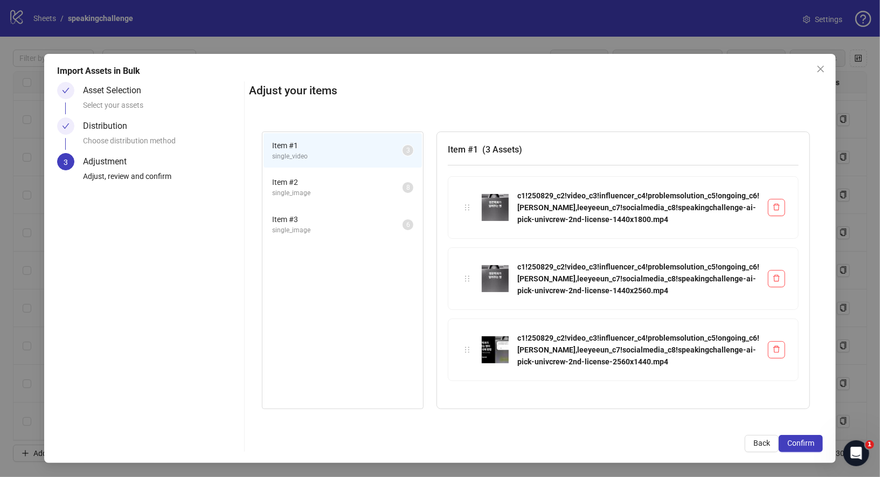
click at [61, 170] on div "3" at bounding box center [65, 161] width 17 height 17
drag, startPoint x: 506, startPoint y: 65, endPoint x: 464, endPoint y: 57, distance: 42.3
click at [464, 57] on div "Import Assets in Bulk Asset Selection Select your assets Distribution Choose di…" at bounding box center [440, 258] width 792 height 409
click at [558, 133] on div "Item # 1 ( 3 Assets ) c1!250829_c2!video_c3!influencer_c4!problemsolution_c5!on…" at bounding box center [622, 269] width 373 height 277
click at [272, 184] on span "Item # 2" at bounding box center [337, 182] width 130 height 12
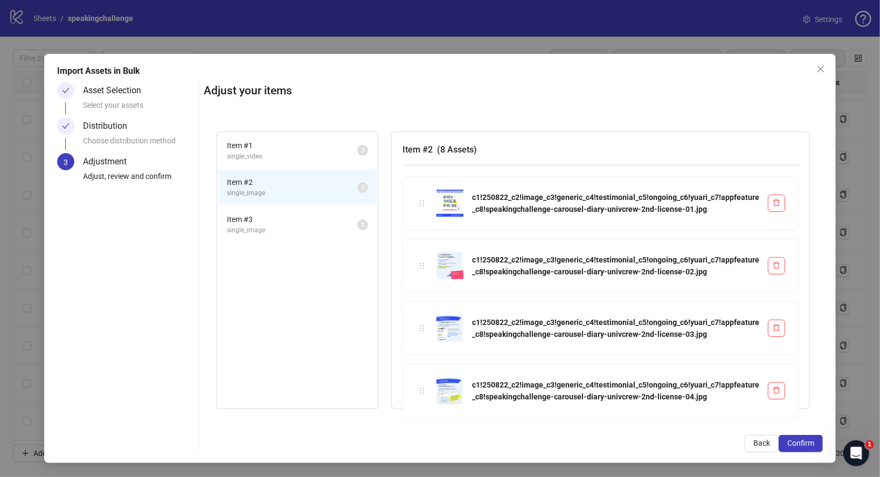
click at [324, 152] on span "single_video" at bounding box center [292, 156] width 130 height 10
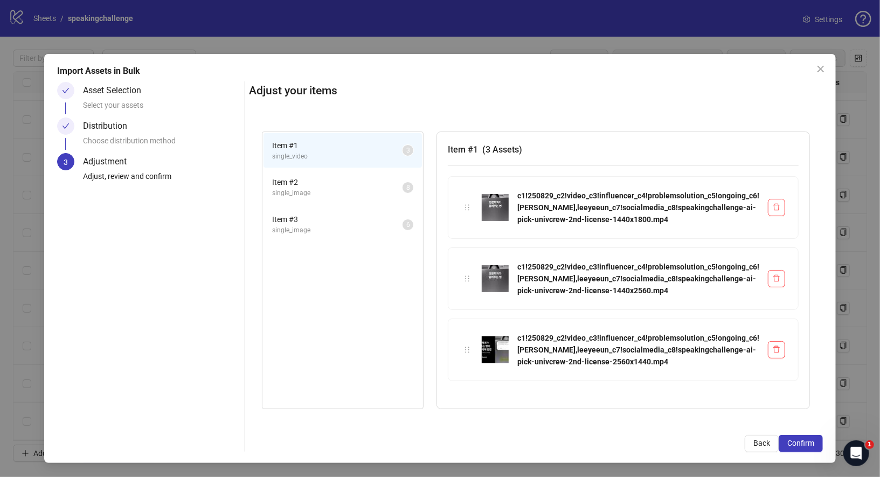
click at [272, 189] on span "single_image" at bounding box center [337, 193] width 130 height 10
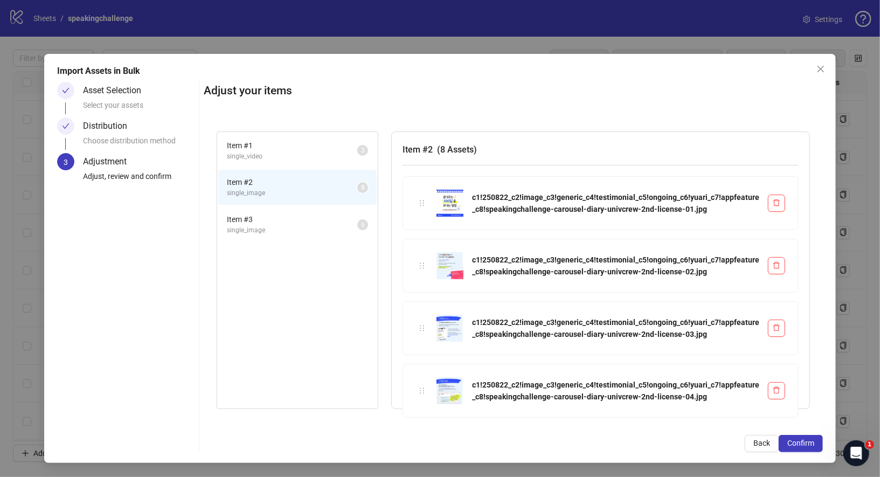
click at [253, 225] on span "single_image" at bounding box center [292, 230] width 130 height 10
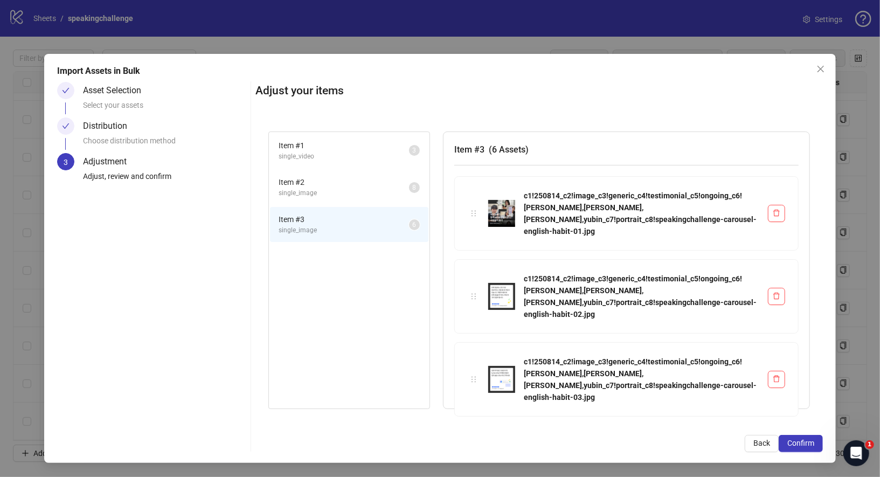
click at [278, 185] on span "Item # 2" at bounding box center [343, 182] width 130 height 12
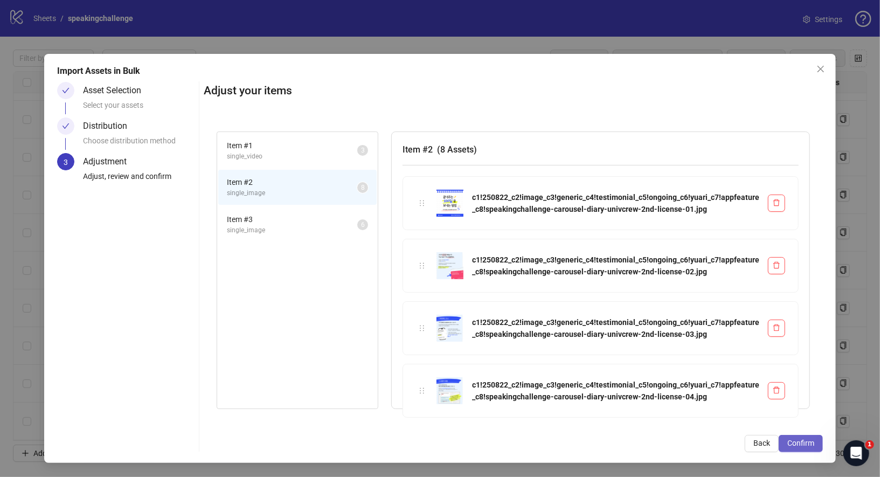
click at [808, 445] on span "Confirm" at bounding box center [800, 442] width 27 height 9
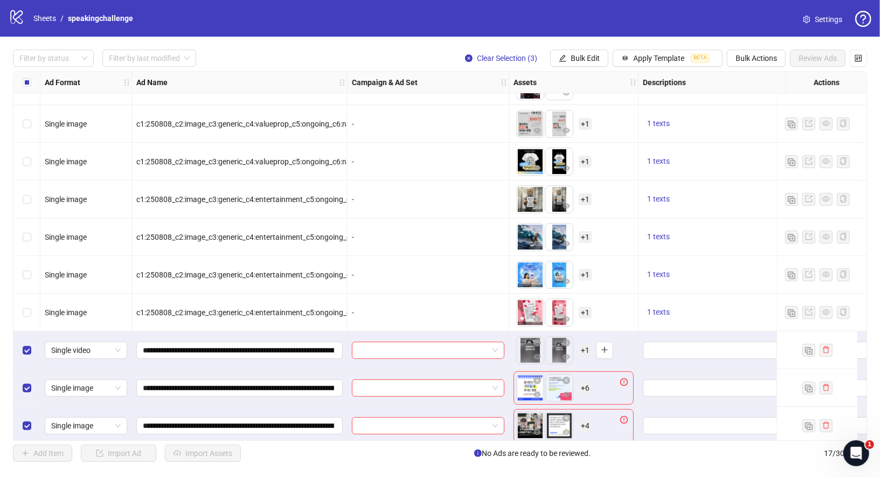
scroll to position [297, 0]
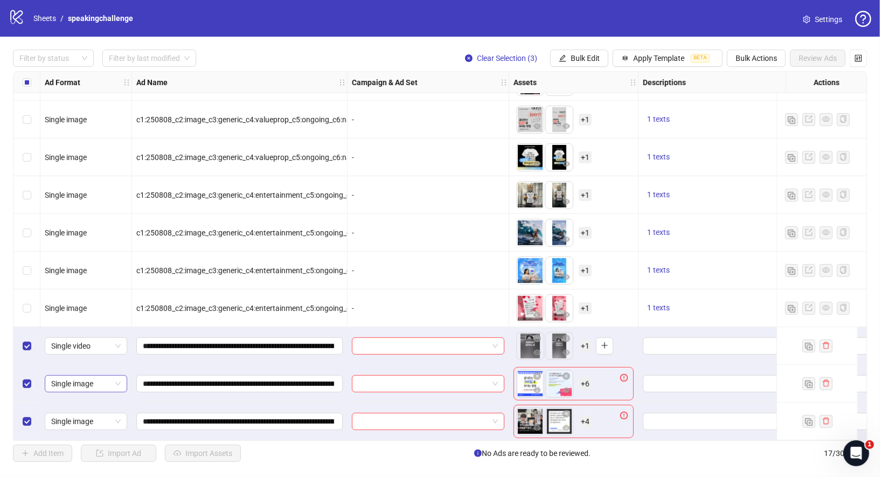
click at [95, 383] on span "Single image" at bounding box center [85, 383] width 69 height 16
click at [93, 306] on div "Carousel" at bounding box center [85, 306] width 65 height 12
click at [115, 422] on span "Single image" at bounding box center [85, 421] width 69 height 16
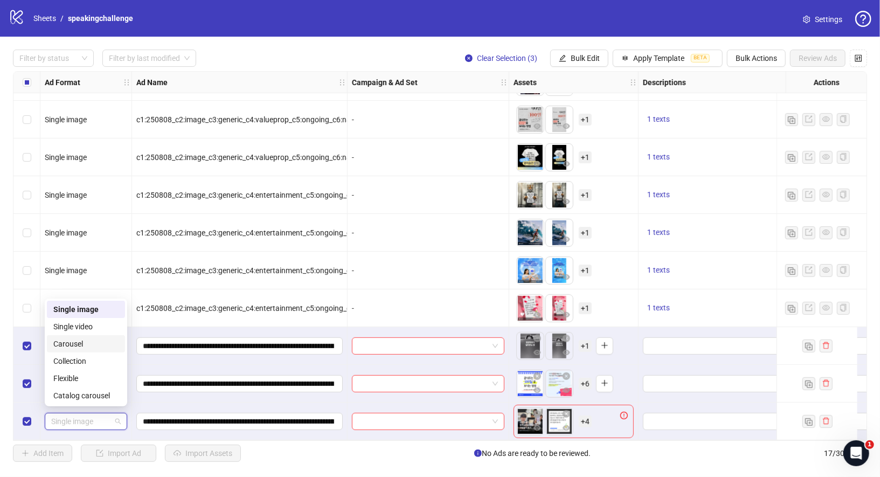
click at [93, 341] on div "Carousel" at bounding box center [85, 344] width 65 height 12
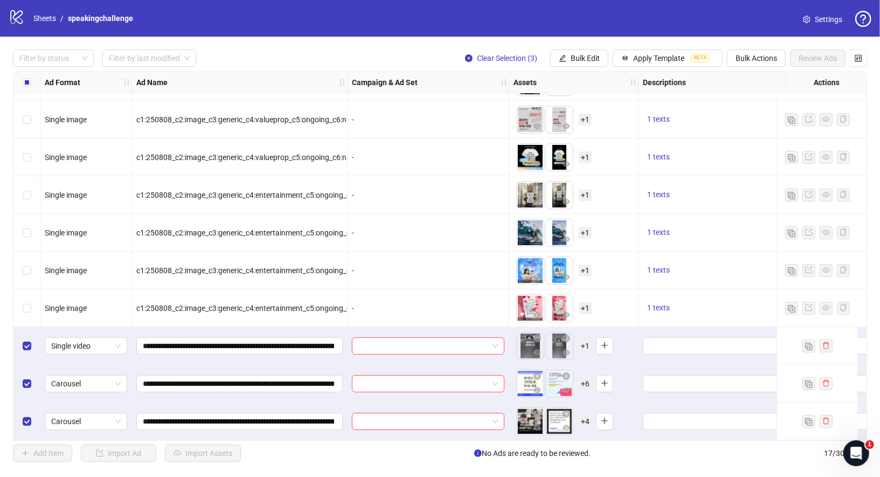
click at [583, 378] on span "+ 6" at bounding box center [585, 384] width 13 height 12
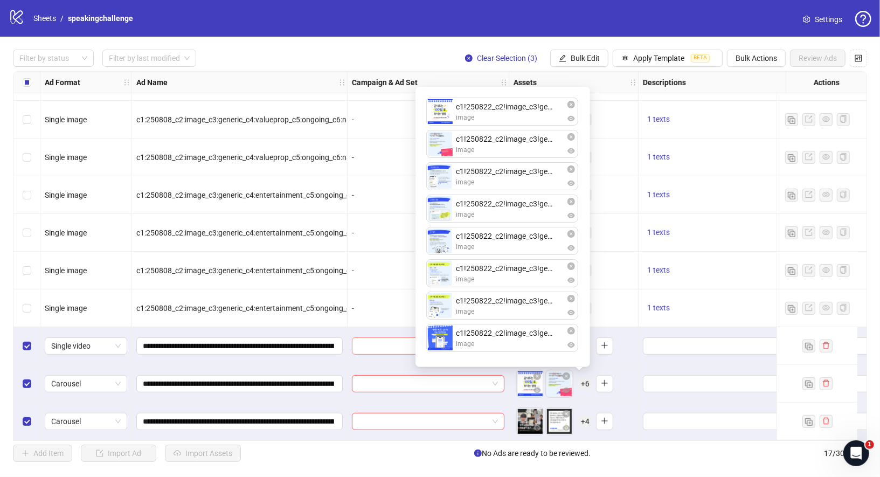
click at [372, 342] on input "search" at bounding box center [423, 346] width 130 height 16
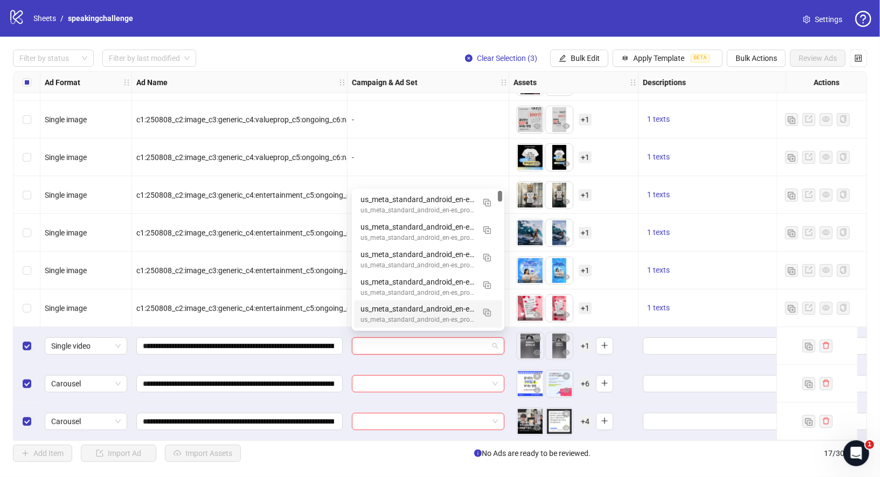
click at [462, 343] on input "search" at bounding box center [423, 346] width 130 height 16
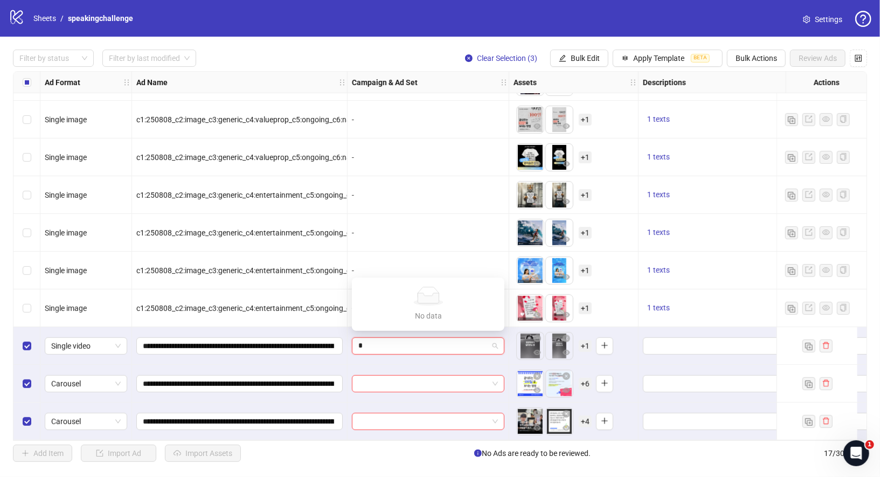
type input "*"
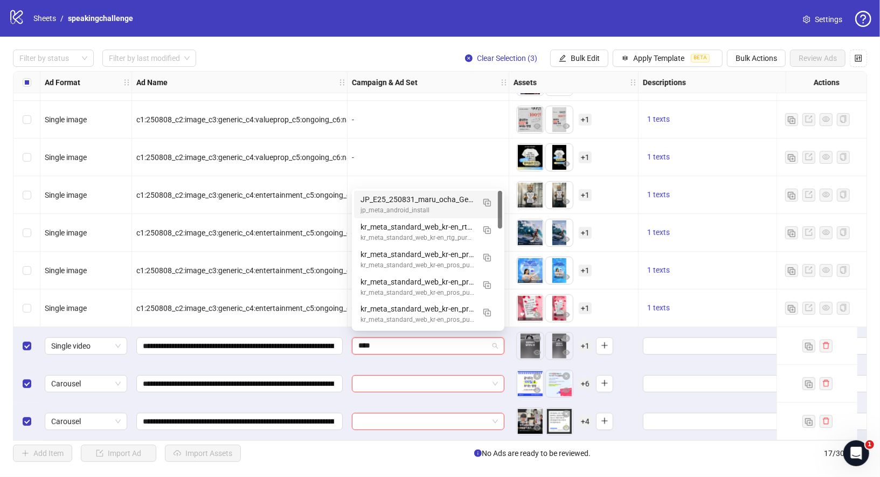
type input "*****"
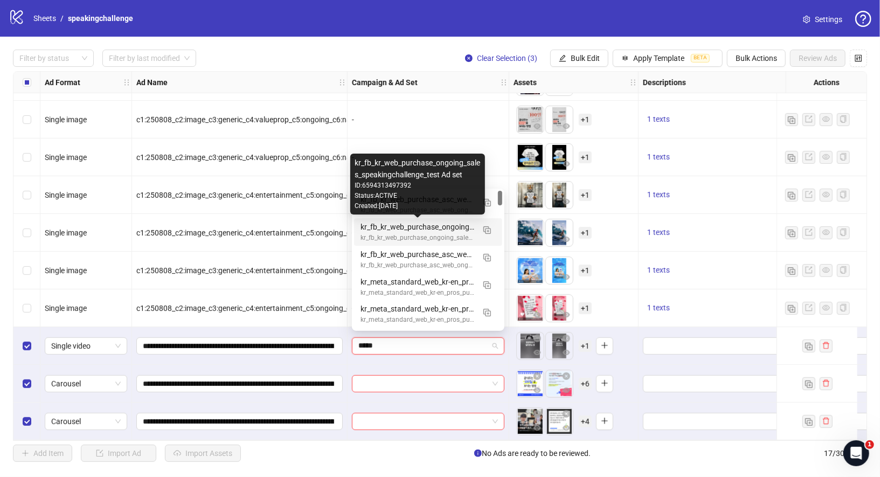
click at [441, 229] on div "kr_fb_kr_web_purchase_ongoing_sales_speakingchallenge_test Ad set" at bounding box center [417, 227] width 114 height 12
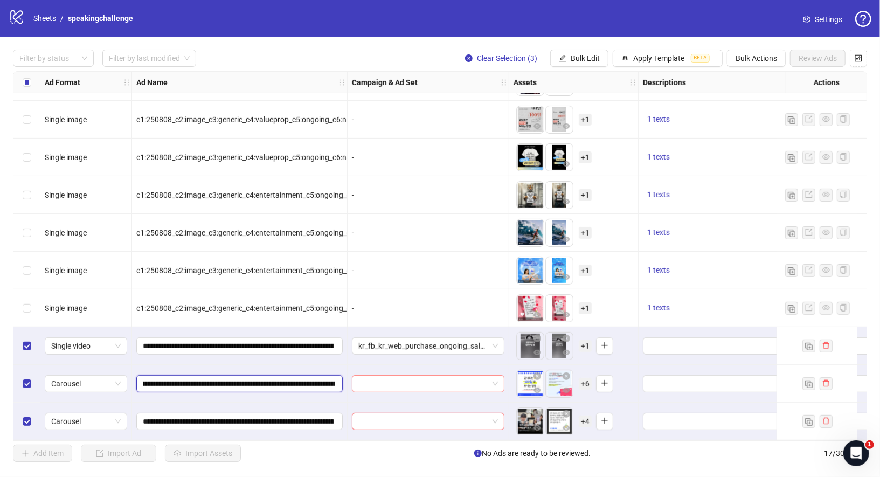
scroll to position [0, 298]
drag, startPoint x: 235, startPoint y: 380, endPoint x: 366, endPoint y: 380, distance: 130.4
drag, startPoint x: 249, startPoint y: 416, endPoint x: 280, endPoint y: 415, distance: 30.7
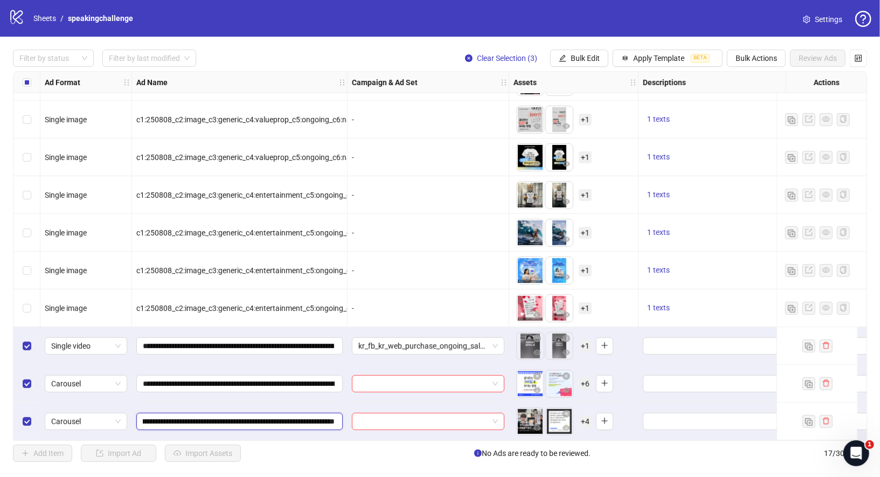
click at [280, 415] on input "**********" at bounding box center [239, 421] width 192 height 12
drag, startPoint x: 272, startPoint y: 343, endPoint x: 381, endPoint y: 343, distance: 109.3
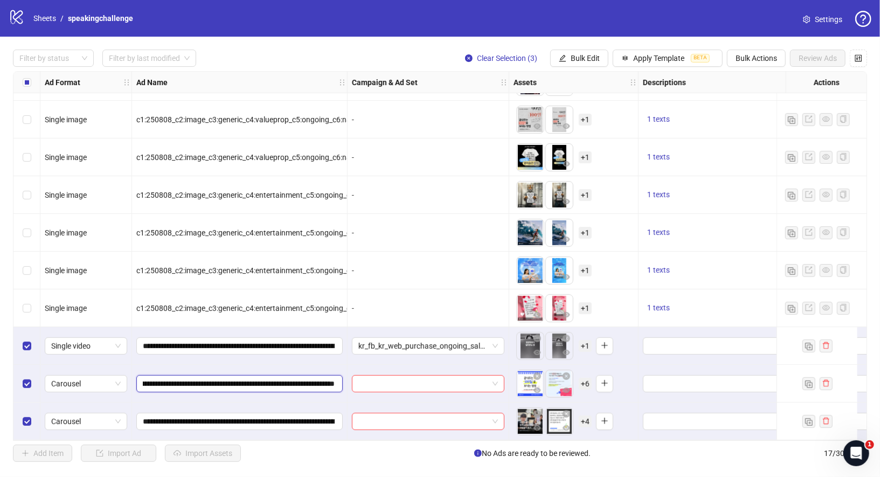
drag, startPoint x: 236, startPoint y: 377, endPoint x: 147, endPoint y: 381, distance: 89.5
click at [147, 381] on input "**********" at bounding box center [239, 384] width 192 height 12
drag, startPoint x: 269, startPoint y: 338, endPoint x: 166, endPoint y: 341, distance: 103.5
click at [165, 341] on input "**********" at bounding box center [239, 346] width 192 height 12
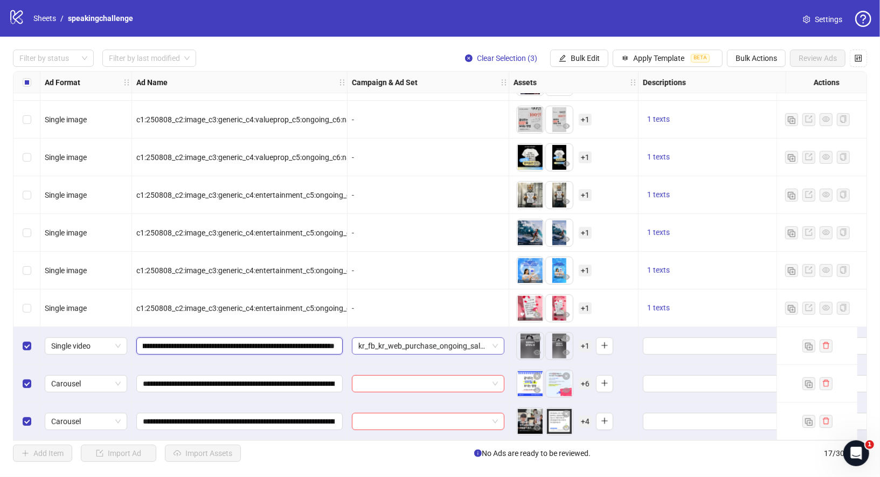
drag, startPoint x: 229, startPoint y: 342, endPoint x: 374, endPoint y: 343, distance: 144.4
drag, startPoint x: 264, startPoint y: 384, endPoint x: 421, endPoint y: 385, distance: 156.8
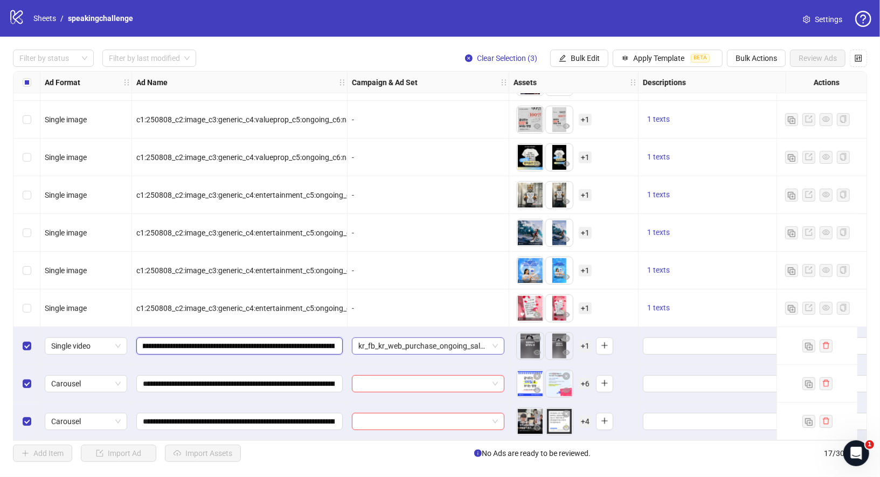
scroll to position [0, 337]
drag, startPoint x: 286, startPoint y: 344, endPoint x: 473, endPoint y: 344, distance: 186.9
click at [532, 340] on button "button" at bounding box center [537, 338] width 13 height 13
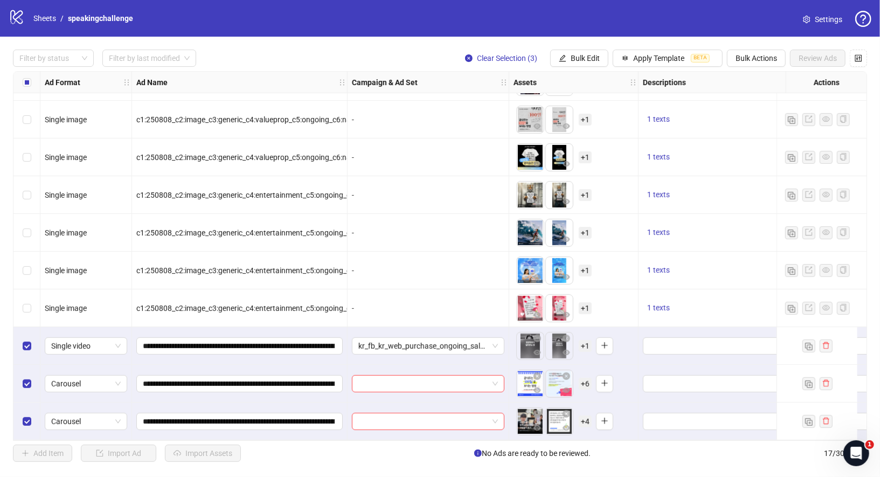
click at [528, 342] on body "logo/logo-mobile Sheets / speakingchallenge Settings Filter by status Filter by…" at bounding box center [440, 238] width 880 height 477
click at [556, 343] on body "logo/logo-mobile Sheets / speakingchallenge Settings Filter by status Filter by…" at bounding box center [440, 238] width 880 height 477
click at [531, 346] on button "button" at bounding box center [537, 352] width 13 height 13
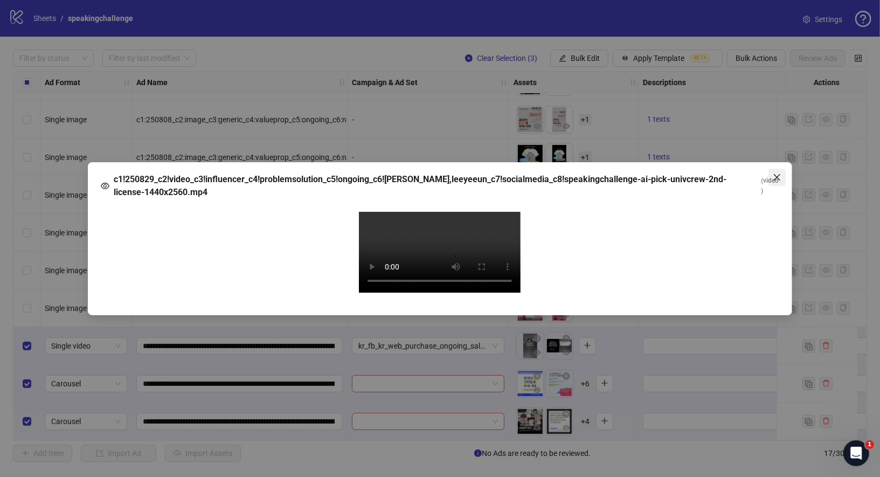
click at [780, 176] on icon "close" at bounding box center [776, 177] width 9 height 9
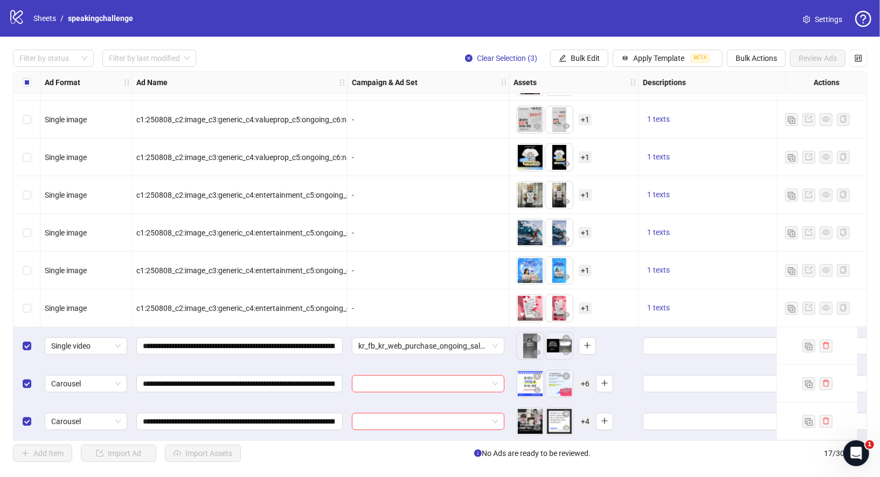
click at [616, 340] on div "To pick up a draggable item, press the space bar. While dragging, use the arrow…" at bounding box center [573, 345] width 120 height 33
click at [590, 340] on button "button" at bounding box center [587, 345] width 17 height 17
click at [581, 340] on span "+ 1" at bounding box center [585, 346] width 13 height 12
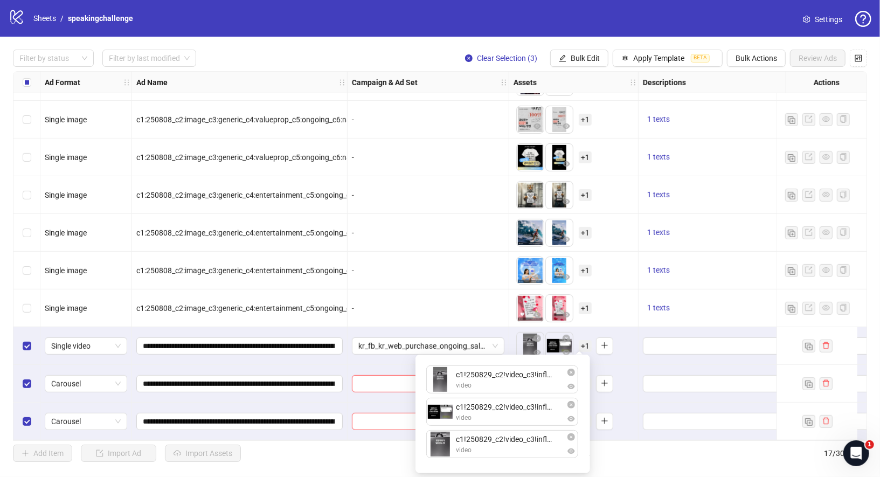
click at [629, 319] on div "To pick up a draggable item, press the space bar. While dragging, use the arrow…" at bounding box center [573, 307] width 120 height 33
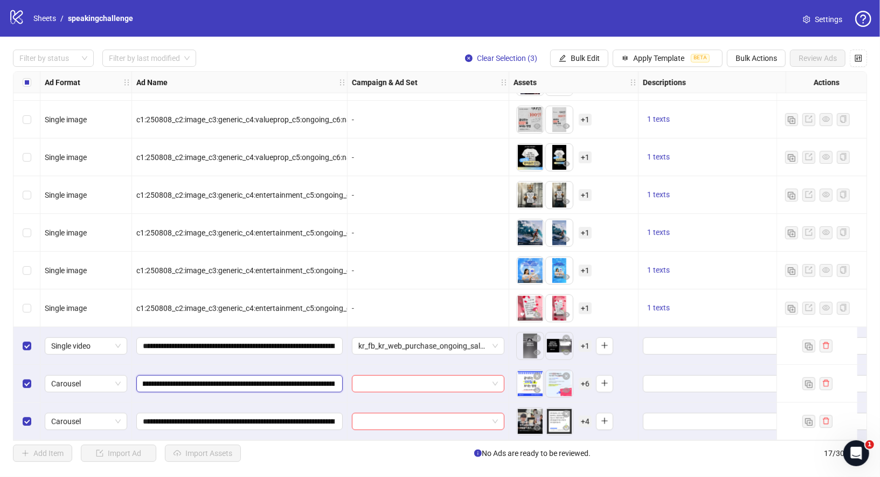
scroll to position [0, 154]
drag, startPoint x: 270, startPoint y: 380, endPoint x: 328, endPoint y: 384, distance: 57.7
click at [328, 384] on input "**********" at bounding box center [239, 384] width 192 height 12
click at [586, 378] on span "+ 6" at bounding box center [585, 384] width 13 height 12
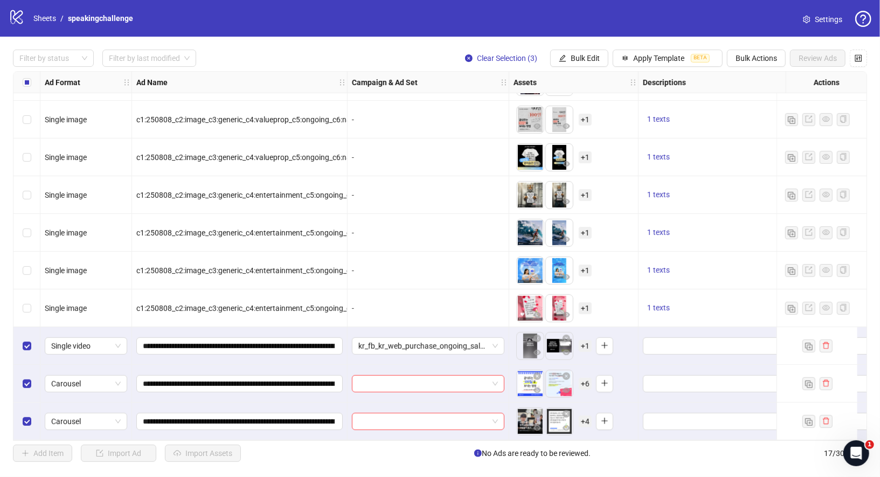
click at [586, 419] on span "+ 4" at bounding box center [585, 421] width 13 height 12
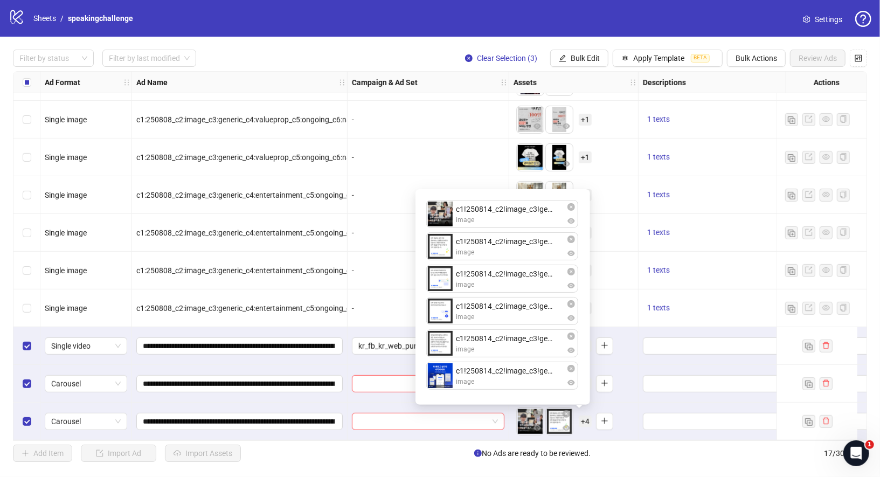
click at [363, 360] on div "kr_fb_kr_web_purchase_ongoing_sales_speakingchallenge_test Ad set" at bounding box center [428, 346] width 162 height 38
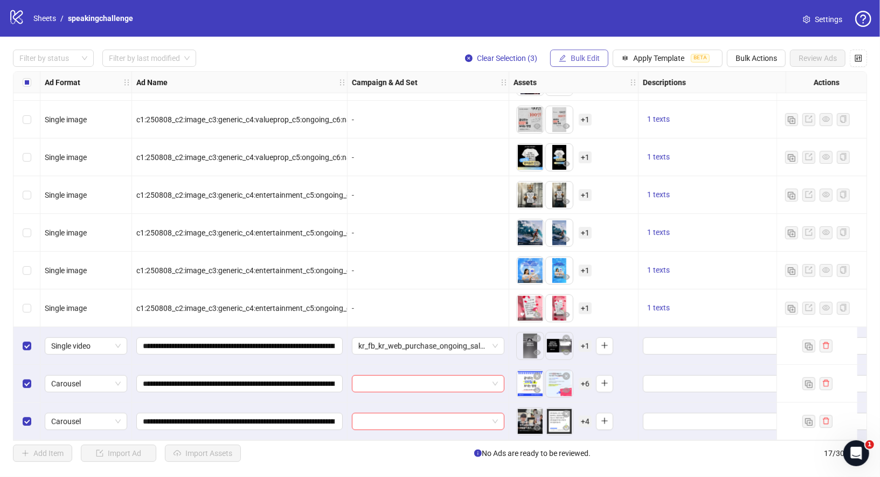
click at [594, 52] on button "Bulk Edit" at bounding box center [579, 58] width 58 height 17
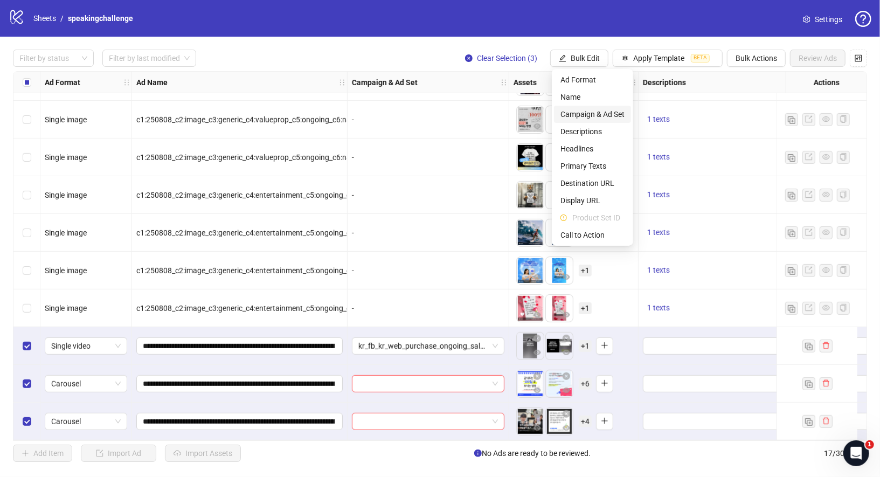
click at [598, 114] on span "Campaign & Ad Set" at bounding box center [592, 114] width 64 height 12
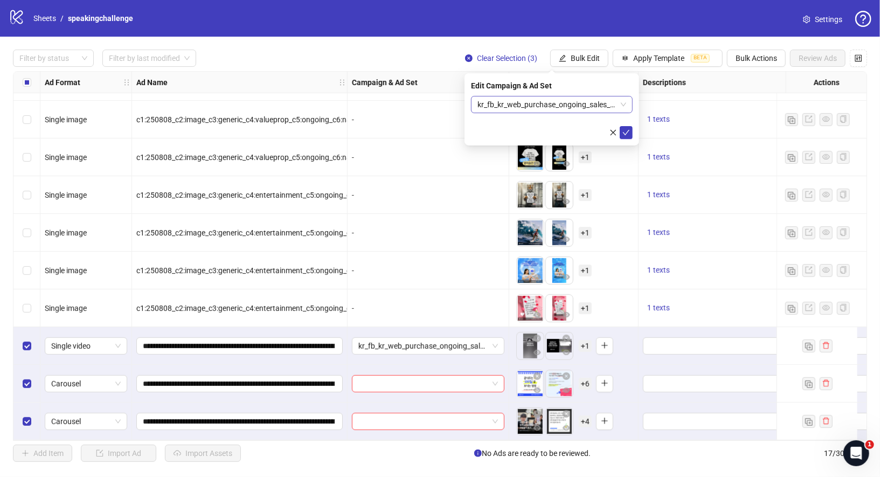
click at [578, 107] on span "kr_fb_kr_web_purchase_ongoing_sales_speakingchallenge_test Ad set" at bounding box center [551, 104] width 149 height 16
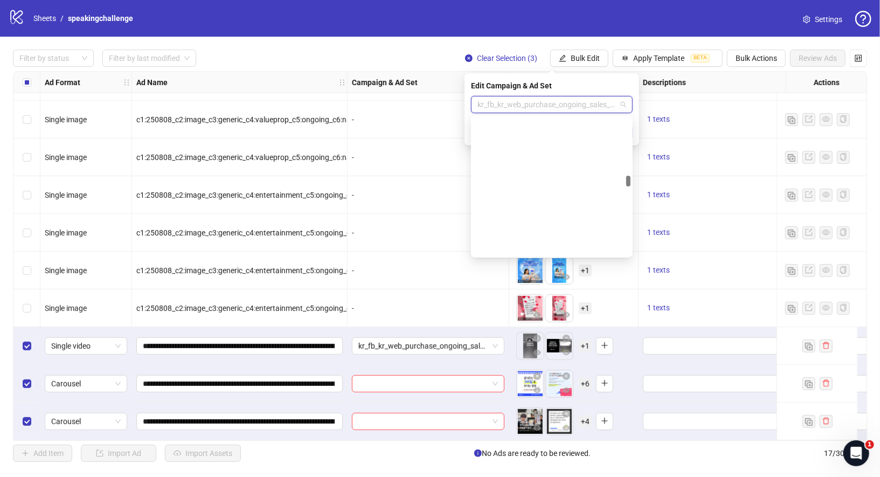
scroll to position [4814, 0]
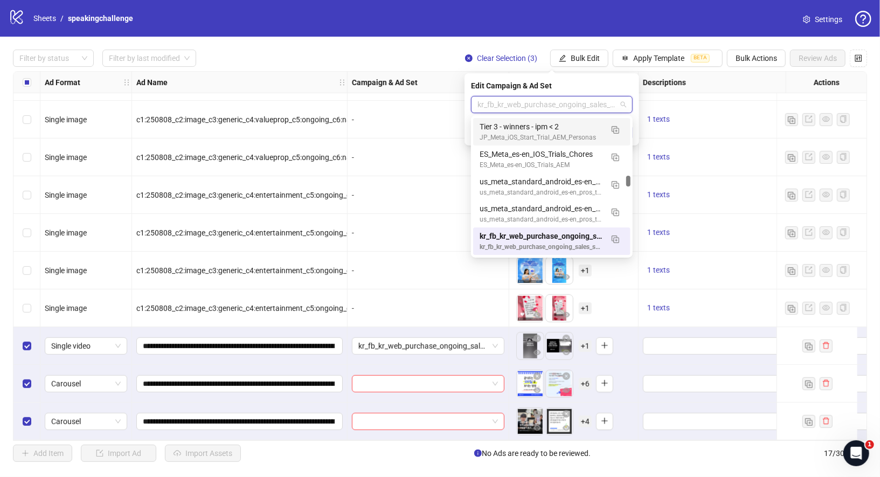
click at [577, 82] on div "Edit Campaign & Ad Set" at bounding box center [552, 86] width 162 height 12
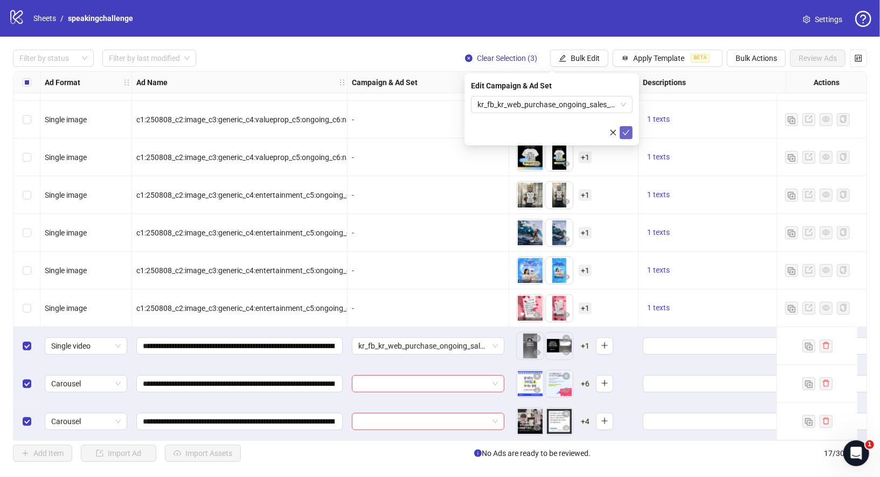
click at [629, 133] on button "submit" at bounding box center [625, 132] width 13 height 13
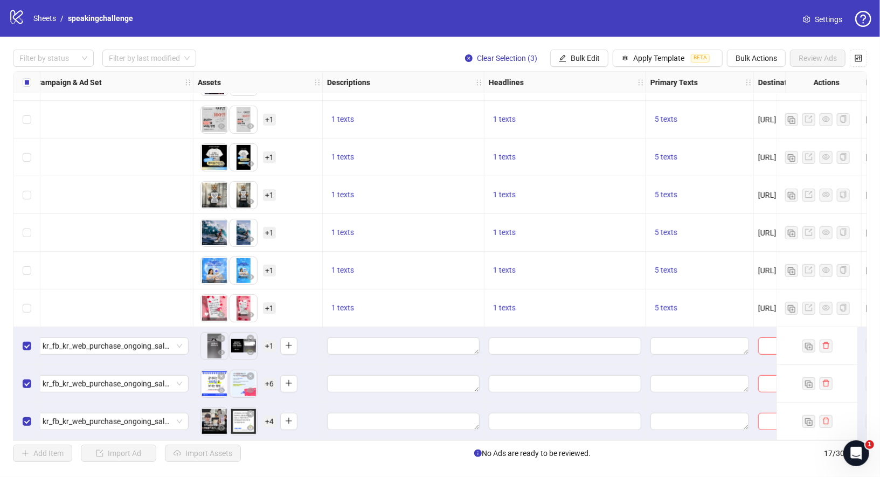
scroll to position [297, 274]
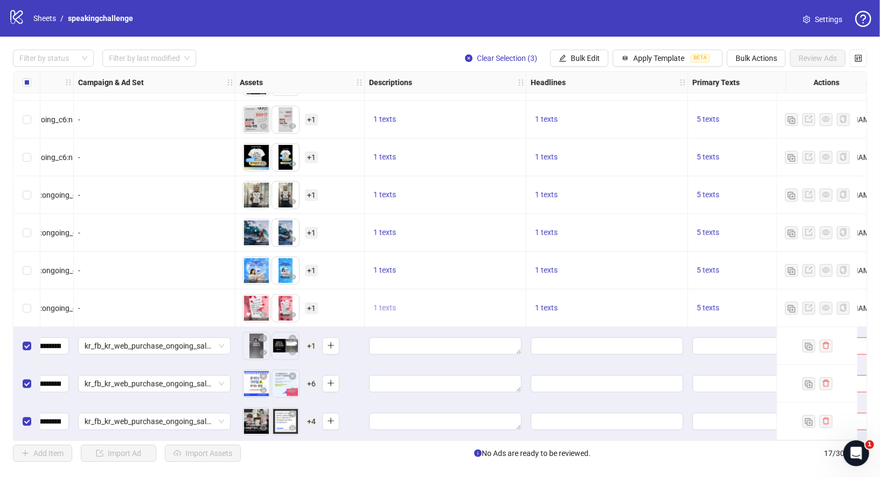
click at [391, 306] on span "1 texts" at bounding box center [384, 307] width 23 height 9
drag, startPoint x: 465, startPoint y: 296, endPoint x: 521, endPoint y: 296, distance: 56.6
click at [521, 296] on div "지금 바로 시작하기" at bounding box center [492, 296] width 89 height 12
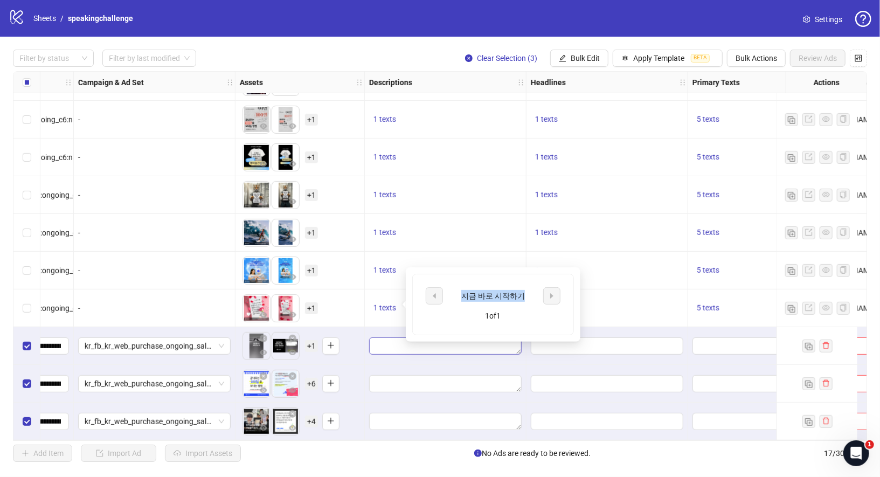
copy div "지금 바로 시작하기"
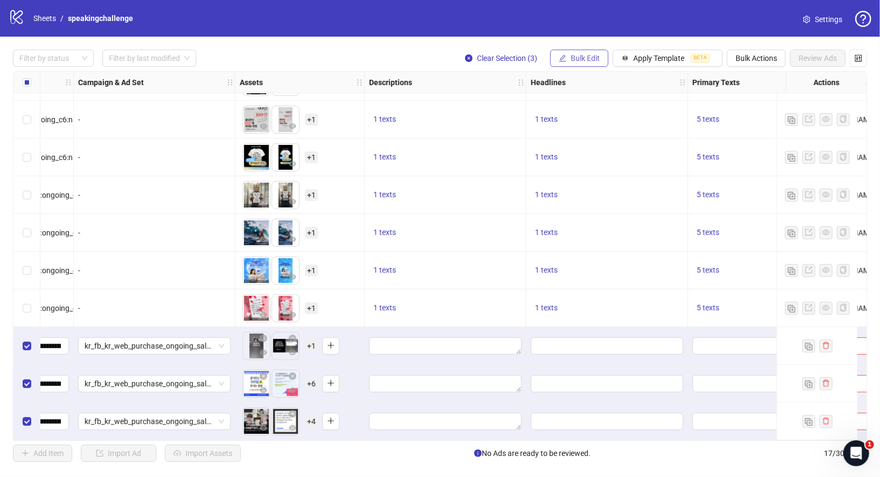
click at [581, 57] on span "Bulk Edit" at bounding box center [584, 58] width 29 height 9
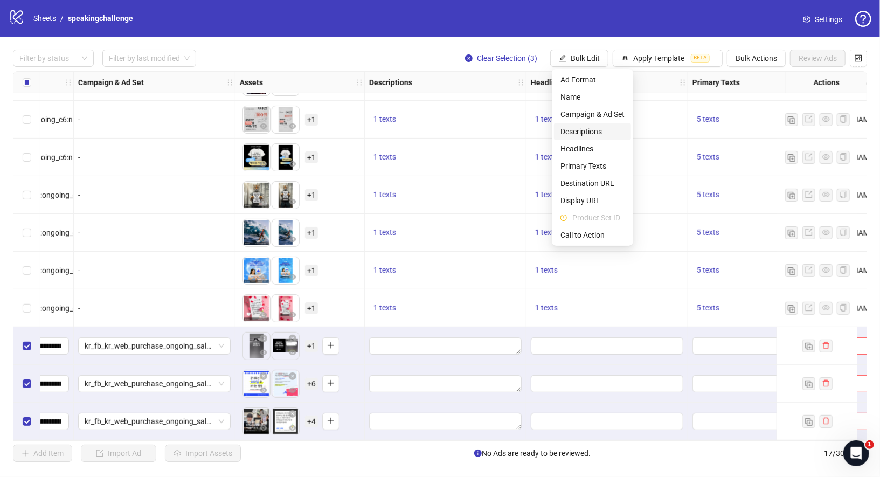
click at [596, 132] on span "Descriptions" at bounding box center [592, 132] width 64 height 12
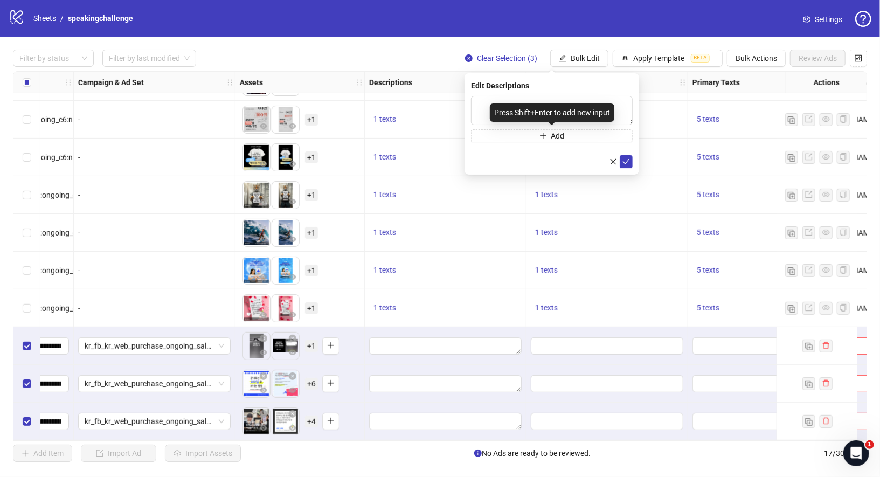
click at [562, 116] on div "Press Shift+Enter to add new input" at bounding box center [552, 112] width 124 height 18
click at [586, 94] on div "Edit Descriptions Add" at bounding box center [551, 123] width 175 height 101
click at [590, 113] on textarea at bounding box center [552, 110] width 162 height 29
paste textarea "**********"
type textarea "**********"
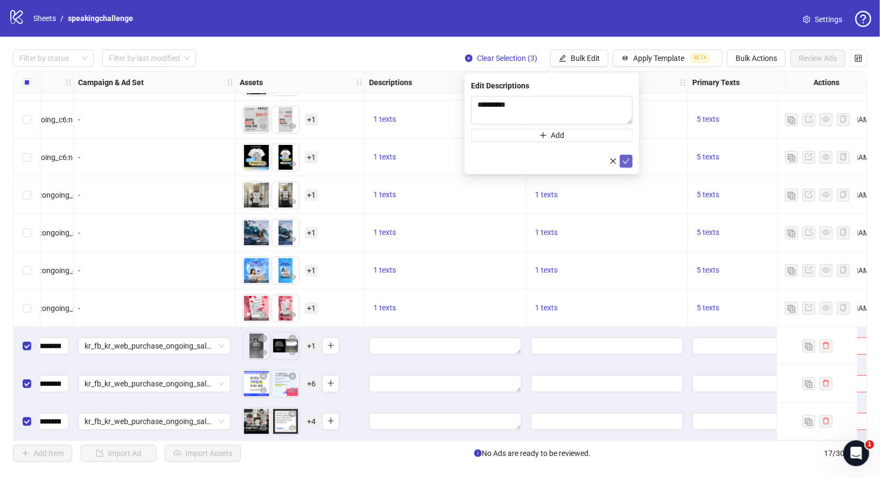
click at [628, 157] on icon "check" at bounding box center [626, 161] width 8 height 8
click at [549, 303] on span "1 texts" at bounding box center [546, 307] width 23 height 9
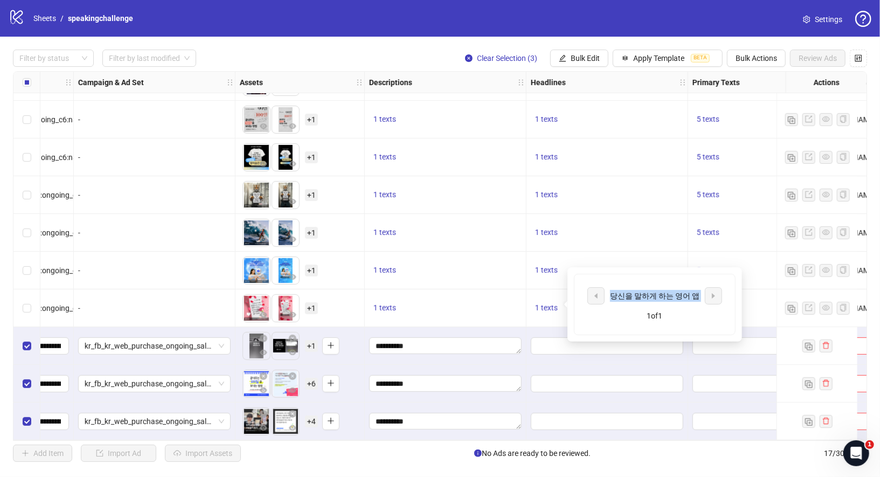
click at [709, 297] on div "당신을 말하게 하는 영어 앱" at bounding box center [654, 295] width 135 height 17
copy div "당신을 말하게 하는 영어 앱"
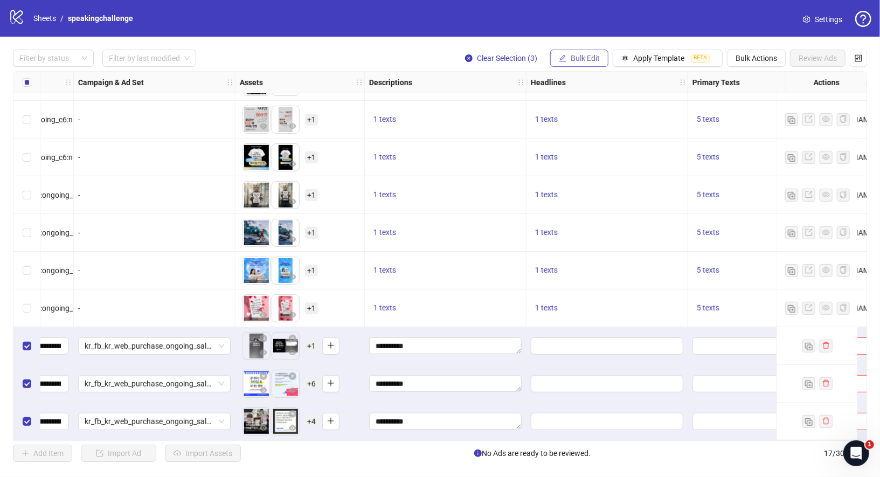
click at [597, 61] on span "Bulk Edit" at bounding box center [584, 58] width 29 height 9
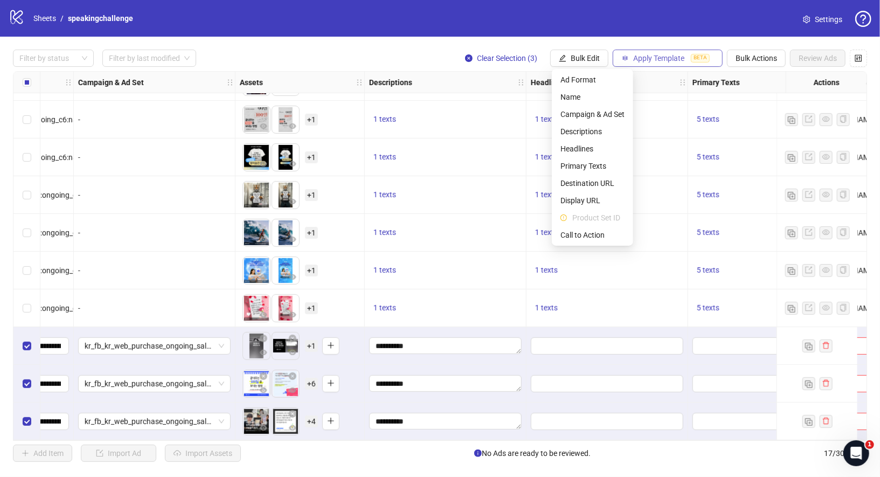
click at [647, 59] on span "Apply Template" at bounding box center [658, 58] width 51 height 9
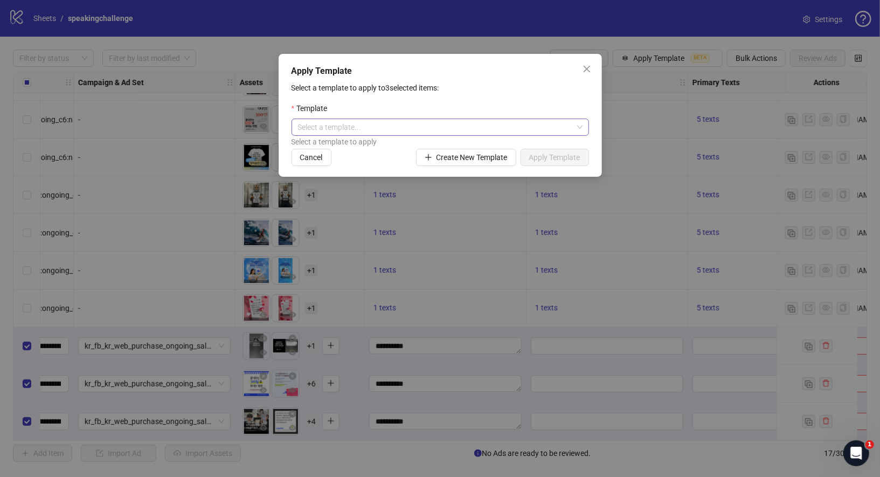
click at [436, 134] on input "search" at bounding box center [435, 127] width 275 height 16
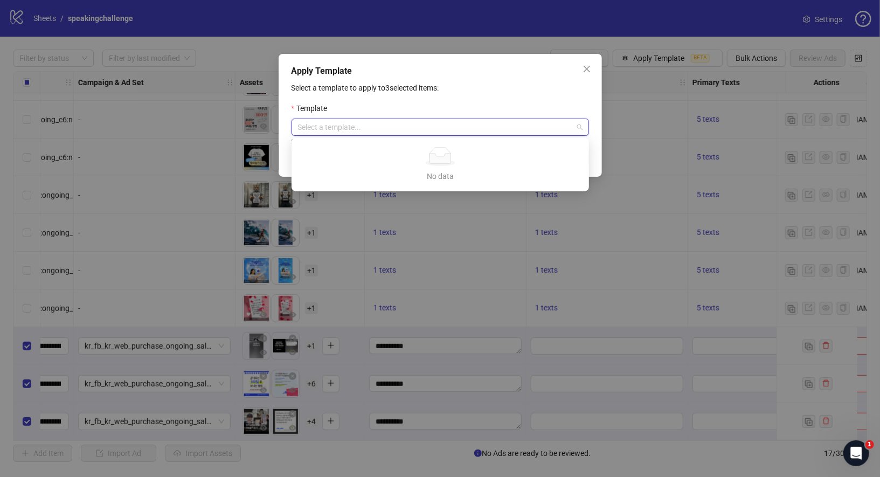
click at [441, 124] on input "search" at bounding box center [435, 127] width 275 height 16
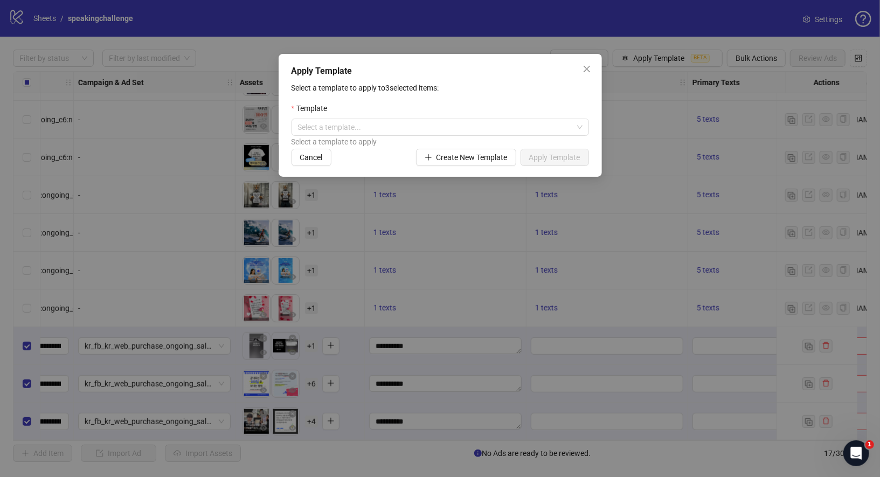
click at [510, 101] on div "Select a template to apply to 3 selected items: Template Select a template... S…" at bounding box center [439, 124] width 297 height 84
click at [473, 157] on span "Create New Template" at bounding box center [471, 157] width 71 height 9
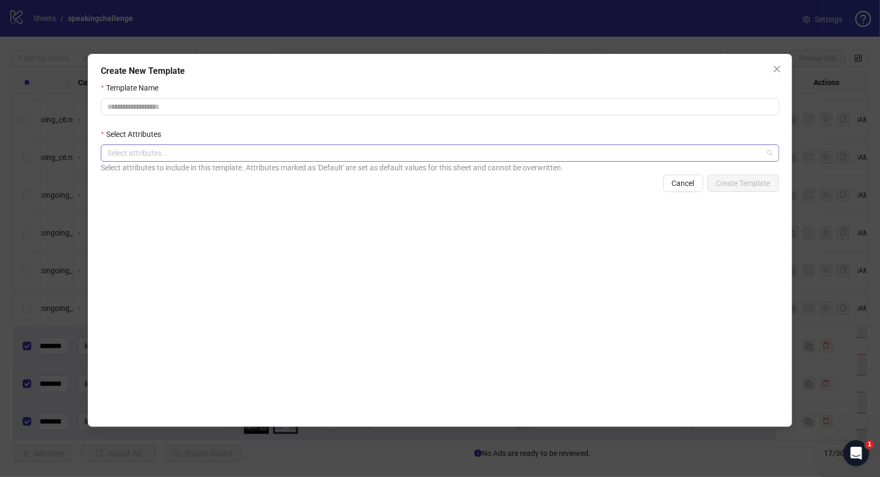
click at [377, 161] on div "Select attributes..." at bounding box center [440, 152] width 678 height 17
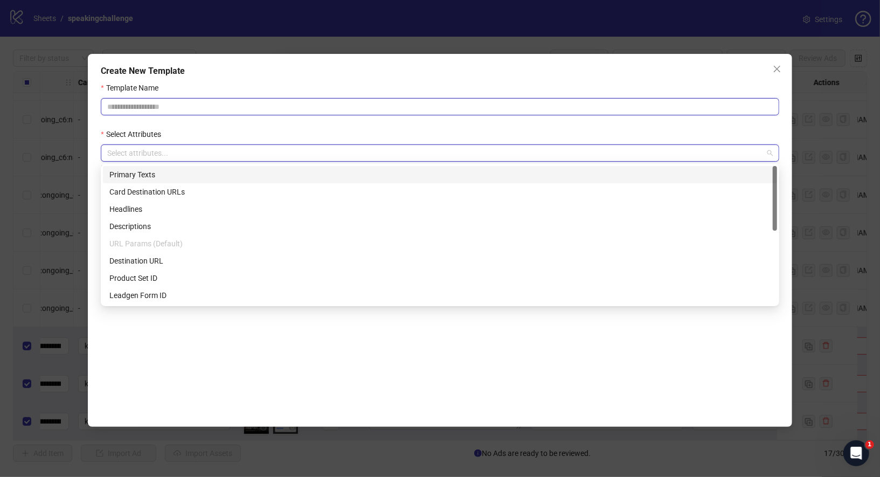
click at [366, 106] on input "Template Name" at bounding box center [440, 106] width 678 height 17
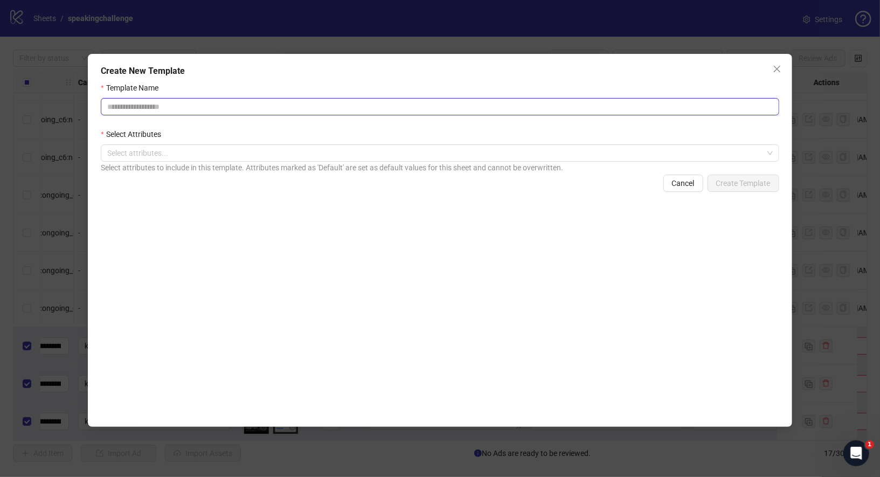
click at [366, 106] on input "Template Name" at bounding box center [440, 106] width 678 height 17
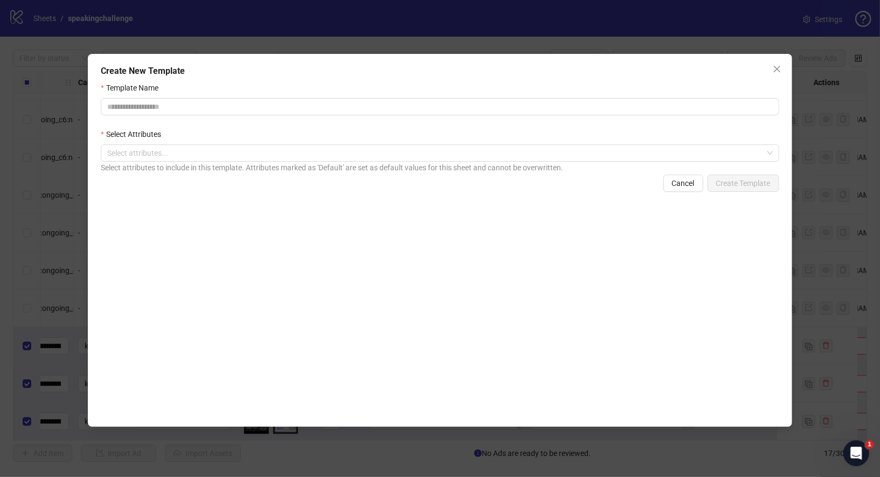
click at [328, 162] on div "Select attributes to include in this template. Attributes marked as 'Default' a…" at bounding box center [440, 168] width 678 height 12
click at [345, 155] on div at bounding box center [434, 152] width 662 height 15
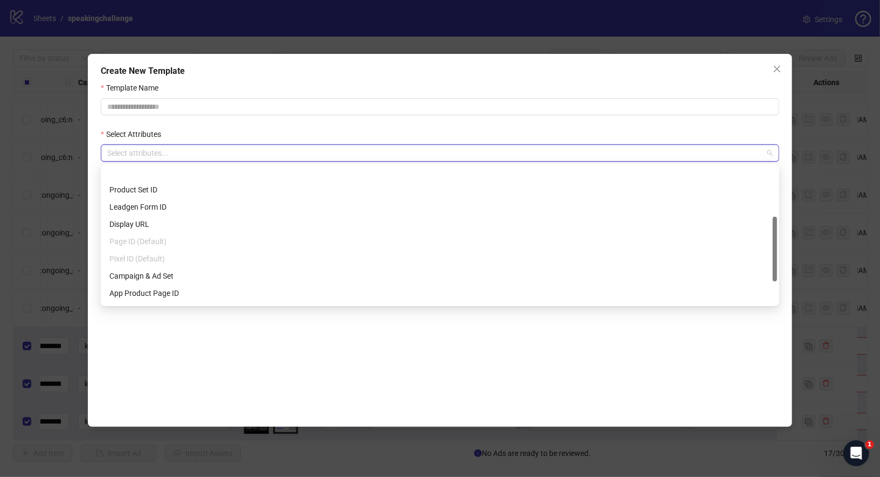
scroll to position [0, 0]
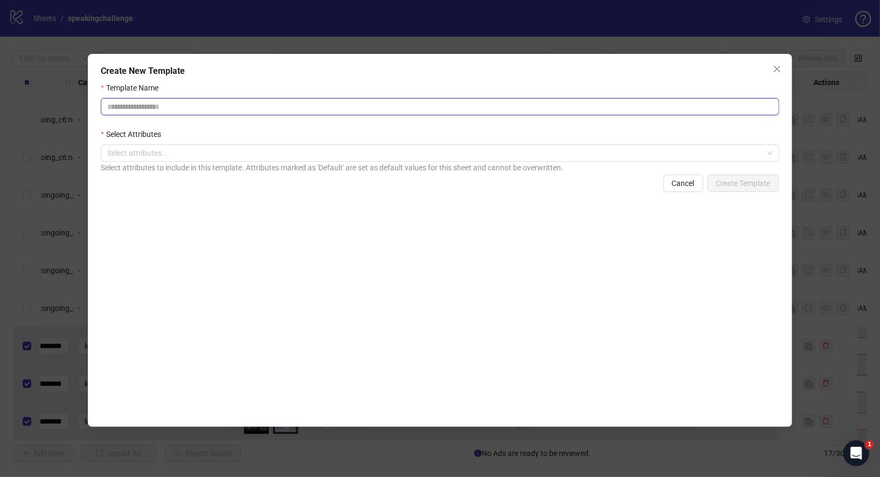
click at [296, 109] on input "Template Name" at bounding box center [440, 106] width 678 height 17
type input "*"
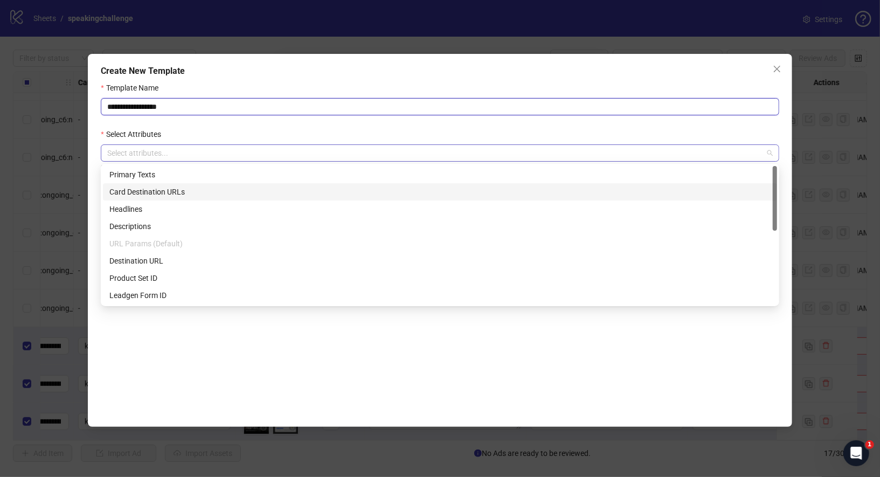
click at [295, 159] on div at bounding box center [434, 152] width 662 height 15
type input "**********"
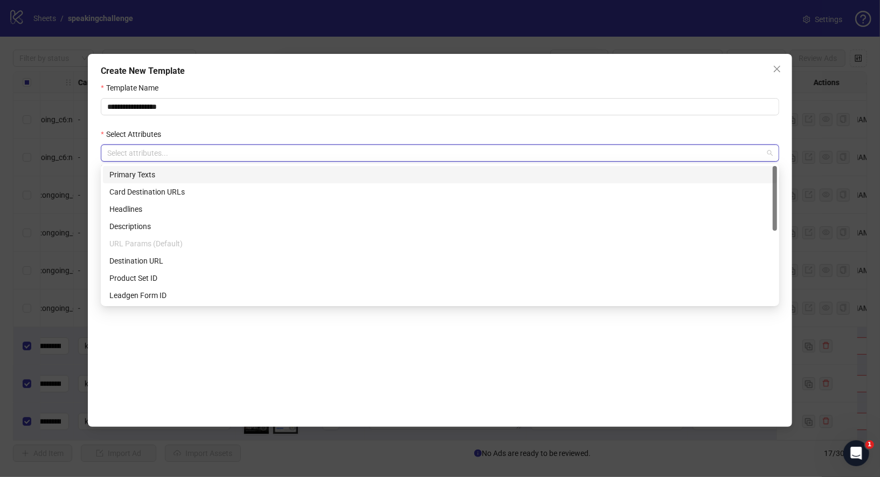
click at [219, 177] on div "Primary Texts" at bounding box center [439, 175] width 661 height 12
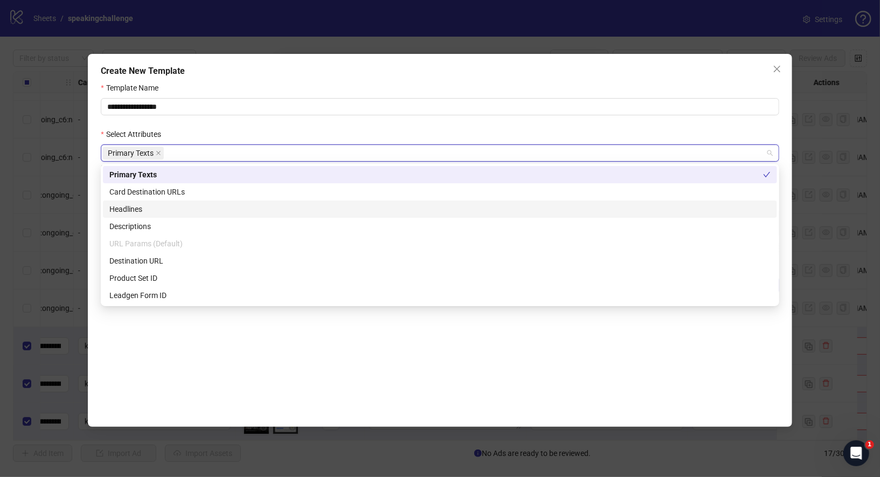
click at [167, 206] on div "Headlines" at bounding box center [439, 209] width 661 height 12
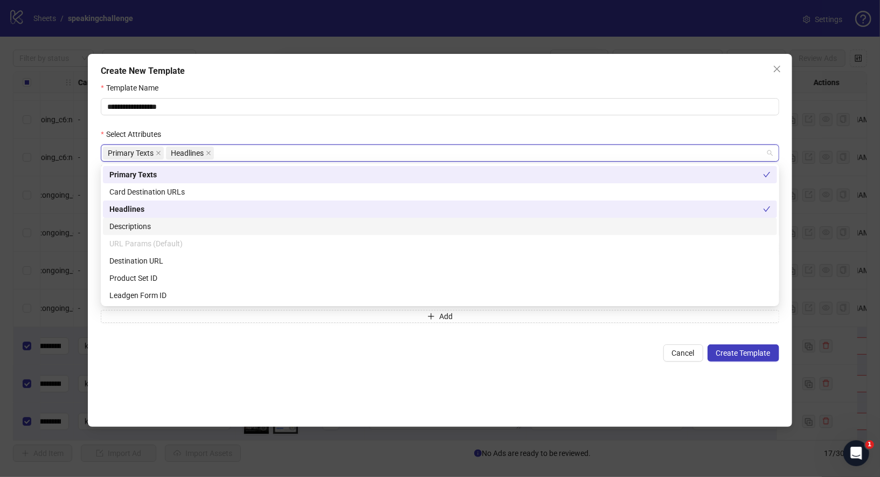
click at [162, 226] on div "Descriptions" at bounding box center [439, 226] width 661 height 12
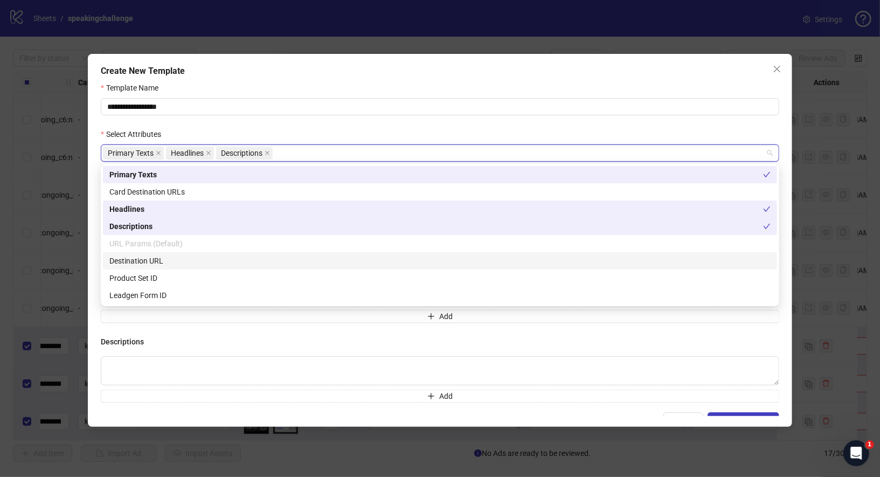
click at [166, 262] on div "Destination URL" at bounding box center [439, 261] width 661 height 12
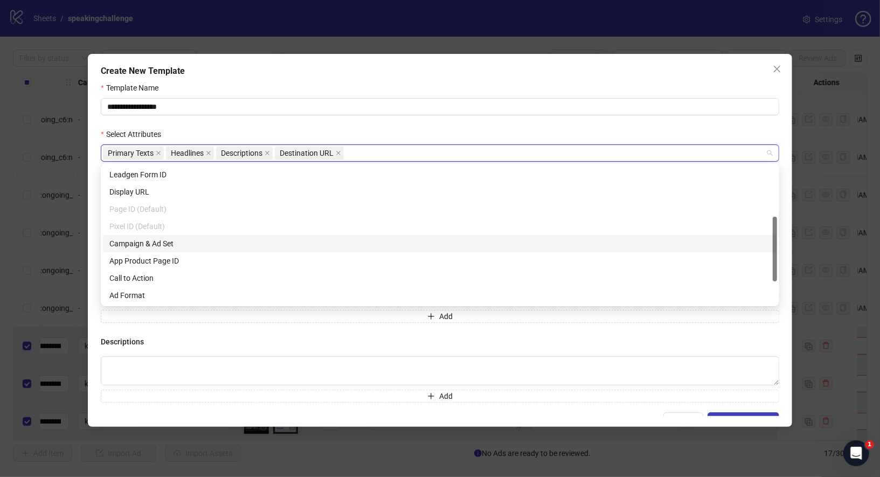
scroll to position [125, 0]
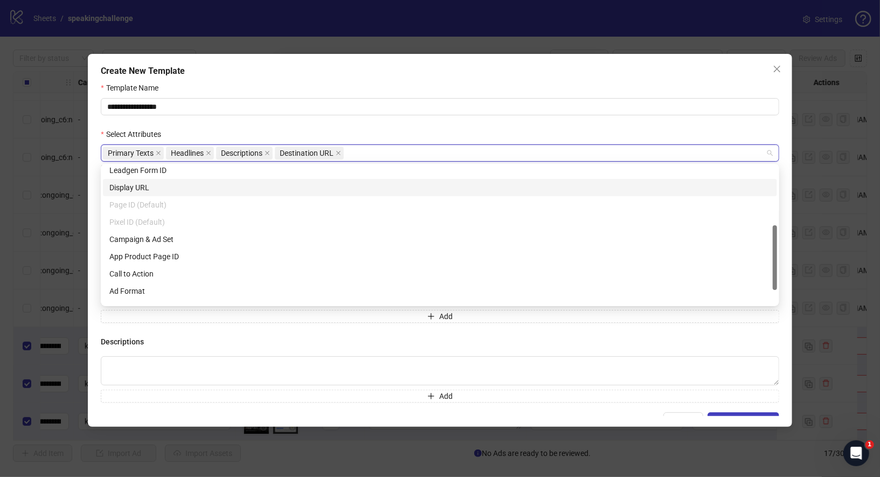
click at [157, 187] on div "Display URL" at bounding box center [439, 188] width 661 height 12
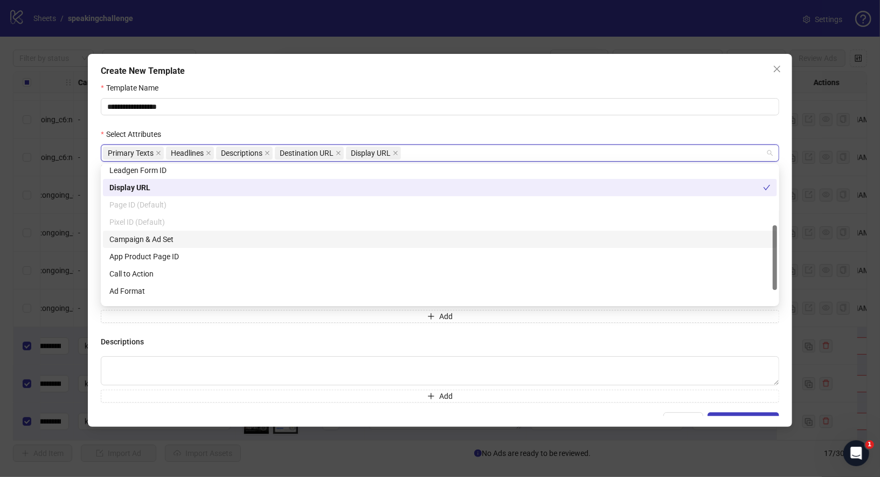
click at [170, 242] on div "Campaign & Ad Set" at bounding box center [439, 239] width 661 height 12
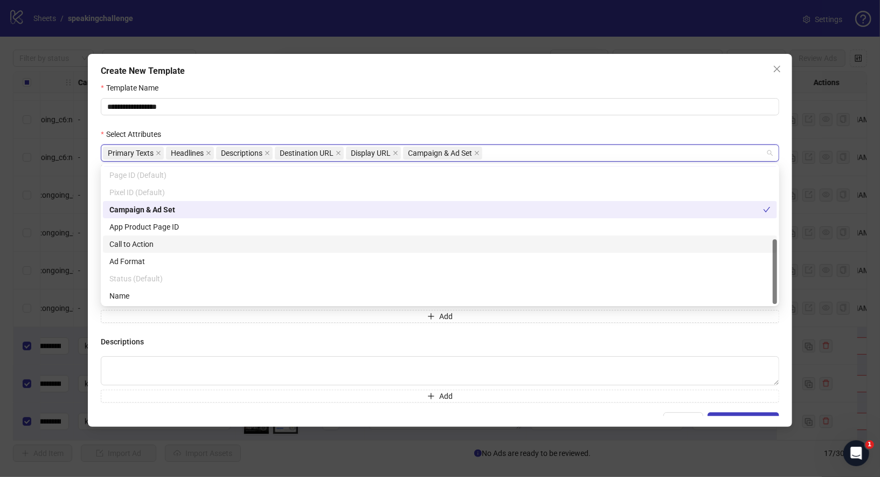
click at [160, 243] on div "Call to Action" at bounding box center [439, 244] width 661 height 12
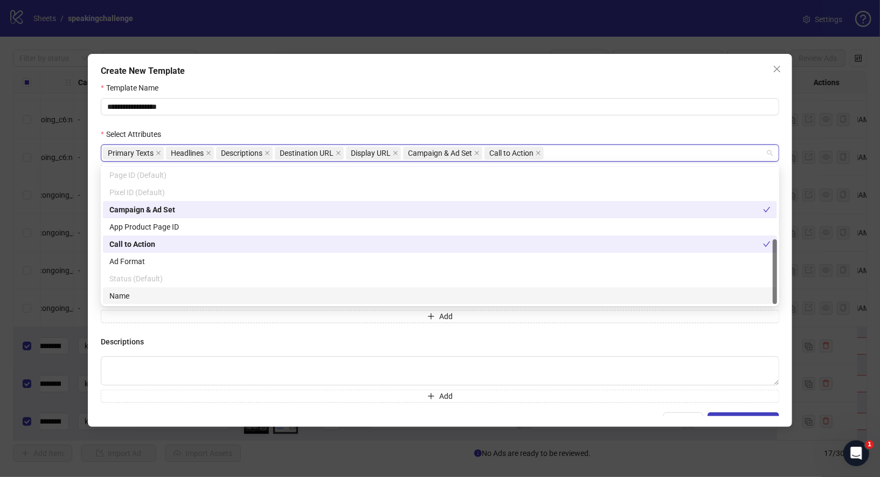
click at [194, 294] on div "Name" at bounding box center [439, 296] width 661 height 12
click at [522, 117] on form "**********" at bounding box center [440, 255] width 678 height 347
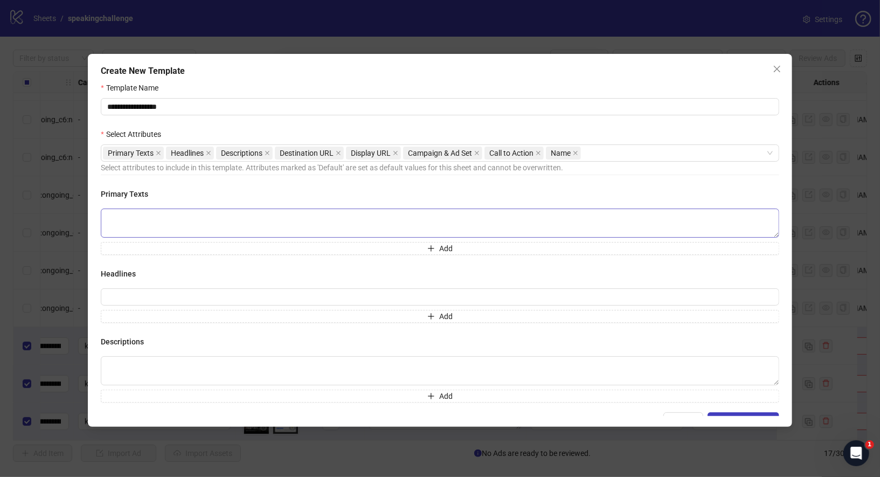
scroll to position [263, 0]
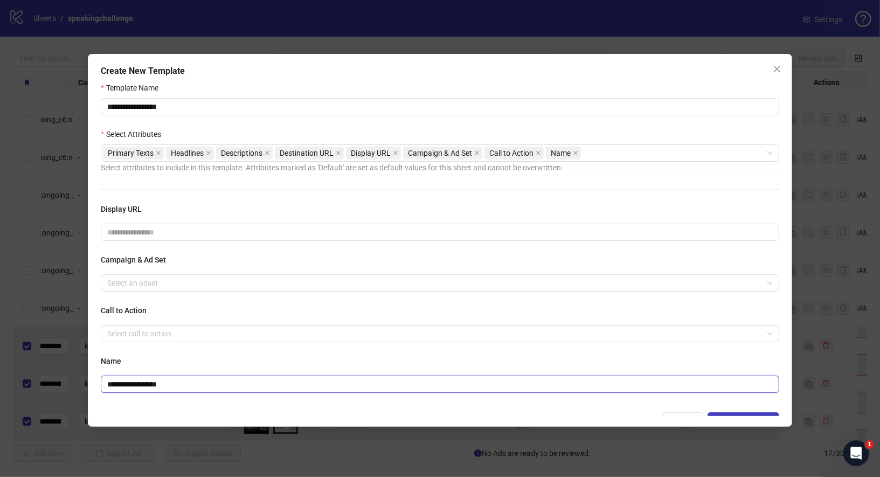
click at [182, 384] on input "**********" at bounding box center [440, 383] width 678 height 17
click at [574, 152] on icon "close" at bounding box center [575, 152] width 5 height 5
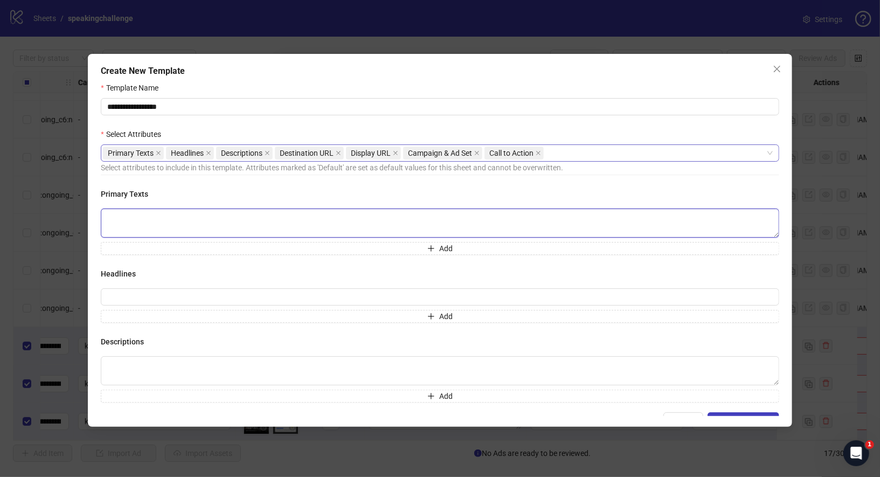
click at [397, 218] on textarea at bounding box center [440, 222] width 678 height 29
click at [778, 66] on icon "close" at bounding box center [776, 69] width 9 height 9
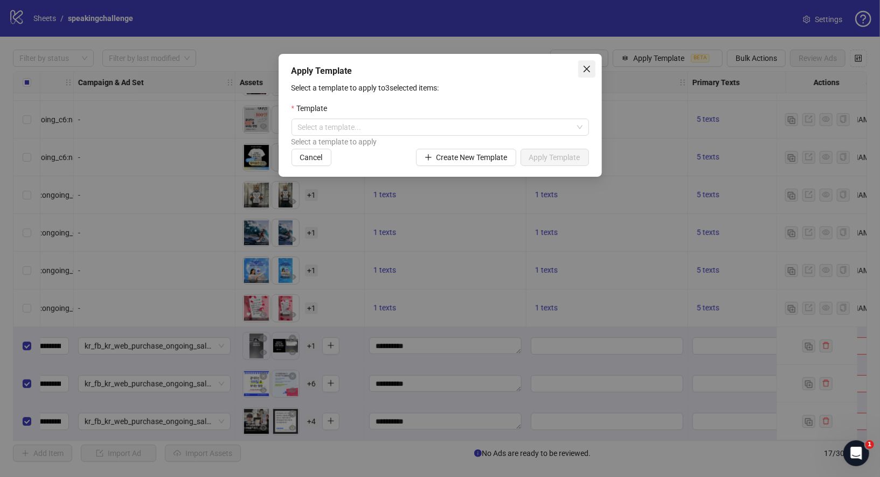
click at [588, 71] on icon "close" at bounding box center [586, 69] width 6 height 6
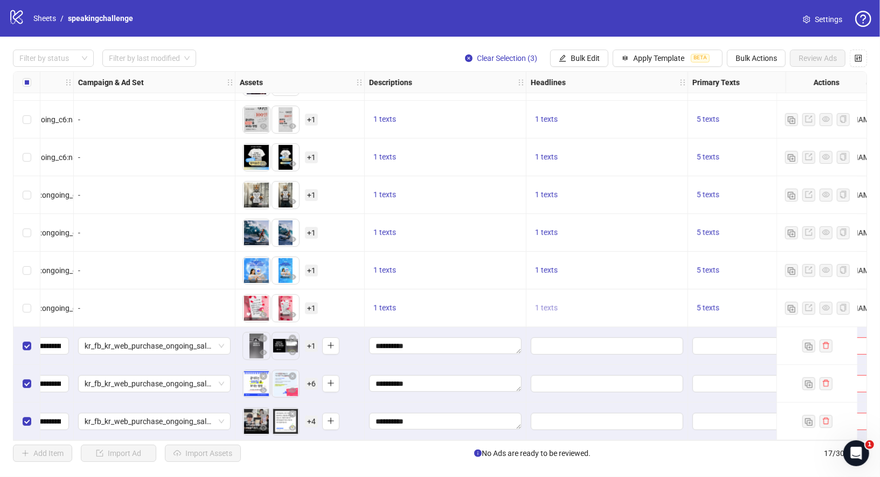
click at [553, 303] on span "1 texts" at bounding box center [546, 307] width 23 height 9
click at [717, 294] on div "당신을 말하게 하는 영어 앱" at bounding box center [654, 295] width 135 height 17
copy div "당신을 말하게 하는 영어 앱"
click at [585, 49] on div "Filter by status Filter by last modified Clear Selection (3) Bulk Edit Apply Te…" at bounding box center [440, 256] width 880 height 438
click at [585, 59] on span "Bulk Edit" at bounding box center [584, 58] width 29 height 9
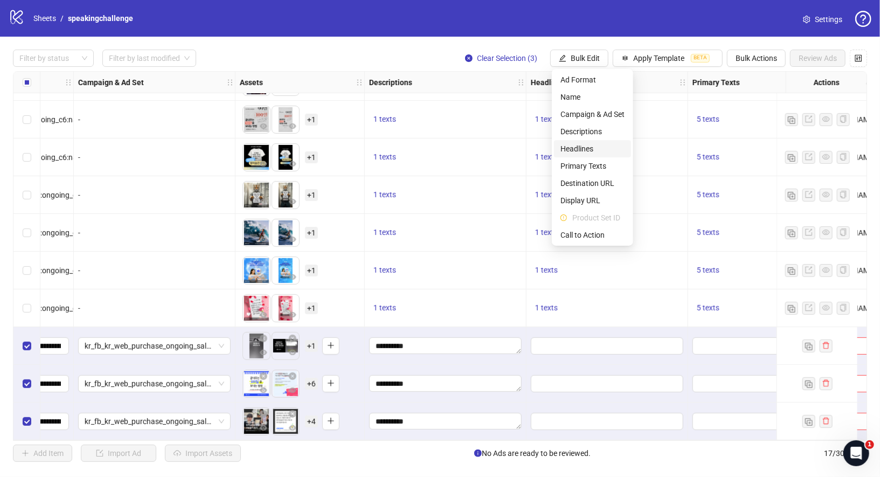
click at [587, 146] on span "Headlines" at bounding box center [592, 149] width 64 height 12
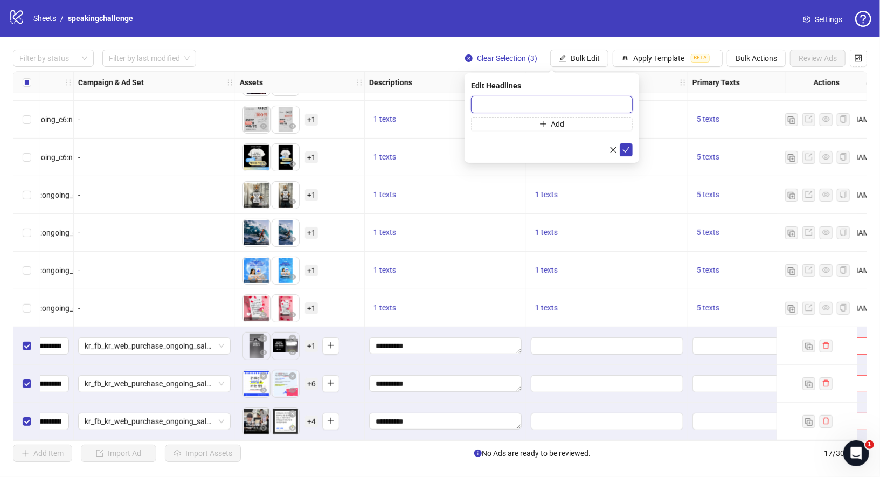
click at [567, 105] on input "text" at bounding box center [552, 104] width 162 height 17
paste input "**********"
type input "**********"
click at [621, 145] on button "submit" at bounding box center [625, 149] width 13 height 13
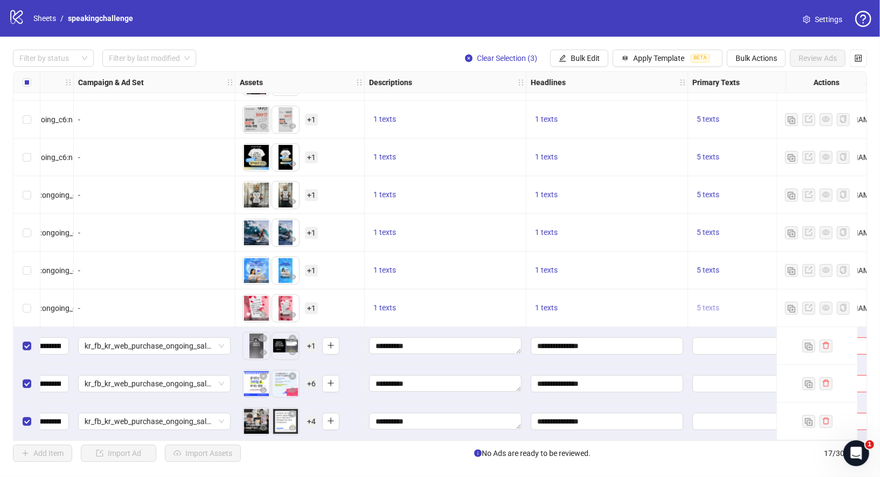
click at [708, 303] on span "5 texts" at bounding box center [707, 307] width 23 height 9
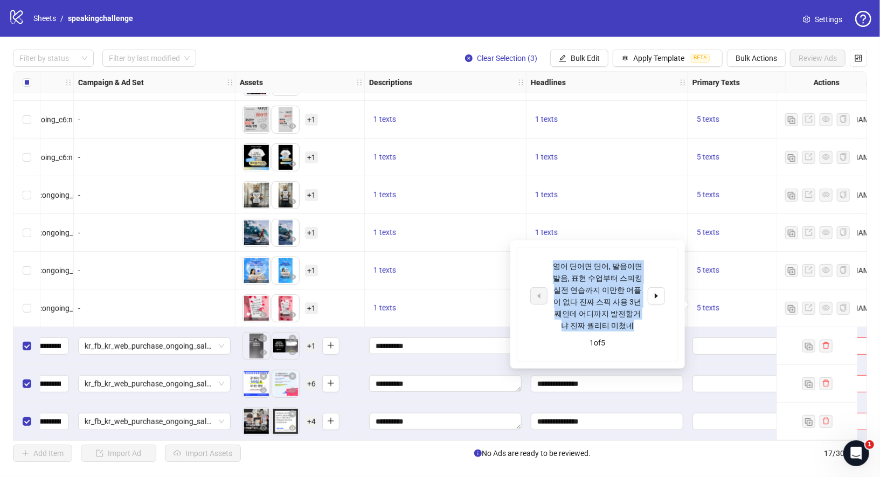
drag, startPoint x: 555, startPoint y: 263, endPoint x: 615, endPoint y: 322, distance: 84.2
click at [615, 322] on div "영어 단어면 단어, 발음이면 발음, 표현 수업부터 스피킹 실전 연습까지 이만한 어플이 없다 진짜 스픽 사용 3년째인데 어디까지 발전할거냐 진짜…" at bounding box center [597, 295] width 89 height 71
copy div "영어 단어면 단어, 발음이면 발음, 표현 수업부터 스피킹 실전 연습까지 이만한 어플이 없다 진짜 스픽 사용 3년째인데 어디까지 발전할거냐 진짜…"
click at [580, 56] on span "Bulk Edit" at bounding box center [584, 58] width 29 height 9
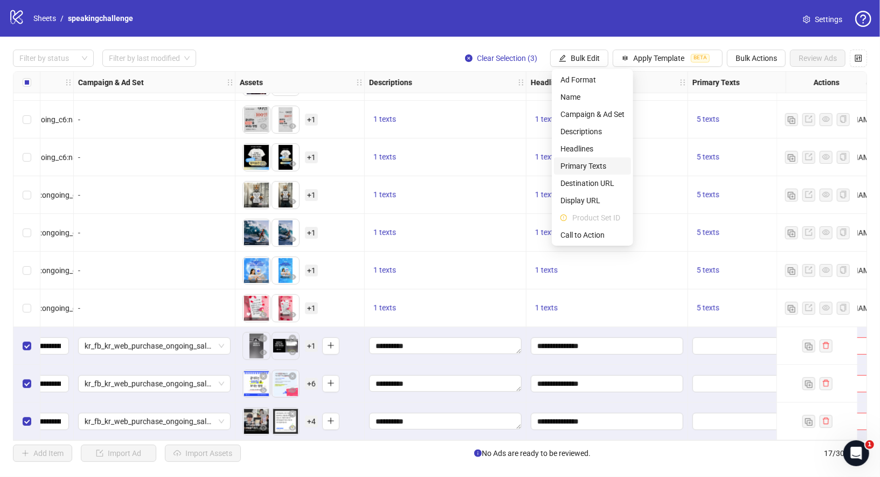
click at [597, 174] on li "Primary Texts" at bounding box center [592, 165] width 77 height 17
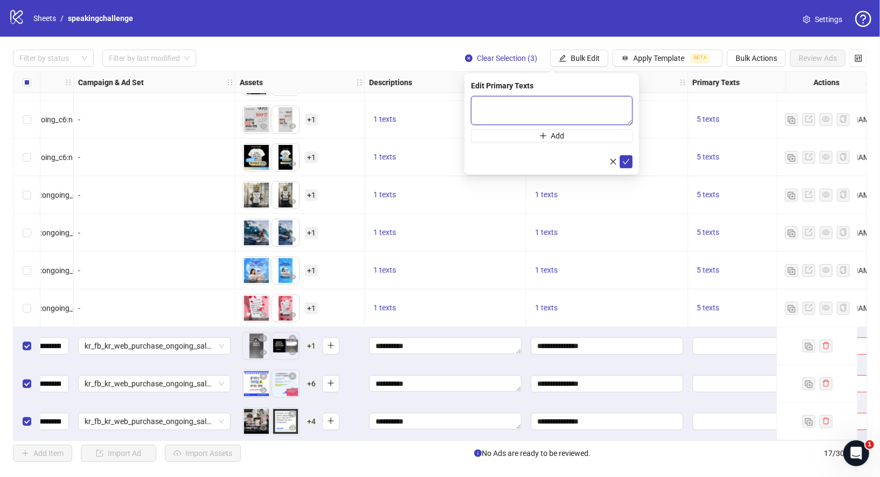
click at [571, 107] on textarea at bounding box center [552, 110] width 162 height 29
paste textarea "**********"
type textarea "**********"
click at [597, 140] on button "Add" at bounding box center [552, 135] width 162 height 13
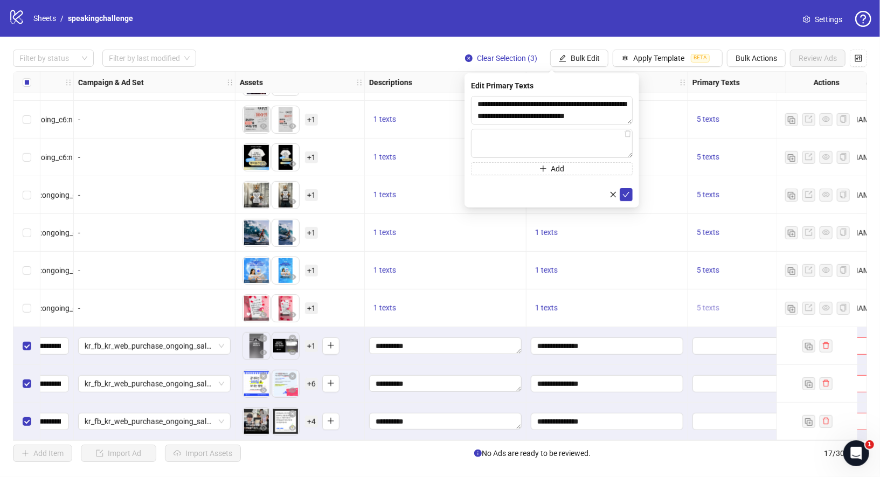
click at [710, 303] on span "5 texts" at bounding box center [707, 307] width 23 height 9
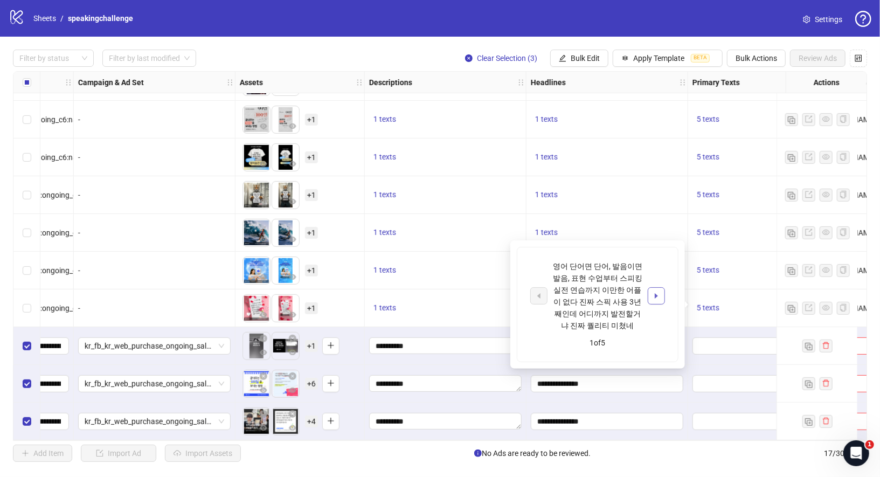
click at [654, 299] on button "button" at bounding box center [655, 295] width 17 height 17
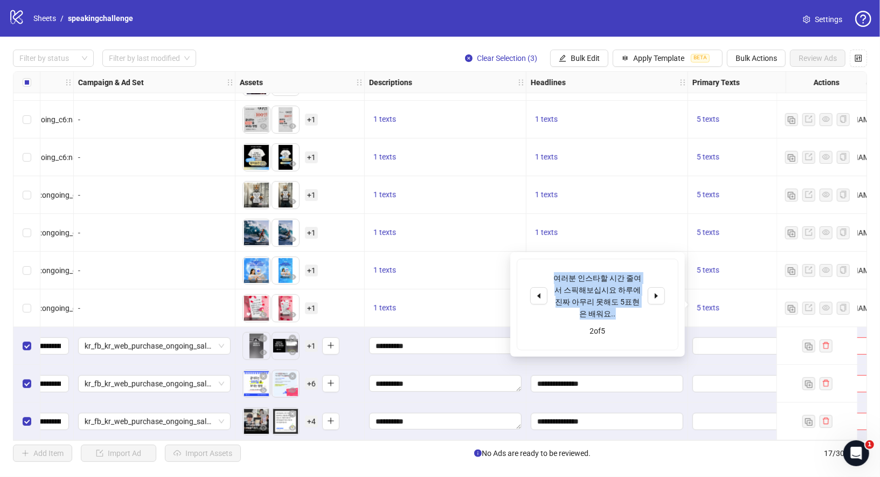
drag, startPoint x: 554, startPoint y: 274, endPoint x: 618, endPoint y: 309, distance: 73.0
click at [618, 309] on div "여러분 인스타할 시간 줄여서 스픽해보십시요 하루에 진짜 아무리 못해도 5표현은 배워요.." at bounding box center [597, 295] width 89 height 47
copy div "여러분 인스타할 시간 줄여서 스픽해보십시요 하루에 진짜 아무리 못해도 5표현은 배워요.."
click at [586, 61] on span "Bulk Edit" at bounding box center [584, 58] width 29 height 9
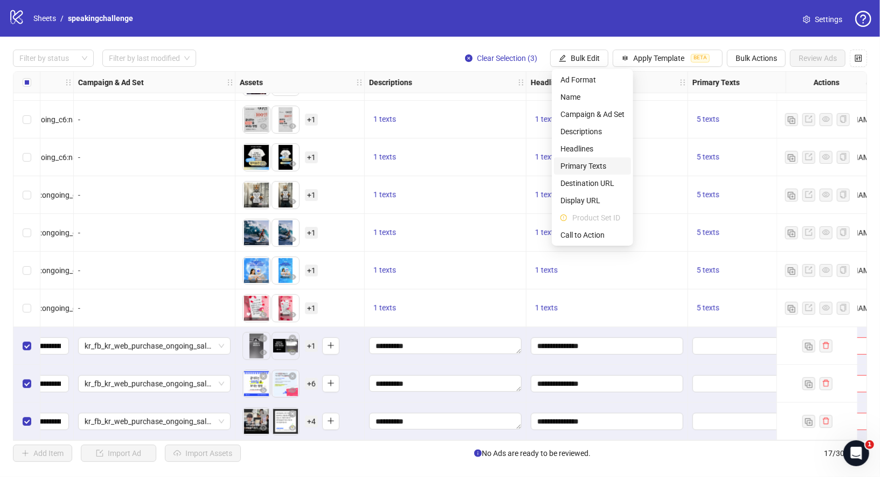
click at [591, 162] on span "Primary Texts" at bounding box center [592, 166] width 64 height 12
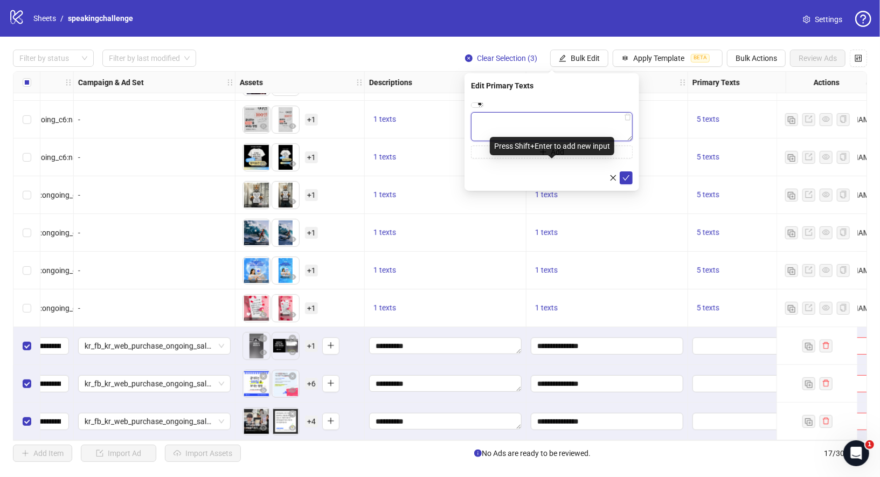
click at [575, 129] on textarea at bounding box center [552, 126] width 162 height 29
click at [575, 136] on textarea at bounding box center [552, 126] width 162 height 29
paste textarea "**********"
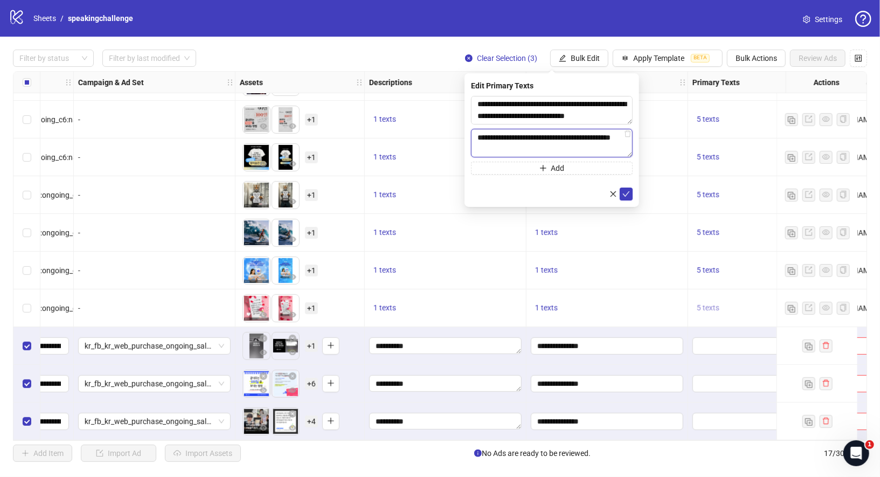
type textarea "**********"
click at [717, 303] on span "5 texts" at bounding box center [707, 307] width 23 height 9
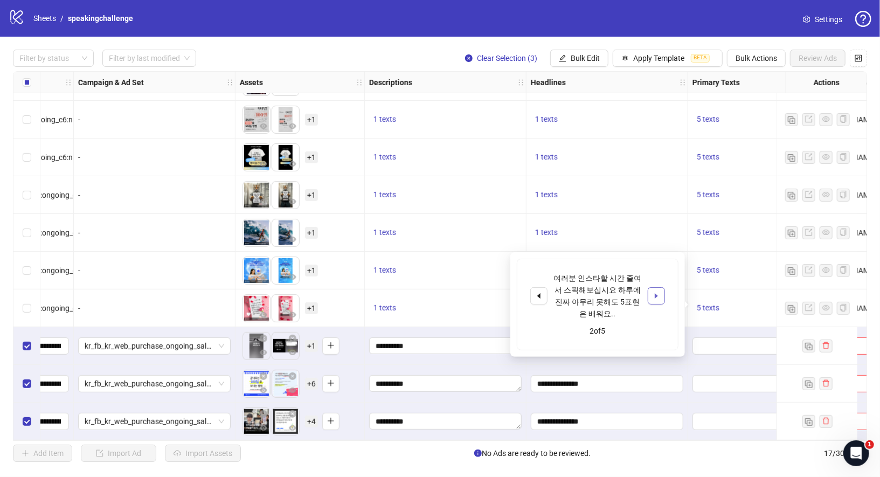
click at [661, 293] on button "button" at bounding box center [655, 295] width 17 height 17
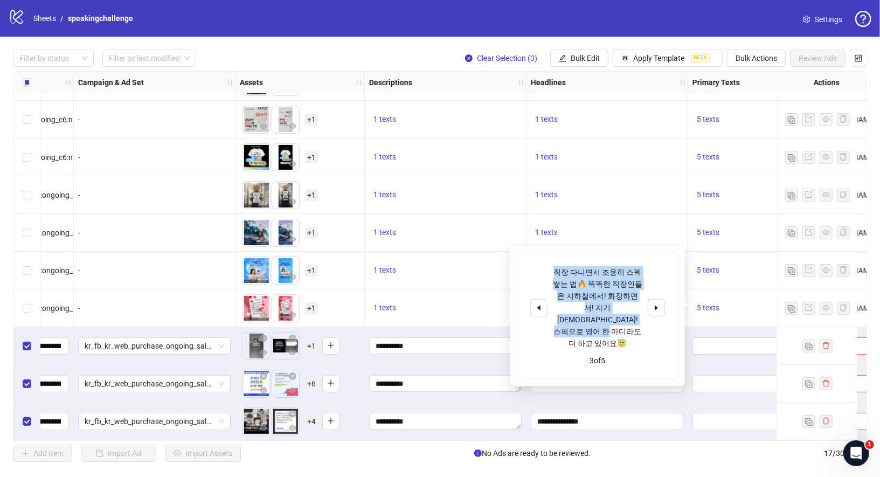
drag, startPoint x: 556, startPoint y: 272, endPoint x: 631, endPoint y: 316, distance: 87.1
click at [631, 316] on div "직장 다니면서 조용히 스펙 쌓는 법🔥 똑똑한 직장인들은 지하철에서! 화장하면서! 자기 전에! 스픽으로 영어 한 마디라도 더 하고 있어요😇" at bounding box center [597, 307] width 89 height 83
copy div "직장 다니면서 조용히 스펙 쌓는 법🔥 똑똑한 직장인들은 지하철에서! 화장하면서! 자기 전에! 스픽으로 영어 한 마디라도 더 하고 있어요😇"
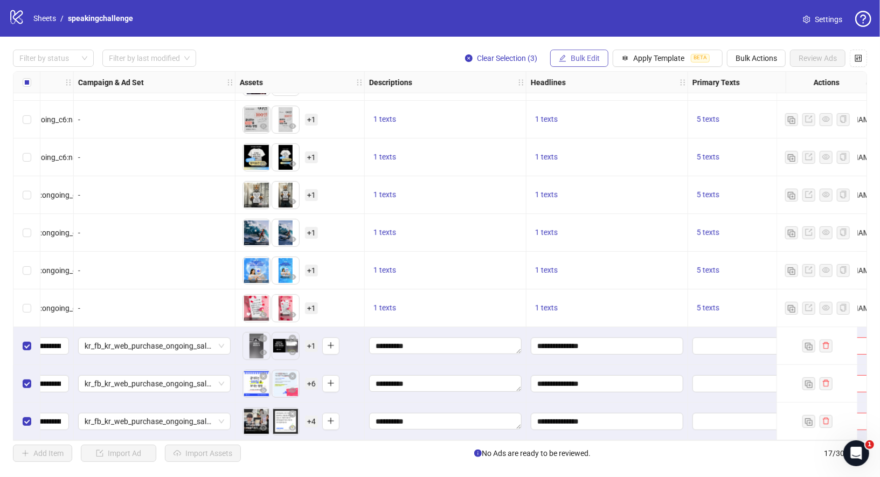
click at [586, 57] on span "Bulk Edit" at bounding box center [584, 58] width 29 height 9
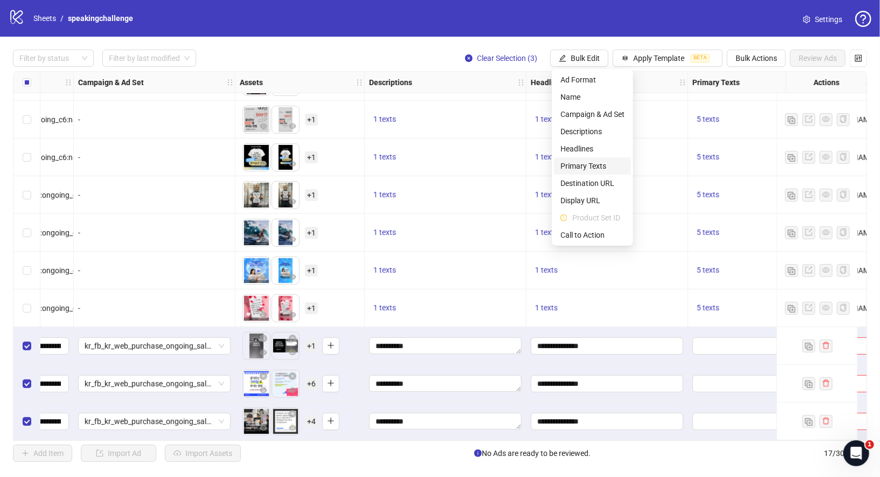
click at [598, 166] on span "Primary Texts" at bounding box center [592, 166] width 64 height 12
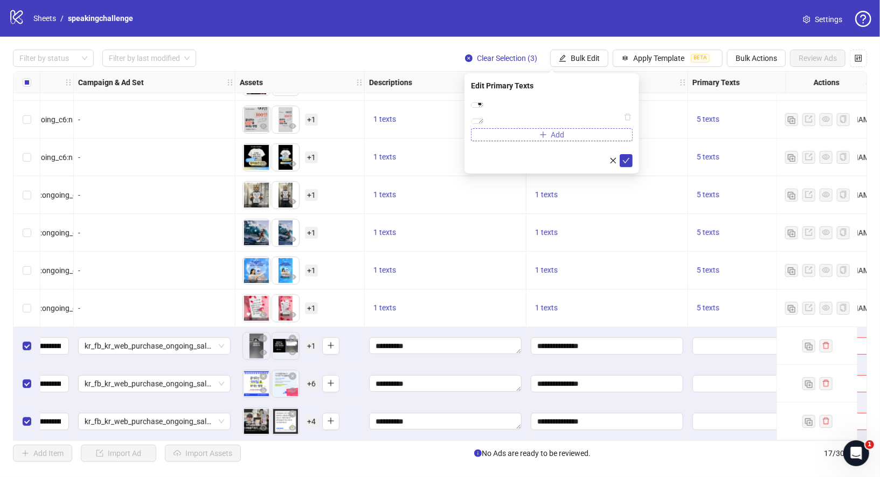
click at [575, 141] on button "Add" at bounding box center [552, 134] width 162 height 13
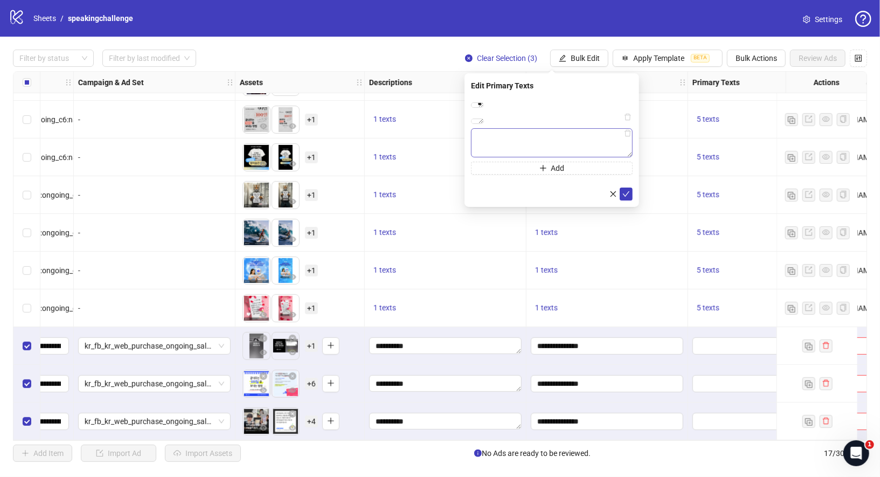
click at [559, 157] on textarea at bounding box center [552, 142] width 162 height 29
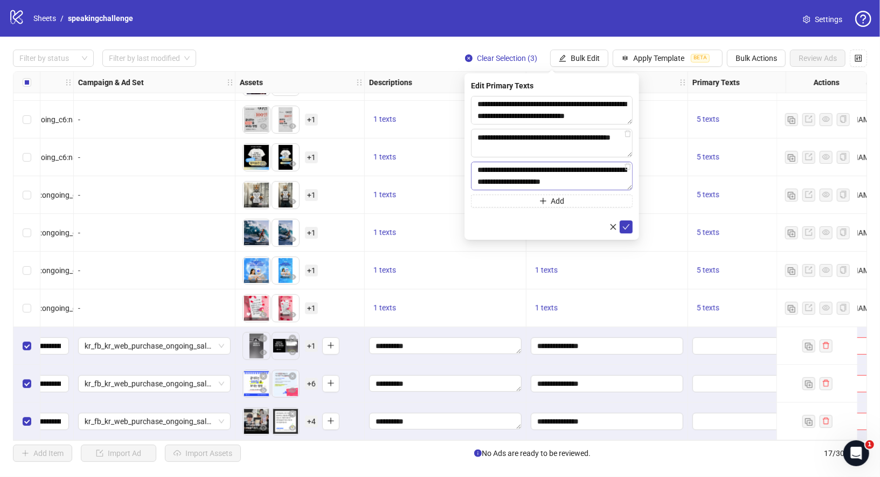
scroll to position [0, 0]
click at [589, 168] on textarea "**********" at bounding box center [552, 176] width 162 height 29
click at [589, 171] on textarea "**********" at bounding box center [552, 176] width 162 height 29
click at [591, 168] on textarea "**********" at bounding box center [552, 176] width 162 height 29
click at [589, 168] on textarea "**********" at bounding box center [552, 176] width 162 height 29
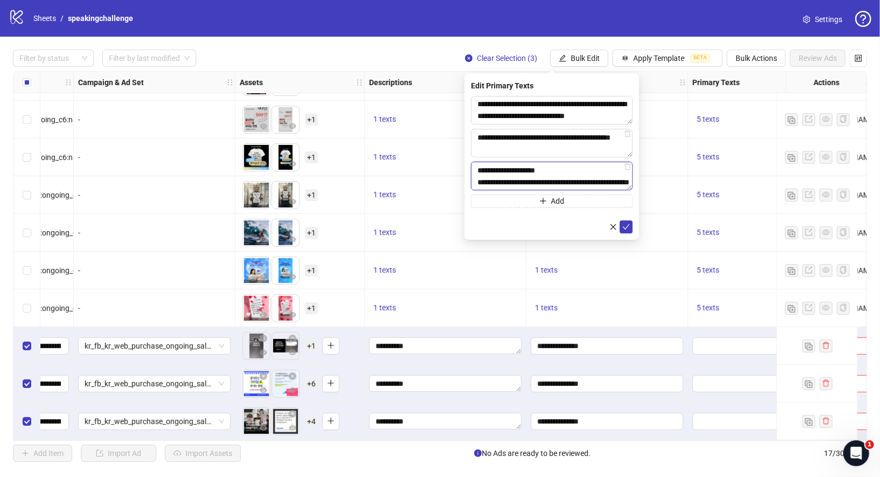
scroll to position [11, 0]
type textarea "**********"
click at [550, 206] on button "Add" at bounding box center [552, 200] width 162 height 13
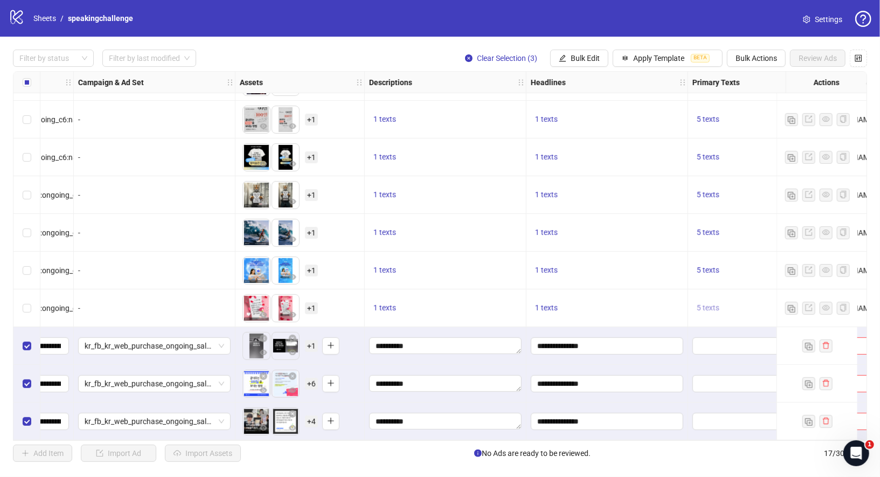
click at [707, 303] on span "5 texts" at bounding box center [707, 307] width 23 height 9
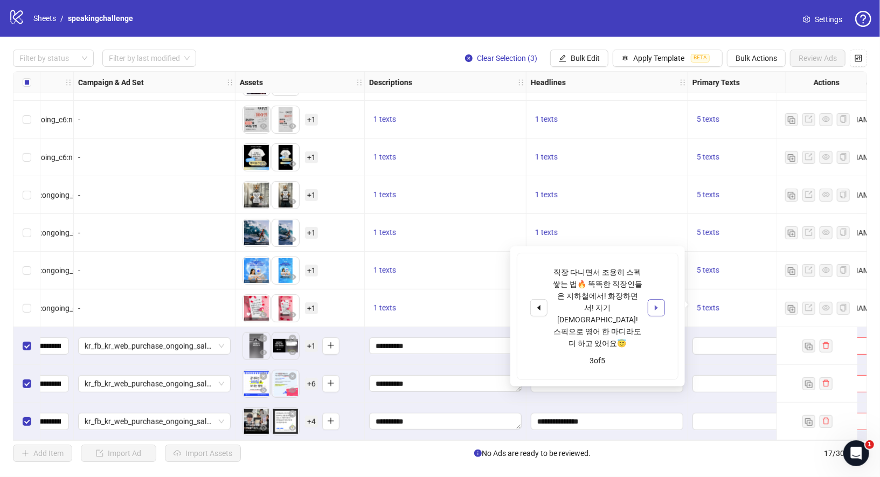
click at [656, 305] on icon "caret-right" at bounding box center [655, 307] width 3 height 5
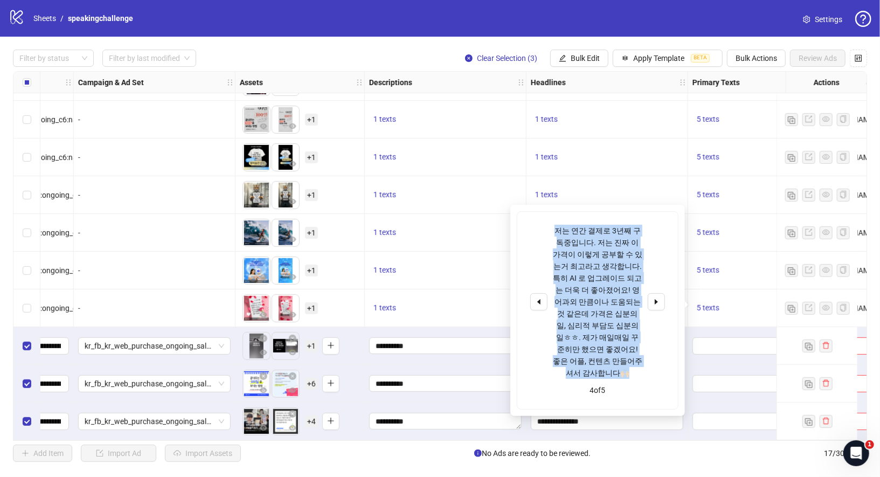
drag, startPoint x: 555, startPoint y: 226, endPoint x: 629, endPoint y: 364, distance: 155.7
click at [629, 364] on div "저는 연간 결제로 3년째 구독중입니다. 저는 진짜 이가격이 이렇게 공부할 수 있는거 최고라고 생각합니다. 특히 AI 로 업그레이드 되고는 더욱…" at bounding box center [597, 302] width 89 height 154
copy div "저는 연간 결제로 3년째 구독중입니다. 저는 진짜 이가격이 이렇게 공부할 수 있는거 최고라고 생각합니다. 특히 AI 로 업그레이드 되고는 더욱…"
click at [585, 52] on button "Bulk Edit" at bounding box center [579, 58] width 58 height 17
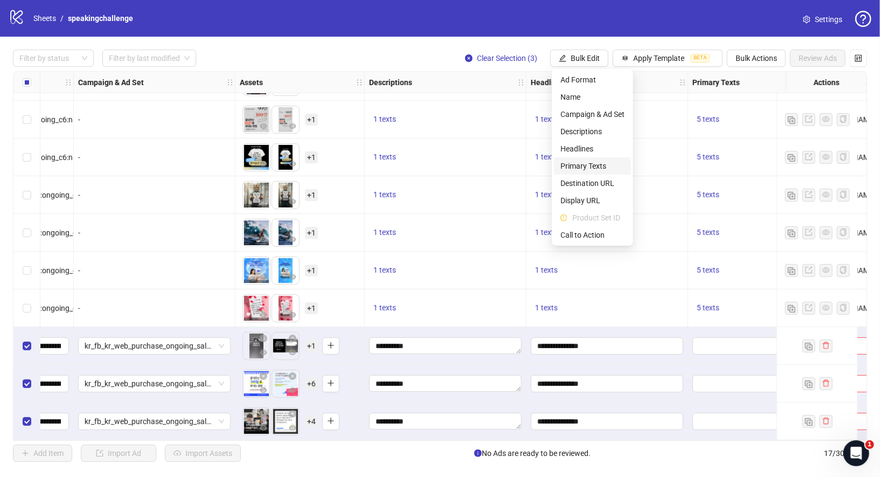
click at [597, 165] on span "Primary Texts" at bounding box center [592, 166] width 64 height 12
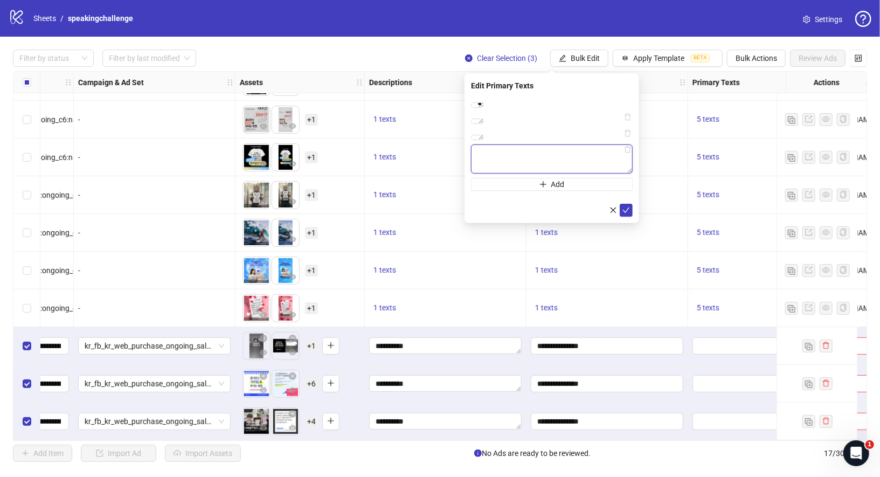
click at [550, 173] on textarea at bounding box center [552, 158] width 162 height 29
paste textarea "**********"
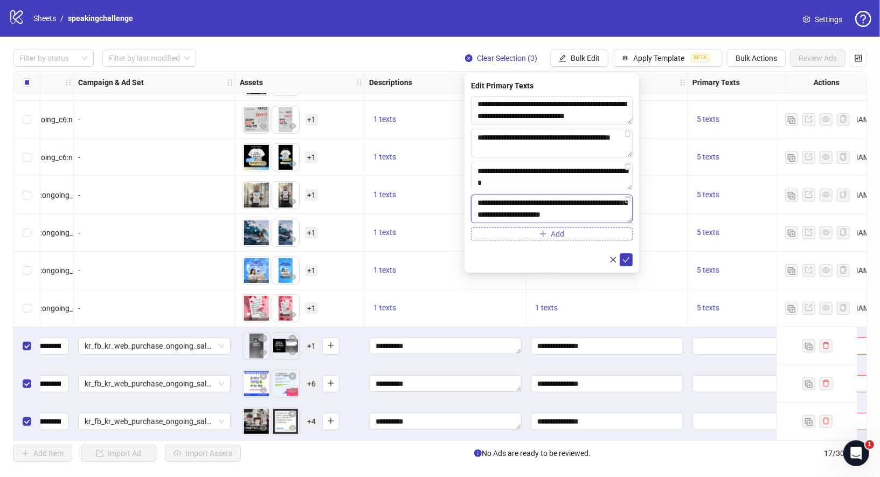
type textarea "**********"
click at [575, 240] on button "Add" at bounding box center [552, 233] width 162 height 13
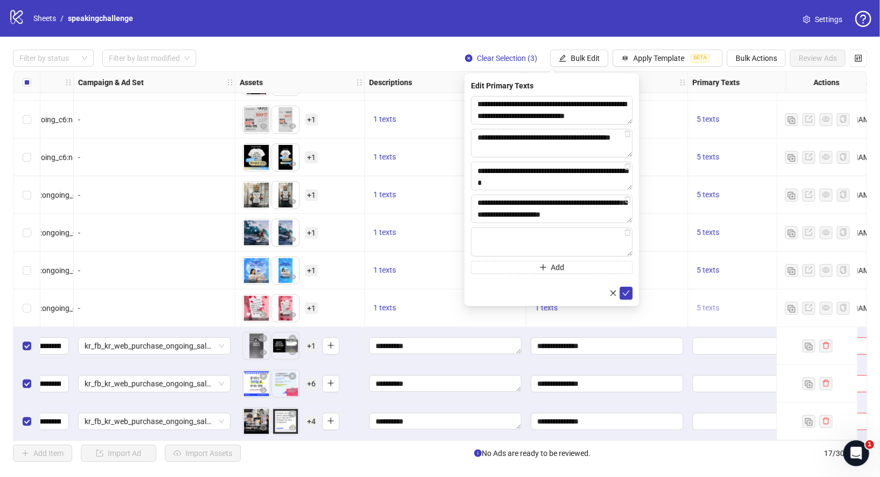
click at [715, 307] on span "5 texts" at bounding box center [707, 307] width 23 height 9
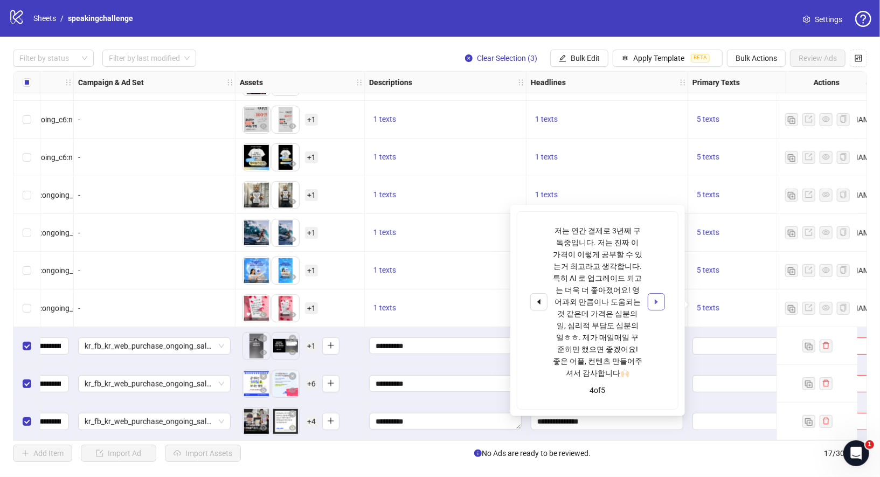
click at [659, 298] on icon "caret-right" at bounding box center [656, 302] width 8 height 8
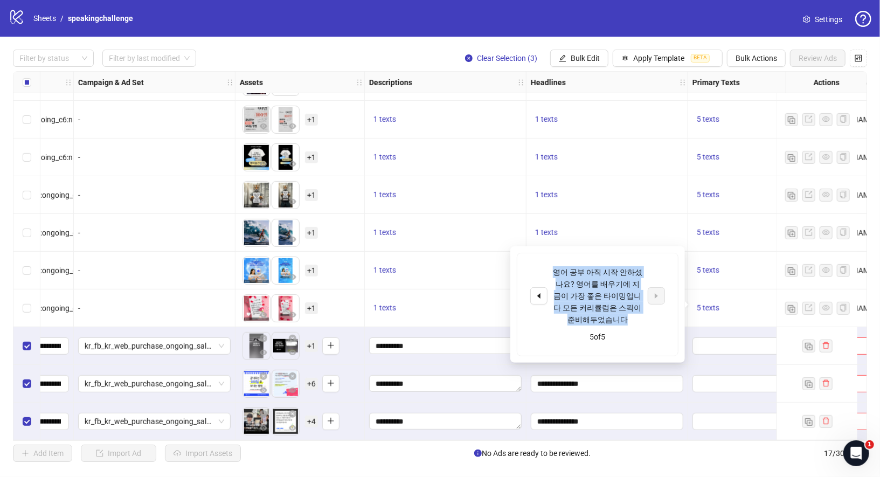
drag, startPoint x: 554, startPoint y: 270, endPoint x: 632, endPoint y: 314, distance: 89.3
click at [632, 315] on div "영어 공부 아직 시작 안하셨나요? 영어를 배우기에 지금이 가장 좋은 타이밍입니다 모든 커리큘럼은 스픽이 준비해두었습니다" at bounding box center [597, 295] width 89 height 59
copy div "영어 공부 아직 시작 안하셨나요? 영어를 배우기에 지금이 가장 좋은 타이밍입니다 모든 커리큘럼은 스픽이 준비해두었습니다"
click at [590, 57] on span "Bulk Edit" at bounding box center [584, 58] width 29 height 9
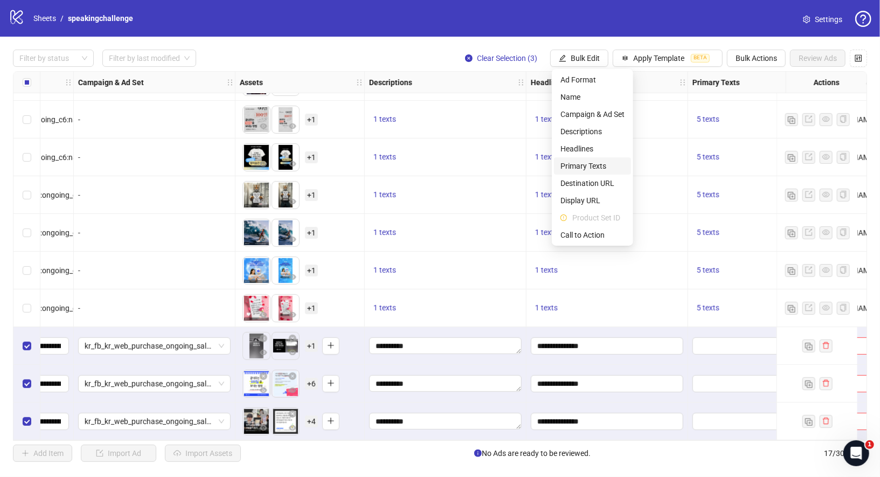
click at [595, 165] on span "Primary Texts" at bounding box center [592, 166] width 64 height 12
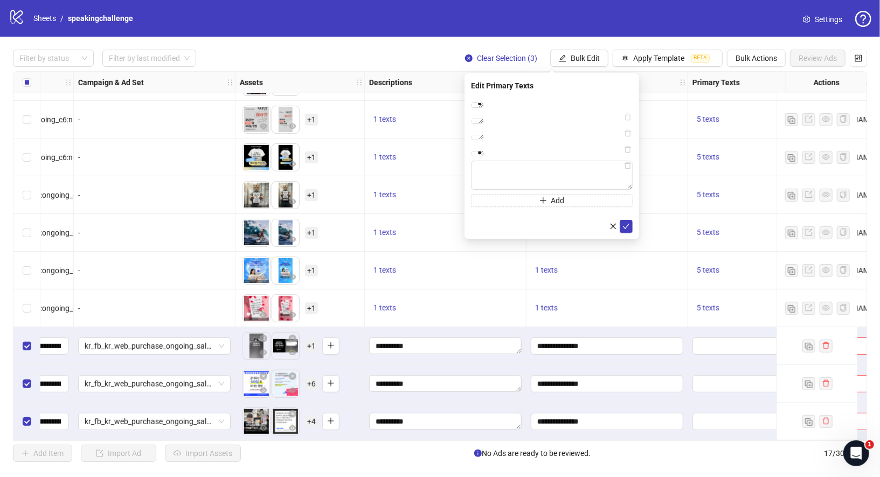
click at [545, 207] on div "**********" at bounding box center [552, 151] width 162 height 111
click at [555, 190] on textarea at bounding box center [552, 175] width 162 height 29
paste textarea "**********"
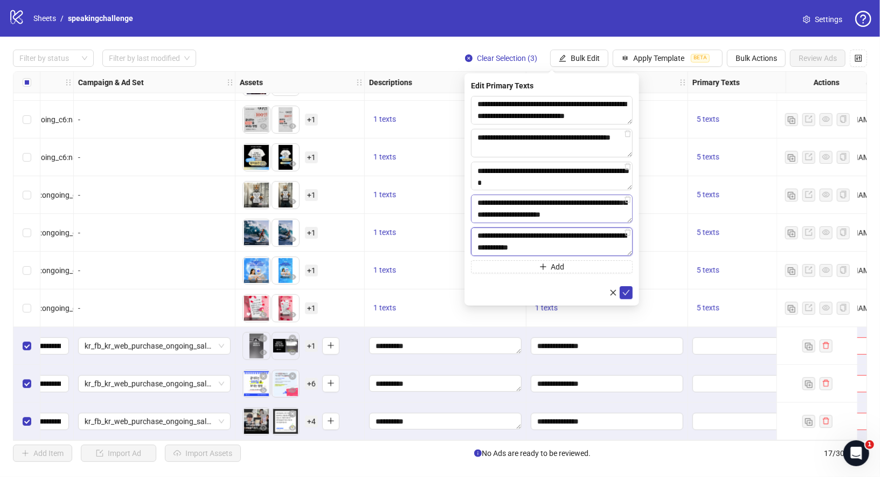
scroll to position [0, 0]
type textarea "**********"
click at [629, 290] on icon "check" at bounding box center [626, 293] width 8 height 8
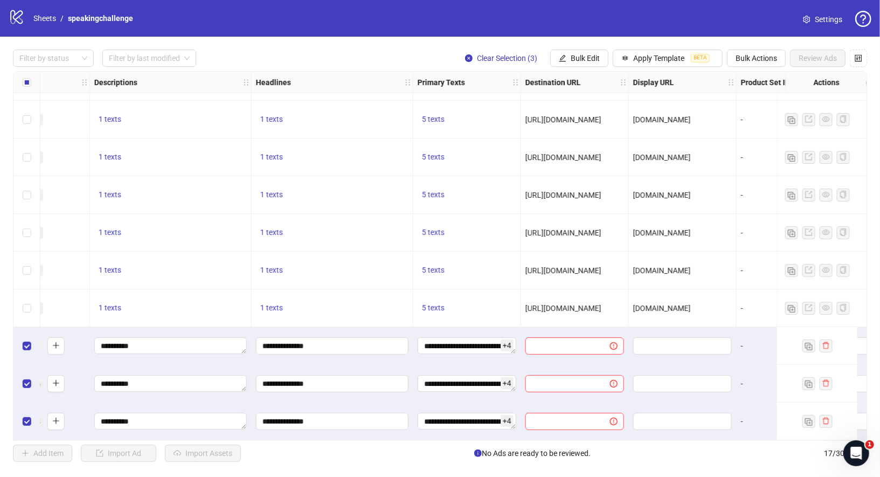
scroll to position [297, 552]
drag, startPoint x: 521, startPoint y: 303, endPoint x: 605, endPoint y: 309, distance: 84.8
click at [605, 309] on div "[URL][DOMAIN_NAME]" at bounding box center [572, 308] width 108 height 38
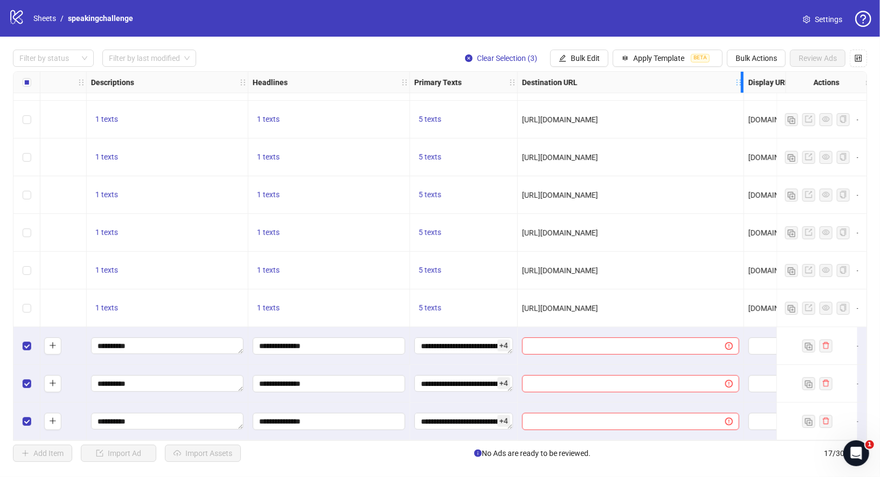
drag, startPoint x: 624, startPoint y: 79, endPoint x: 742, endPoint y: 79, distance: 118.5
click at [742, 79] on icon "holder" at bounding box center [746, 83] width 8 height 8
drag, startPoint x: 718, startPoint y: 302, endPoint x: 522, endPoint y: 299, distance: 195.6
click at [522, 302] on div "[URL][DOMAIN_NAME]" at bounding box center [630, 308] width 217 height 12
copy span "[URL][DOMAIN_NAME]"
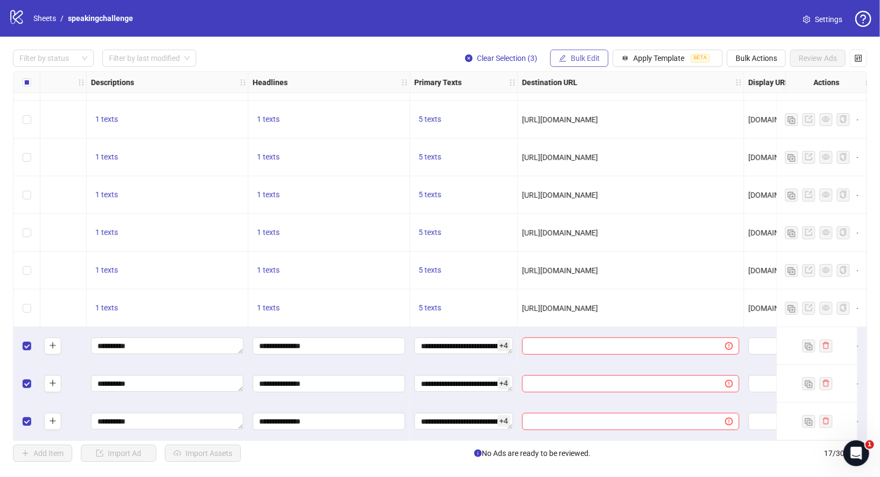
click at [586, 60] on span "Bulk Edit" at bounding box center [584, 58] width 29 height 9
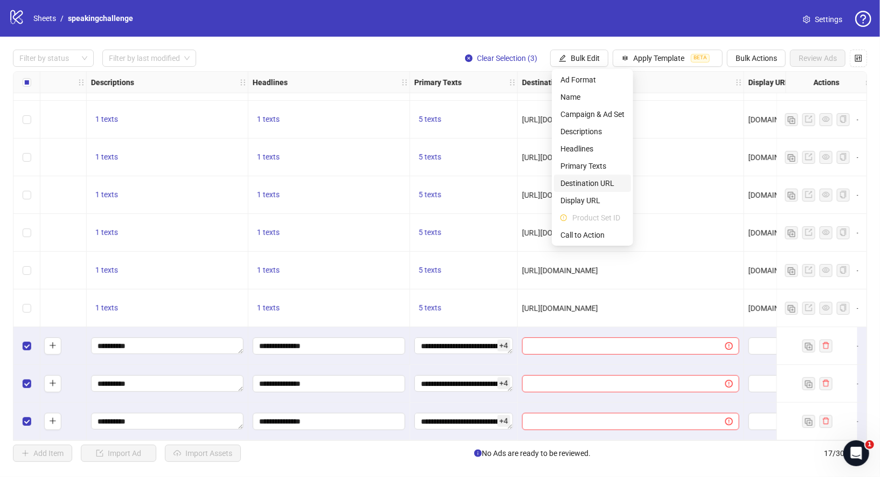
click at [602, 187] on span "Destination URL" at bounding box center [592, 183] width 64 height 12
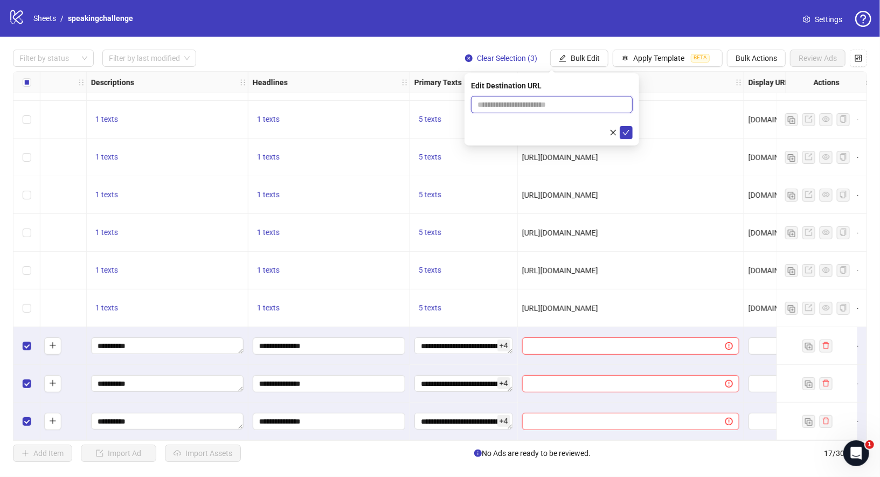
click at [583, 102] on input "text" at bounding box center [547, 105] width 140 height 12
paste input "**********"
type input "**********"
click at [624, 132] on icon "check" at bounding box center [626, 133] width 8 height 8
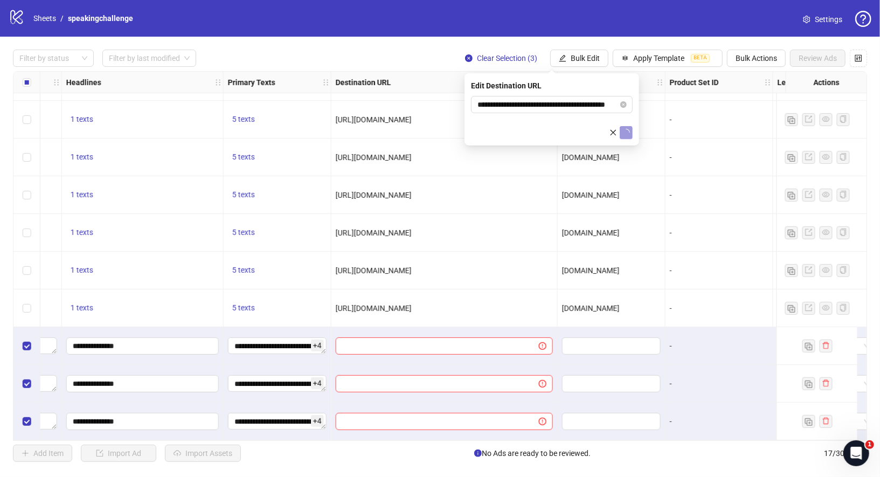
scroll to position [297, 750]
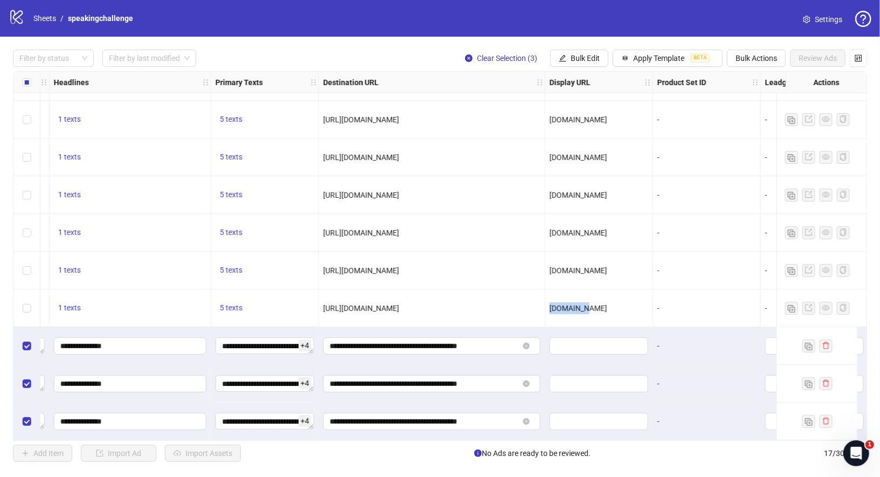
drag, startPoint x: 550, startPoint y: 305, endPoint x: 602, endPoint y: 305, distance: 52.2
click at [602, 305] on div "[DOMAIN_NAME]" at bounding box center [598, 308] width 99 height 12
copy span "[DOMAIN_NAME]"
click at [580, 60] on span "Bulk Edit" at bounding box center [584, 58] width 29 height 9
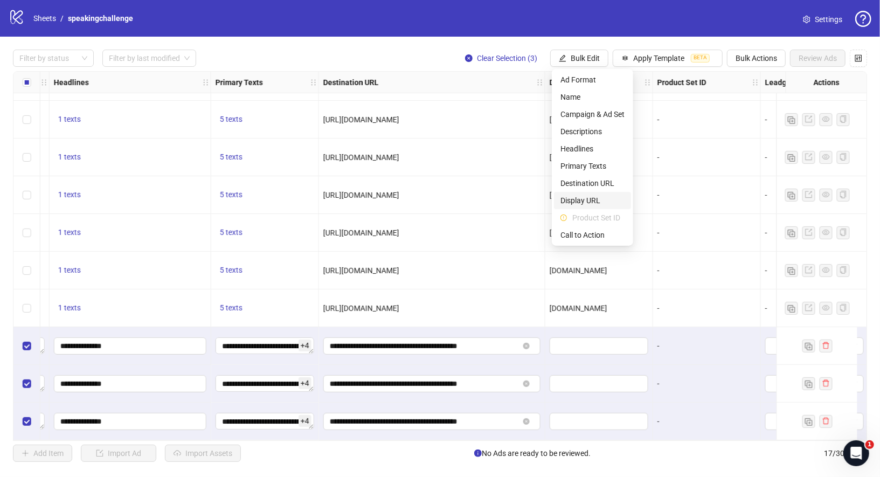
click at [594, 199] on span "Display URL" at bounding box center [592, 200] width 64 height 12
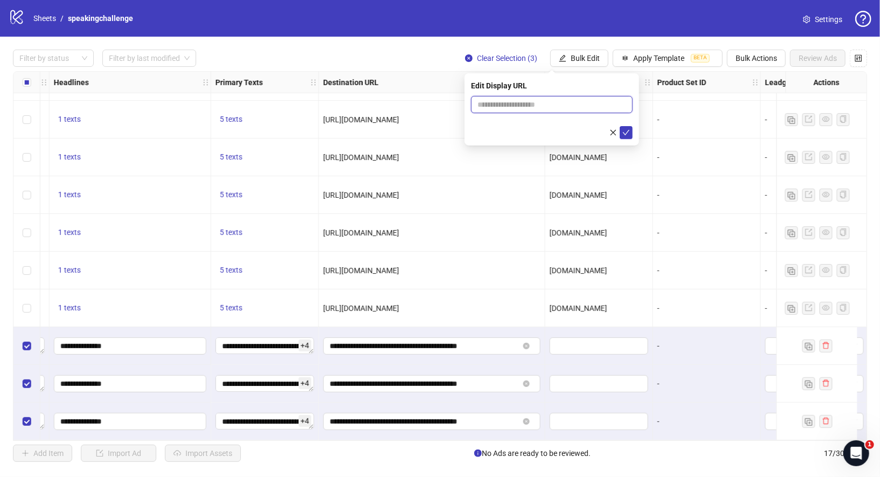
click at [571, 108] on input "text" at bounding box center [552, 104] width 162 height 17
paste input "*********"
type input "*********"
click at [629, 135] on span "submit" at bounding box center [626, 132] width 8 height 9
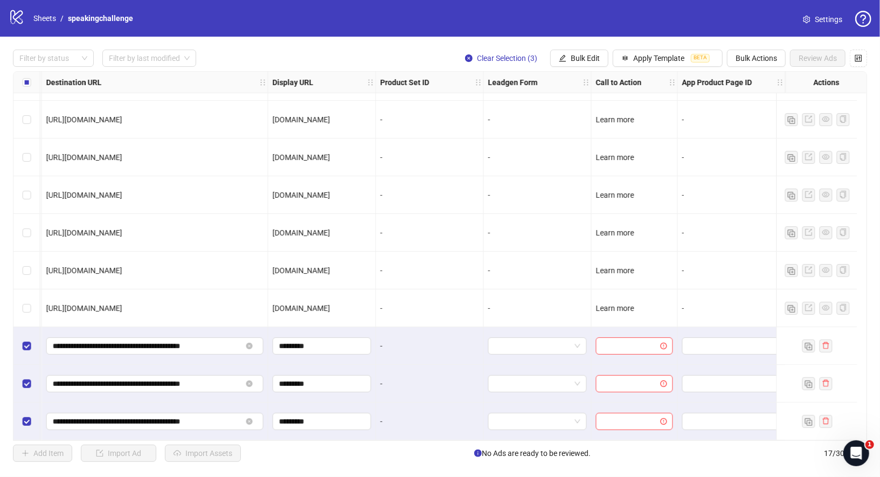
scroll to position [297, 1036]
click at [587, 60] on span "Bulk Edit" at bounding box center [584, 58] width 29 height 9
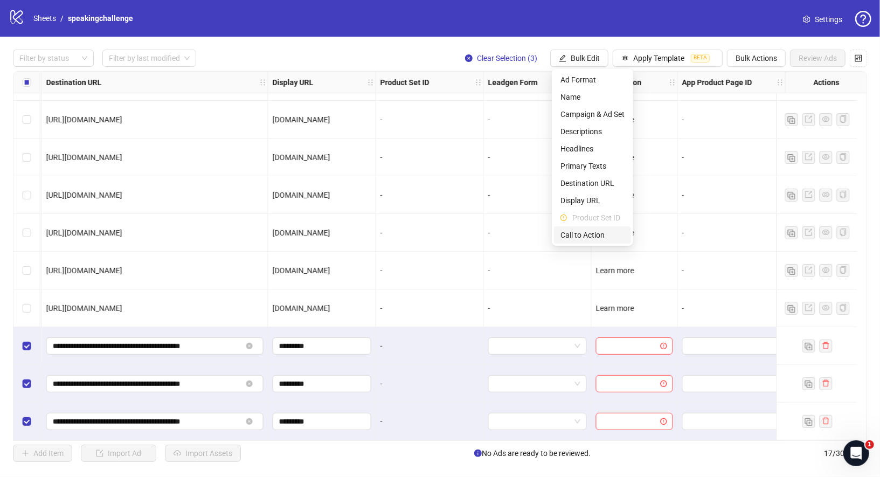
click at [608, 234] on span "Call to Action" at bounding box center [592, 235] width 64 height 12
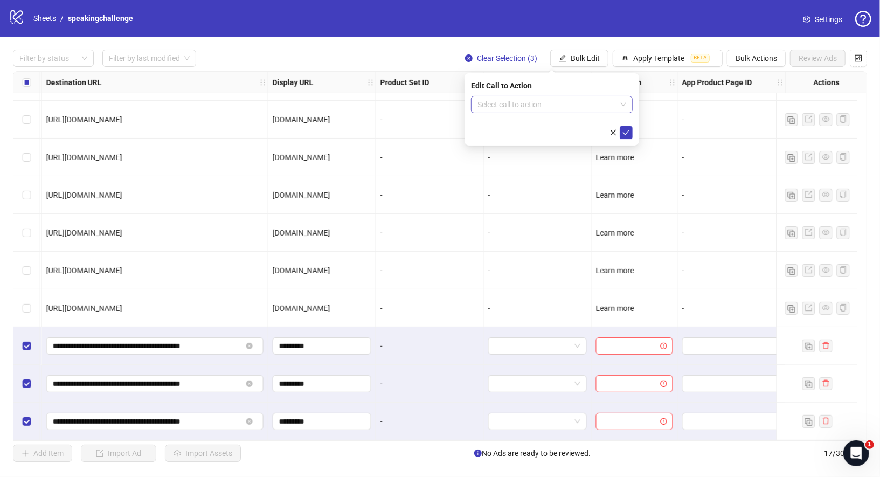
click at [610, 101] on input "search" at bounding box center [546, 104] width 139 height 16
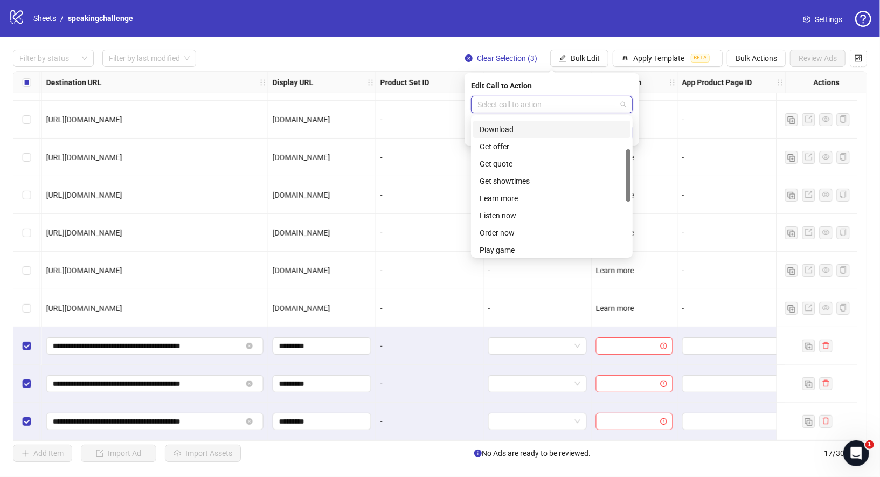
scroll to position [83, 0]
click at [513, 200] on div "Learn more" at bounding box center [551, 198] width 144 height 12
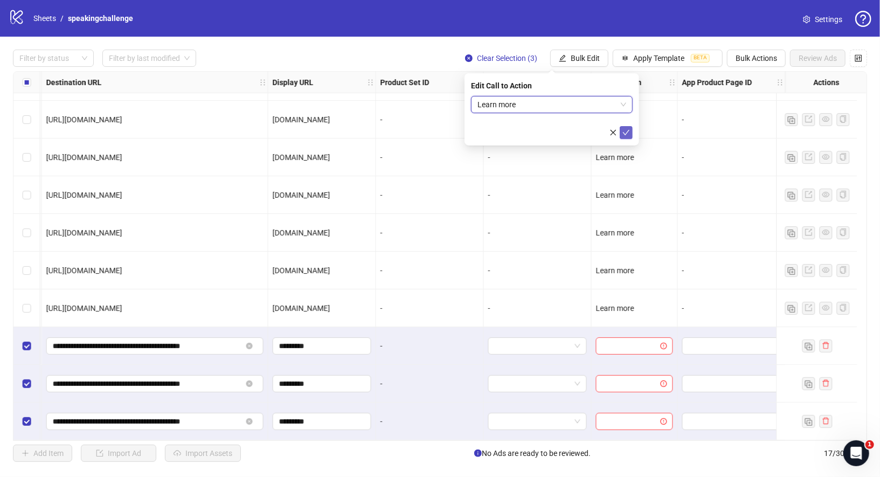
click at [626, 137] on button "submit" at bounding box center [625, 132] width 13 height 13
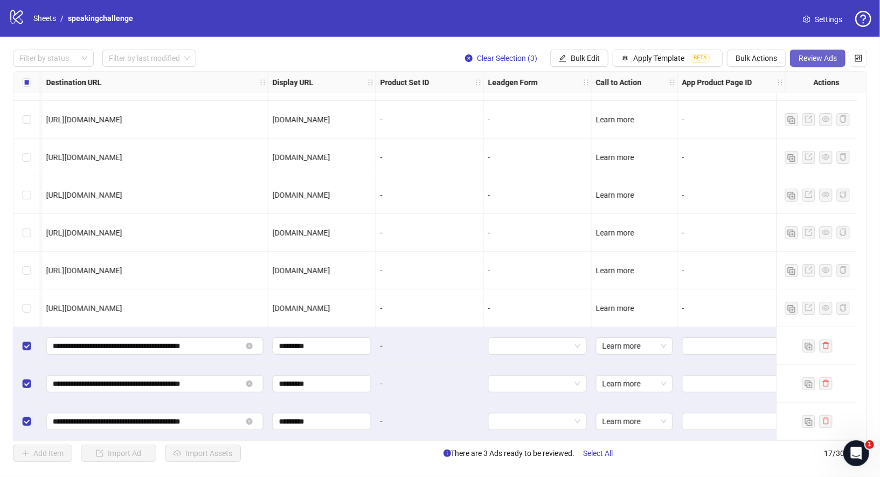
click at [827, 59] on span "Review Ads" at bounding box center [817, 58] width 38 height 9
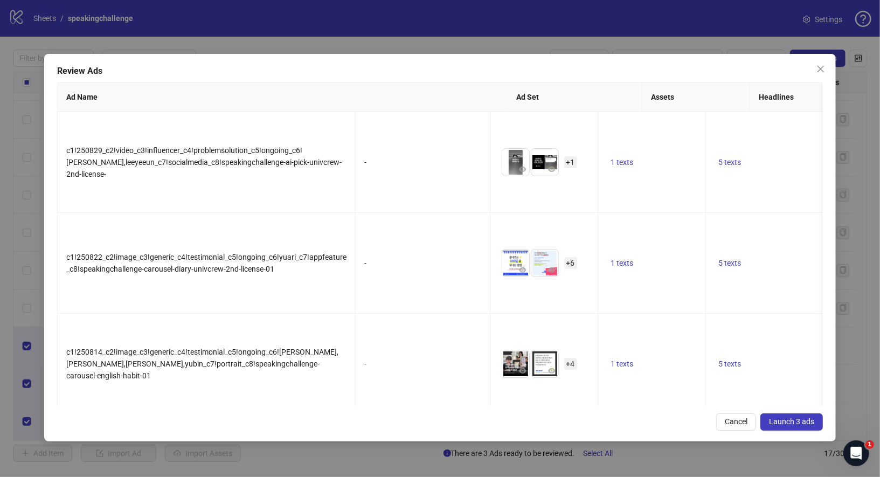
click at [803, 417] on span "Launch 3 ads" at bounding box center [791, 421] width 45 height 9
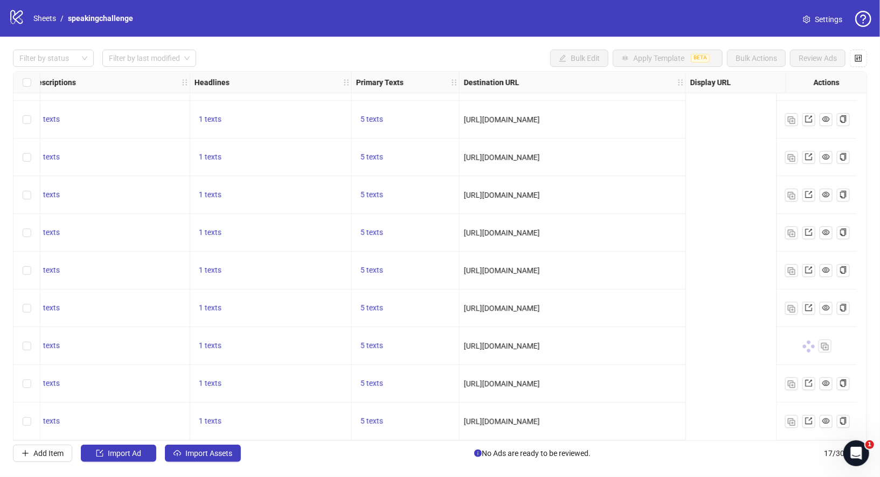
scroll to position [297, 105]
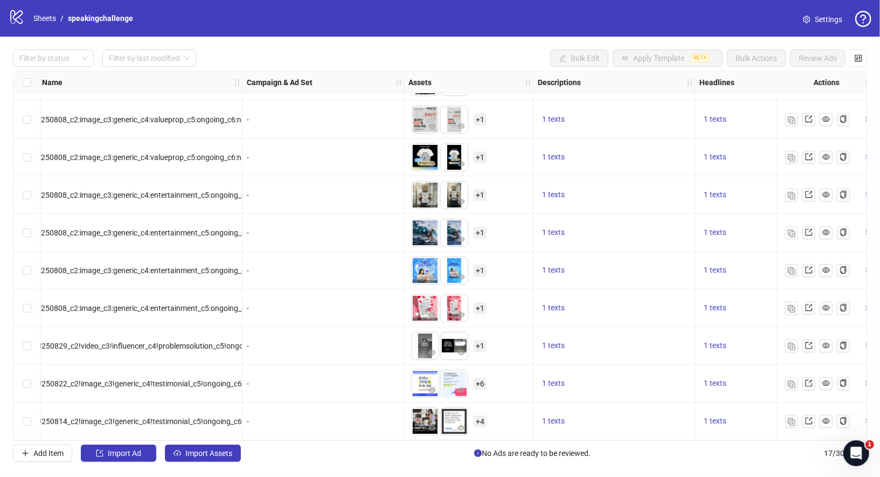
click at [44, 27] on div "logo/logo-mobile Sheets / speakingchallenge" at bounding box center [73, 18] width 129 height 19
click at [44, 21] on link "Sheets" at bounding box center [44, 18] width 27 height 12
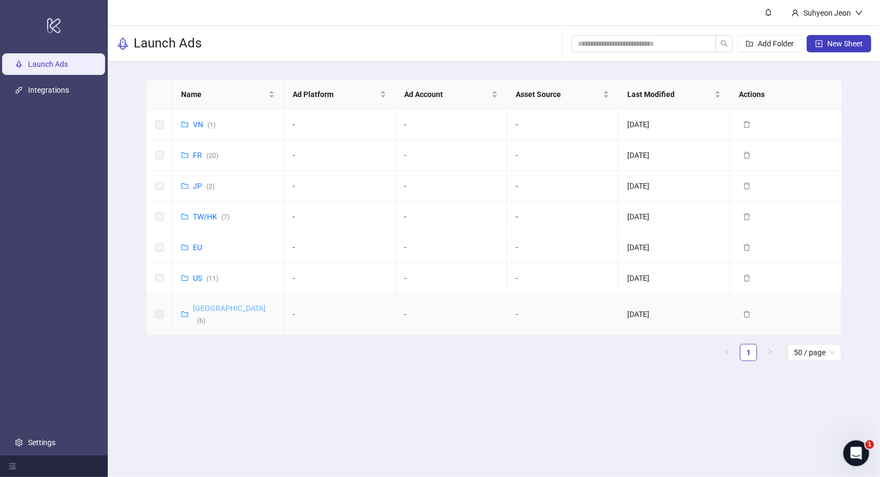
click at [199, 305] on link "Korea ( 6 )" at bounding box center [229, 314] width 73 height 20
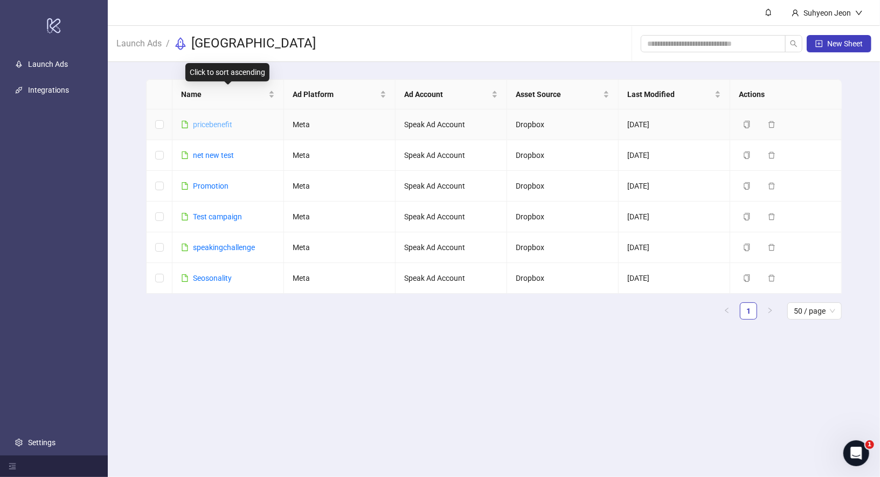
click at [215, 124] on link "pricebenefit" at bounding box center [212, 124] width 39 height 9
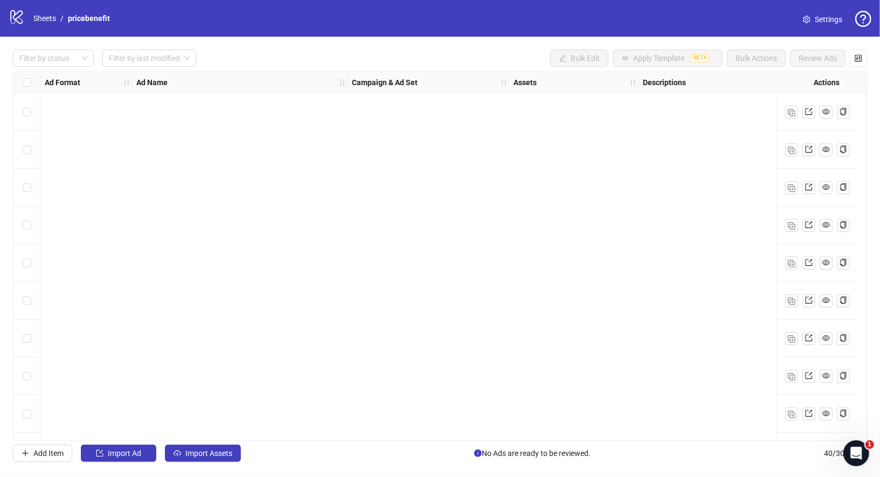
scroll to position [1165, 0]
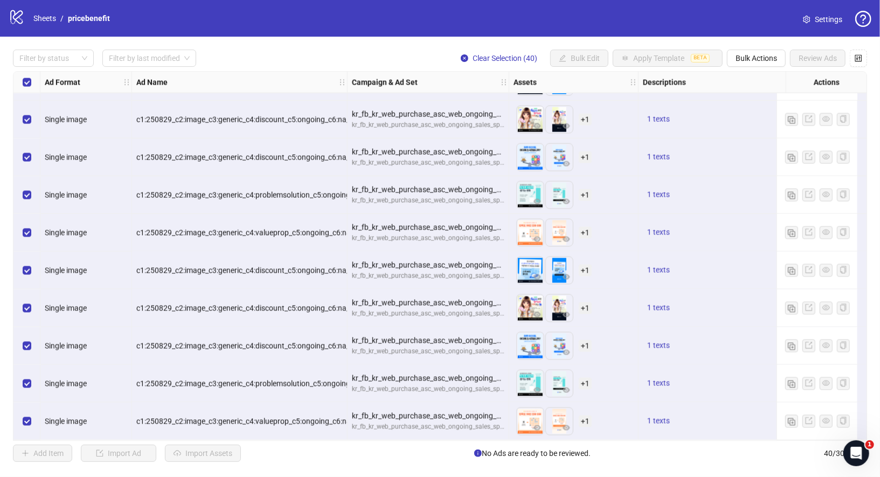
click at [580, 115] on span "+ 1" at bounding box center [585, 120] width 13 height 12
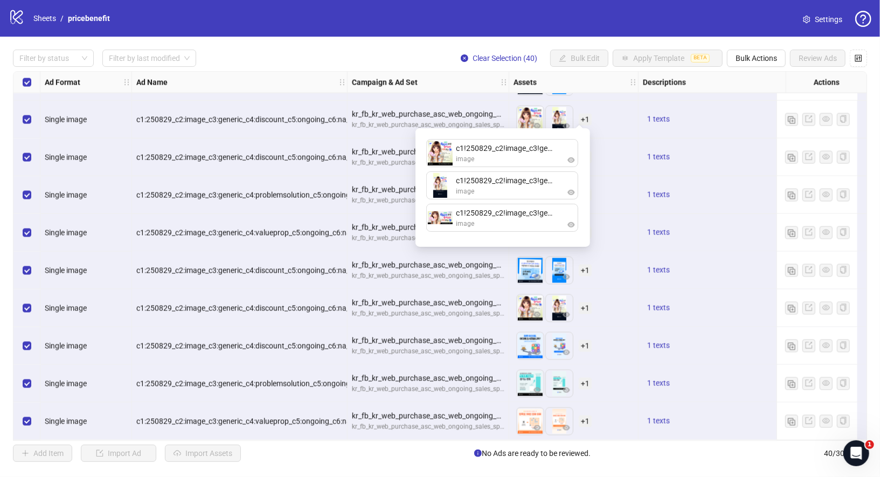
click at [400, 108] on div "kr_fb_kr_web_purchase_asc_web_ongoing_sales_speakingchallenge_pricebenefit_LP" at bounding box center [428, 114] width 152 height 12
